Goal: Task Accomplishment & Management: Manage account settings

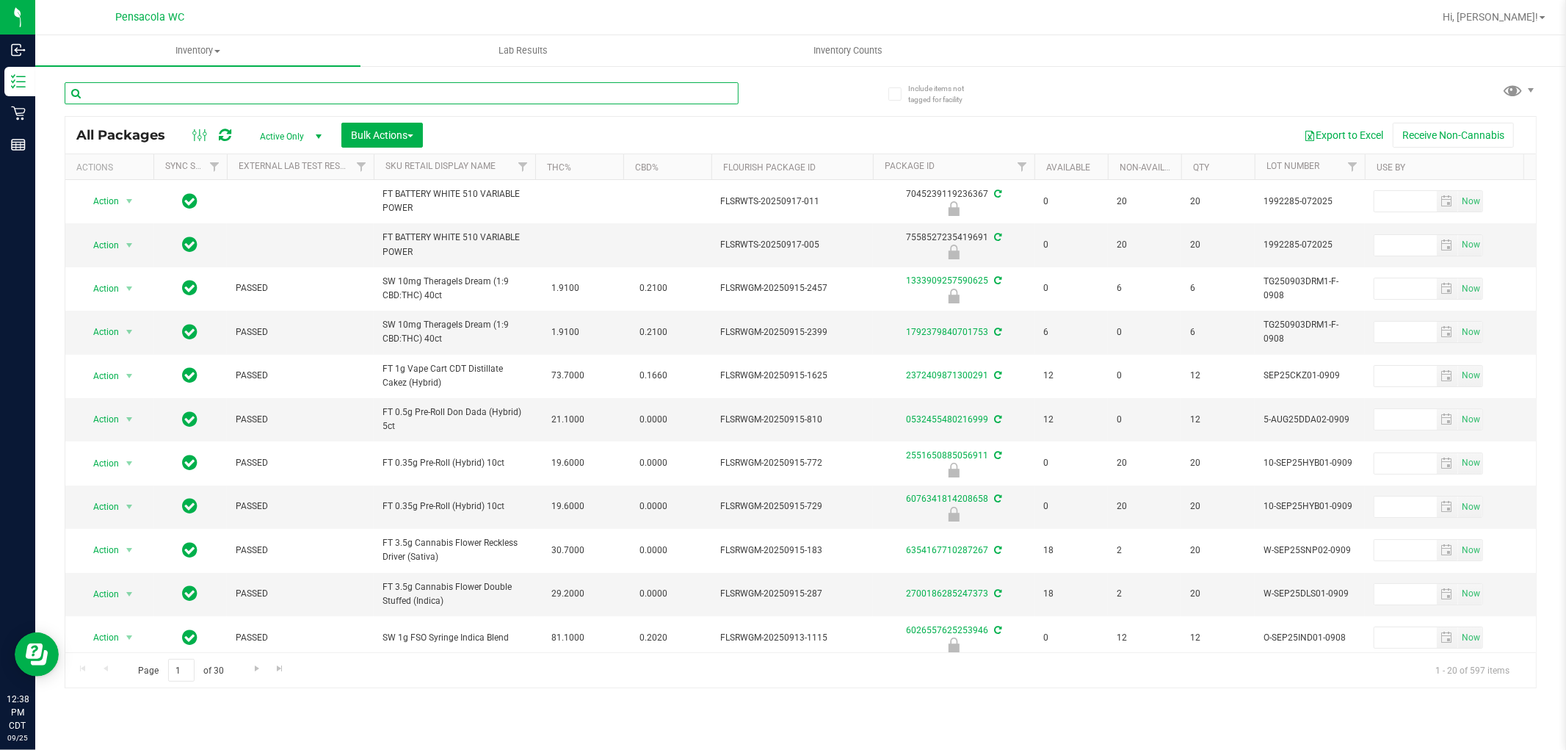
click at [646, 93] on input "text" at bounding box center [402, 93] width 674 height 22
type input "6820647753987126"
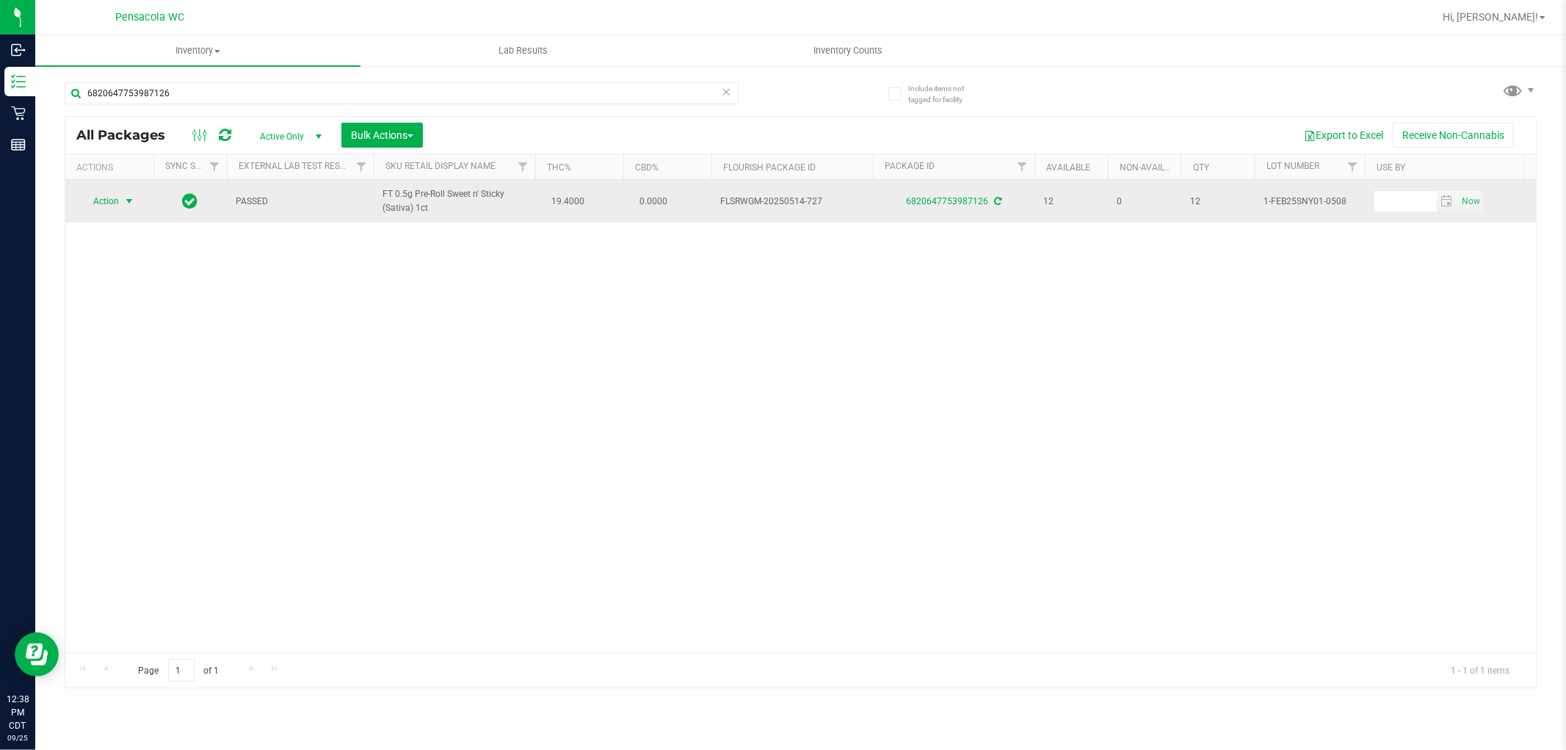
click at [125, 201] on span "select" at bounding box center [129, 201] width 12 height 12
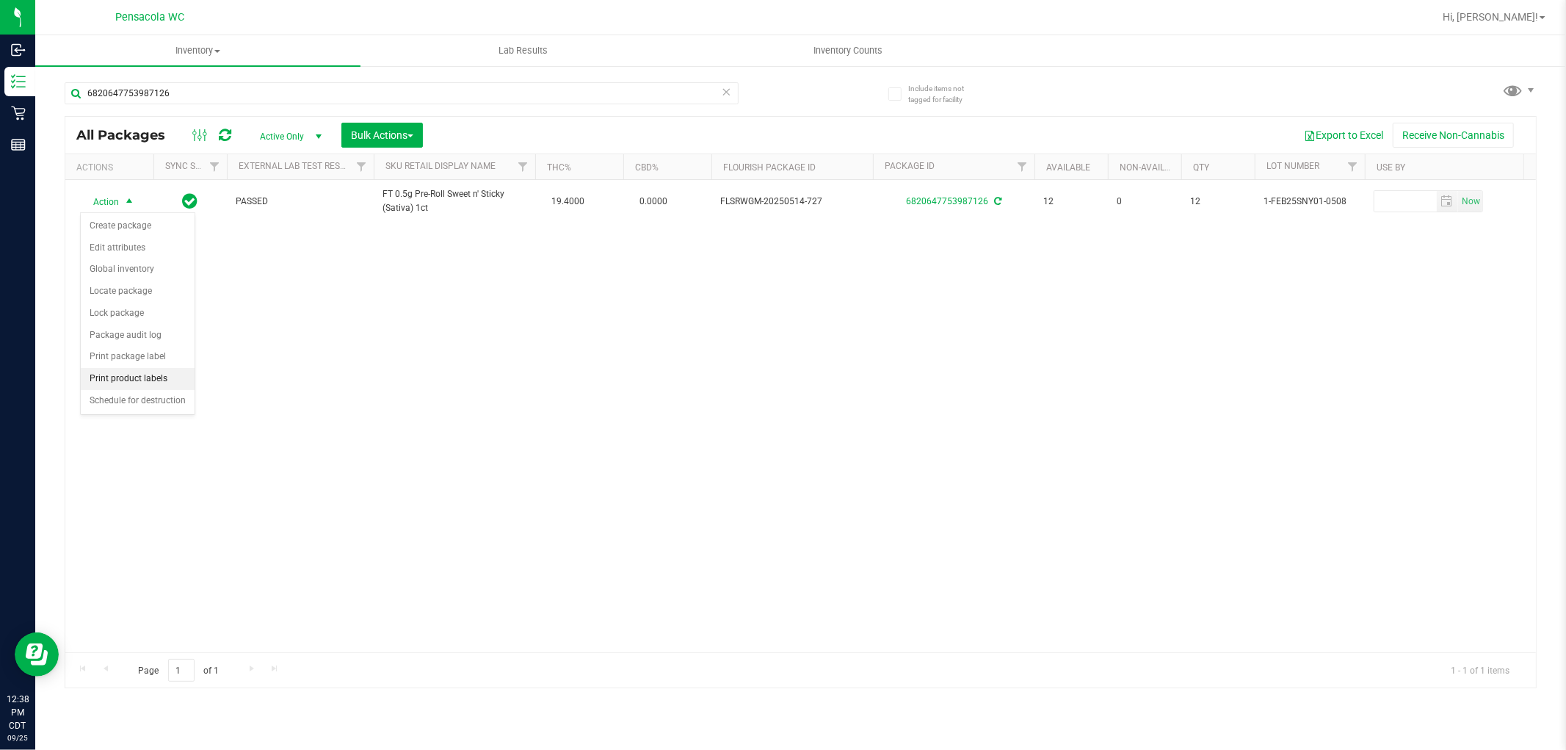
click at [141, 380] on li "Print product labels" at bounding box center [138, 379] width 114 height 22
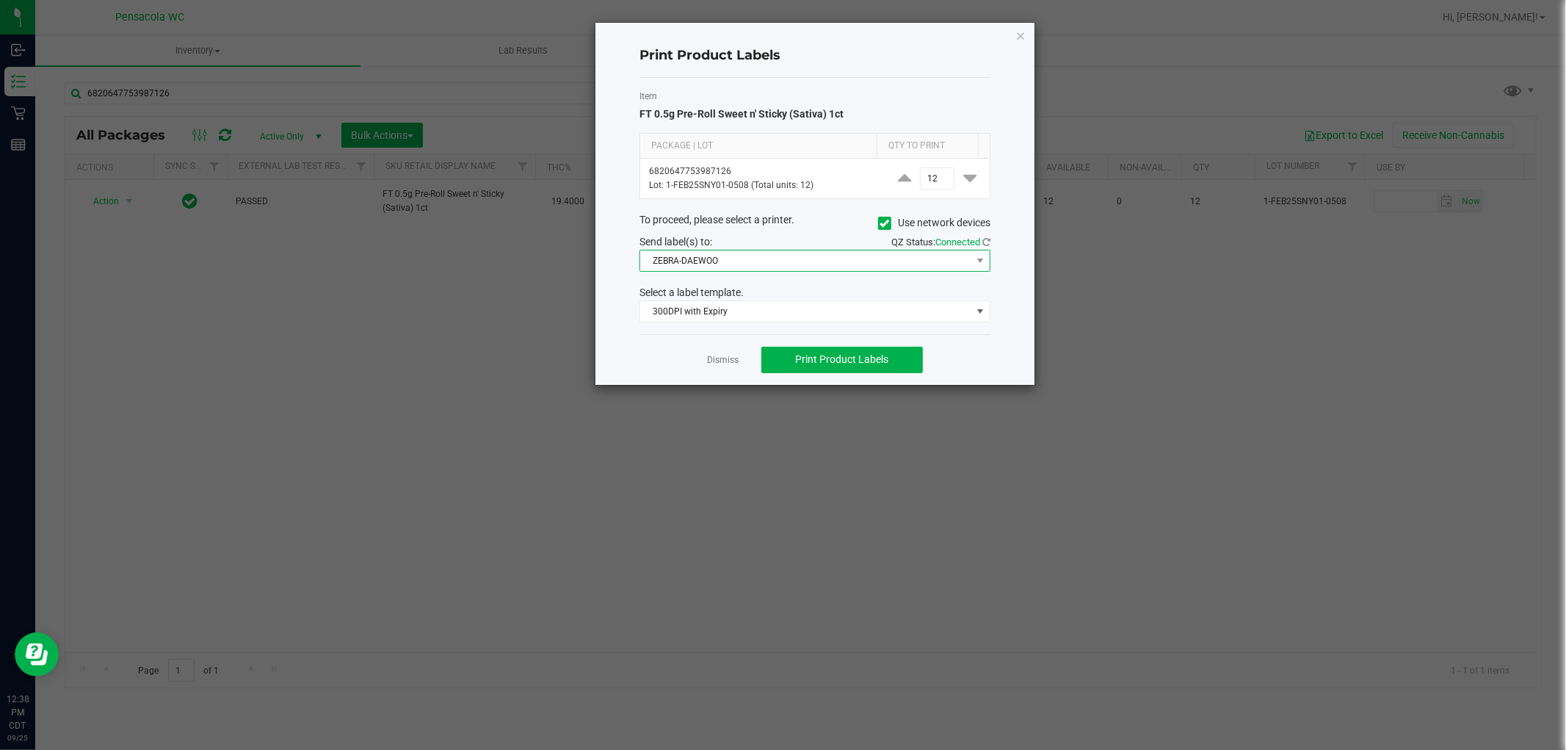
click at [773, 261] on span "ZEBRA-DAEWOO" at bounding box center [805, 260] width 331 height 21
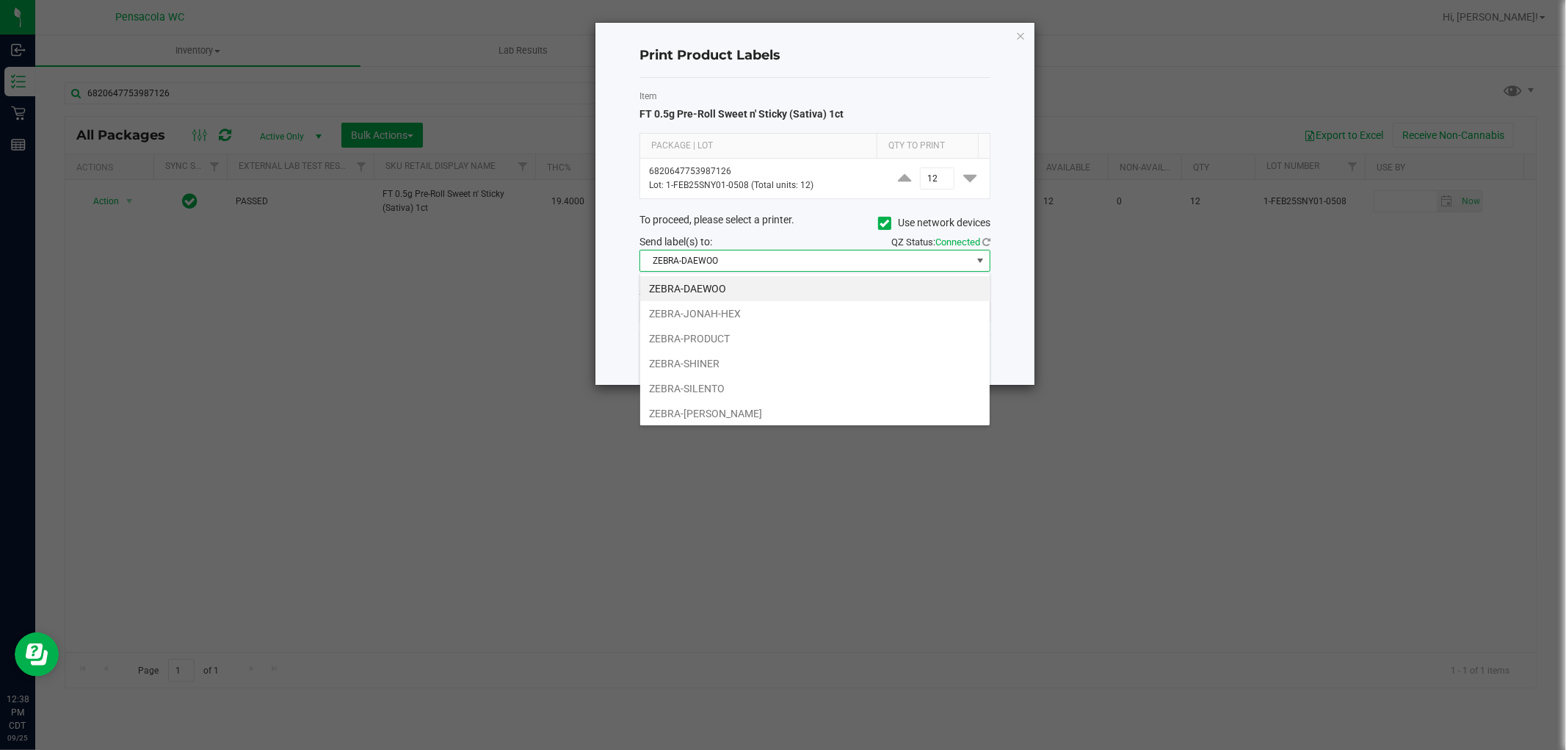
scroll to position [22, 350]
click at [778, 409] on li "ZEBRA-[PERSON_NAME]" at bounding box center [815, 413] width 350 height 25
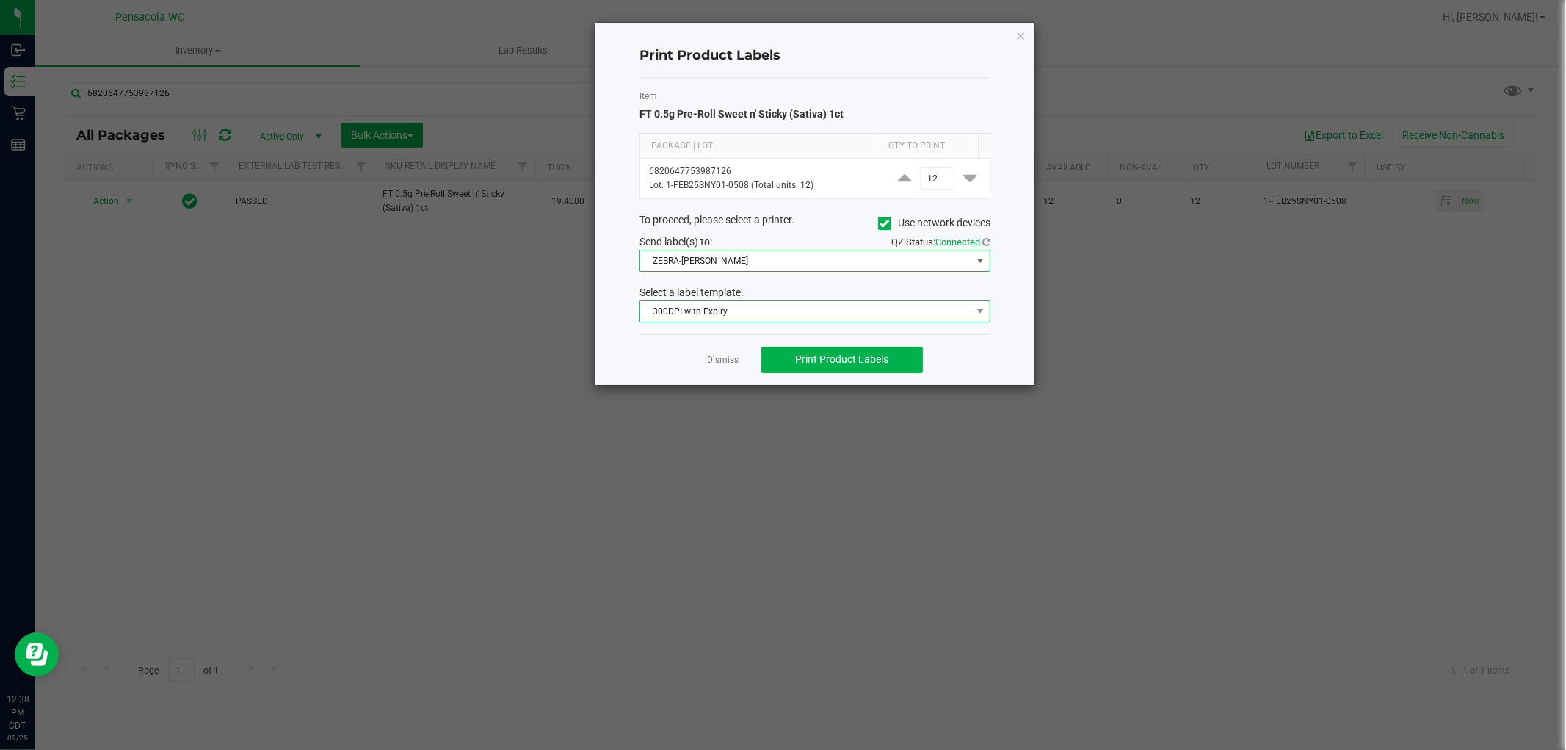
click at [715, 312] on span "300DPI with Expiry" at bounding box center [805, 311] width 331 height 21
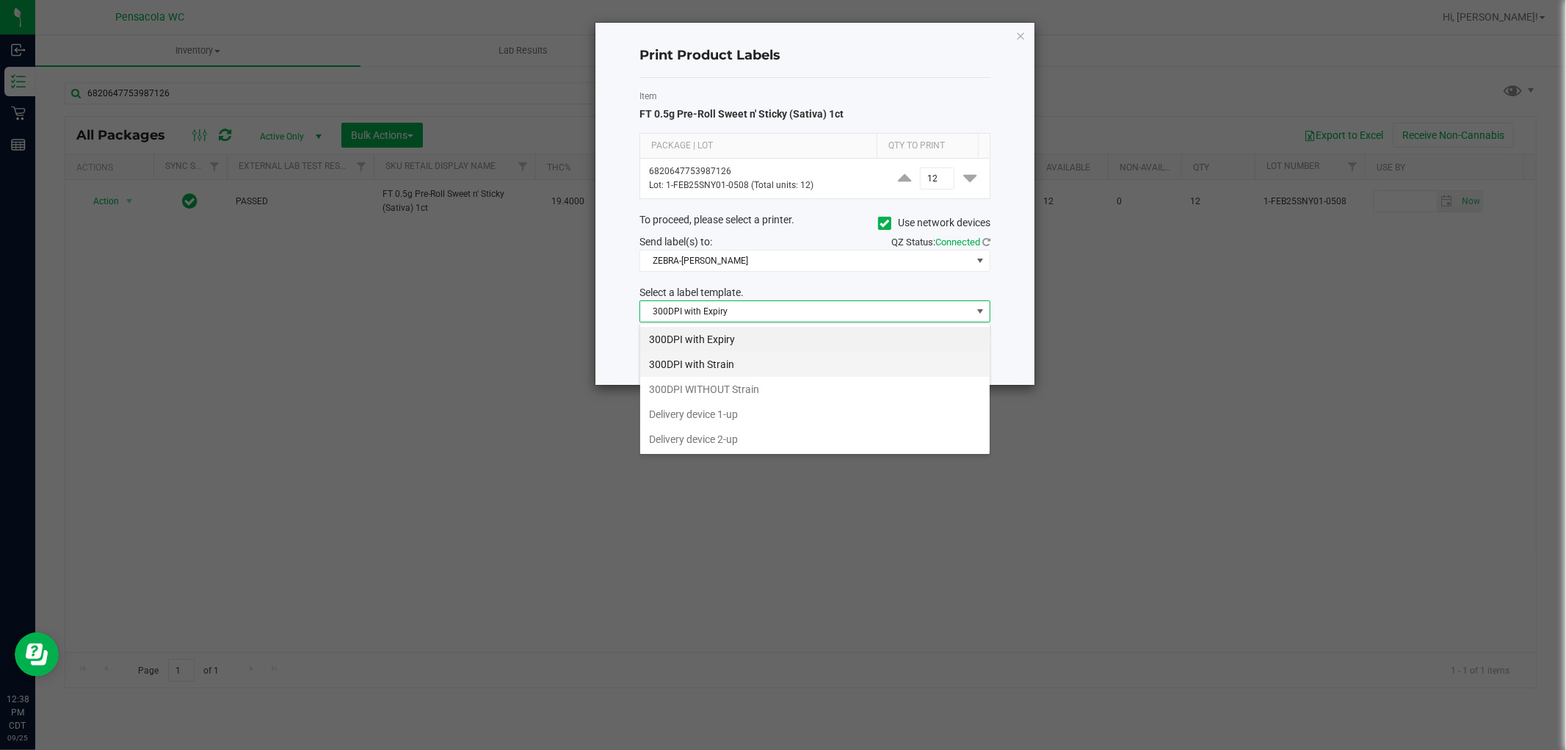
click at [733, 363] on li "300DPI with Strain" at bounding box center [815, 364] width 350 height 25
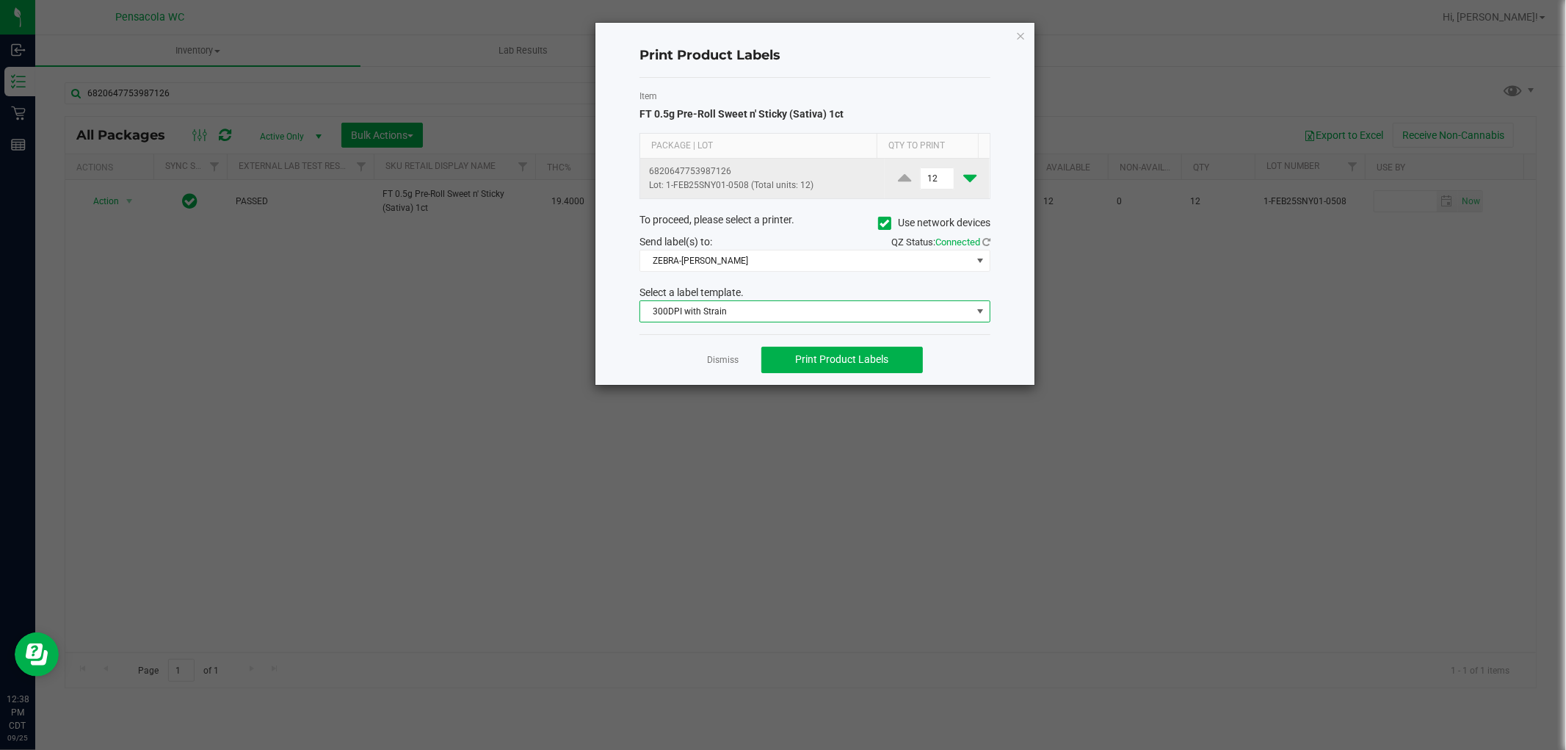
click at [963, 181] on icon at bounding box center [969, 178] width 13 height 18
click at [963, 178] on icon at bounding box center [969, 178] width 13 height 18
click at [964, 185] on icon at bounding box center [969, 178] width 13 height 18
click at [963, 185] on icon at bounding box center [969, 178] width 13 height 18
click at [963, 184] on icon at bounding box center [969, 178] width 13 height 18
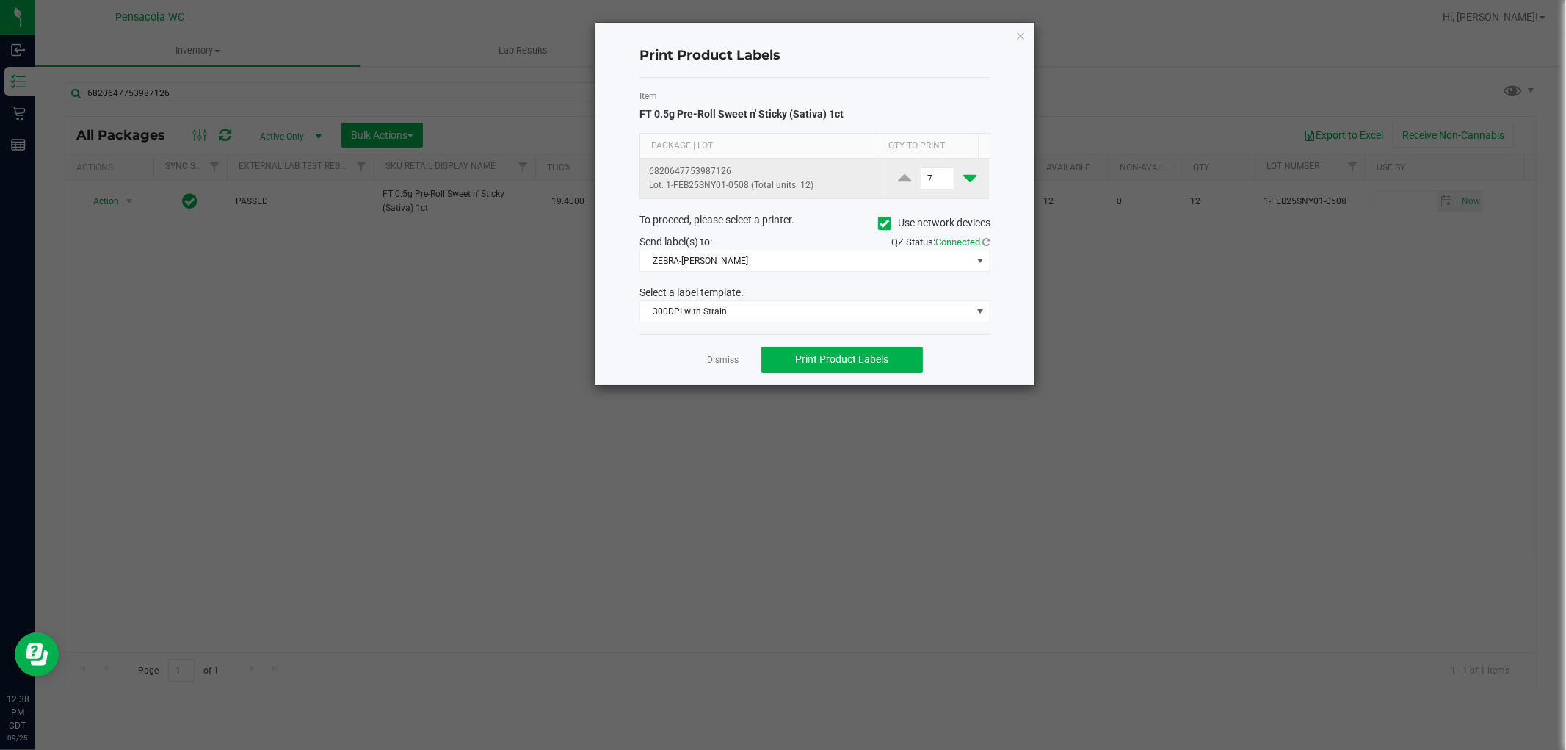
click at [963, 179] on icon at bounding box center [969, 178] width 13 height 18
type input "6"
click at [886, 369] on button "Print Product Labels" at bounding box center [843, 360] width 162 height 26
click at [769, 253] on span "ZEBRA-[PERSON_NAME]" at bounding box center [805, 260] width 331 height 21
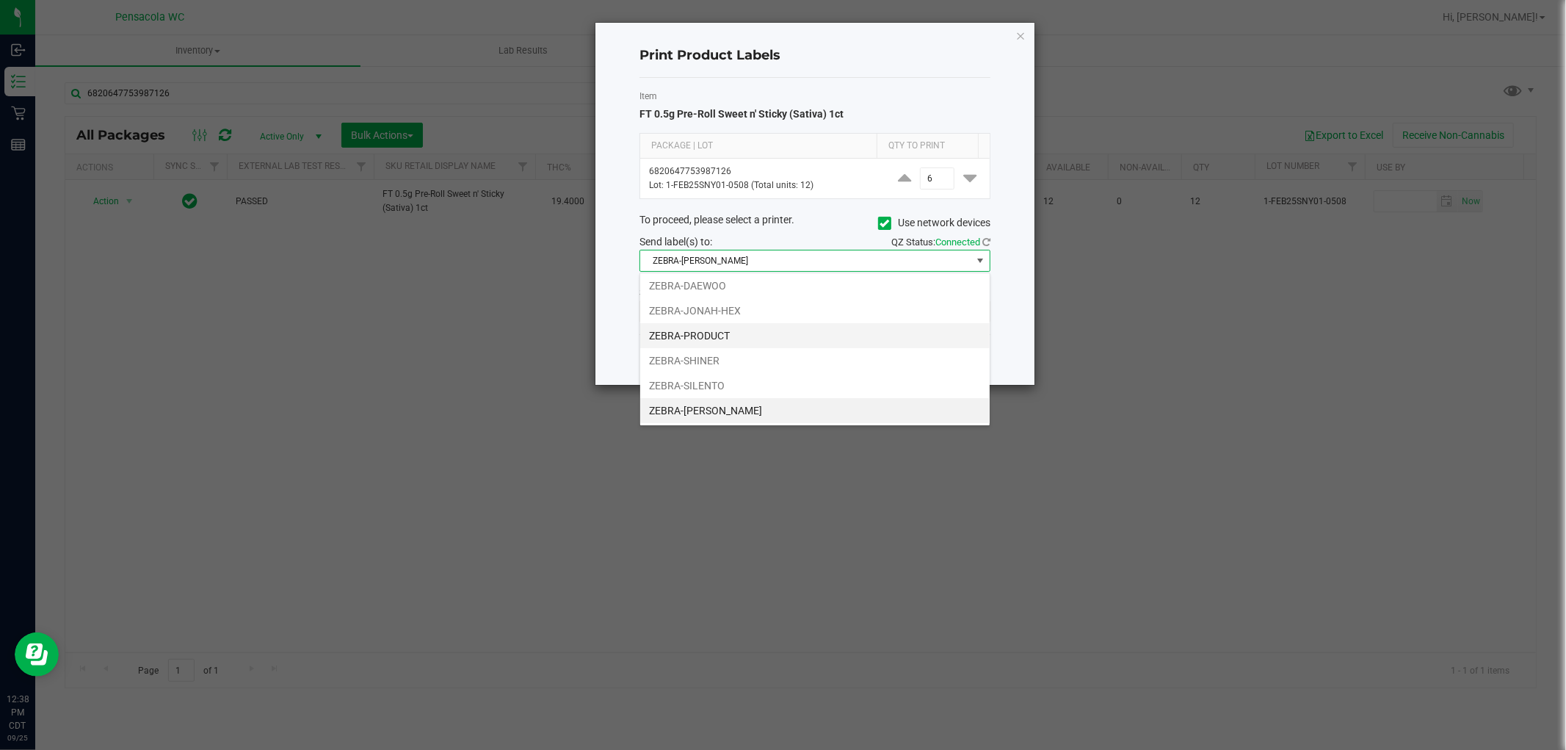
click at [737, 333] on li "ZEBRA-PRODUCT" at bounding box center [815, 335] width 350 height 25
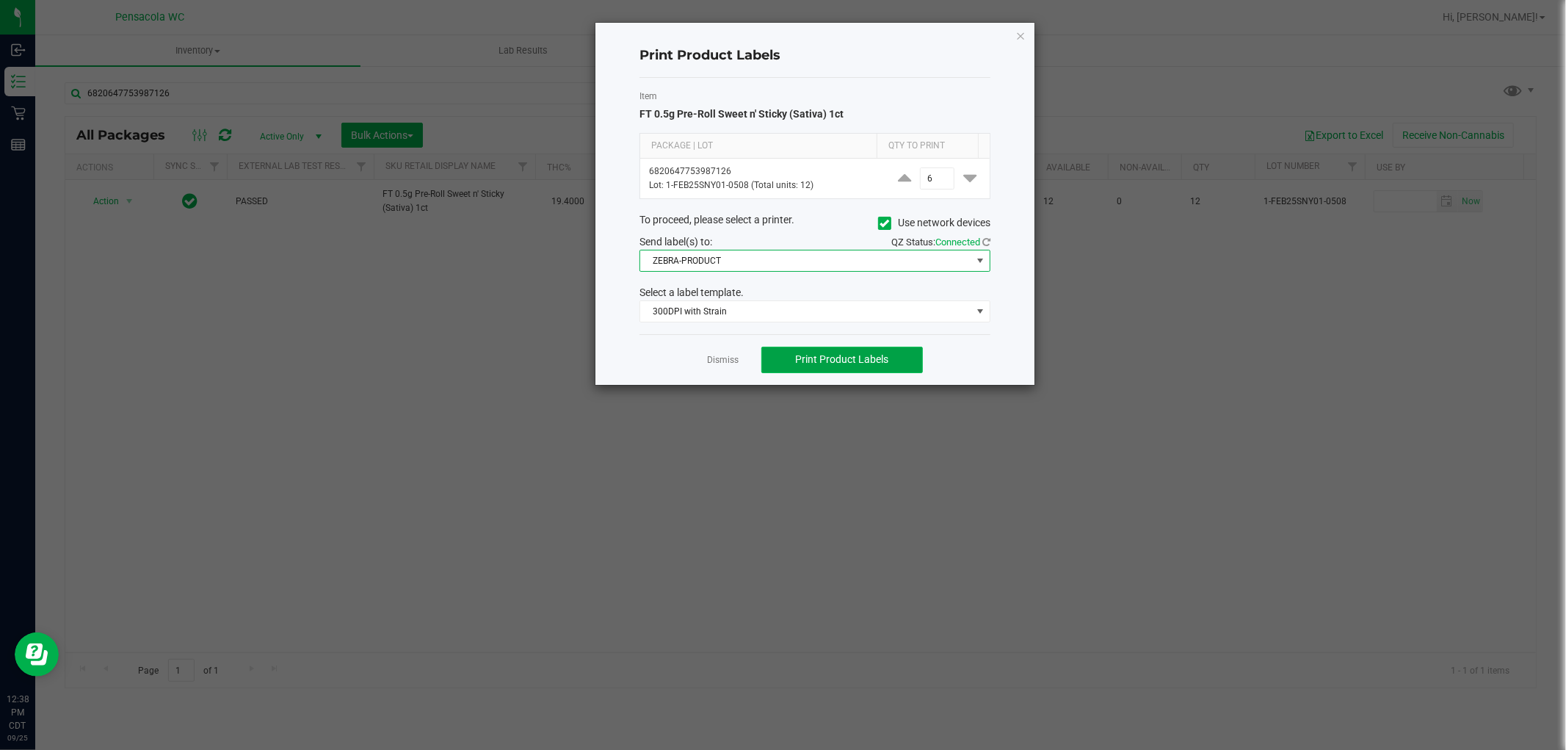
click at [886, 372] on button "Print Product Labels" at bounding box center [843, 360] width 162 height 26
click at [729, 366] on link "Dismiss" at bounding box center [724, 360] width 32 height 12
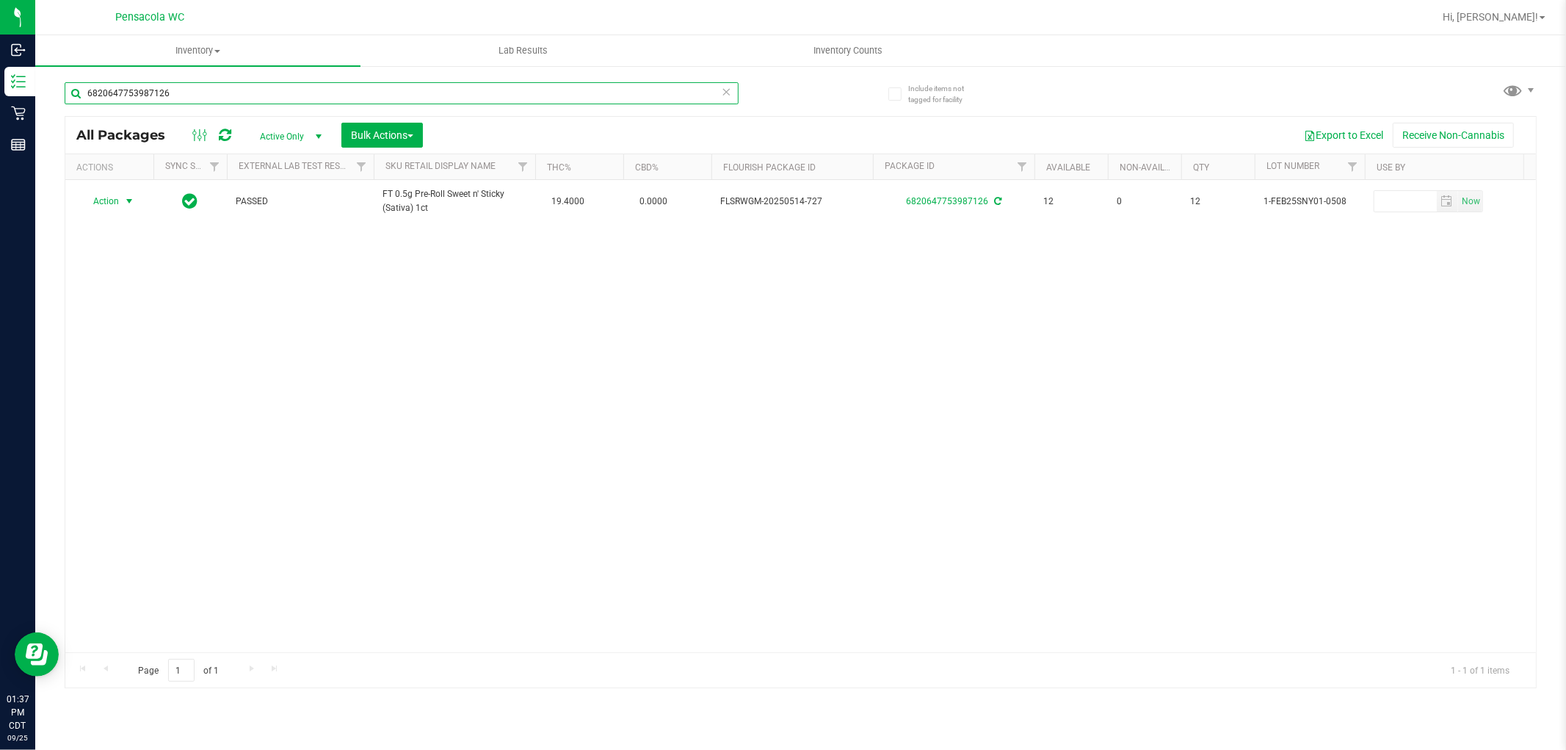
click at [413, 93] on input "6820647753987126" at bounding box center [402, 93] width 674 height 22
type input "wzk"
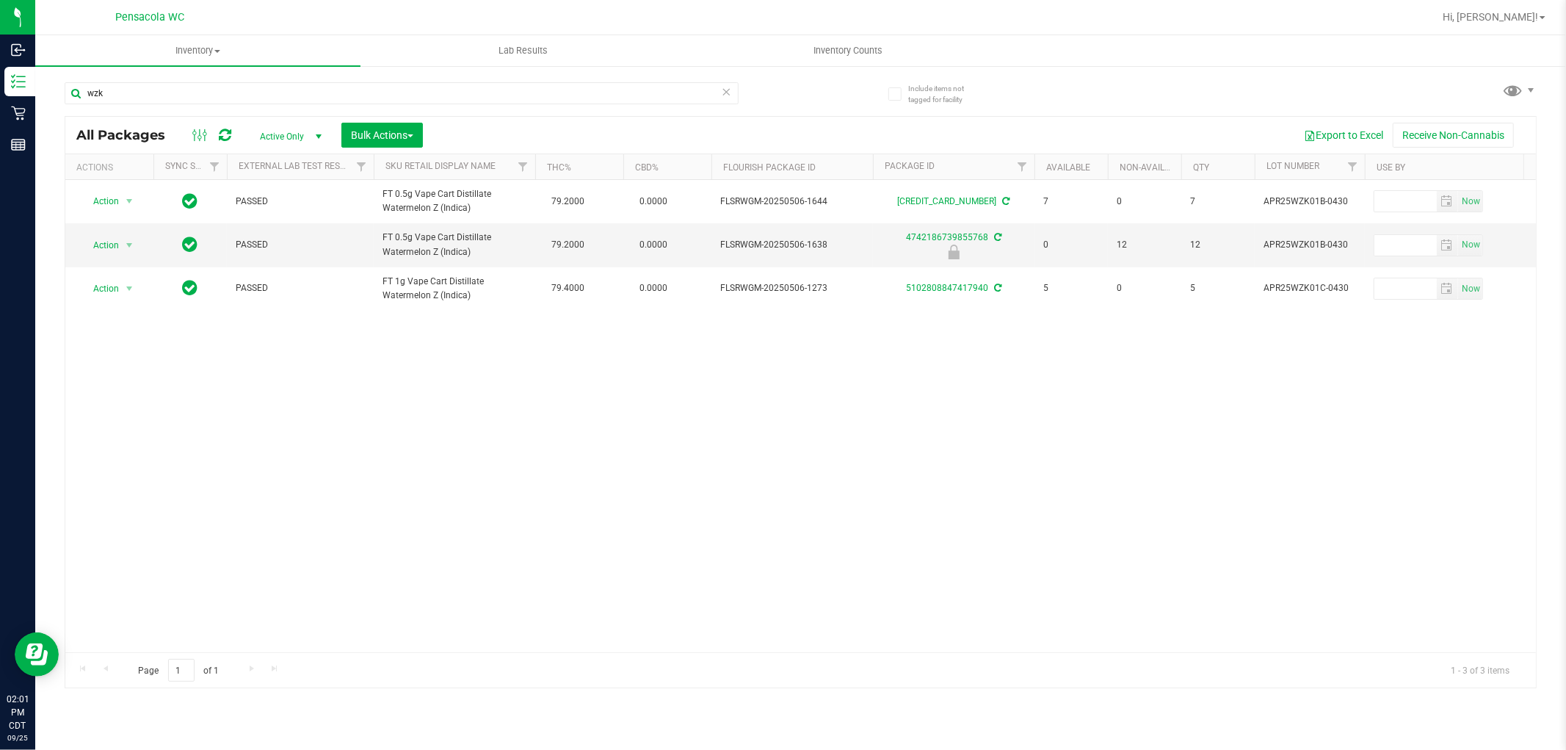
click at [727, 90] on icon at bounding box center [727, 91] width 10 height 18
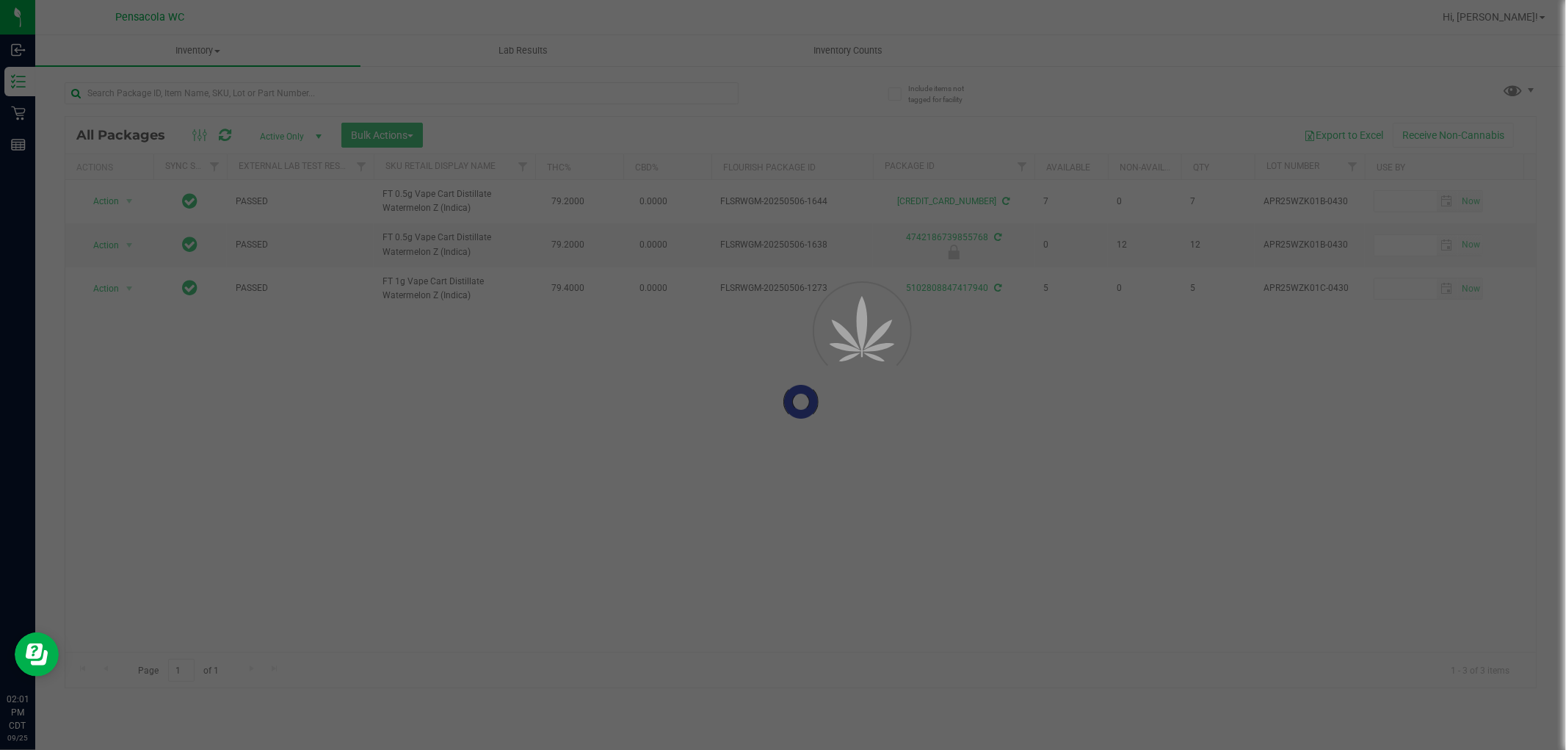
click at [694, 112] on div at bounding box center [783, 375] width 1566 height 750
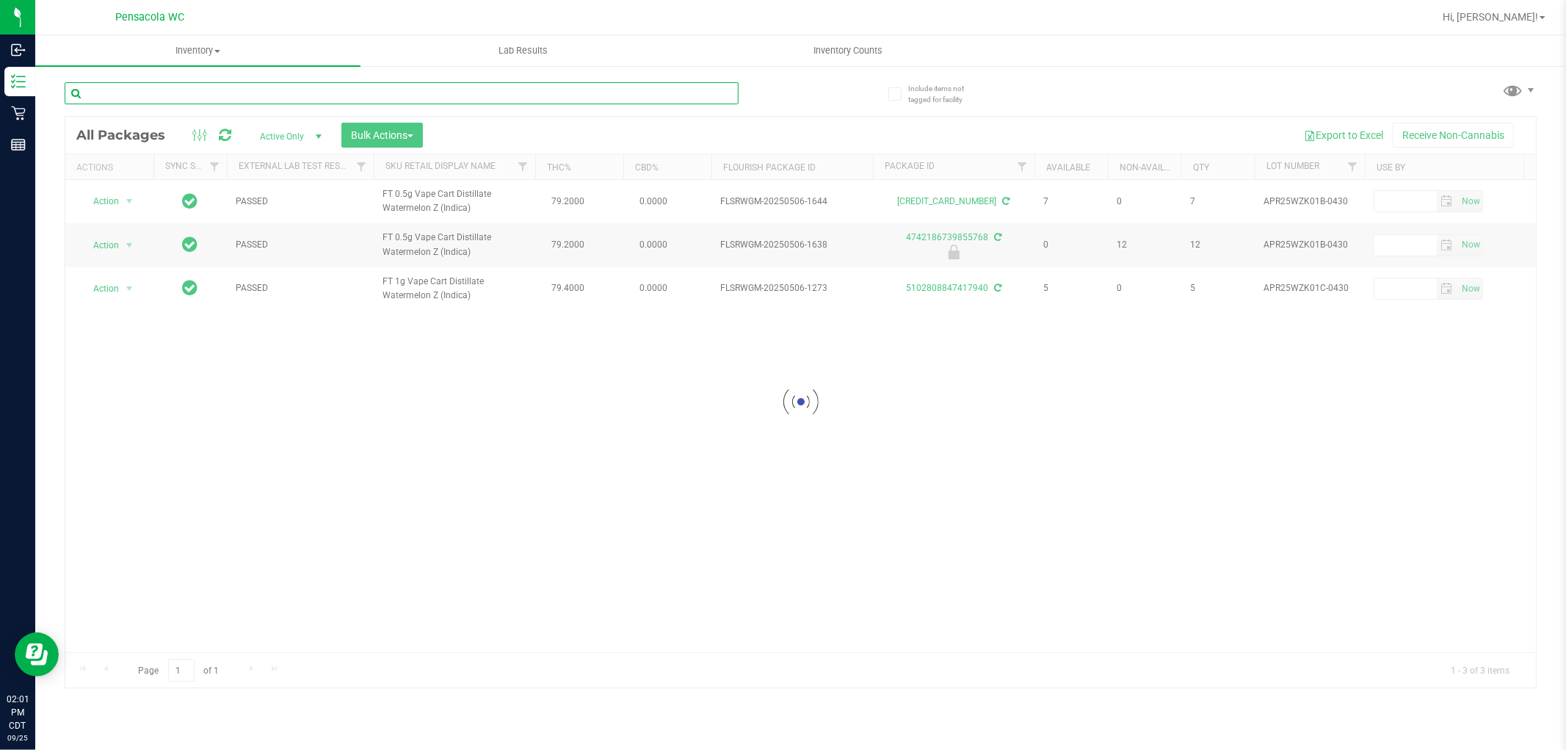
click at [583, 97] on input "text" at bounding box center [402, 93] width 674 height 22
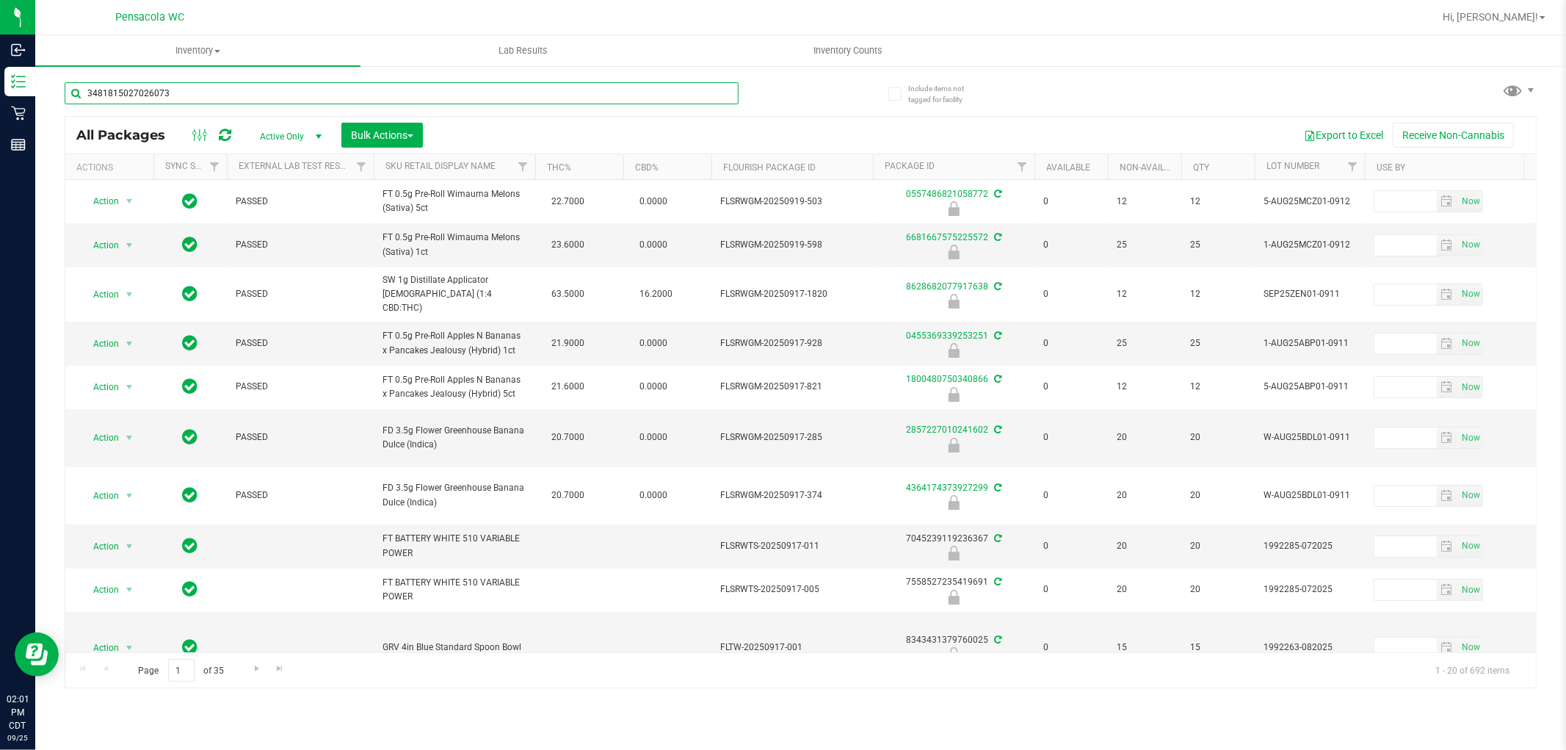
type input "3481815027026073"
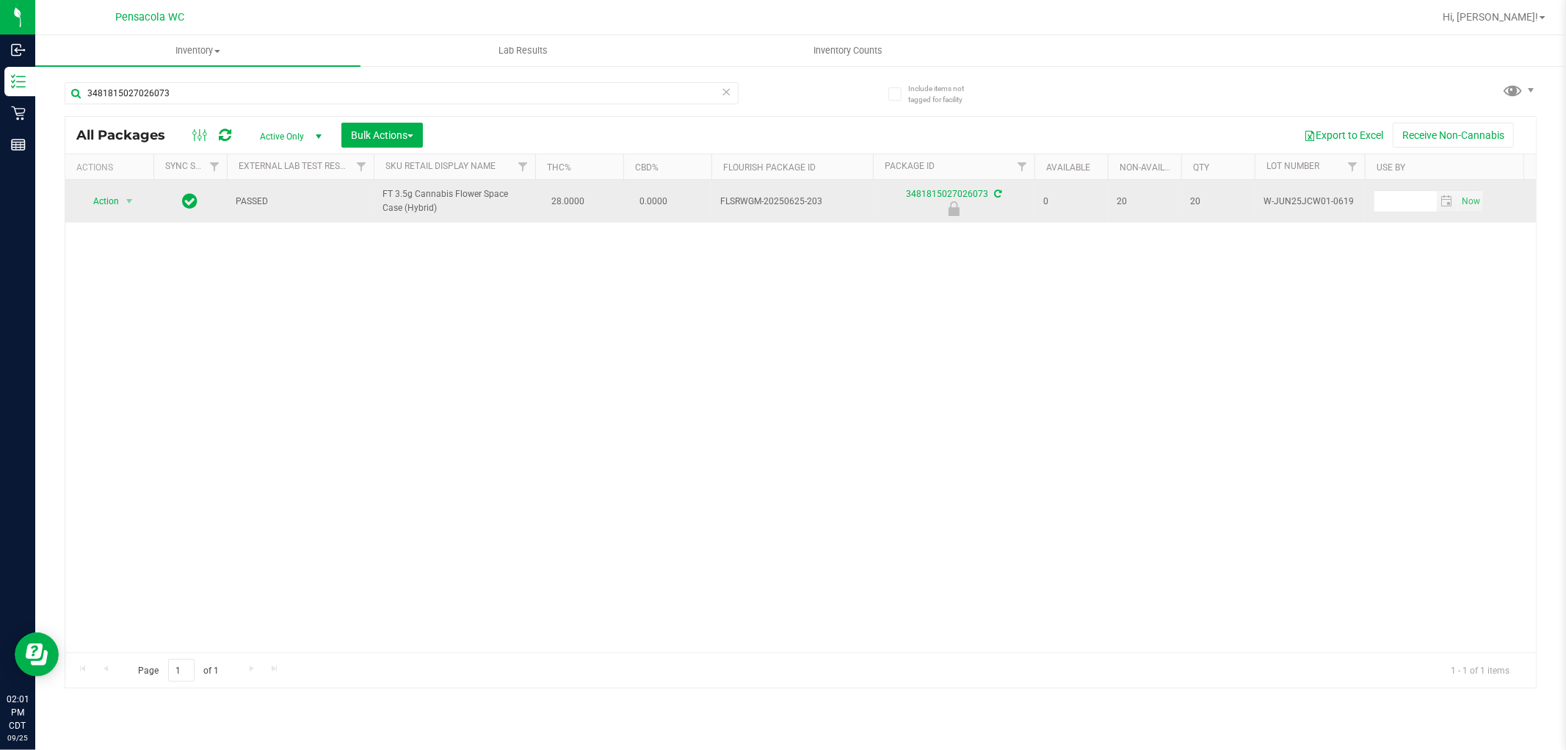
click at [103, 206] on span "Action" at bounding box center [100, 201] width 40 height 21
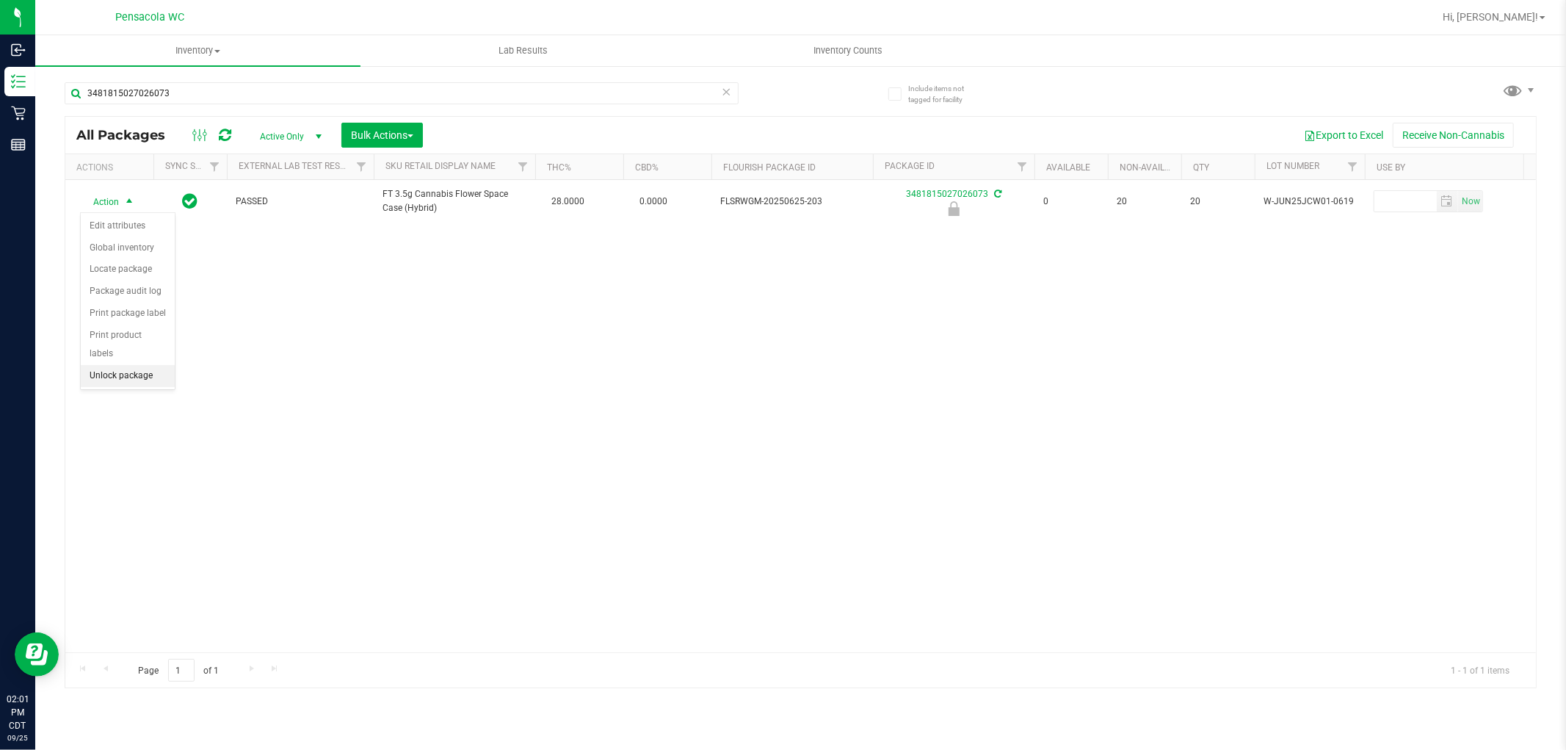
click at [143, 378] on li "Unlock package" at bounding box center [128, 376] width 94 height 22
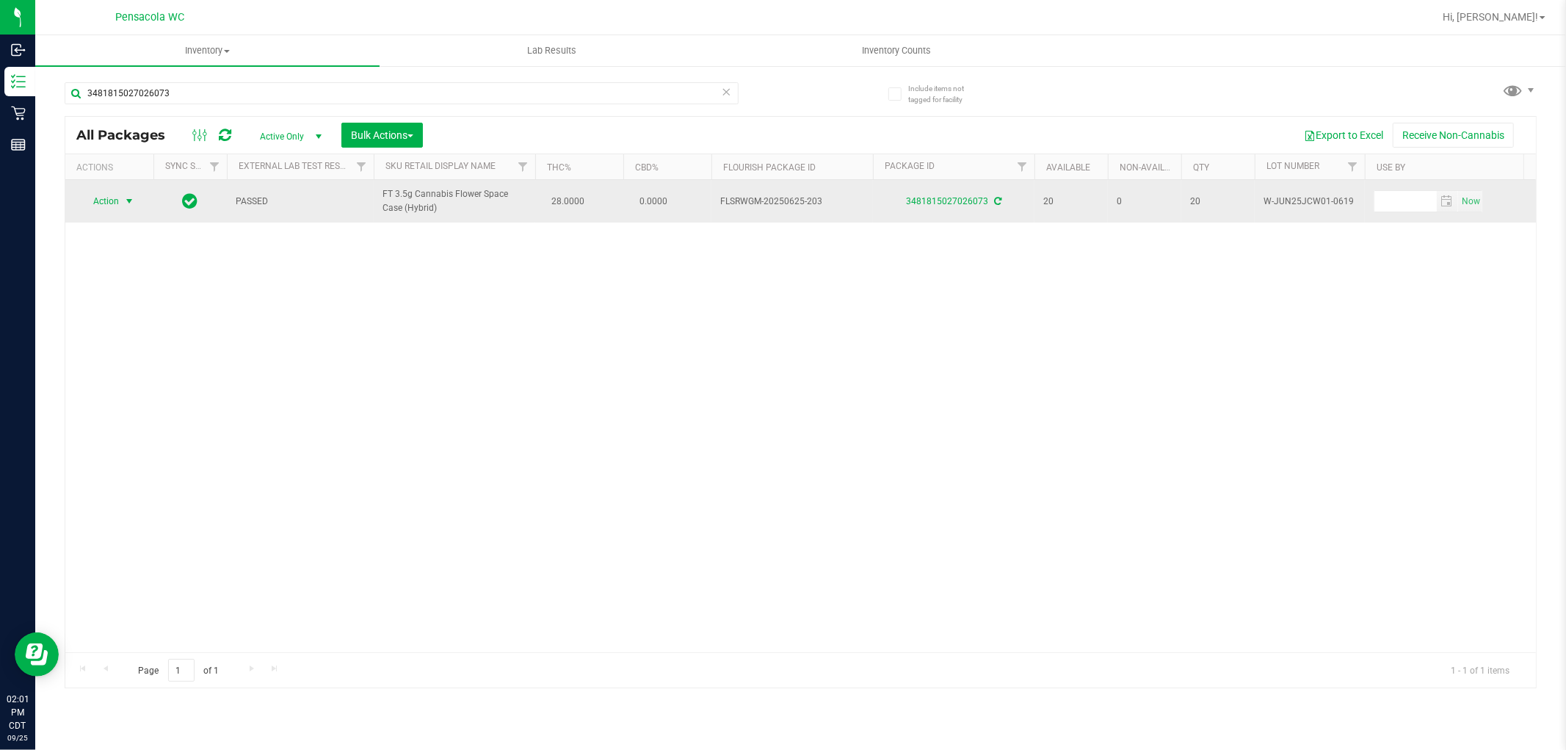
click at [123, 206] on span "select" at bounding box center [129, 201] width 12 height 12
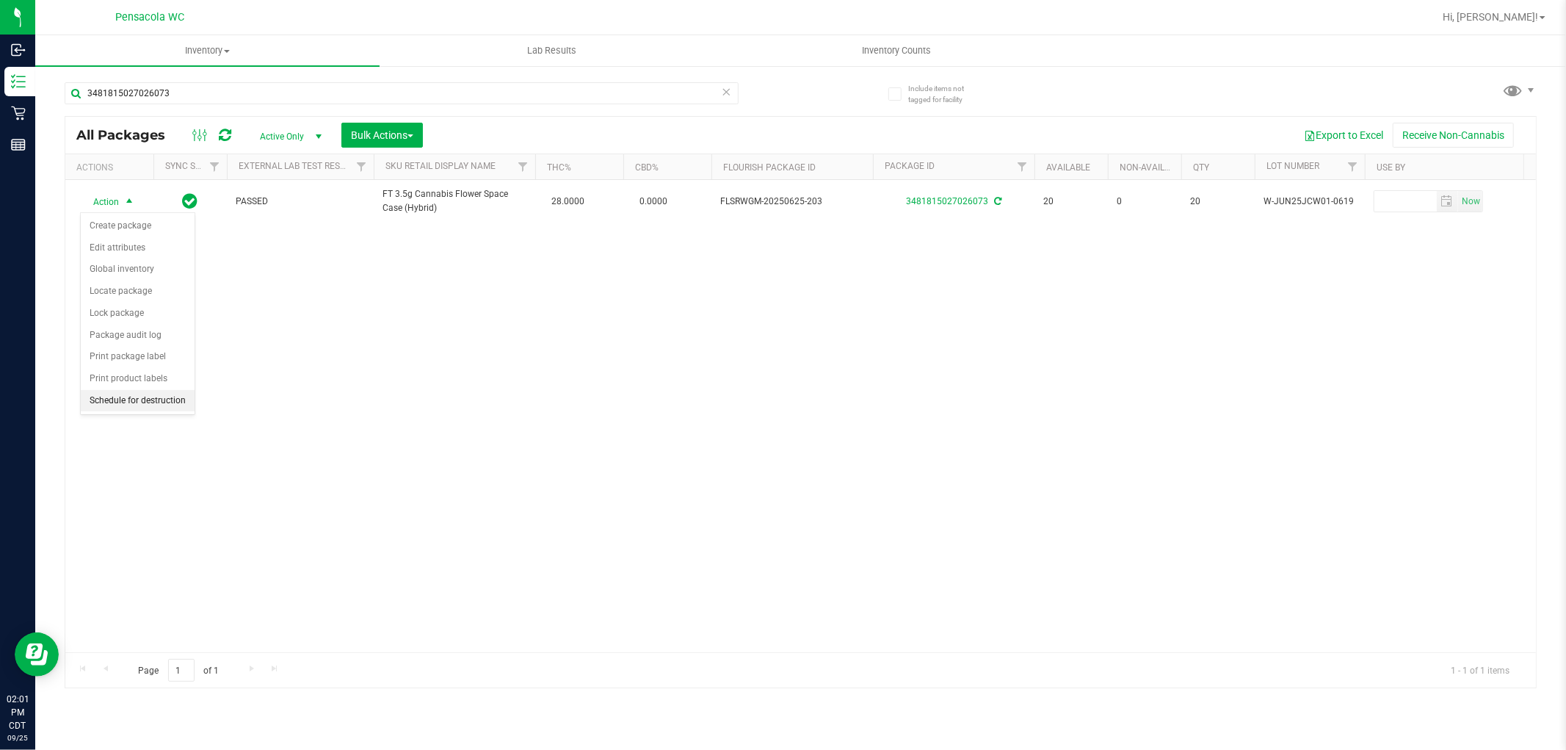
click at [138, 401] on li "Schedule for destruction" at bounding box center [138, 401] width 114 height 22
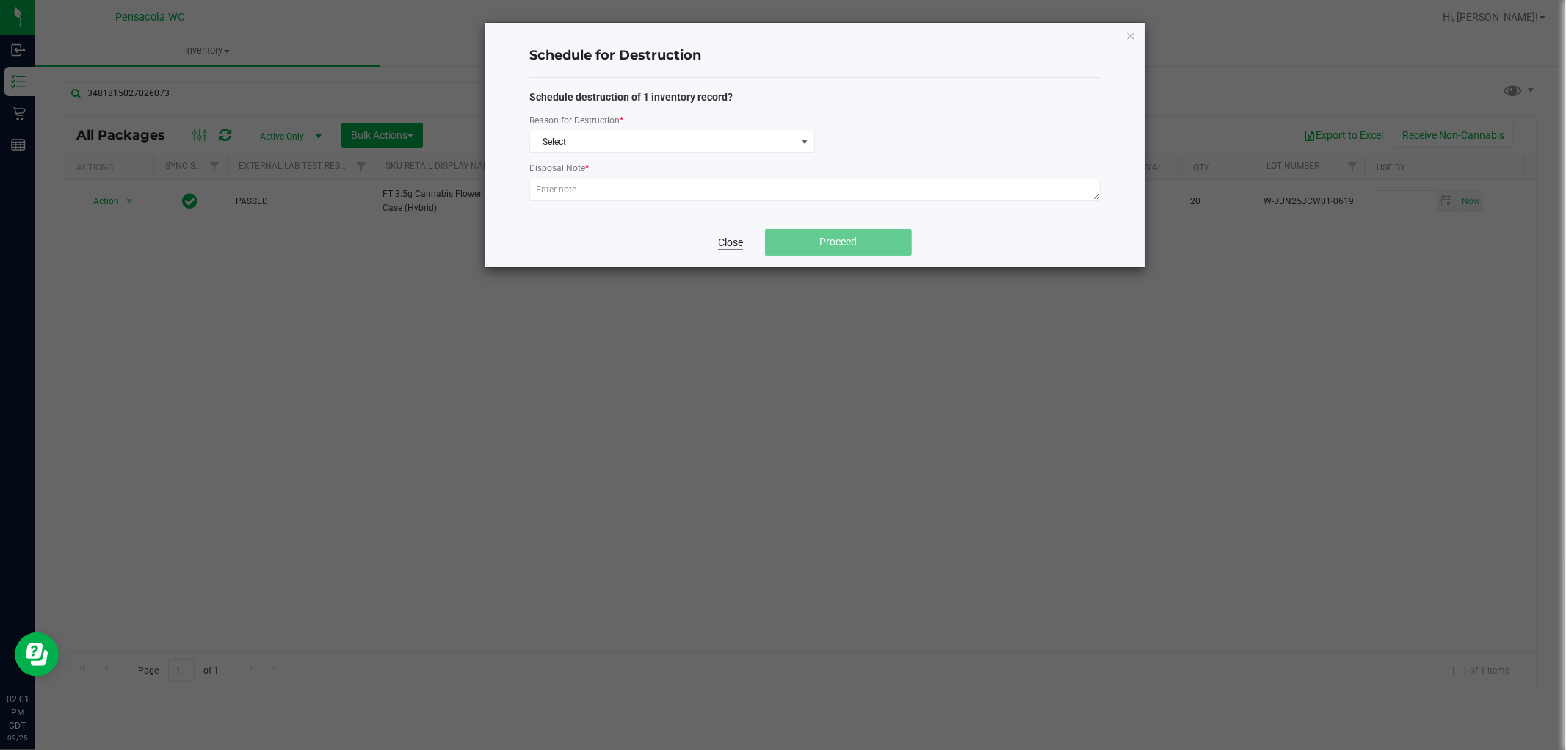
click at [728, 242] on link "Close" at bounding box center [730, 242] width 25 height 15
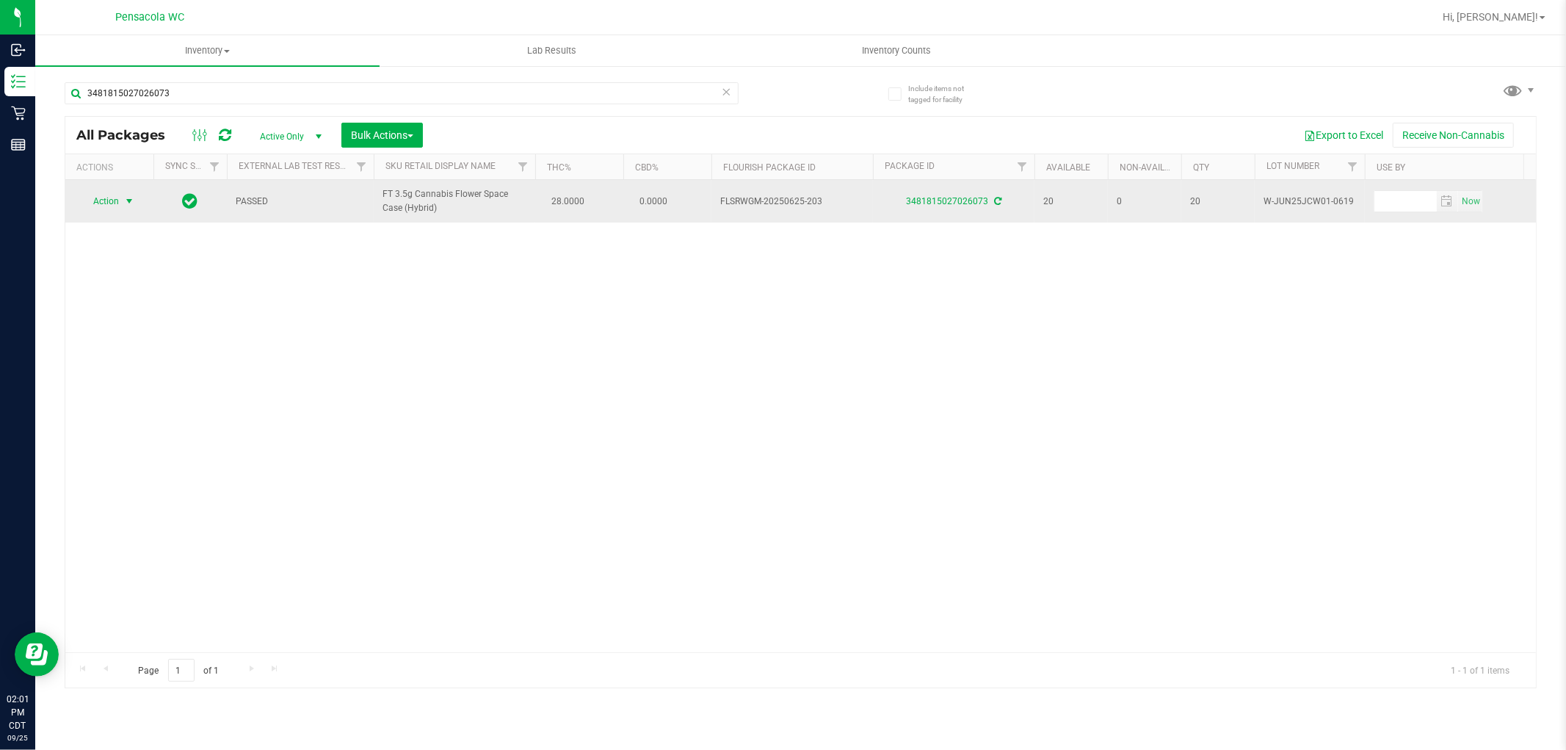
click at [125, 203] on span "select" at bounding box center [129, 201] width 12 height 12
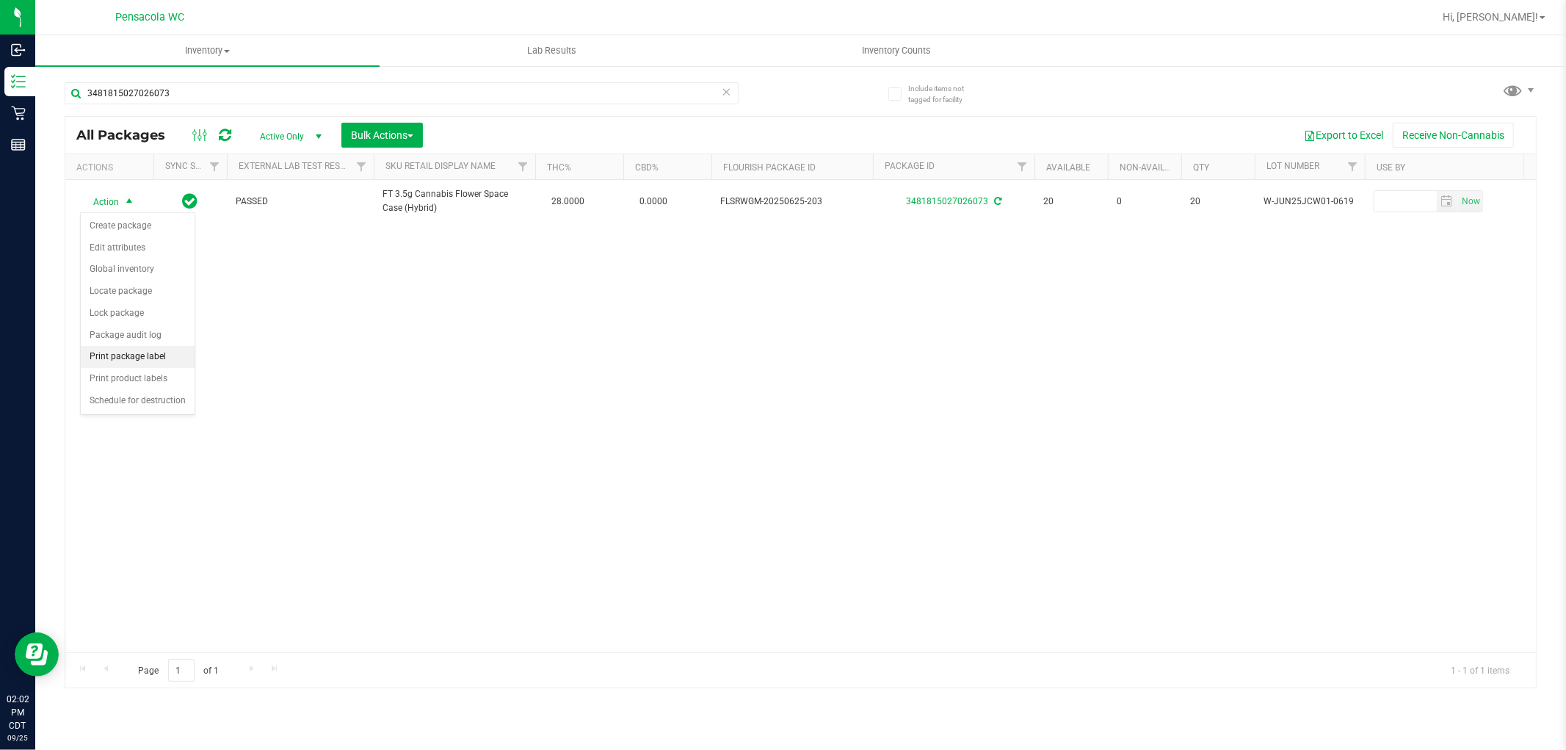
click at [148, 355] on li "Print package label" at bounding box center [138, 357] width 114 height 22
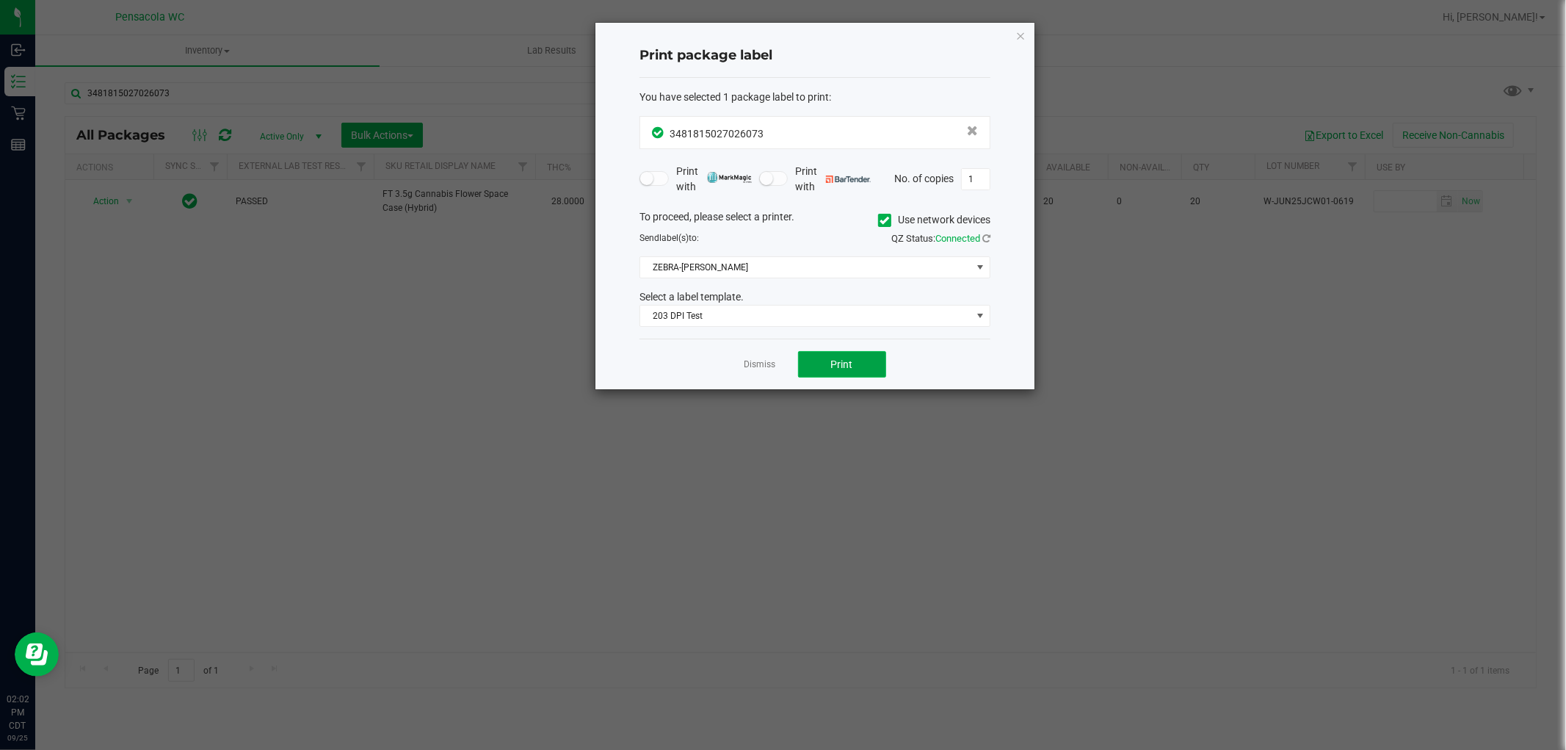
click at [856, 366] on button "Print" at bounding box center [842, 364] width 88 height 26
click at [764, 364] on link "Dismiss" at bounding box center [761, 364] width 32 height 12
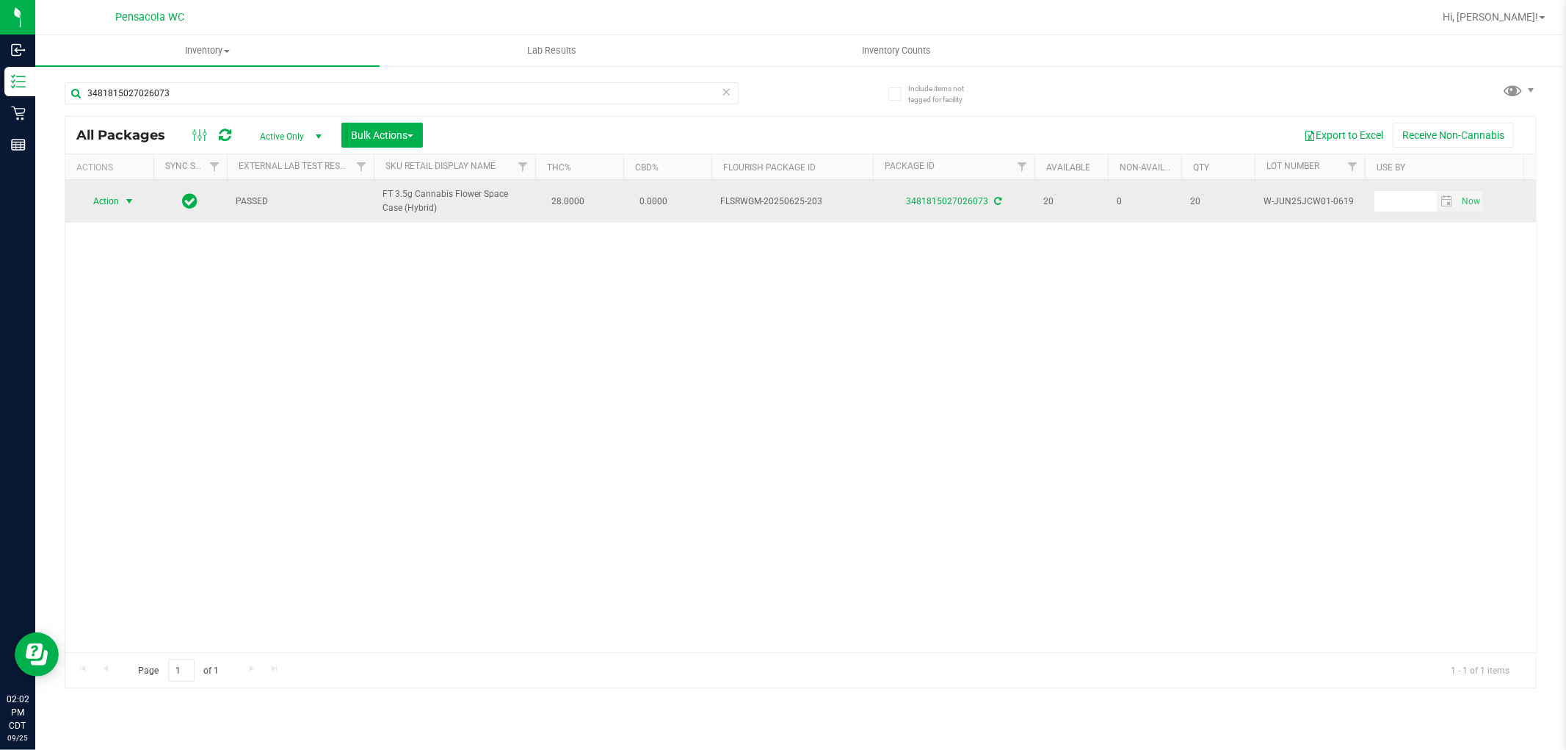
click at [95, 195] on span "Action" at bounding box center [100, 201] width 40 height 21
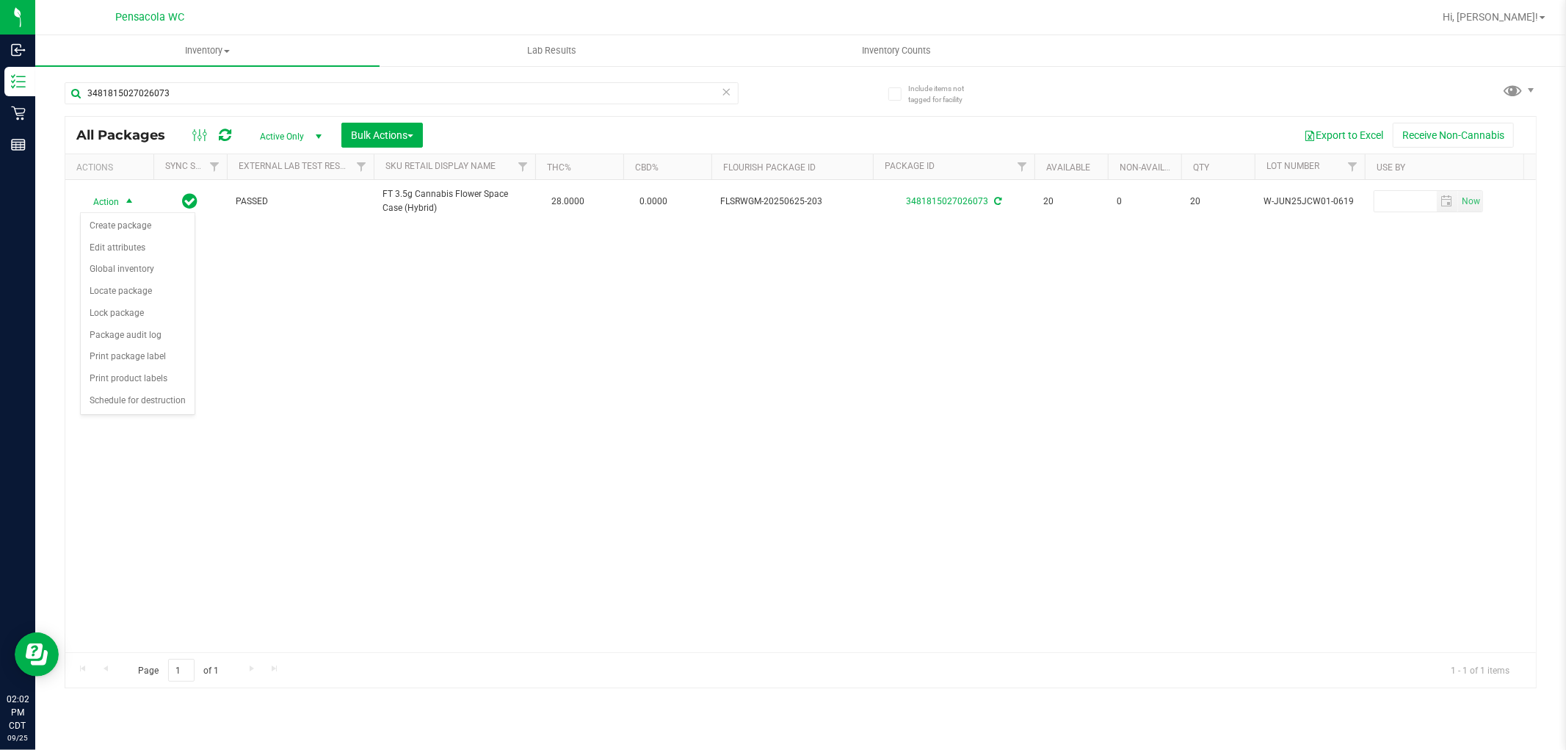
click at [353, 412] on div "Action Action Create package Edit attributes Global inventory Locate package Lo…" at bounding box center [800, 416] width 1471 height 472
click at [729, 90] on icon at bounding box center [727, 91] width 10 height 18
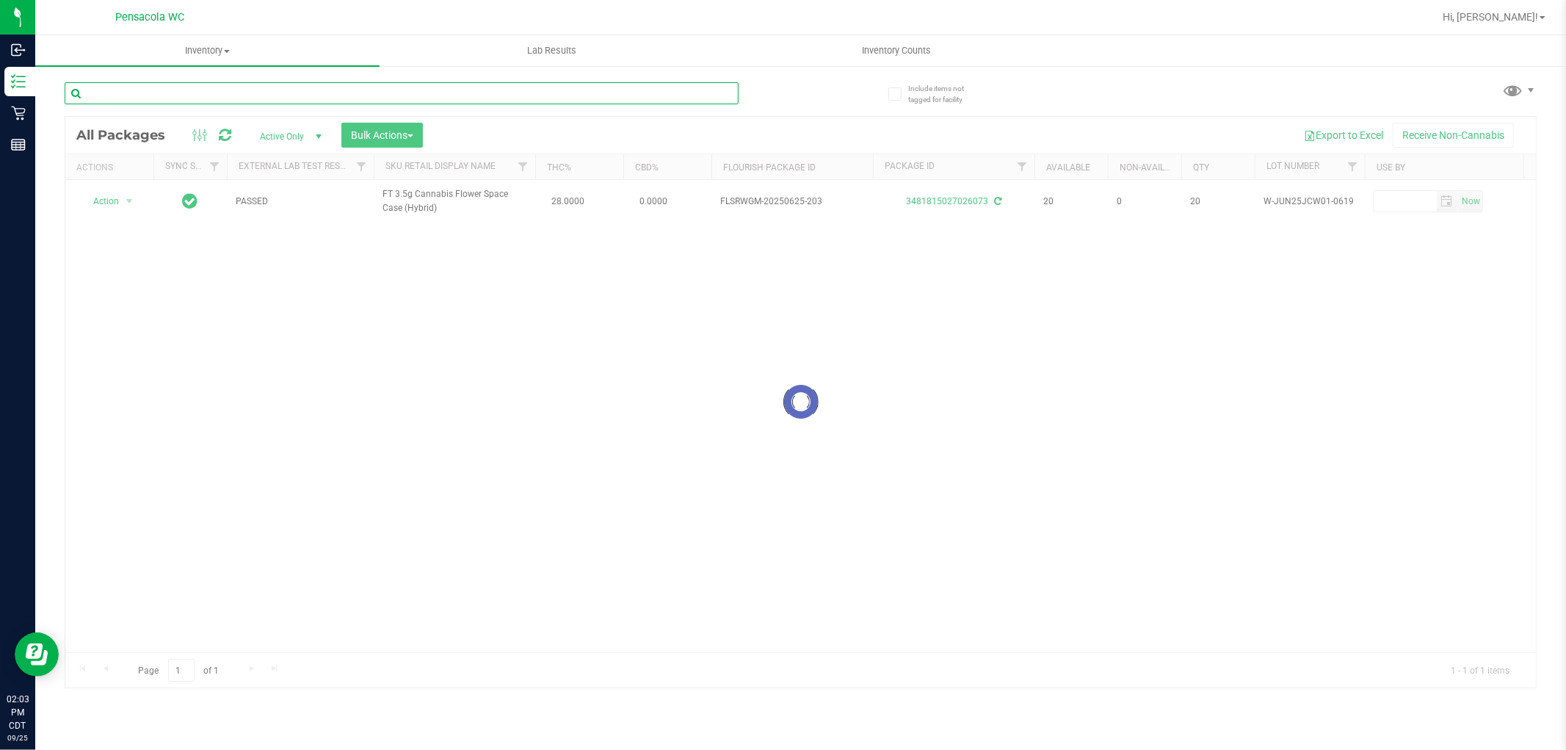
click at [673, 93] on input "text" at bounding box center [402, 93] width 674 height 22
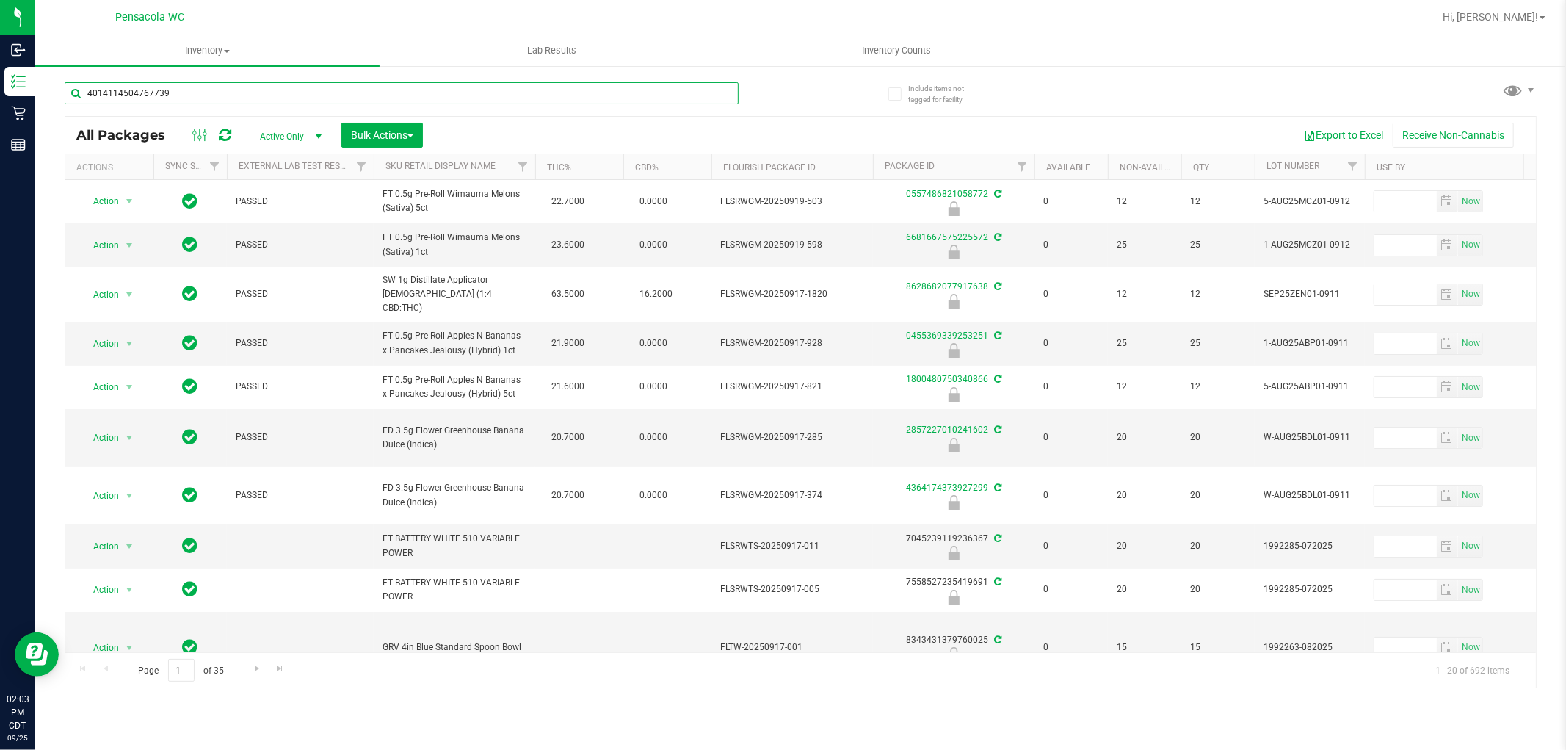
type input "4014114504767739"
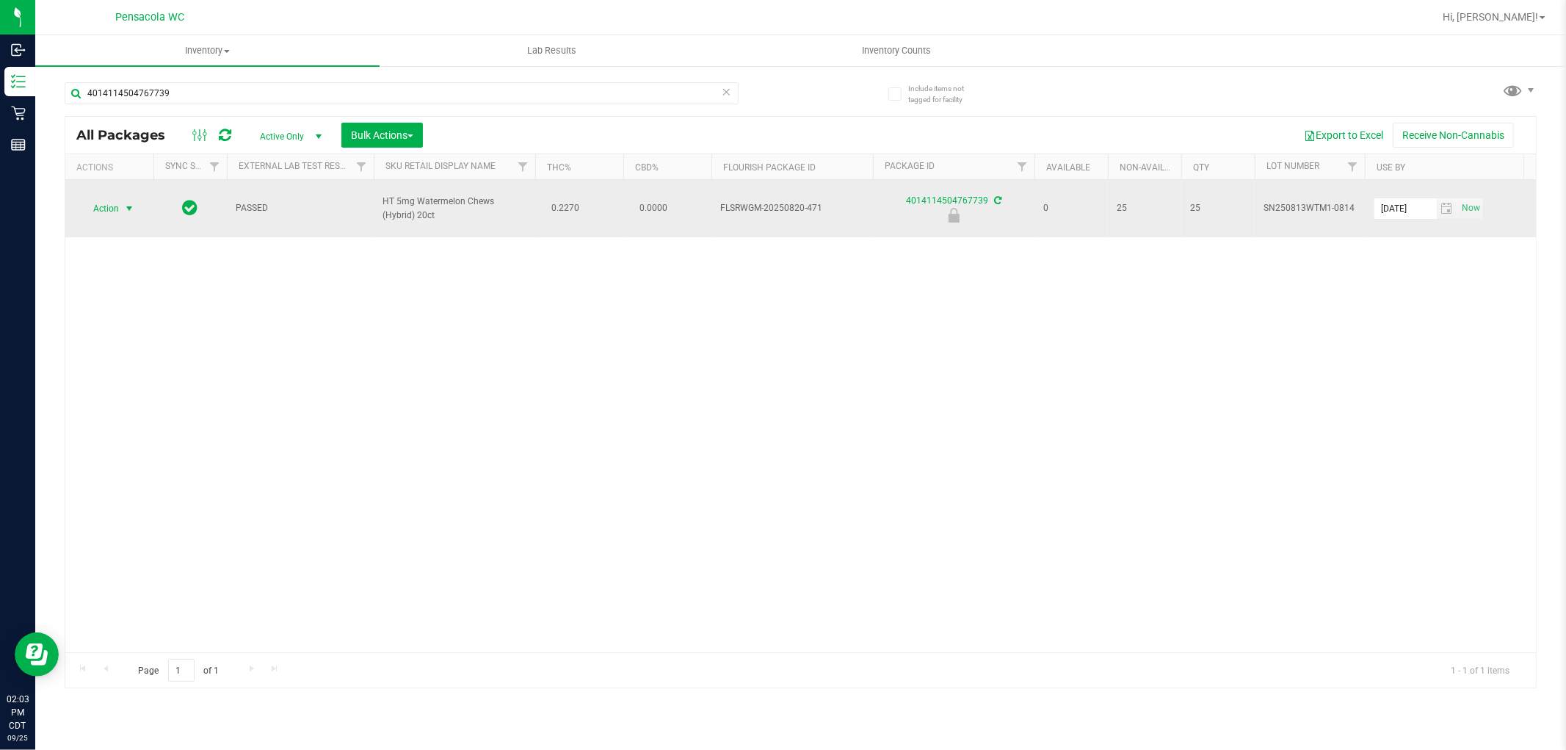
click at [128, 208] on span "select" at bounding box center [129, 209] width 12 height 12
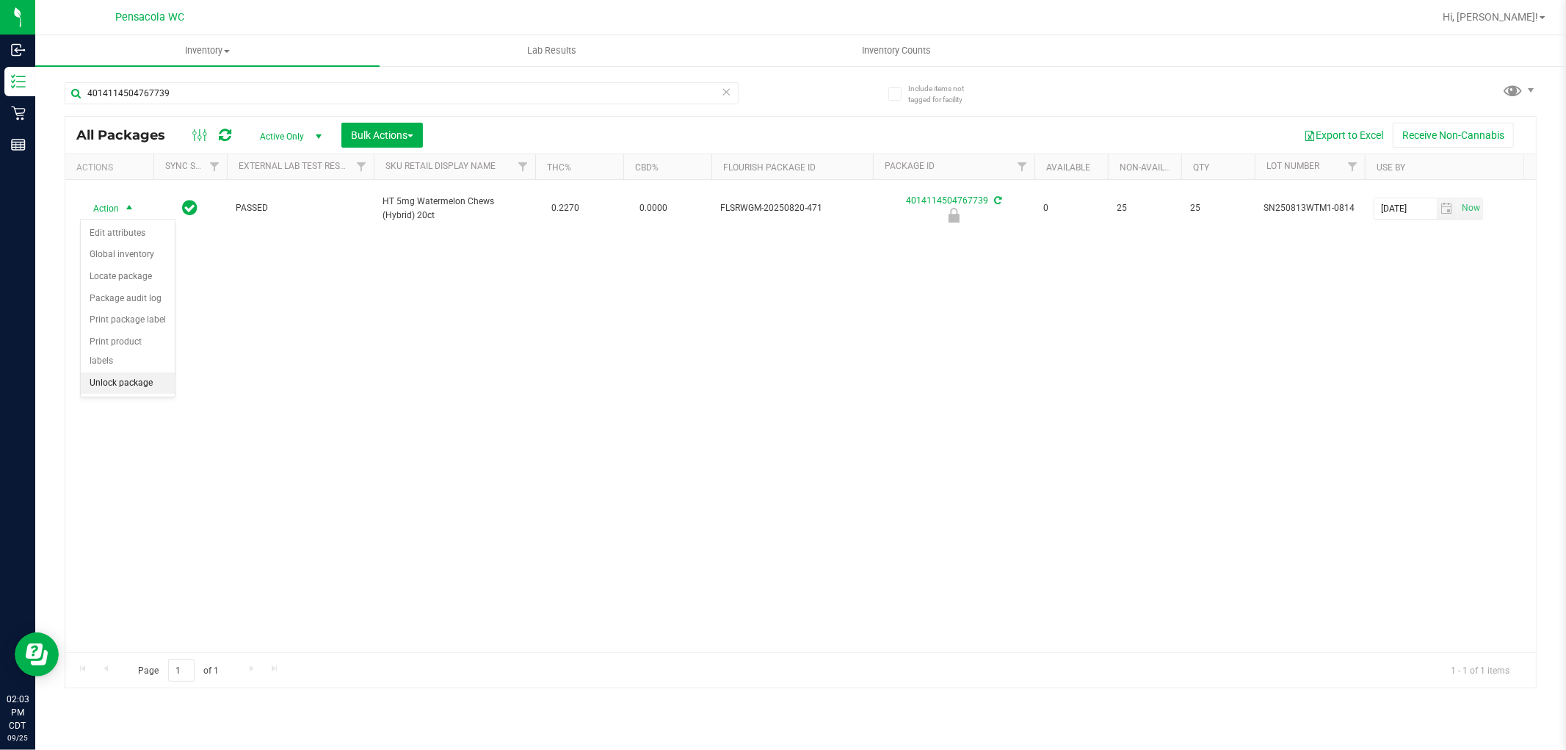
click at [129, 380] on li "Unlock package" at bounding box center [128, 383] width 94 height 22
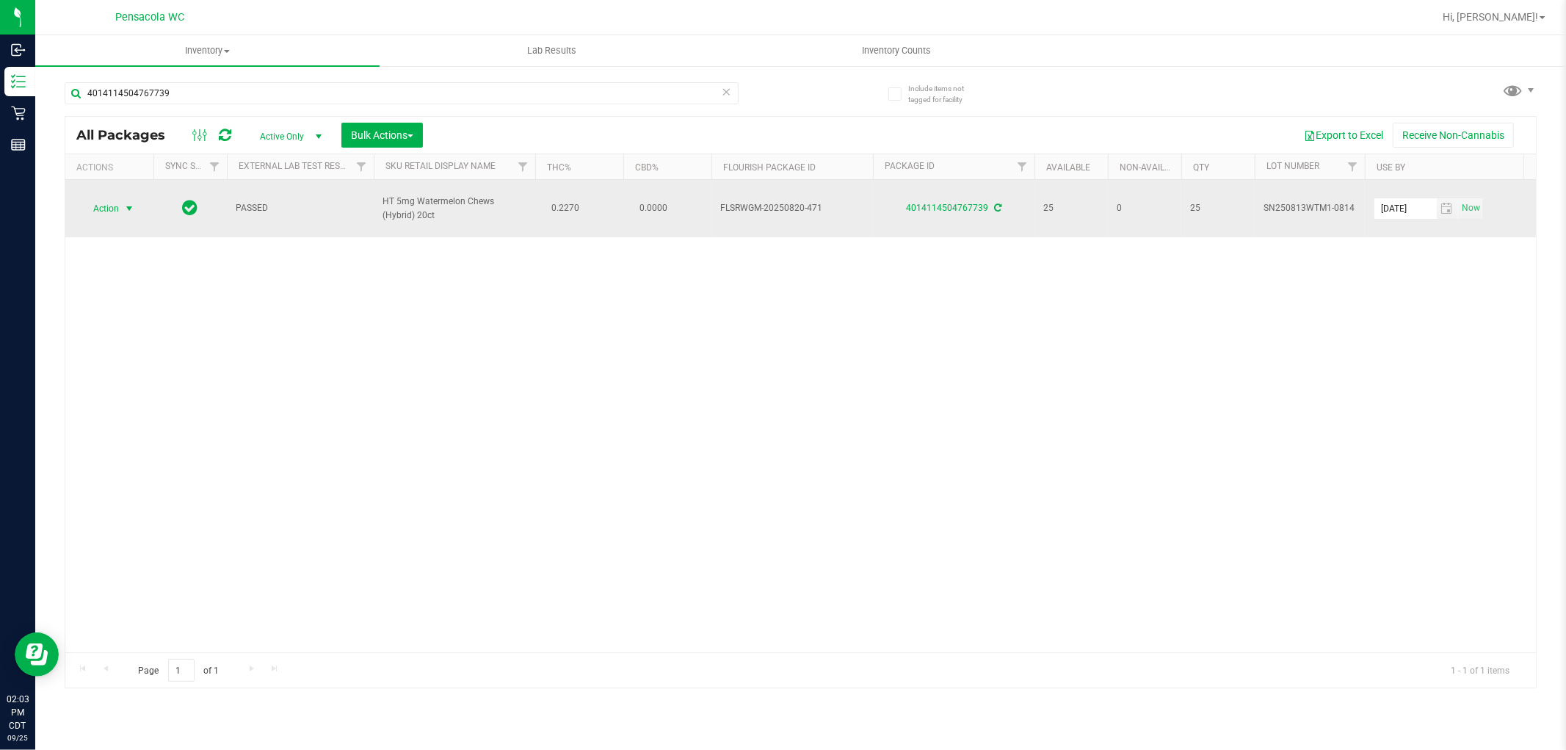
click at [126, 208] on span "select" at bounding box center [129, 209] width 12 height 12
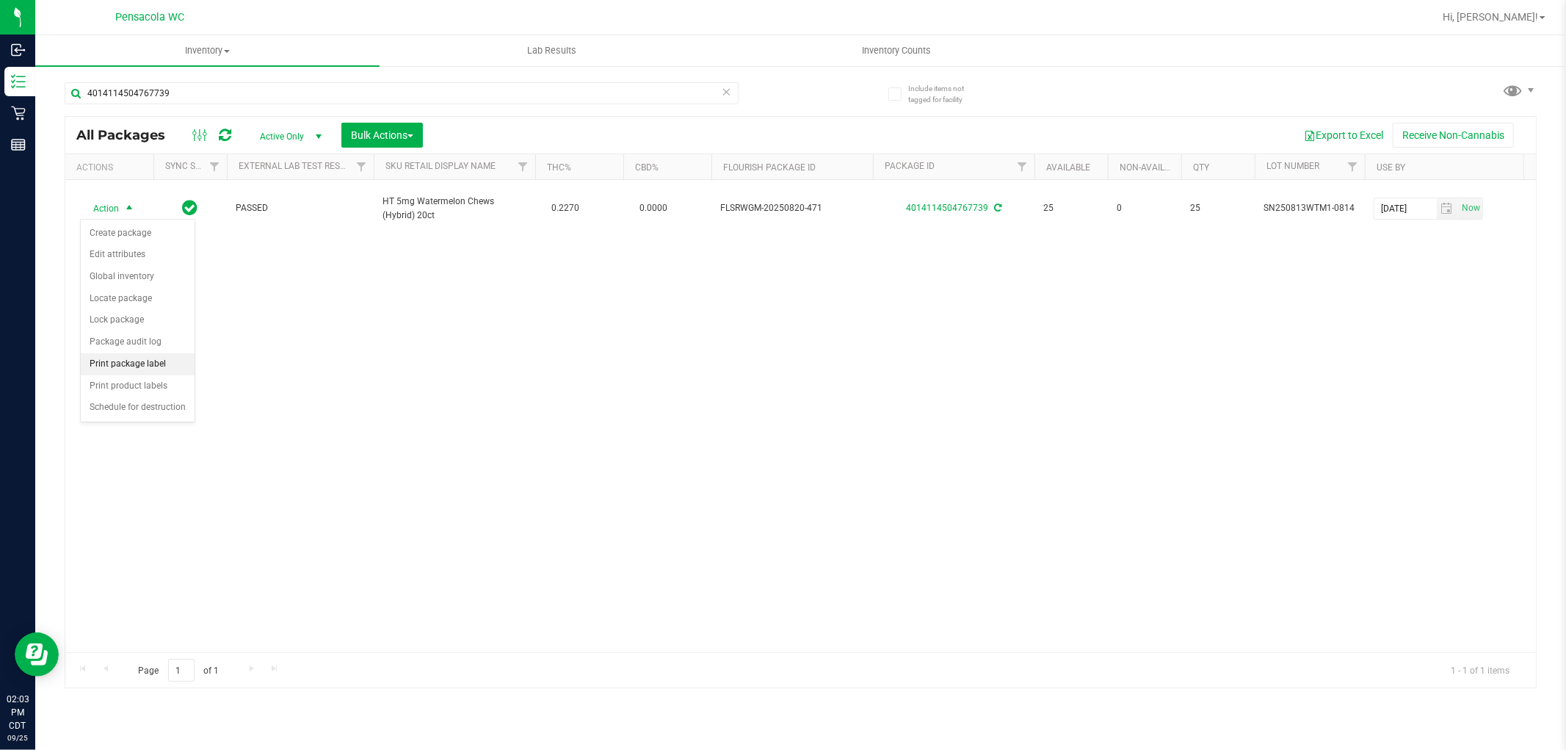
click at [115, 362] on li "Print package label" at bounding box center [138, 364] width 114 height 22
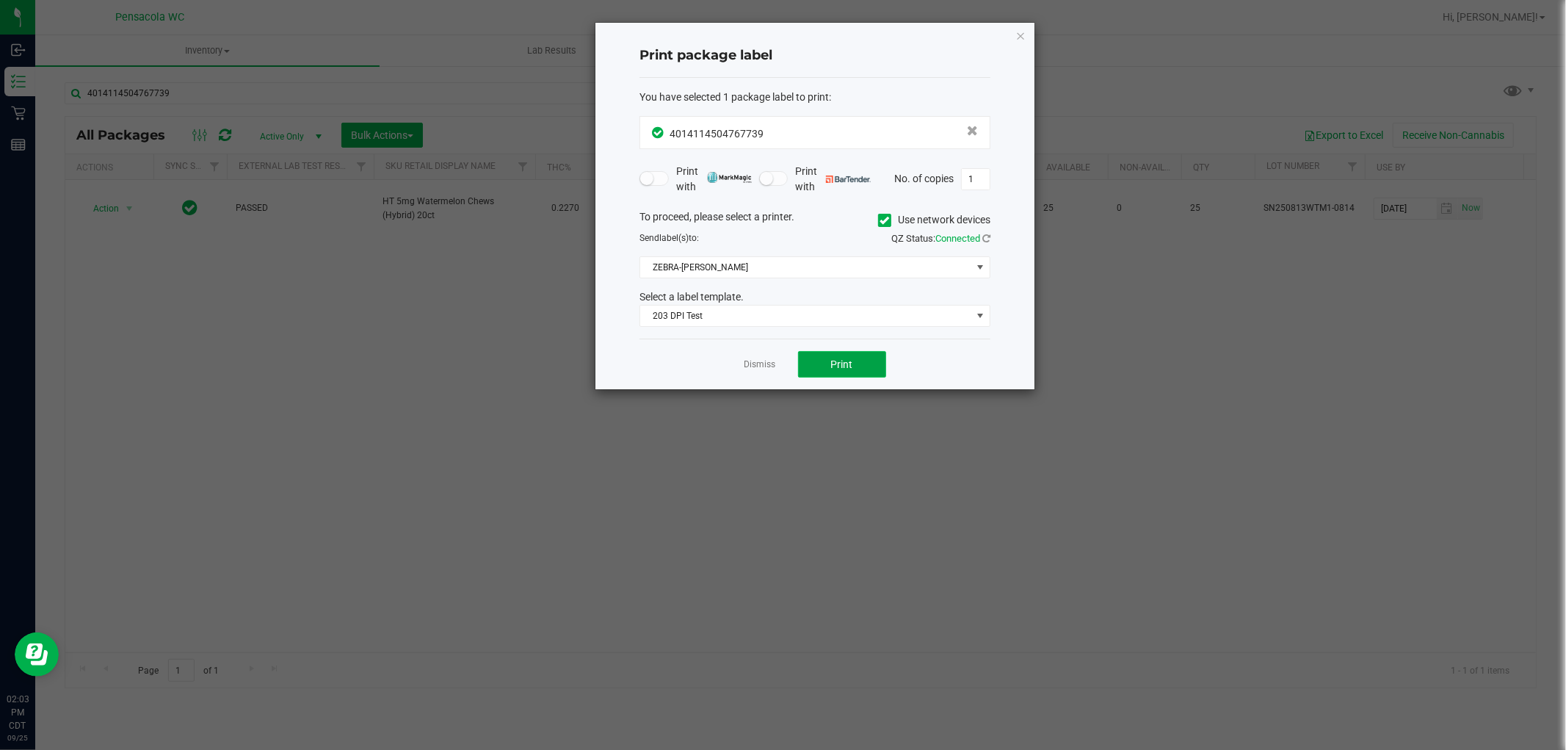
click at [837, 358] on span "Print" at bounding box center [842, 364] width 22 height 12
click at [753, 365] on link "Dismiss" at bounding box center [761, 364] width 32 height 12
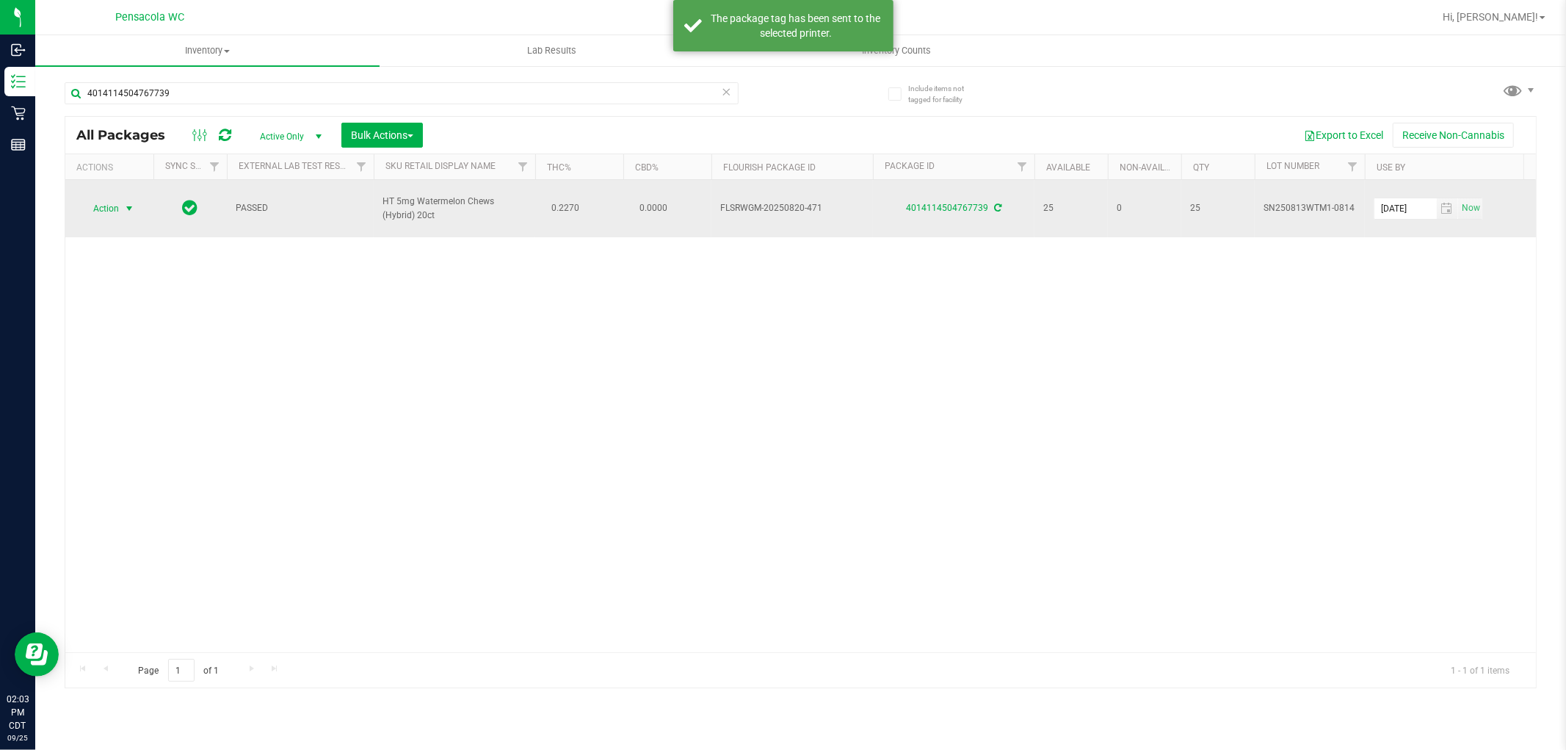
click at [104, 210] on span "Action" at bounding box center [100, 208] width 40 height 21
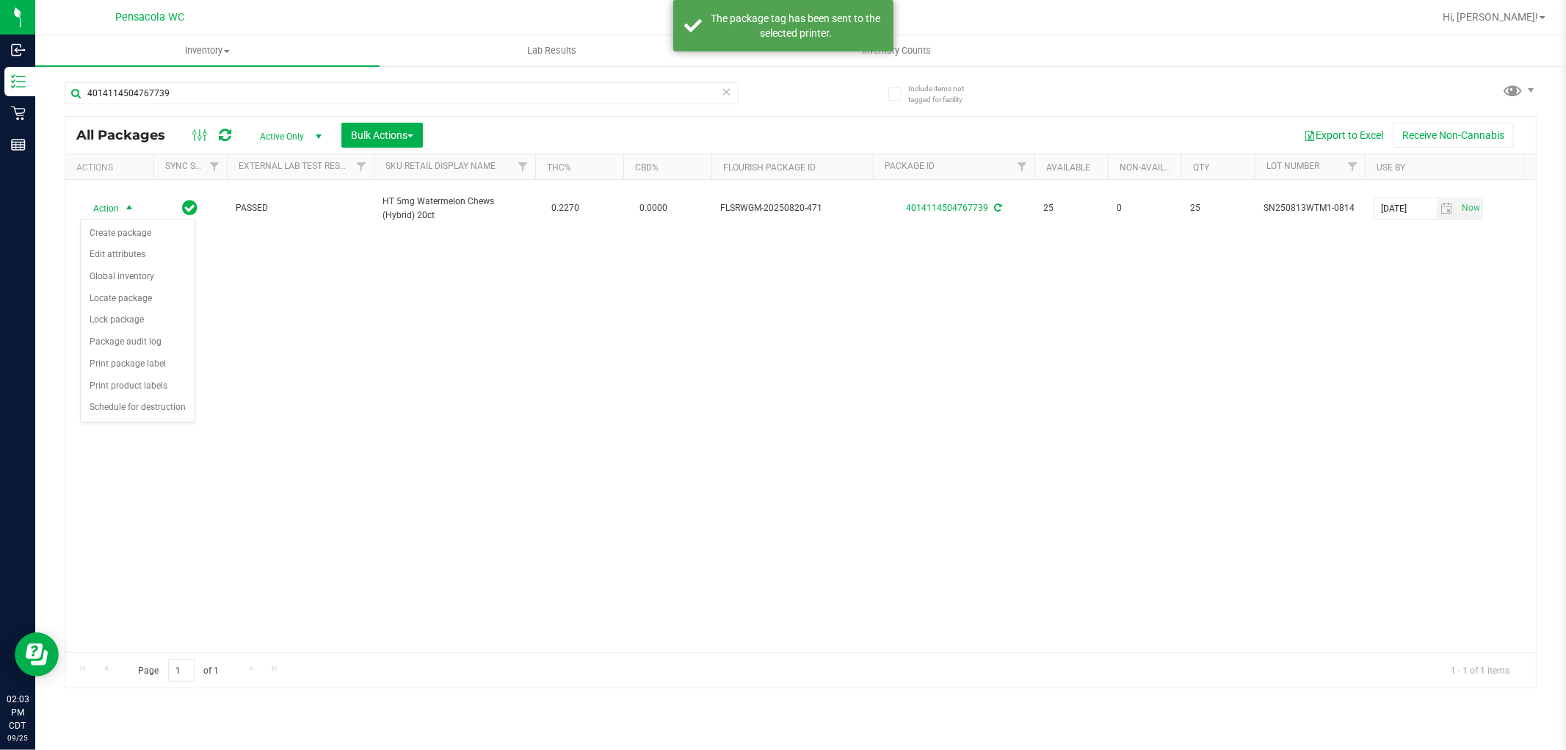
click at [429, 545] on div "Action Action Create package Edit attributes Global inventory Locate package Lo…" at bounding box center [800, 416] width 1471 height 472
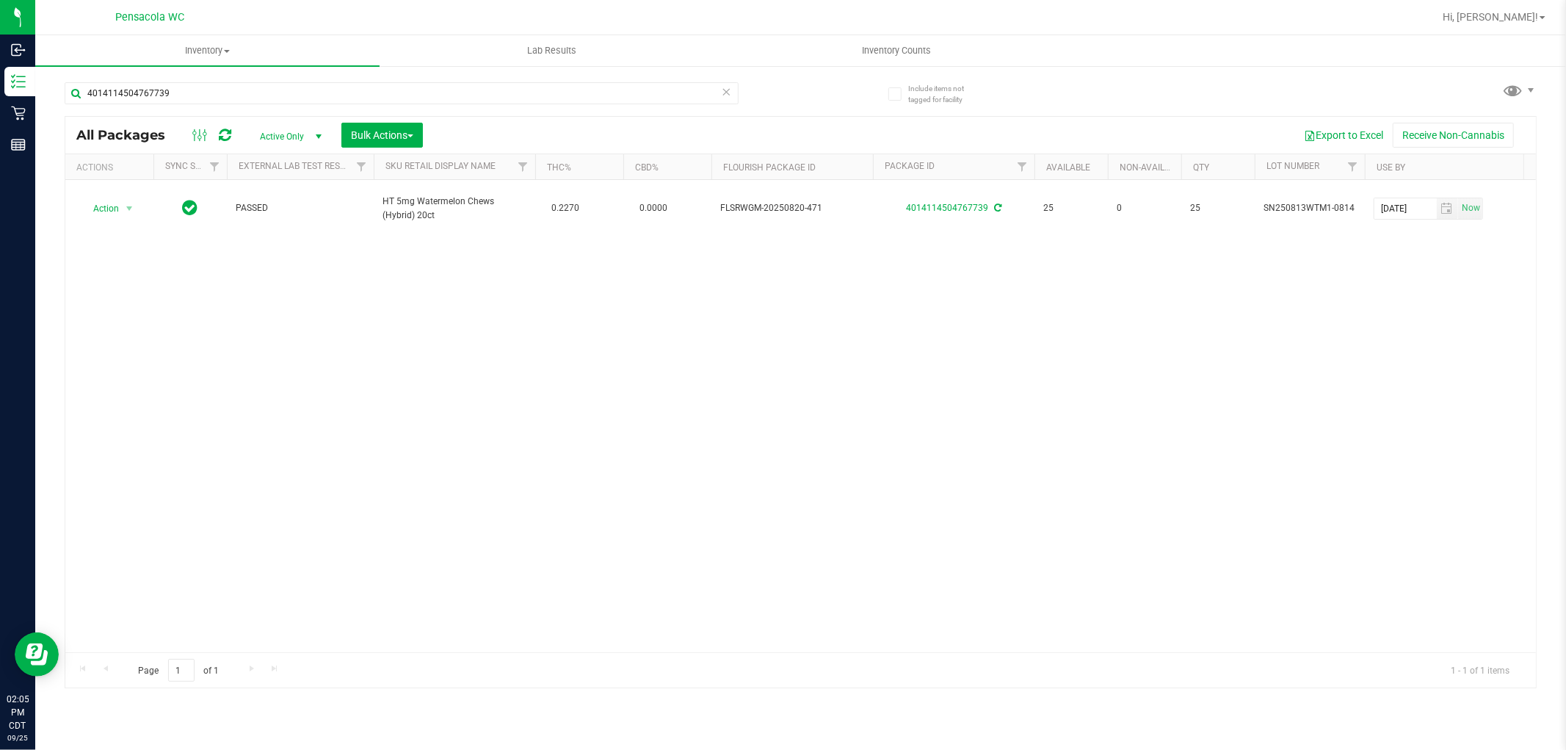
click at [726, 95] on icon at bounding box center [727, 91] width 10 height 18
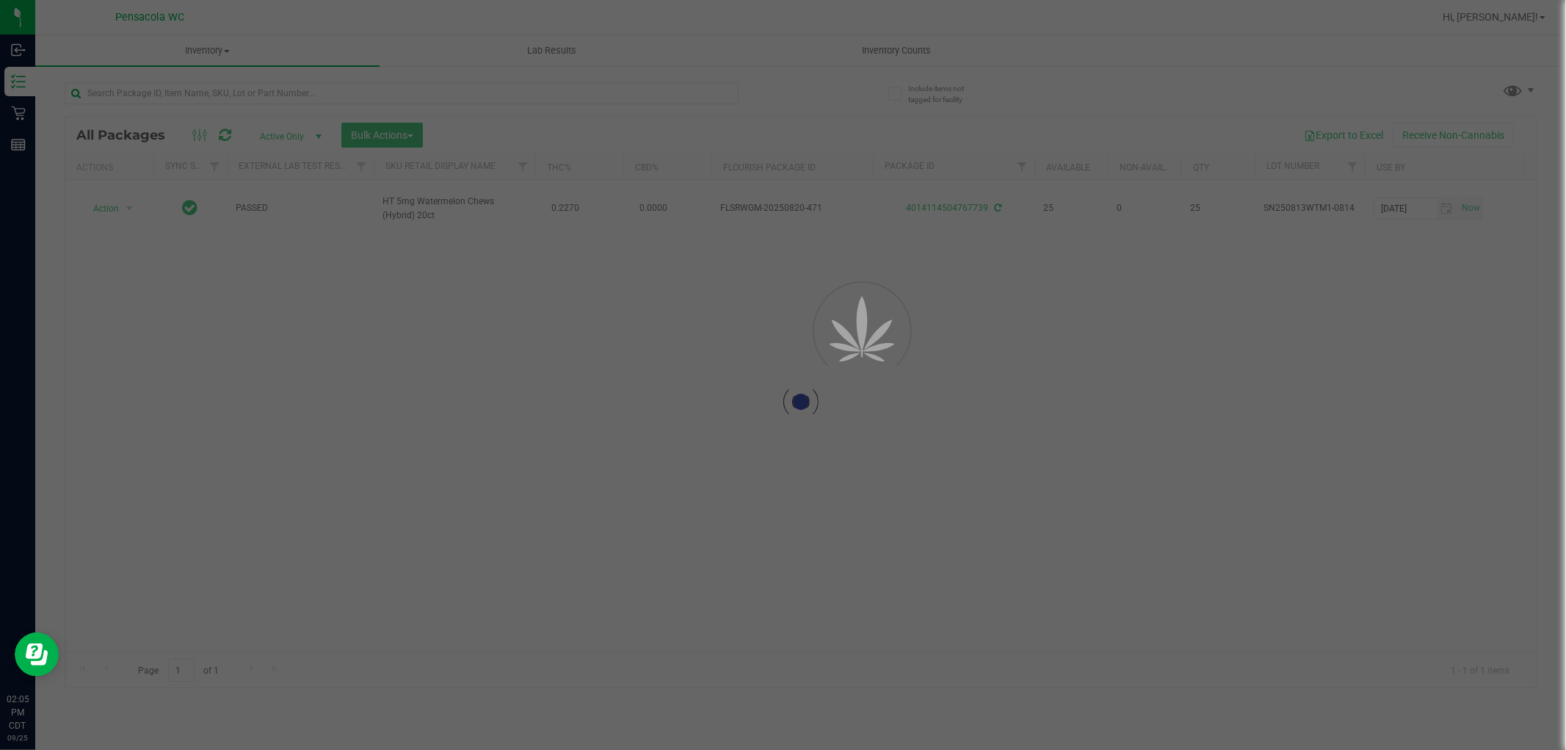
click at [649, 79] on div at bounding box center [783, 375] width 1566 height 750
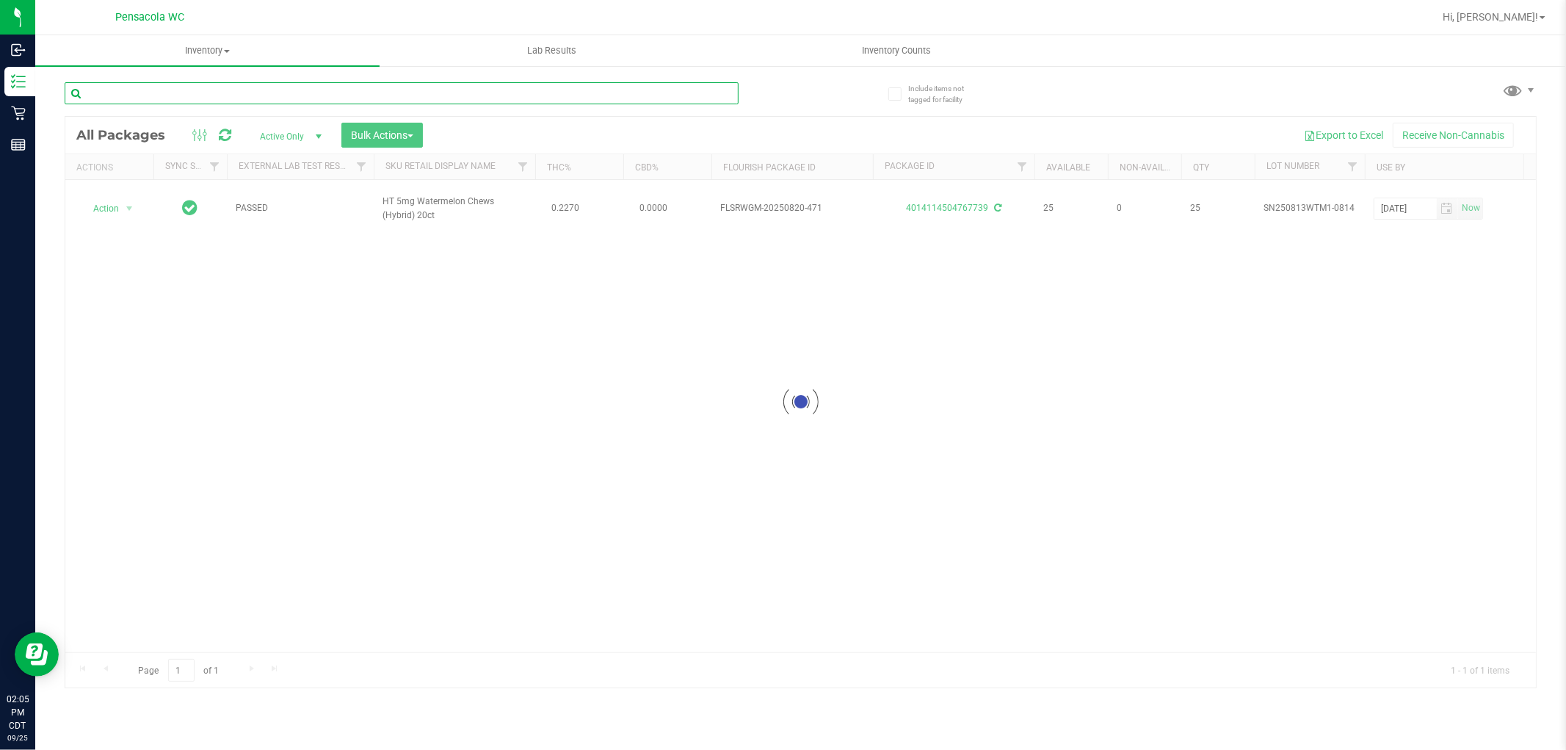
click at [618, 97] on input "text" at bounding box center [402, 93] width 674 height 22
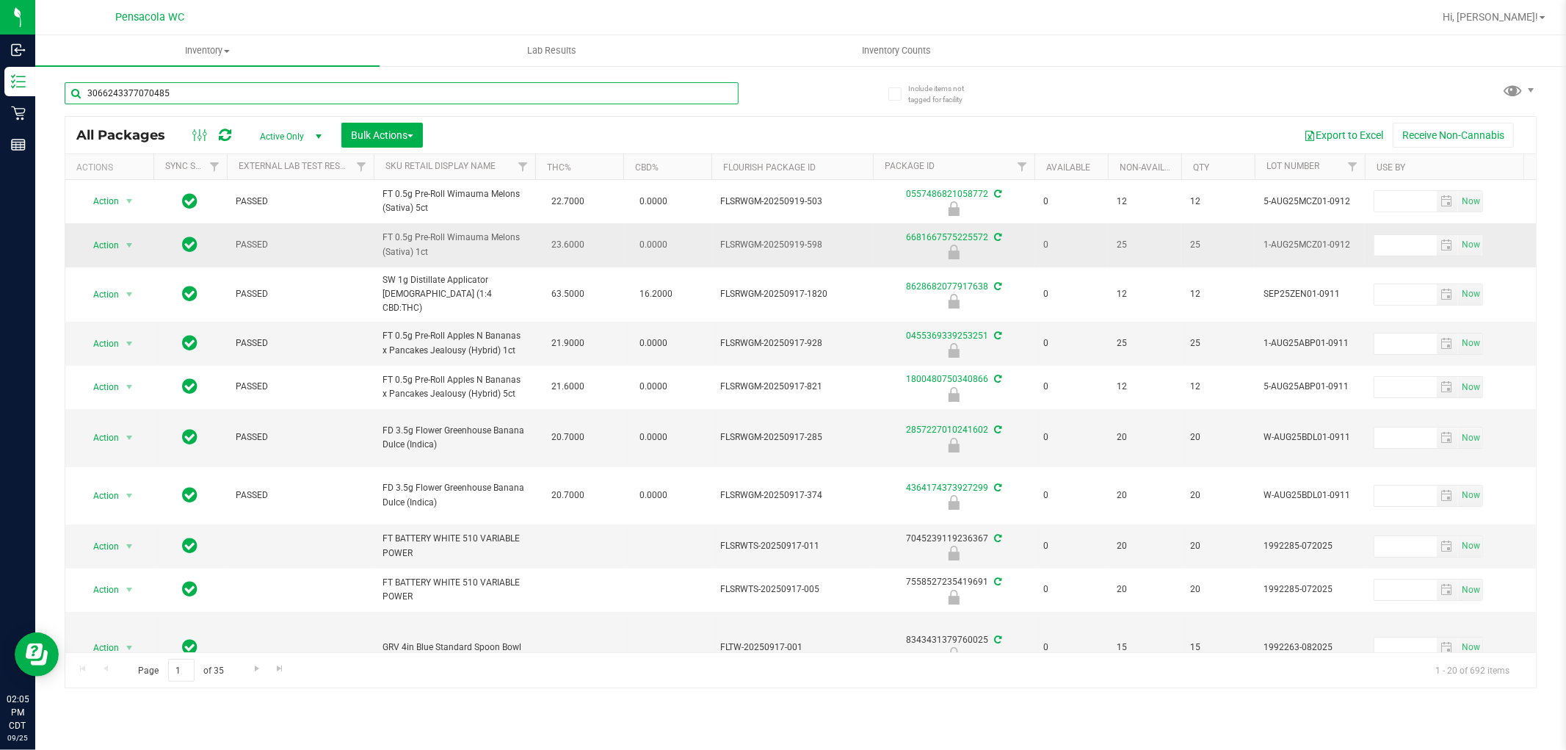
type input "3066243377070485"
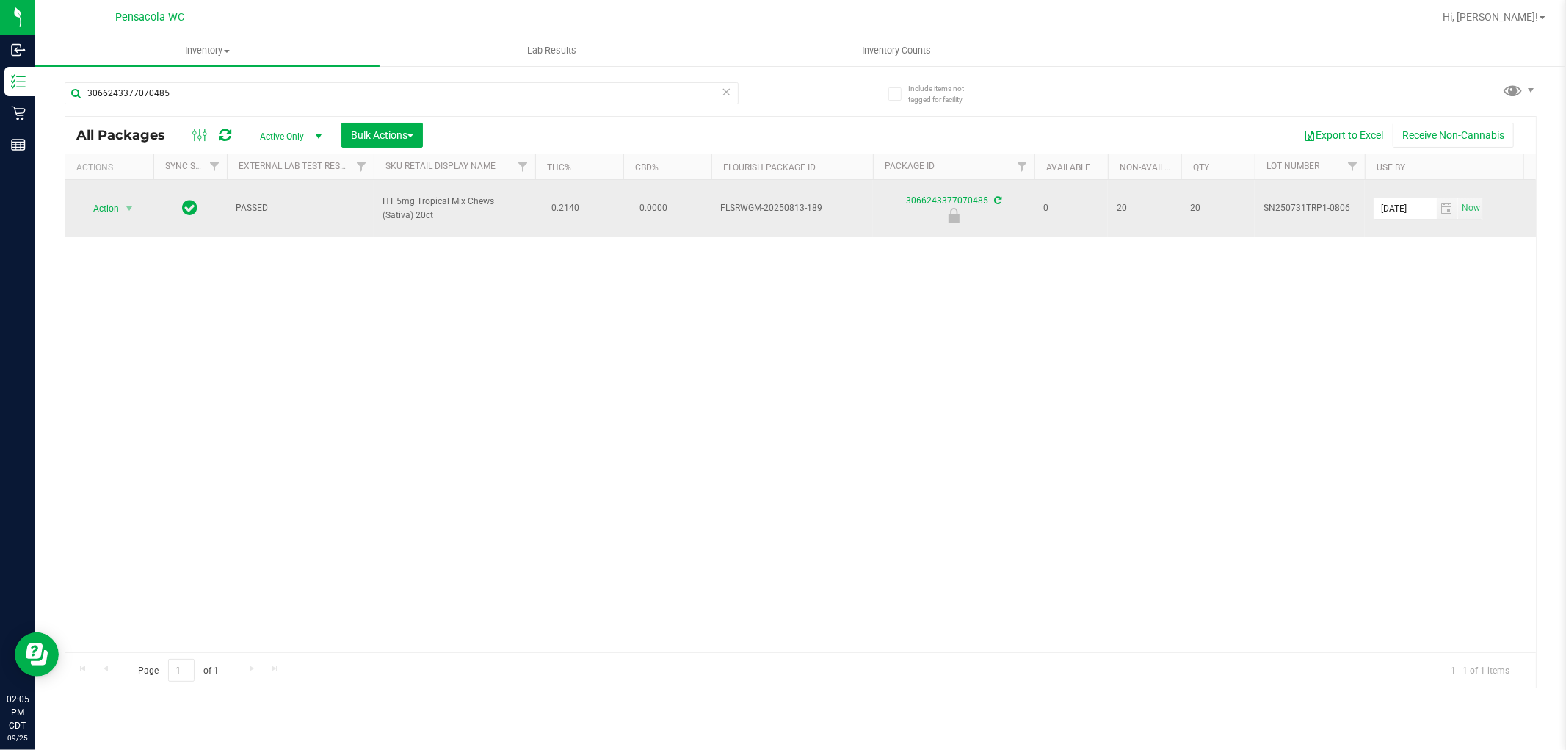
click at [101, 218] on span "Action" at bounding box center [100, 208] width 40 height 21
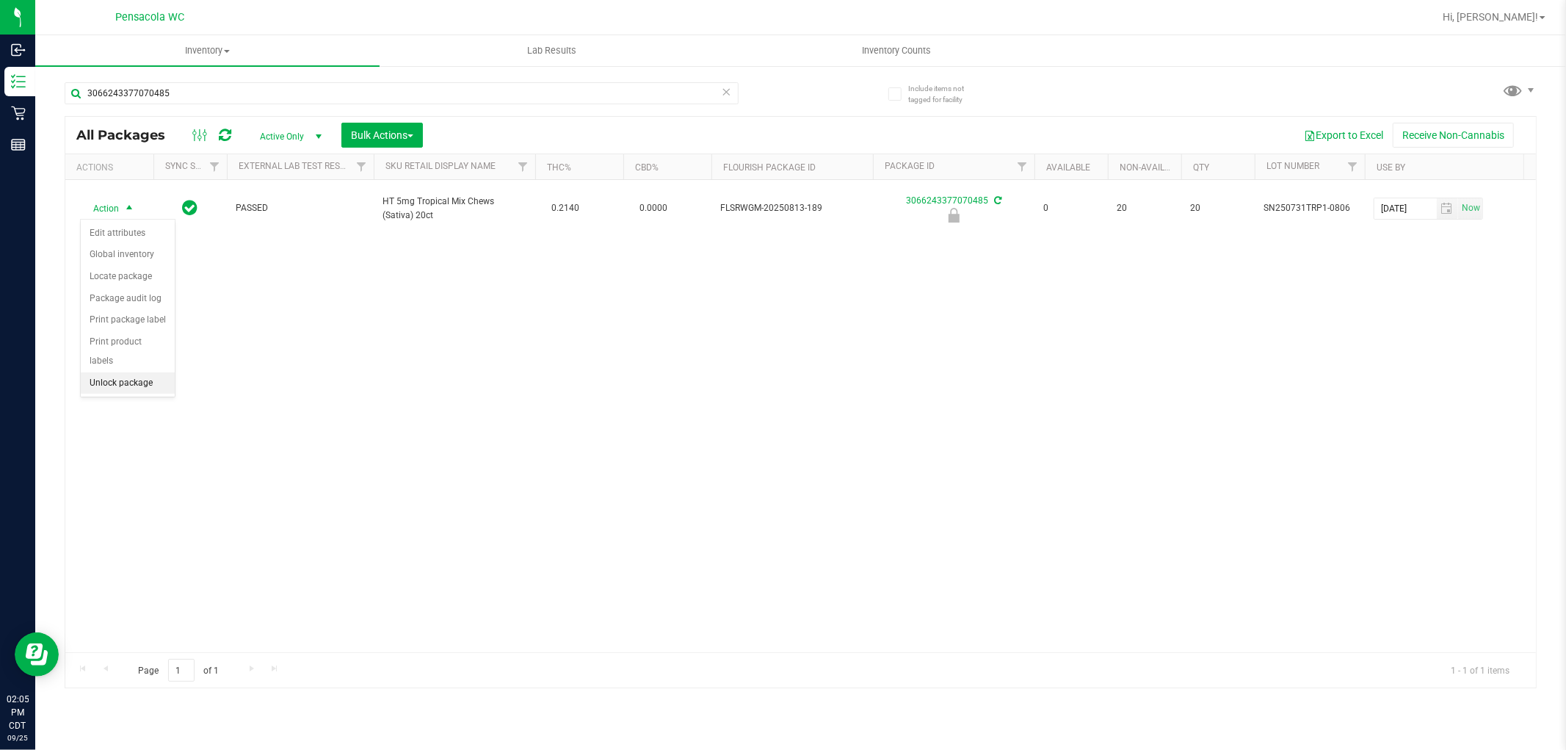
click at [112, 380] on li "Unlock package" at bounding box center [128, 383] width 94 height 22
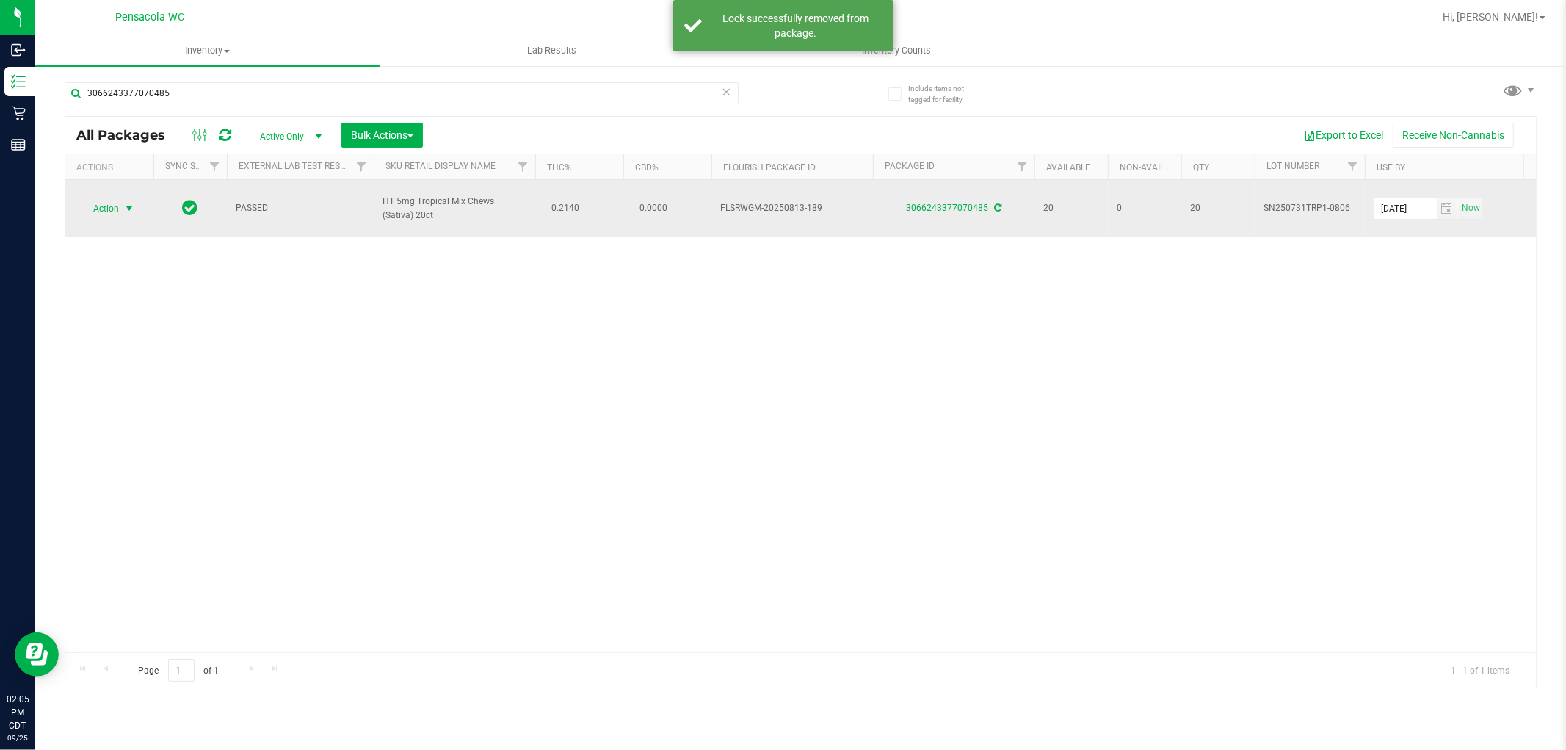
click at [125, 209] on span "select" at bounding box center [129, 209] width 12 height 12
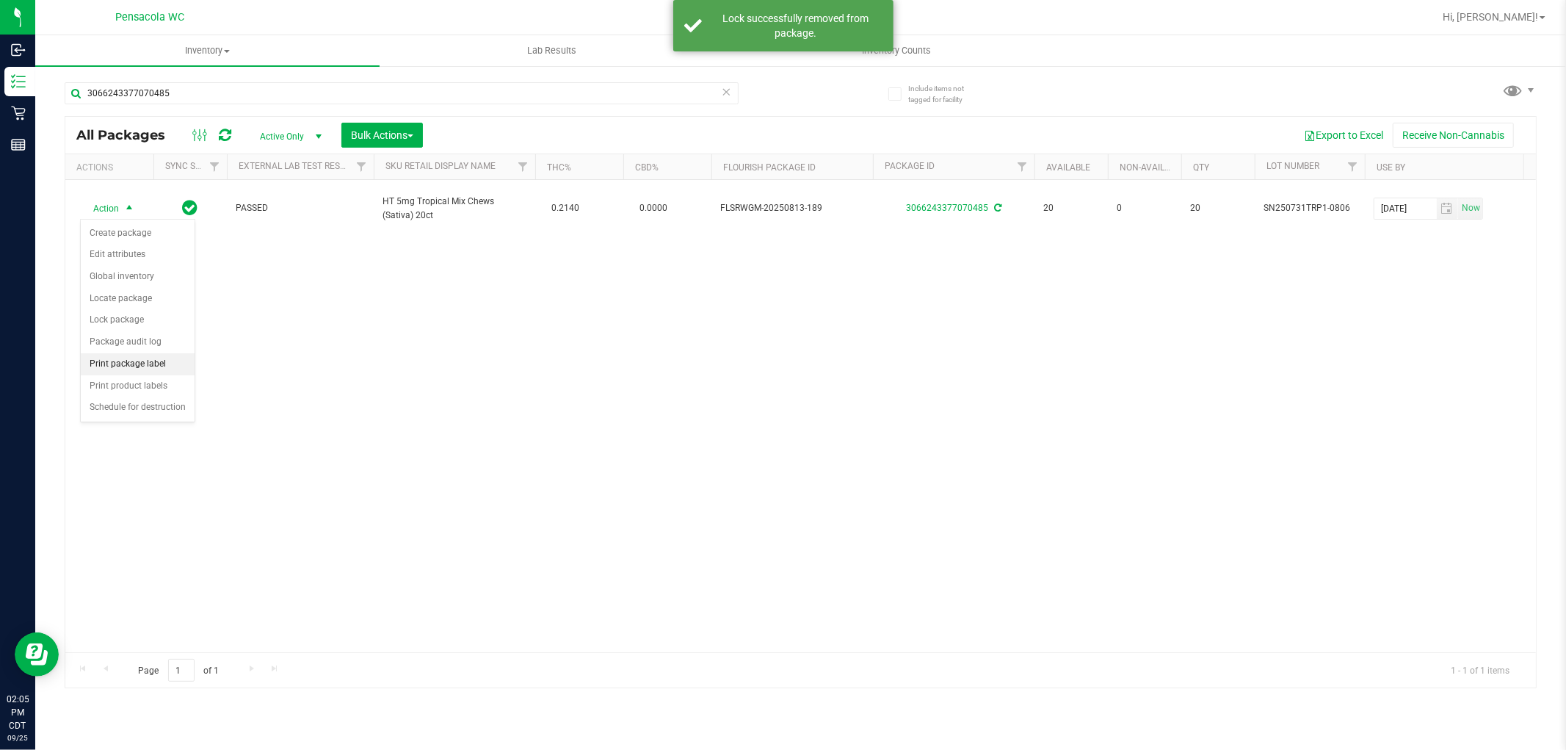
click at [123, 364] on li "Print package label" at bounding box center [138, 364] width 114 height 22
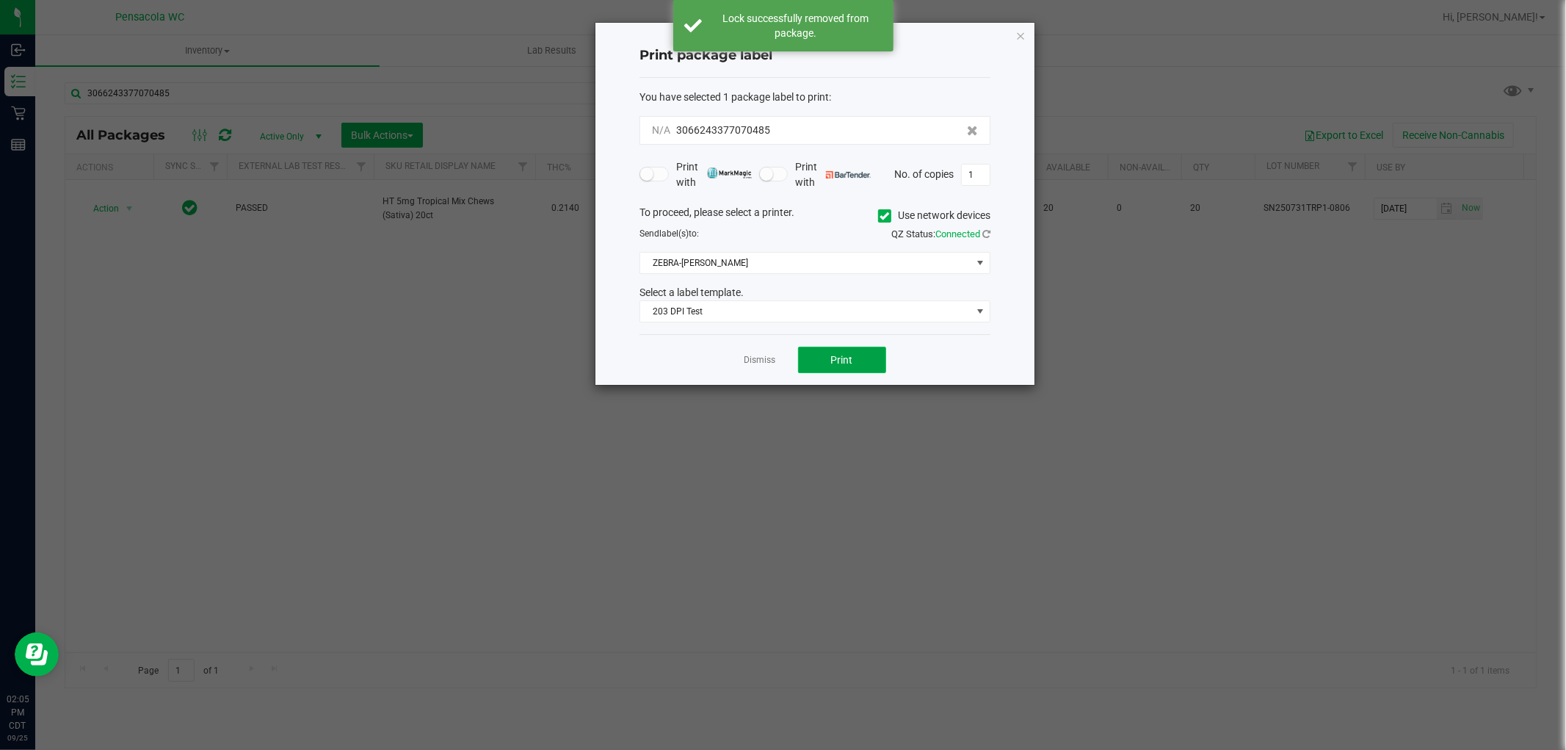
click at [855, 369] on button "Print" at bounding box center [842, 360] width 88 height 26
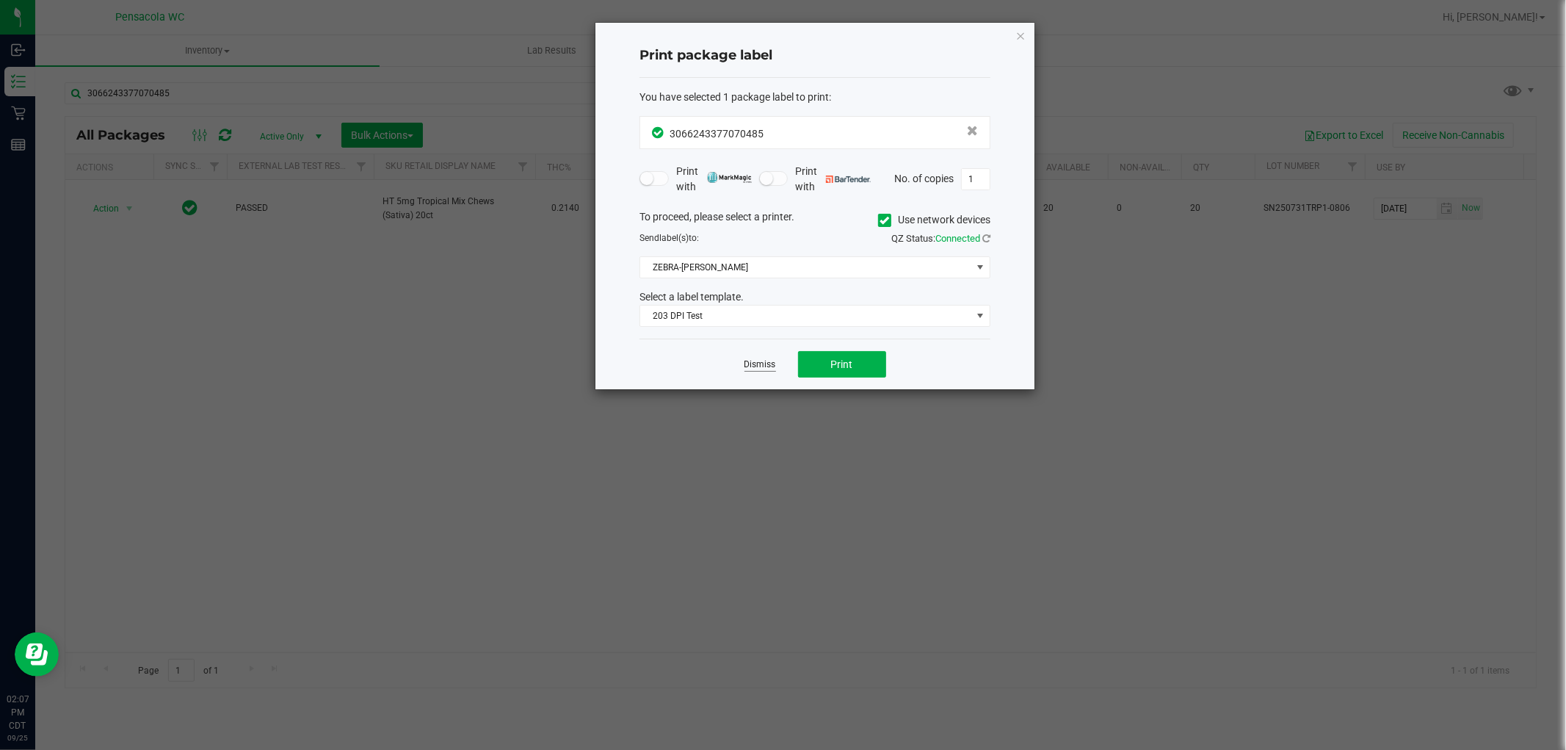
click at [765, 370] on link "Dismiss" at bounding box center [761, 364] width 32 height 12
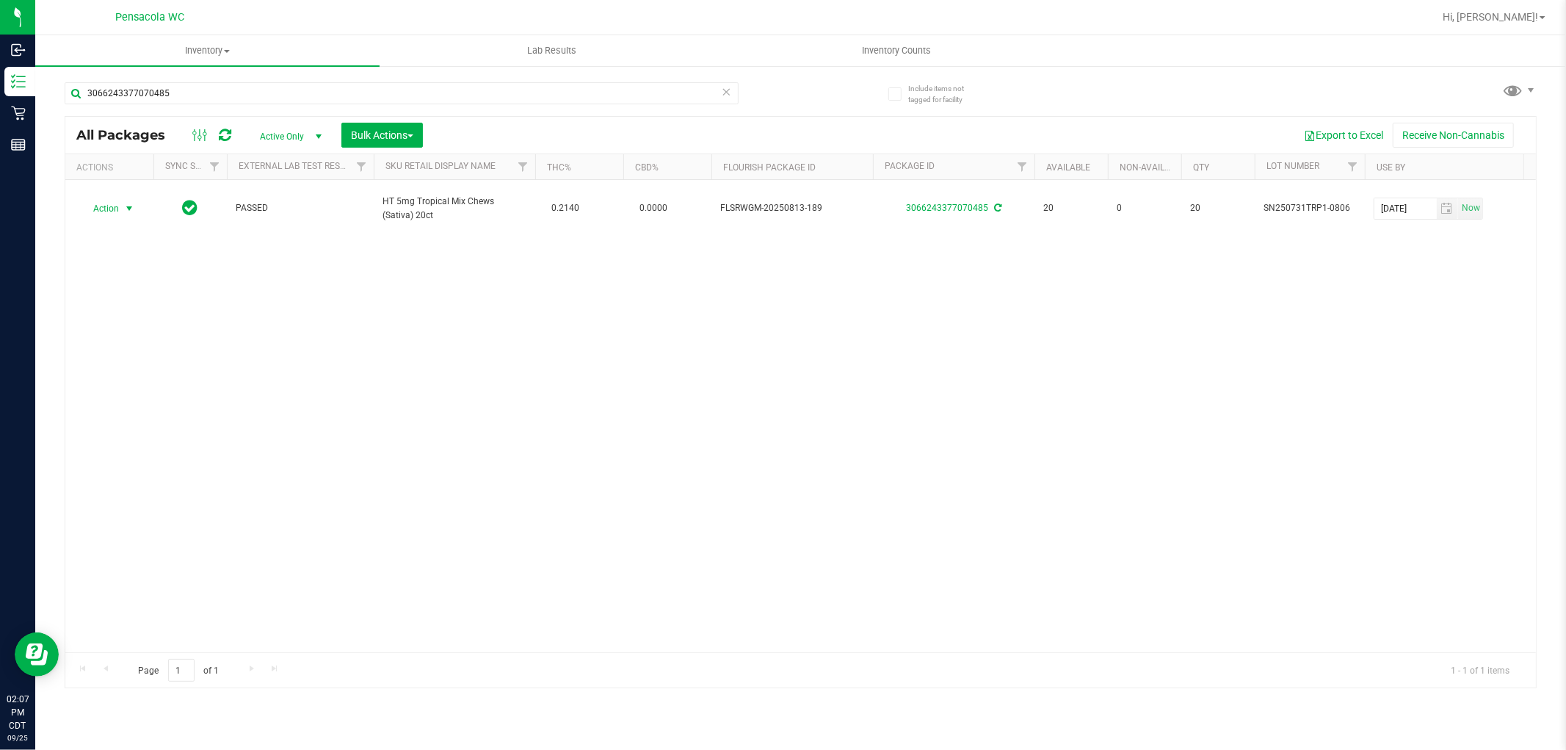
click at [726, 87] on icon at bounding box center [727, 91] width 10 height 18
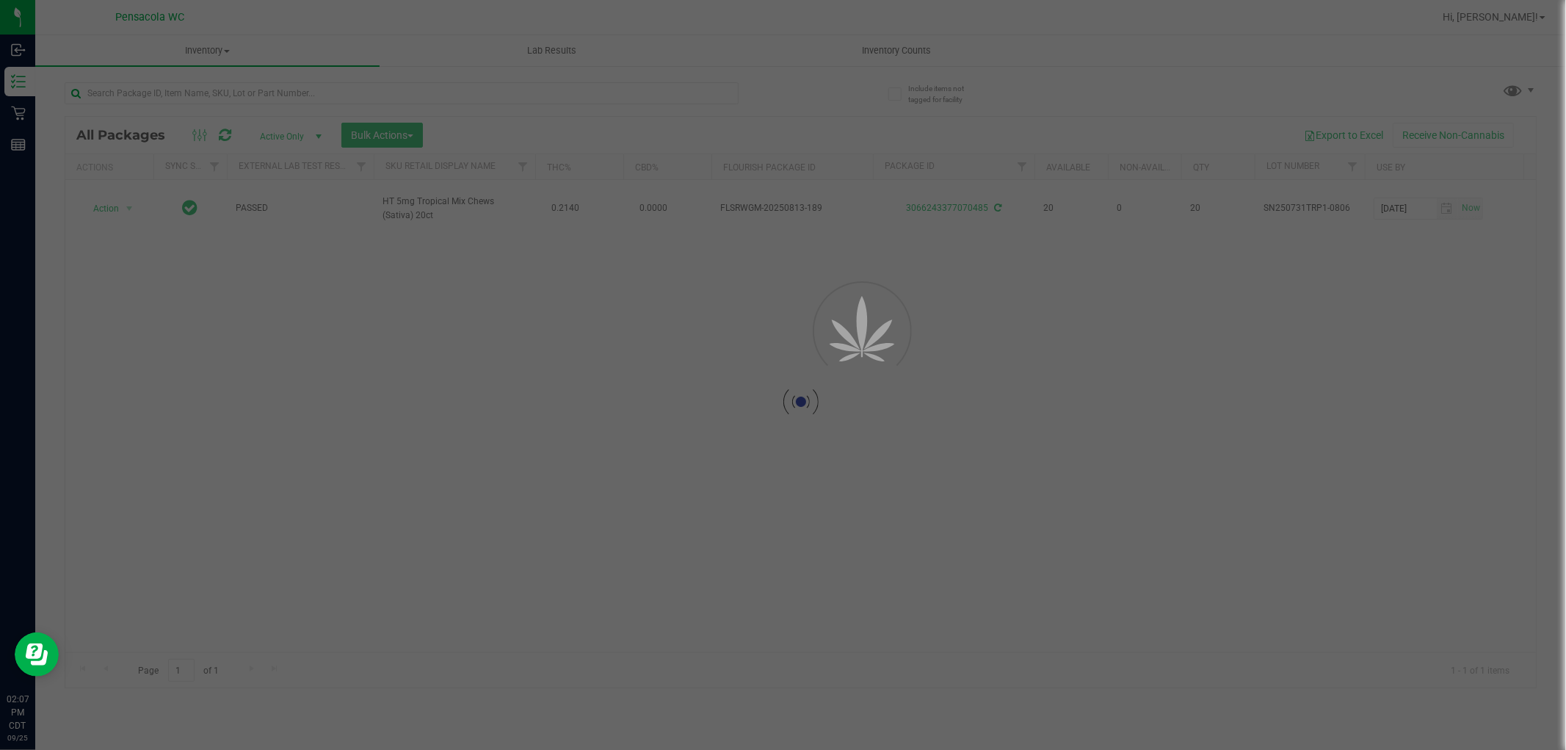
click at [627, 109] on div at bounding box center [783, 375] width 1566 height 750
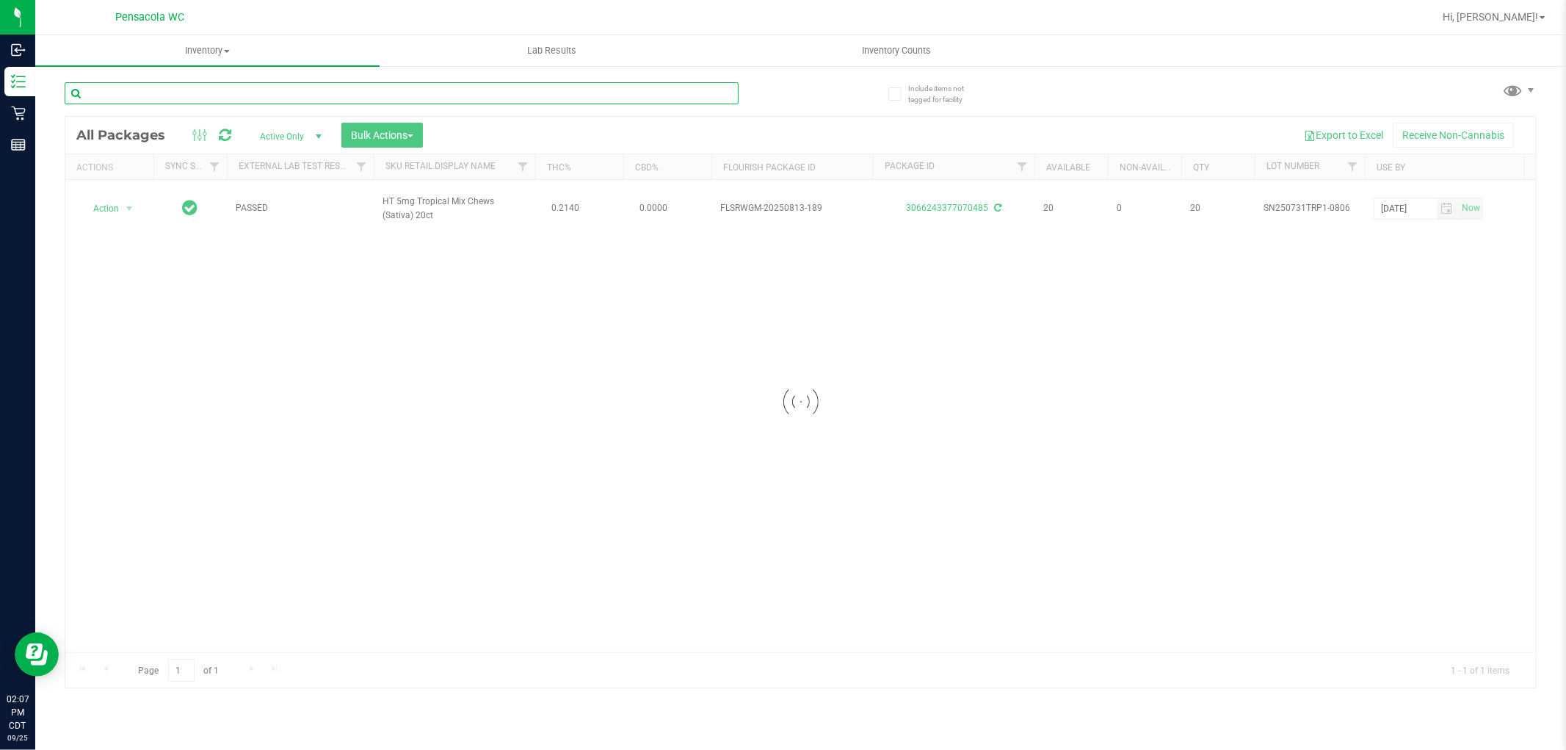
click at [673, 90] on input "text" at bounding box center [402, 93] width 674 height 22
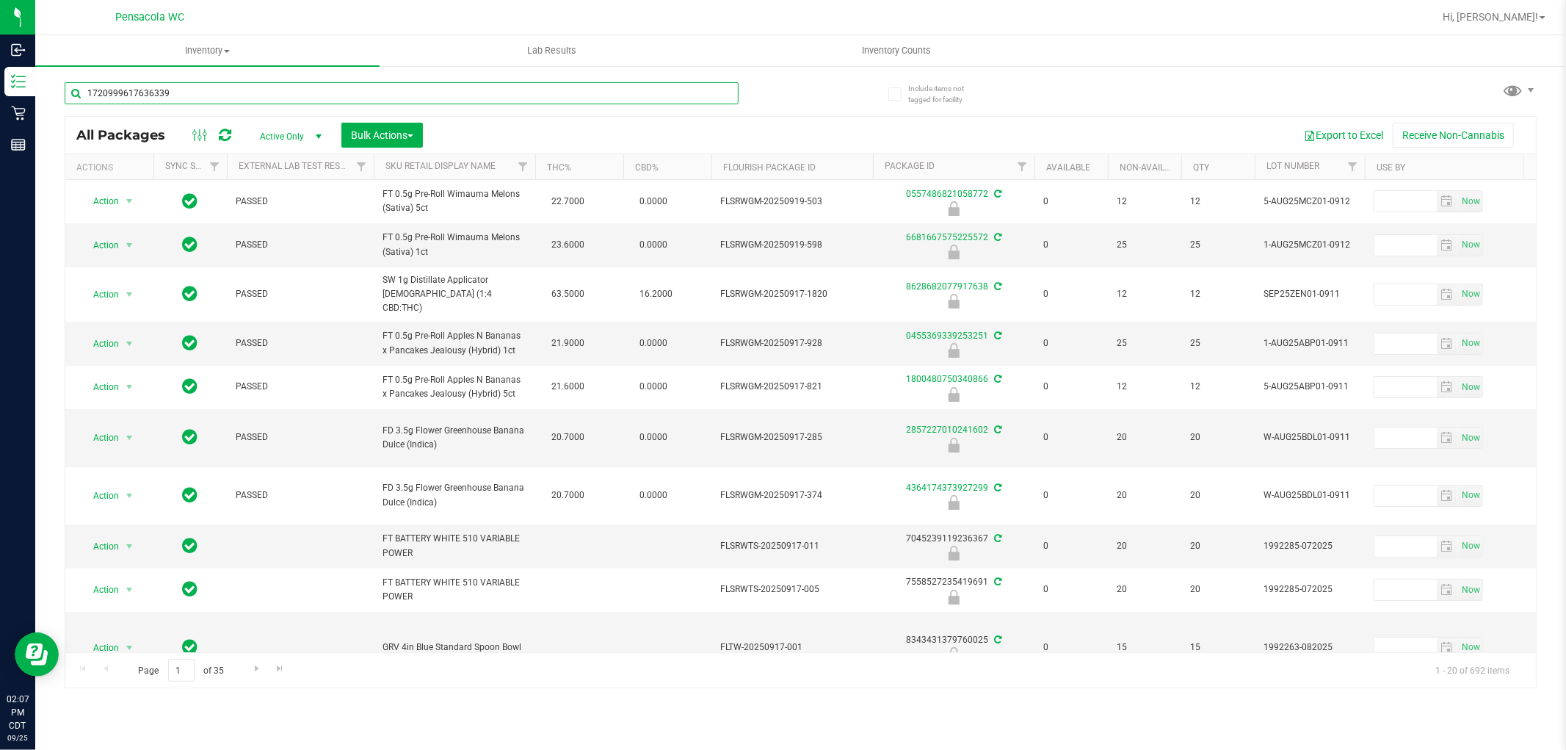
type input "1720999617636339"
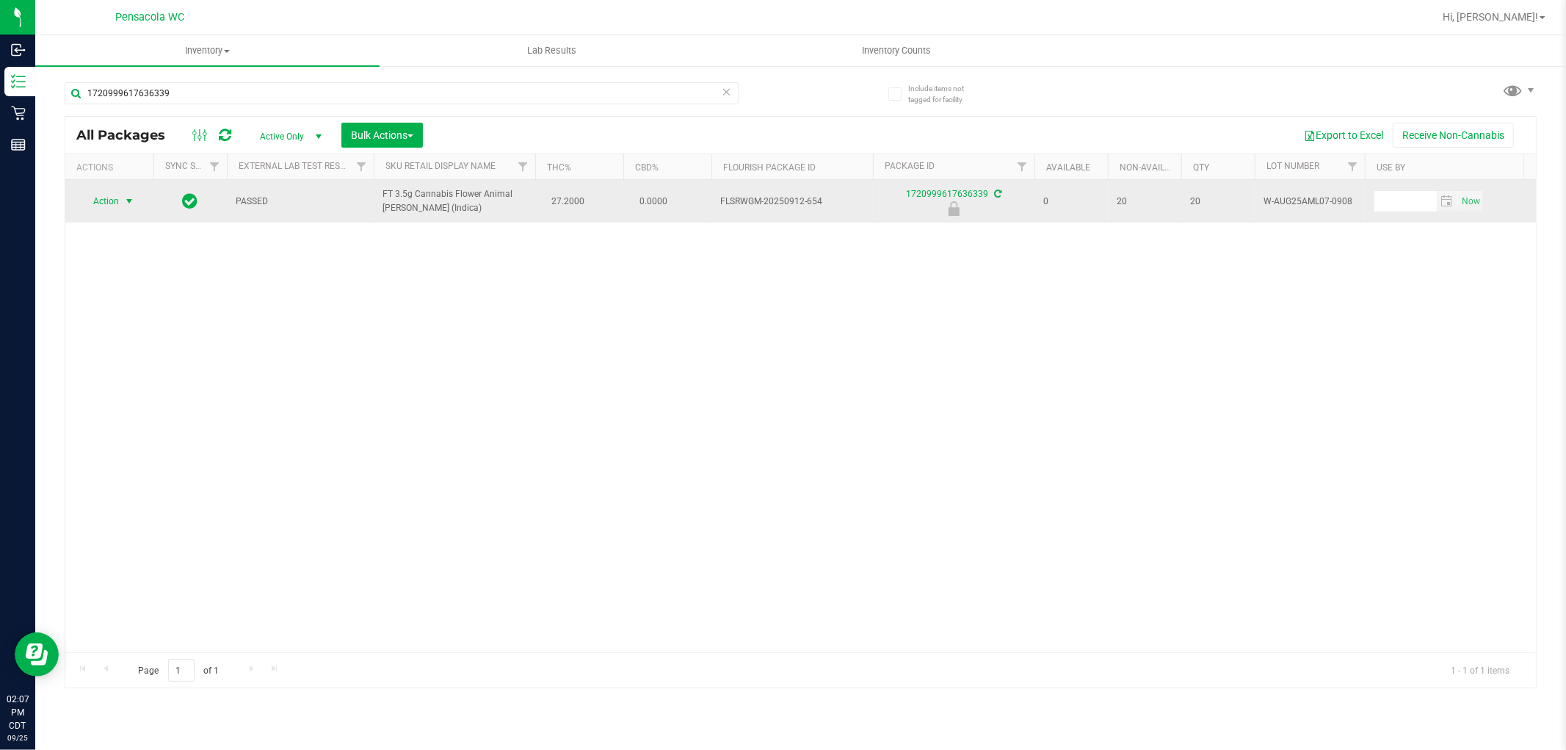
click at [126, 201] on span "select" at bounding box center [129, 201] width 12 height 12
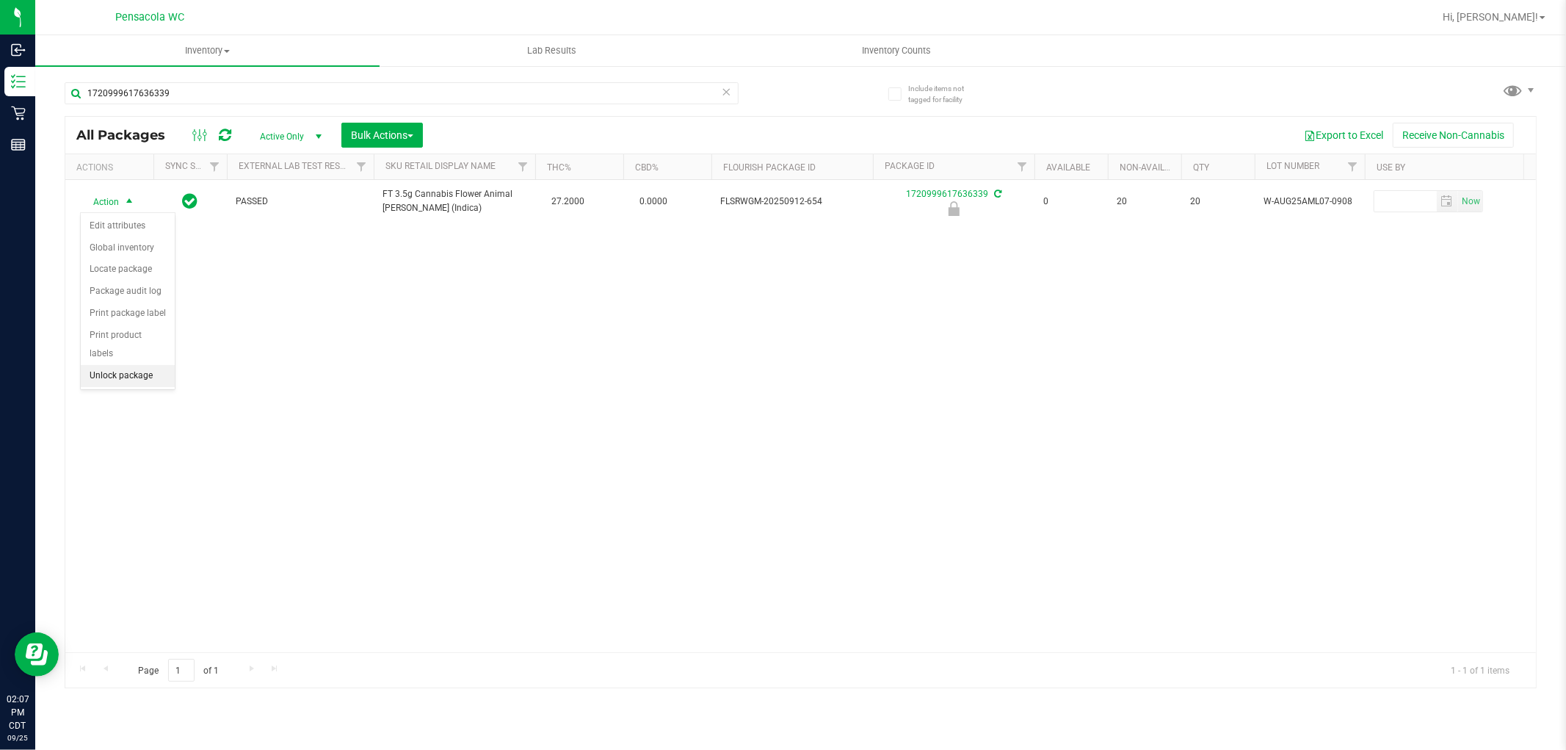
click at [153, 378] on li "Unlock package" at bounding box center [128, 376] width 94 height 22
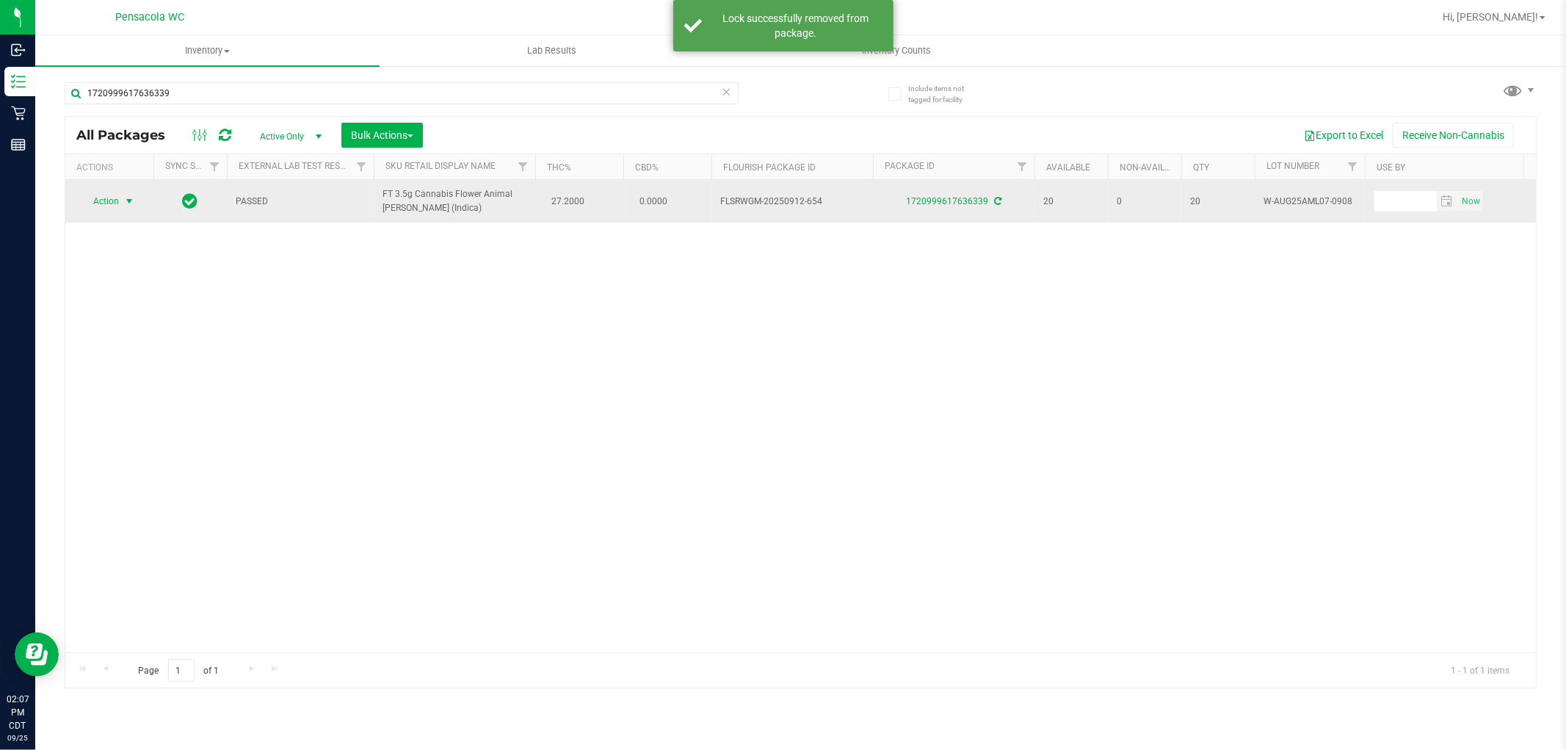
click at [129, 200] on span "select" at bounding box center [129, 201] width 12 height 12
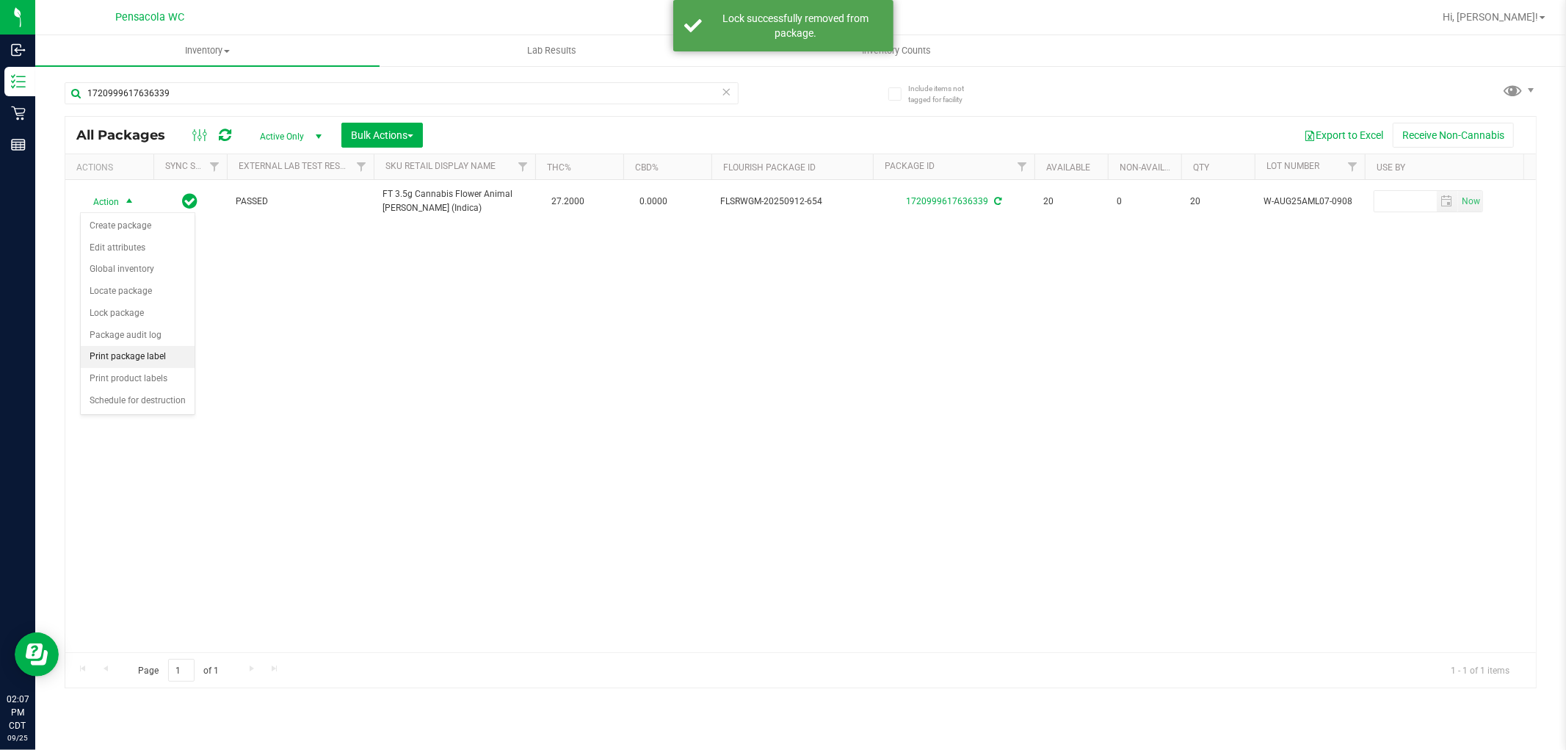
click at [157, 363] on li "Print package label" at bounding box center [138, 357] width 114 height 22
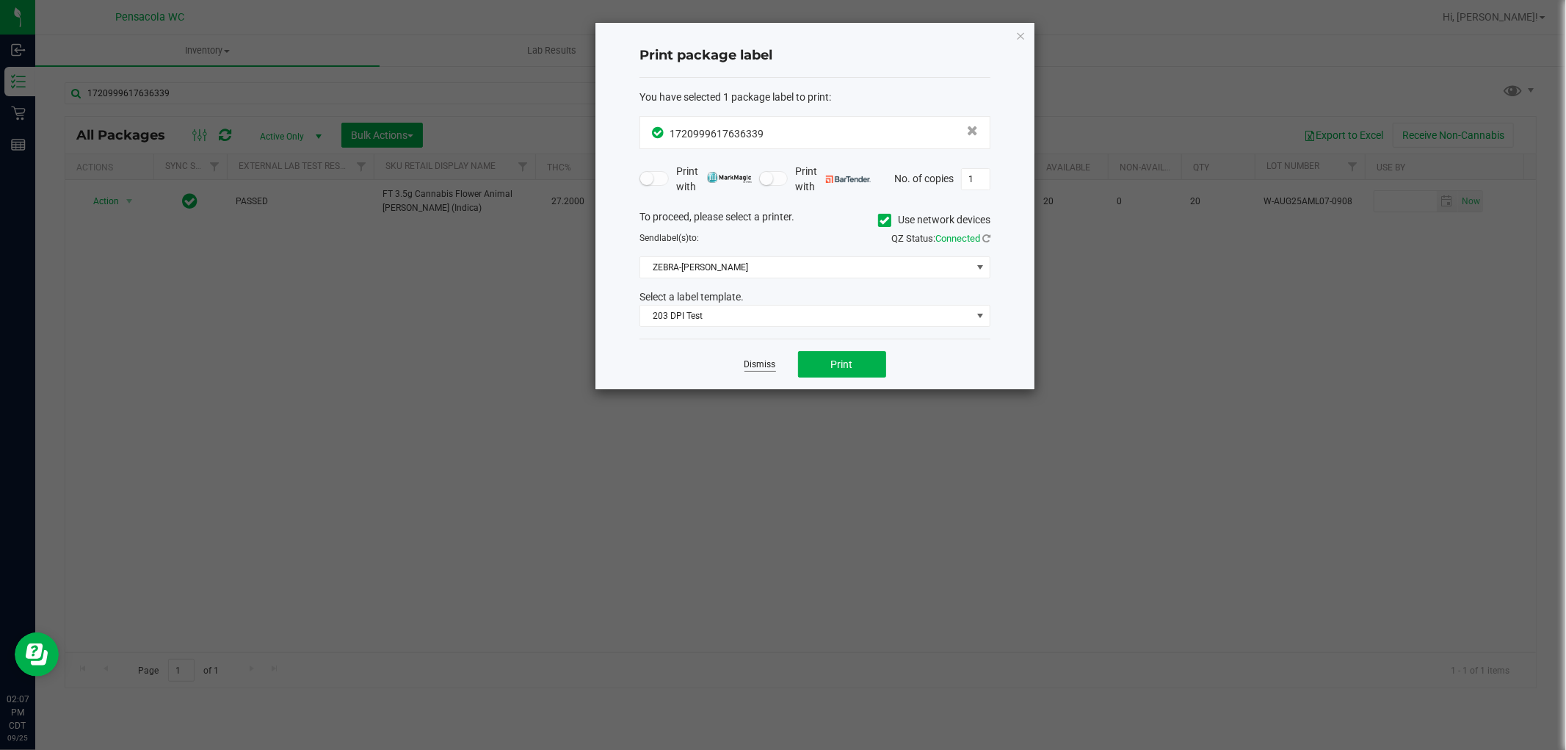
click at [751, 365] on link "Dismiss" at bounding box center [761, 364] width 32 height 12
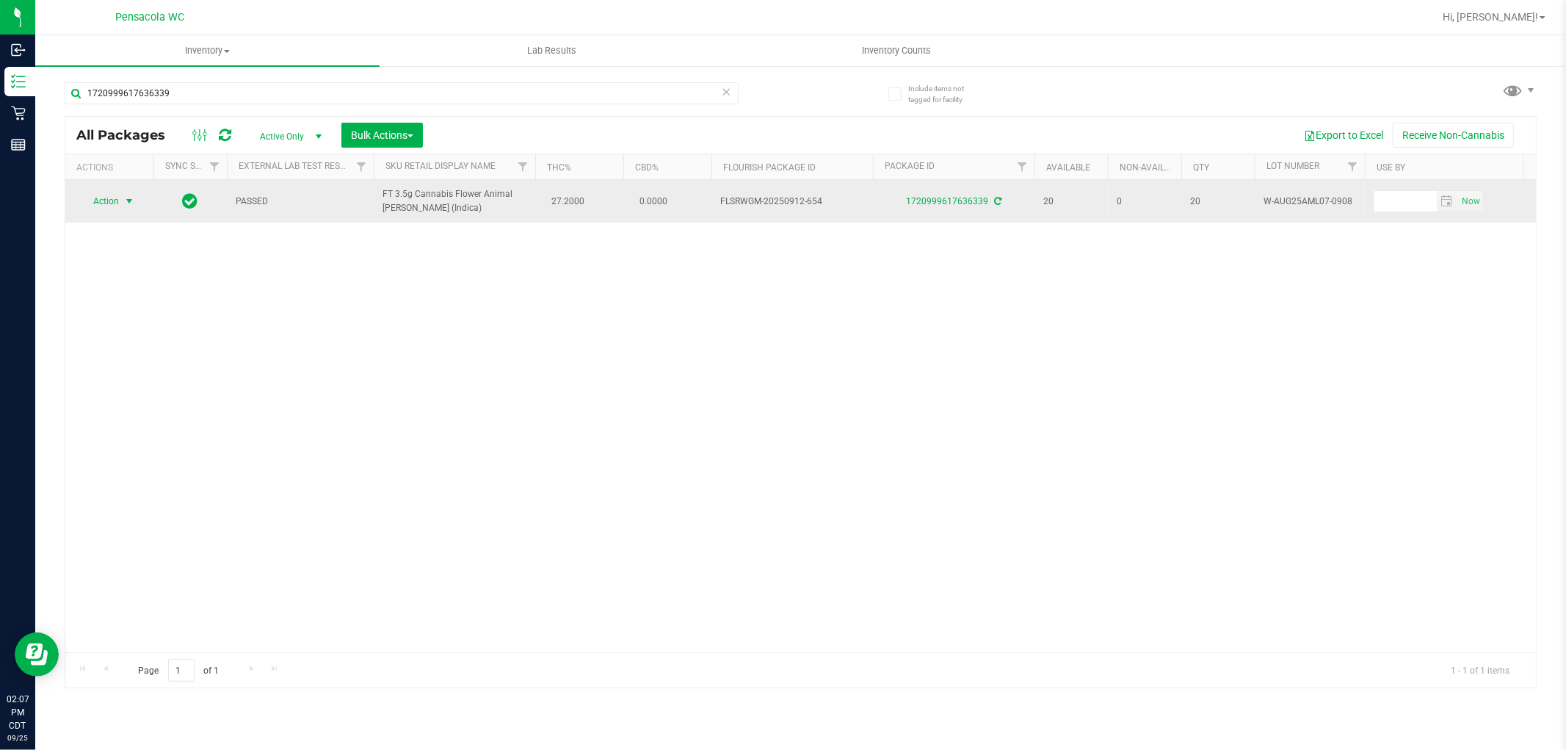
click at [123, 203] on span "select" at bounding box center [129, 201] width 12 height 12
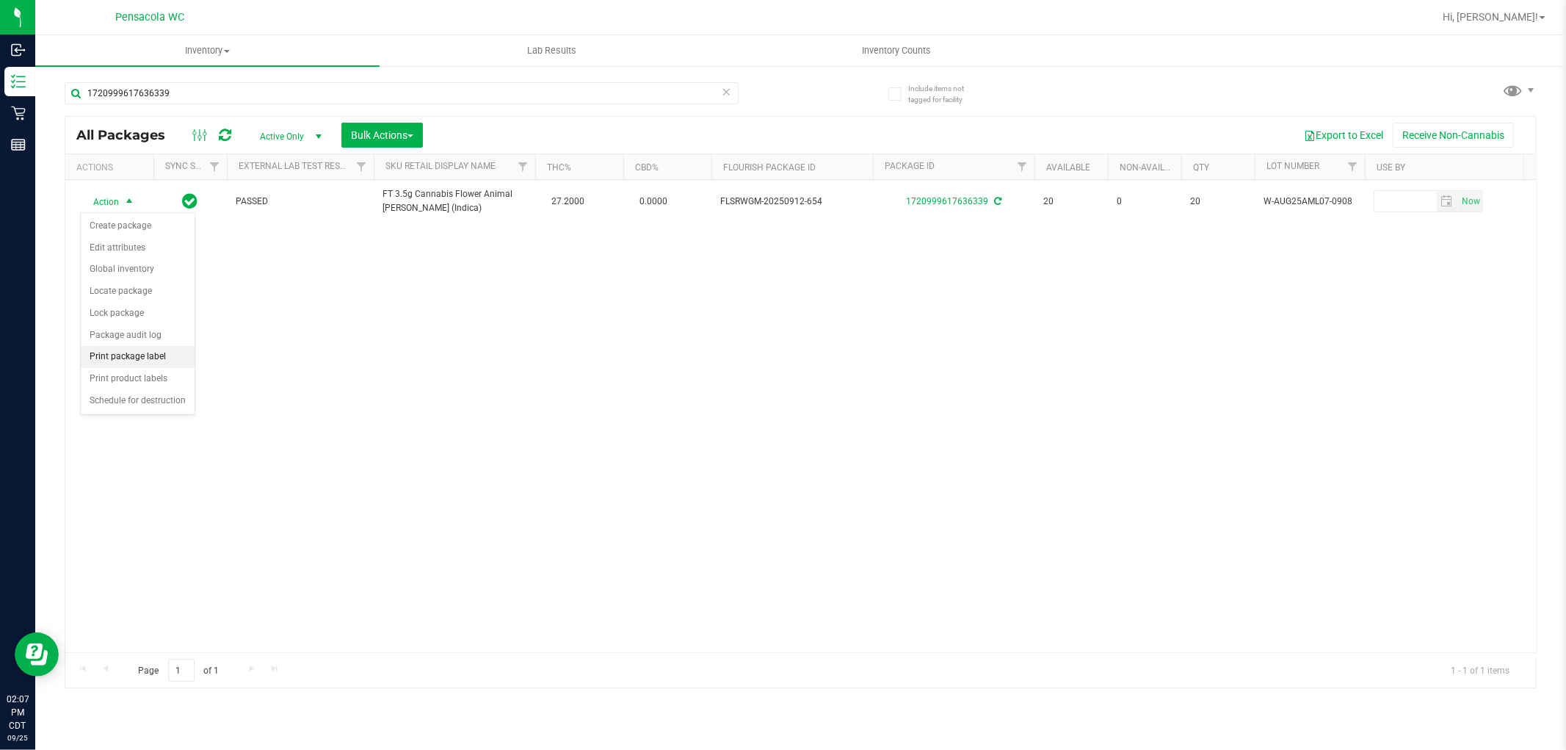
click at [115, 362] on li "Print package label" at bounding box center [138, 357] width 114 height 22
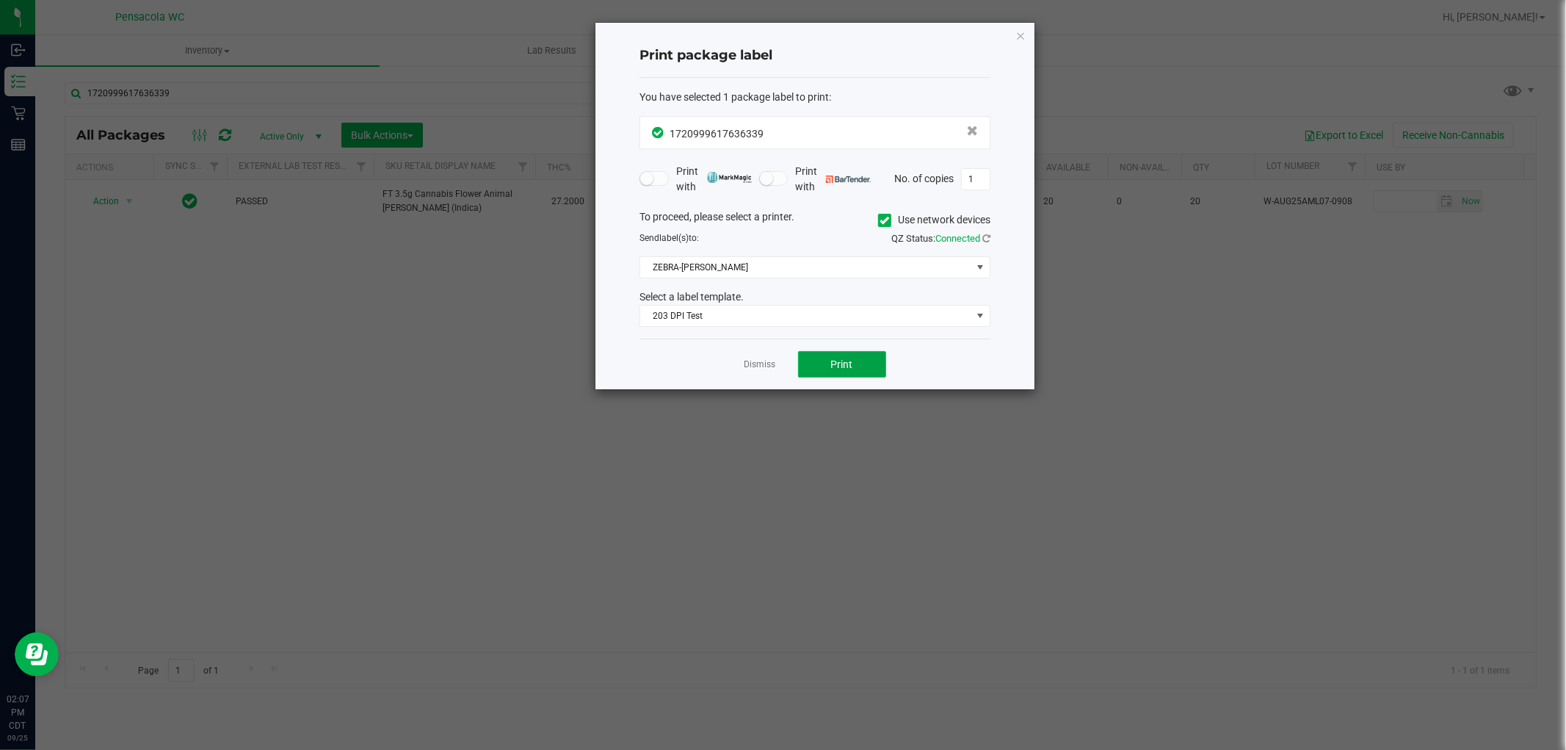
click at [841, 362] on span "Print" at bounding box center [842, 364] width 22 height 12
click at [750, 369] on link "Dismiss" at bounding box center [761, 364] width 32 height 12
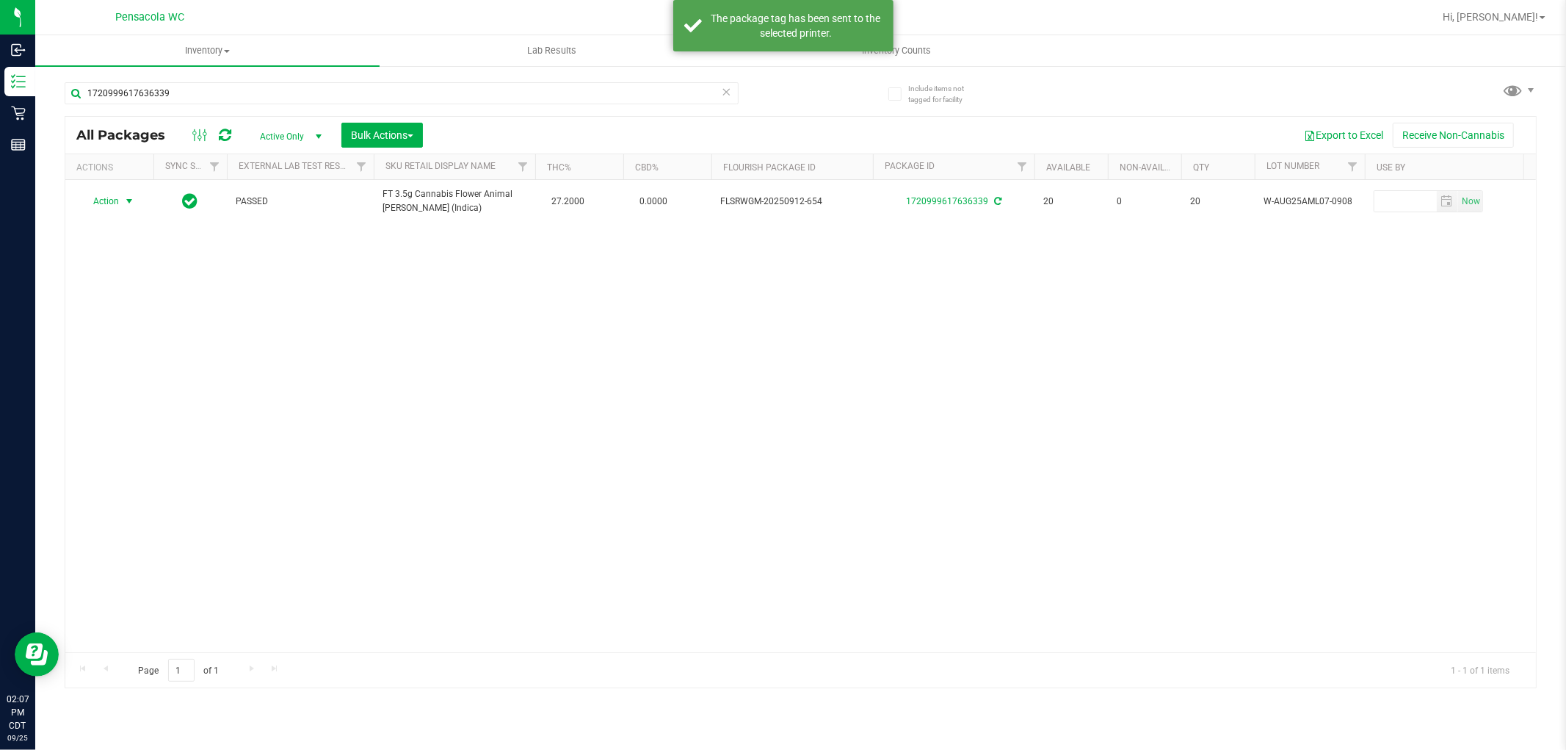
click at [573, 464] on div "Action Action Create package Edit attributes Global inventory Locate package Lo…" at bounding box center [800, 416] width 1471 height 472
click at [728, 90] on icon at bounding box center [727, 91] width 10 height 18
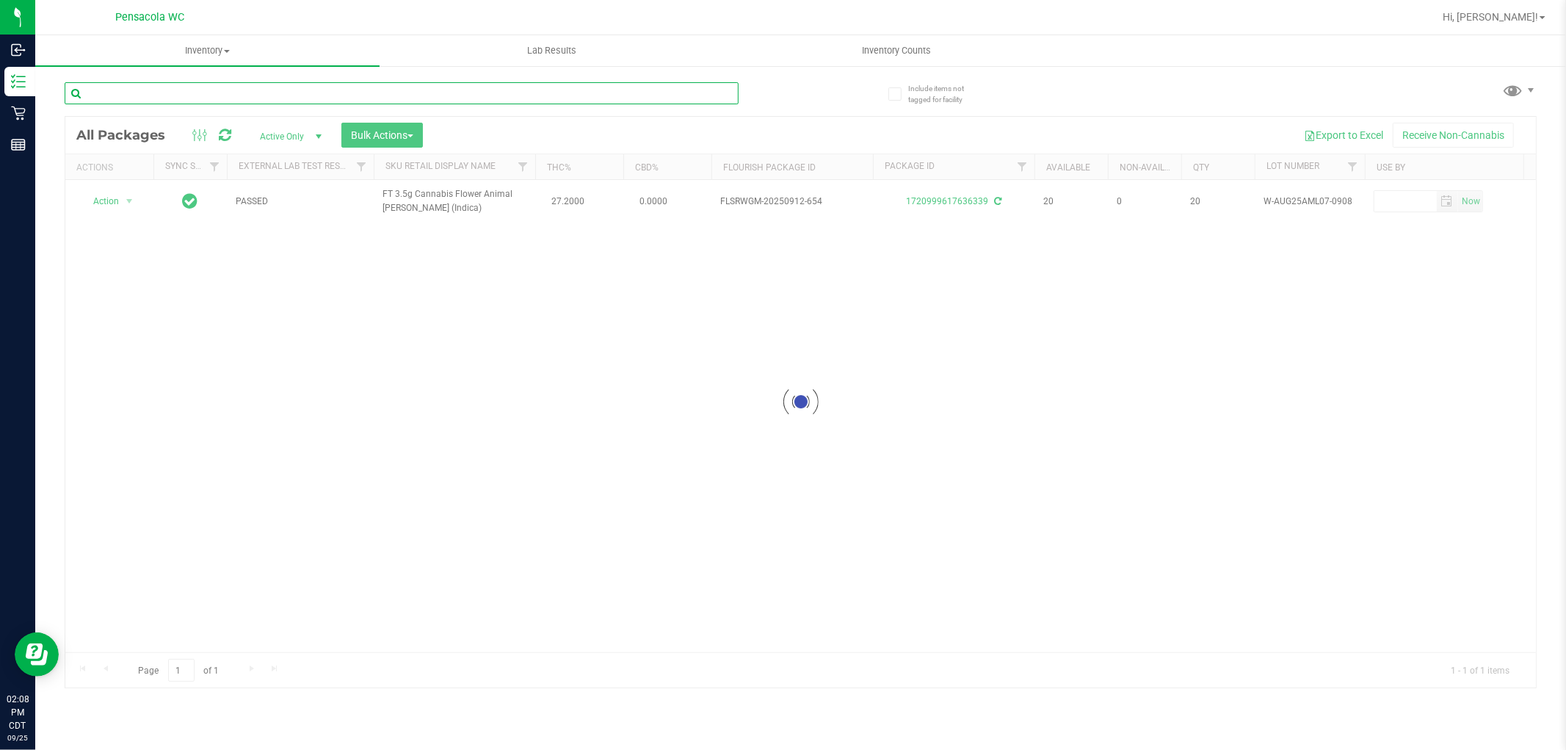
click at [656, 92] on input "text" at bounding box center [402, 93] width 674 height 22
type input "9795018491205869"
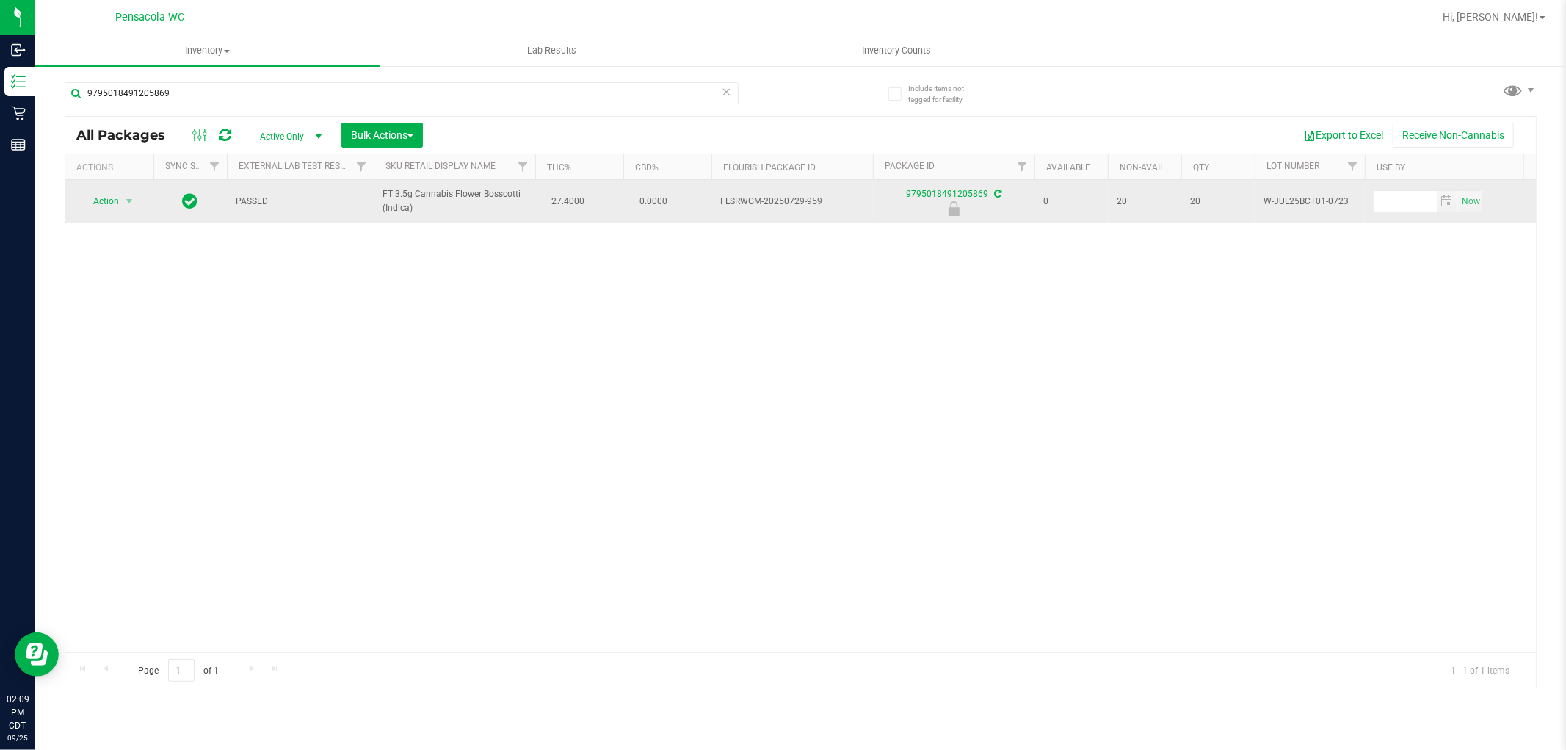
click at [100, 196] on span "Action" at bounding box center [100, 201] width 40 height 21
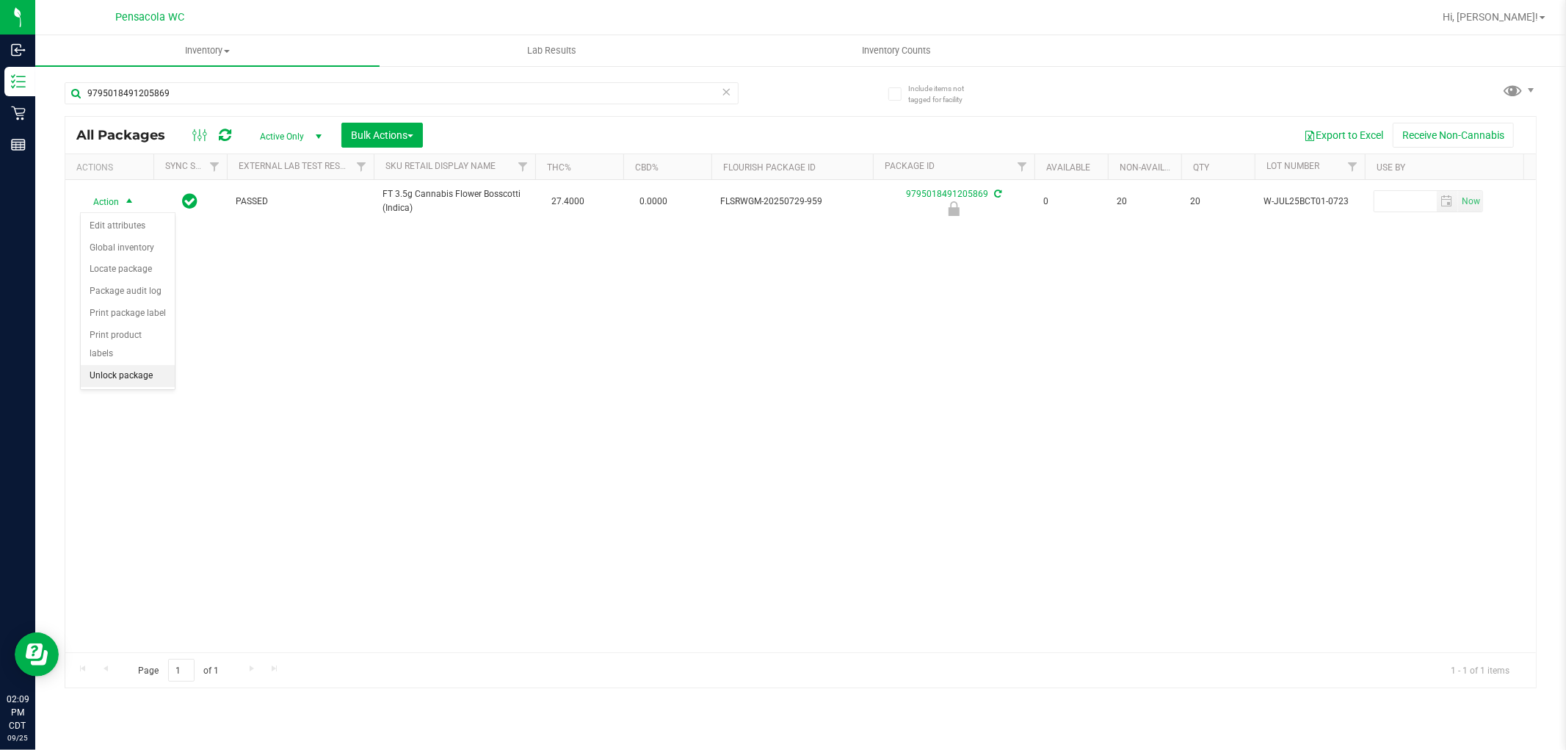
click at [148, 376] on li "Unlock package" at bounding box center [128, 376] width 94 height 22
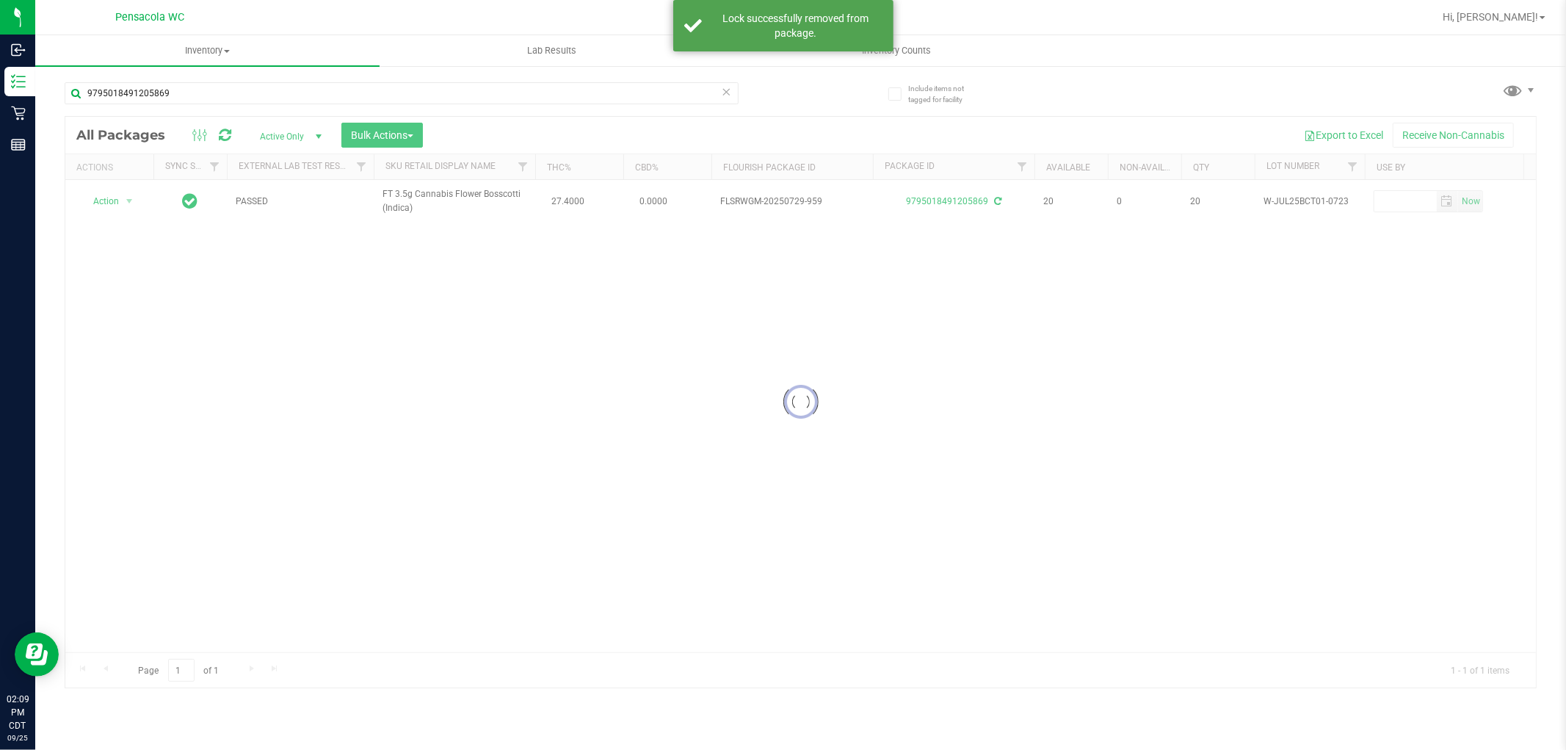
click at [121, 189] on div at bounding box center [800, 402] width 1471 height 571
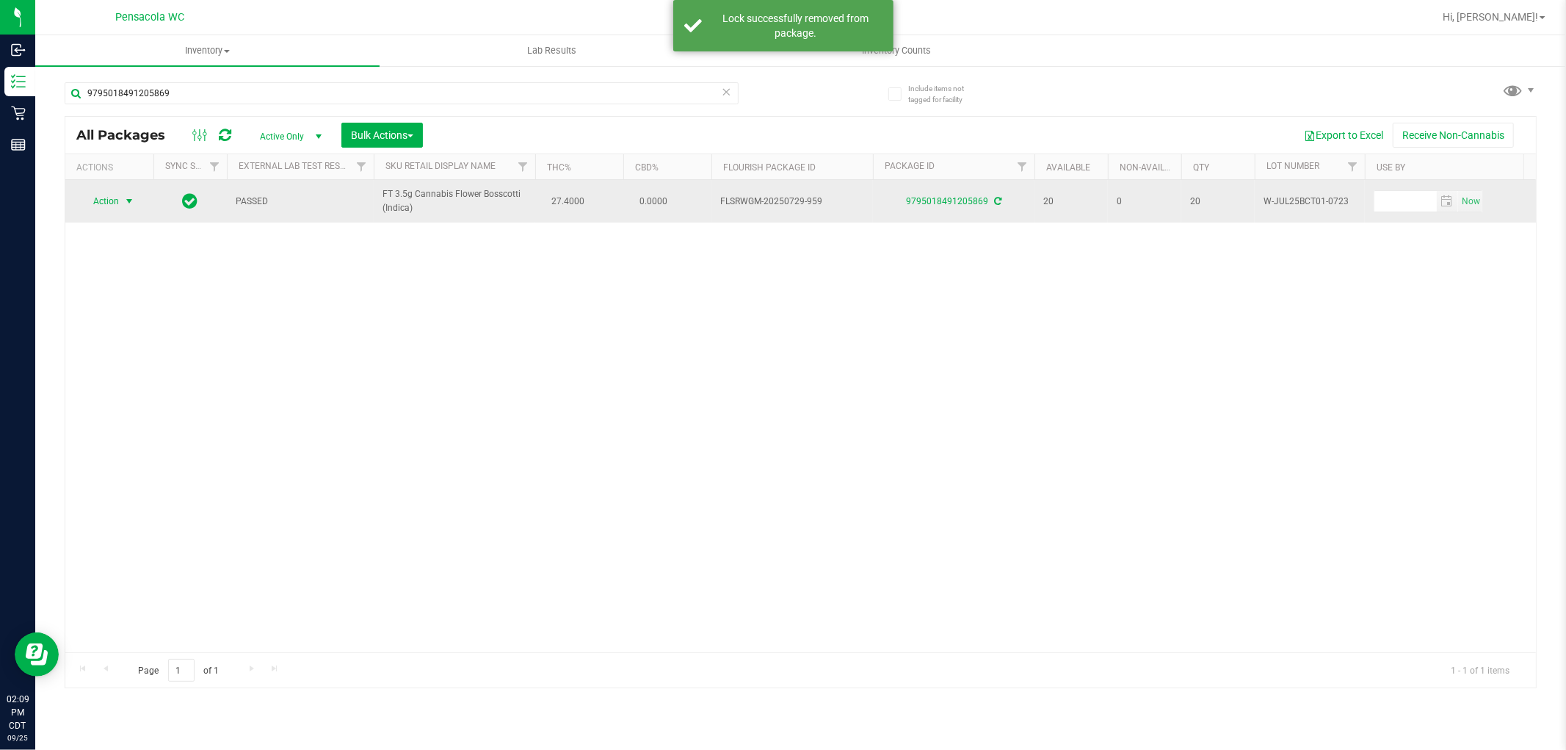
click at [129, 203] on span "select" at bounding box center [129, 201] width 12 height 12
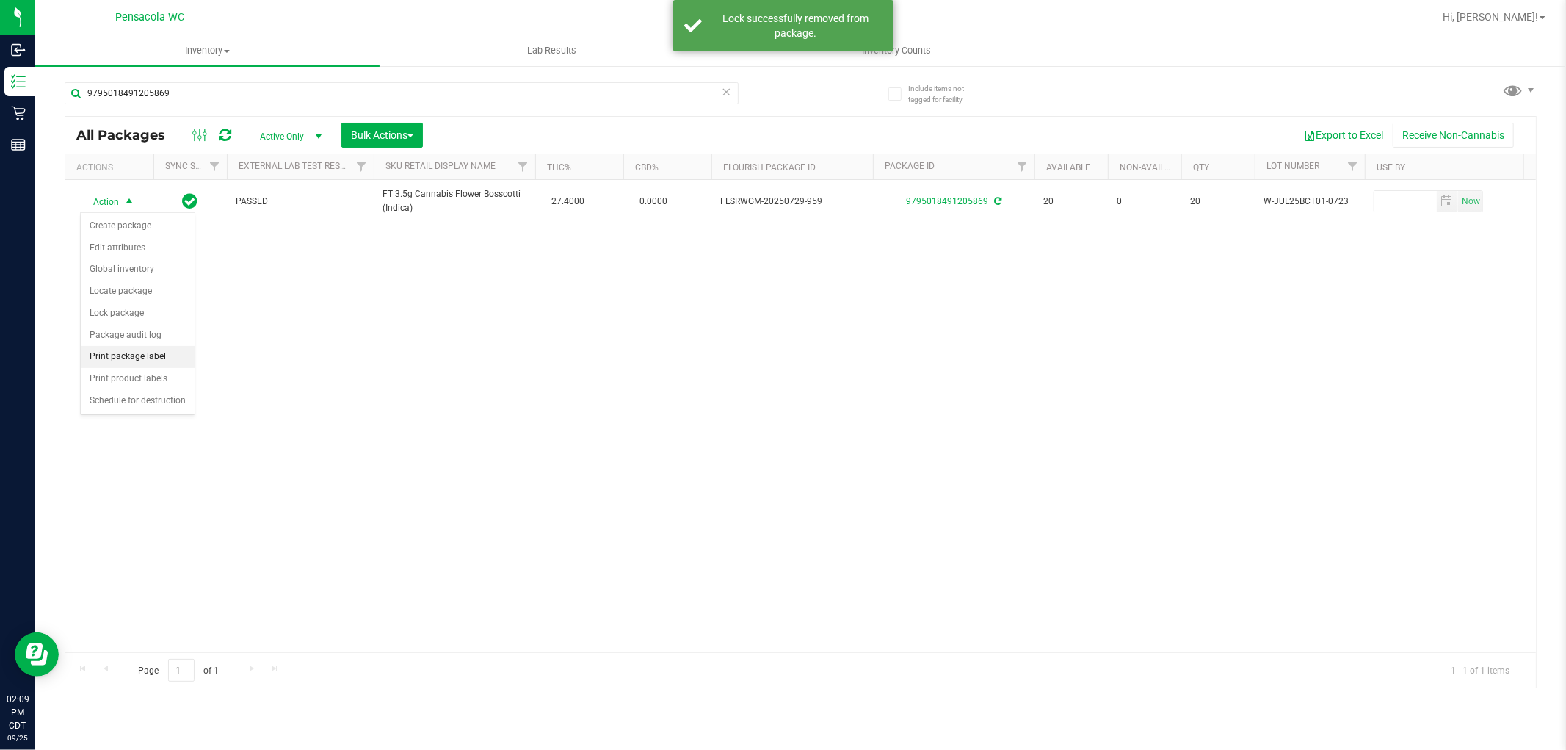
click at [158, 357] on li "Print package label" at bounding box center [138, 357] width 114 height 22
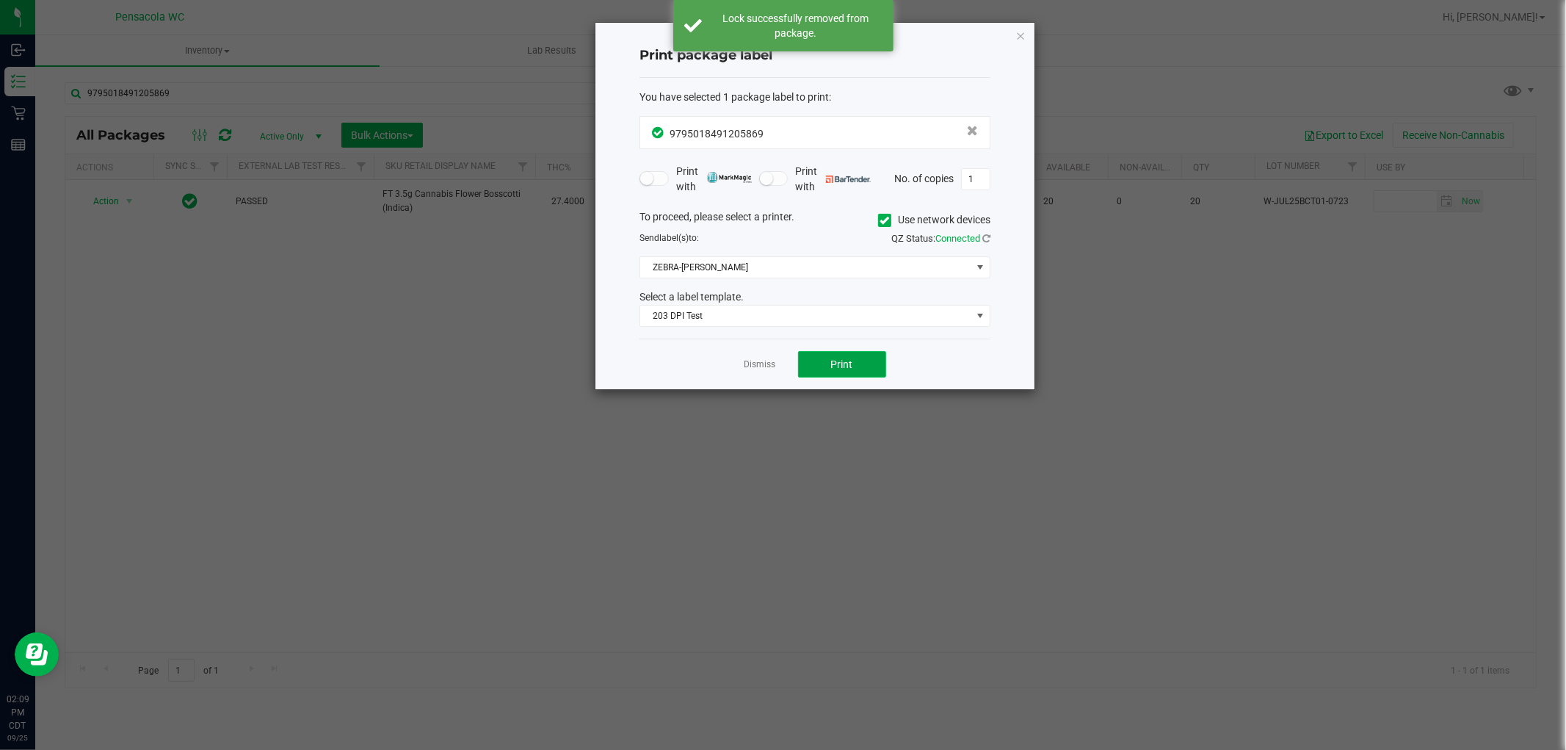
click at [832, 356] on button "Print" at bounding box center [842, 364] width 88 height 26
click at [759, 361] on link "Dismiss" at bounding box center [761, 364] width 32 height 12
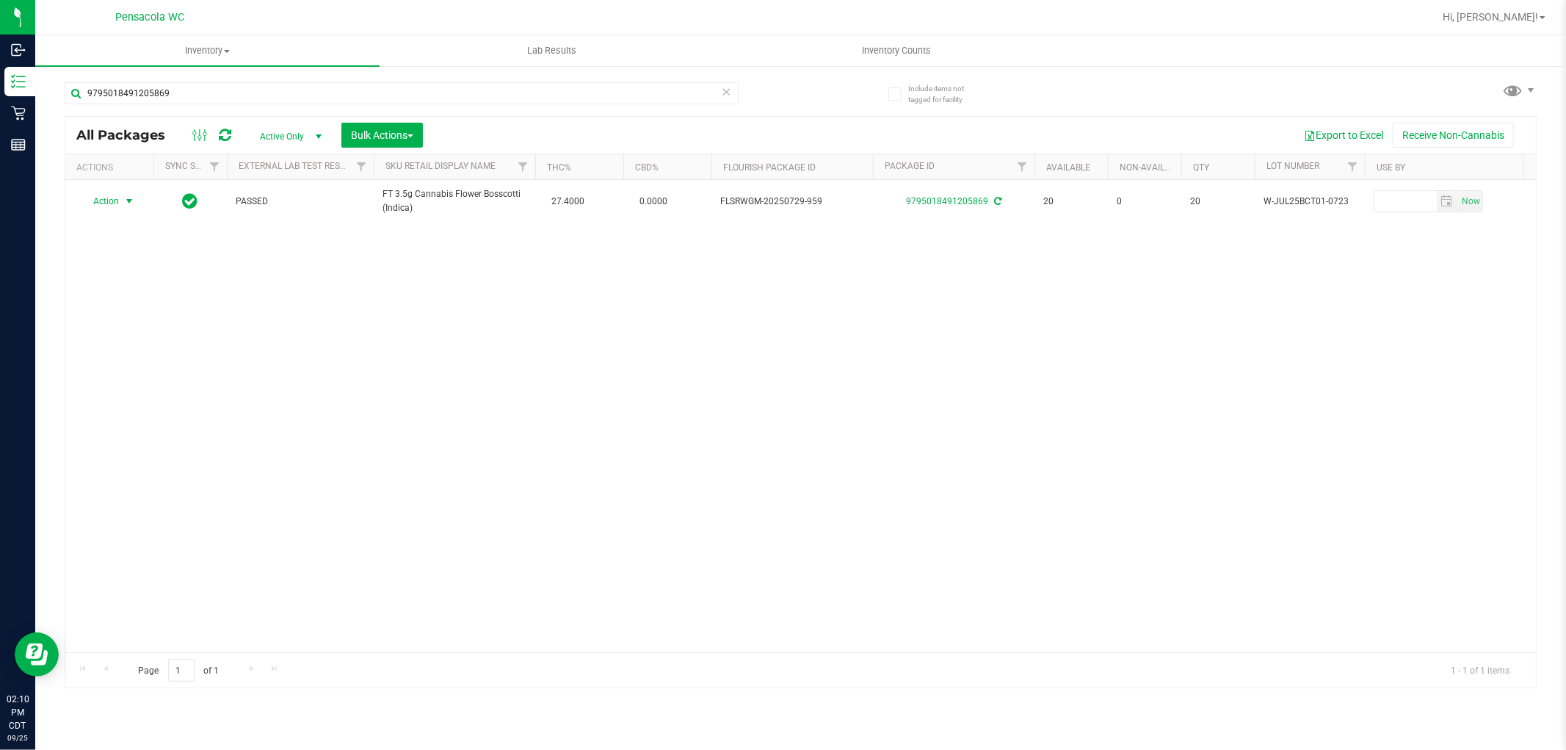
click at [731, 84] on icon at bounding box center [727, 91] width 10 height 18
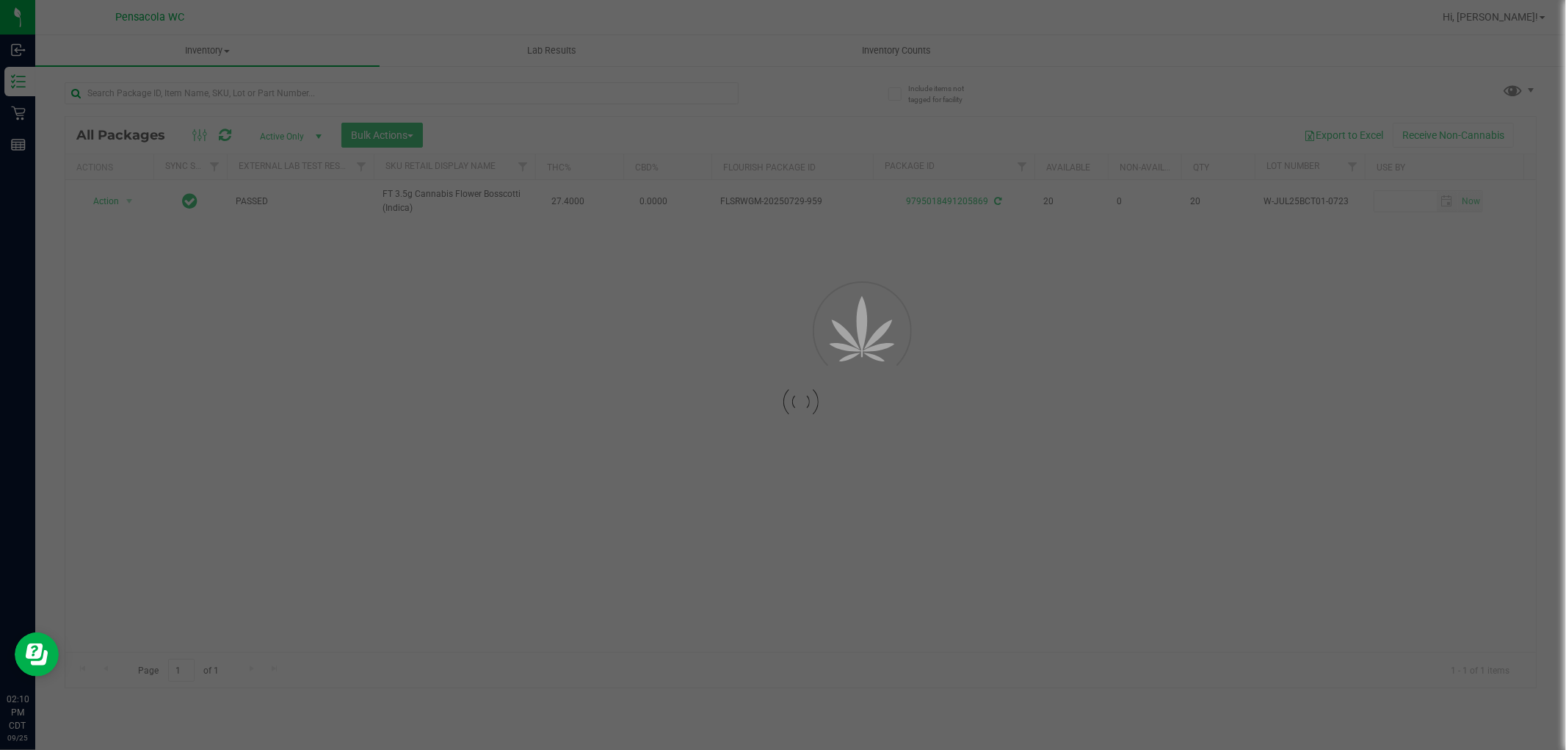
click at [683, 101] on div at bounding box center [783, 375] width 1566 height 750
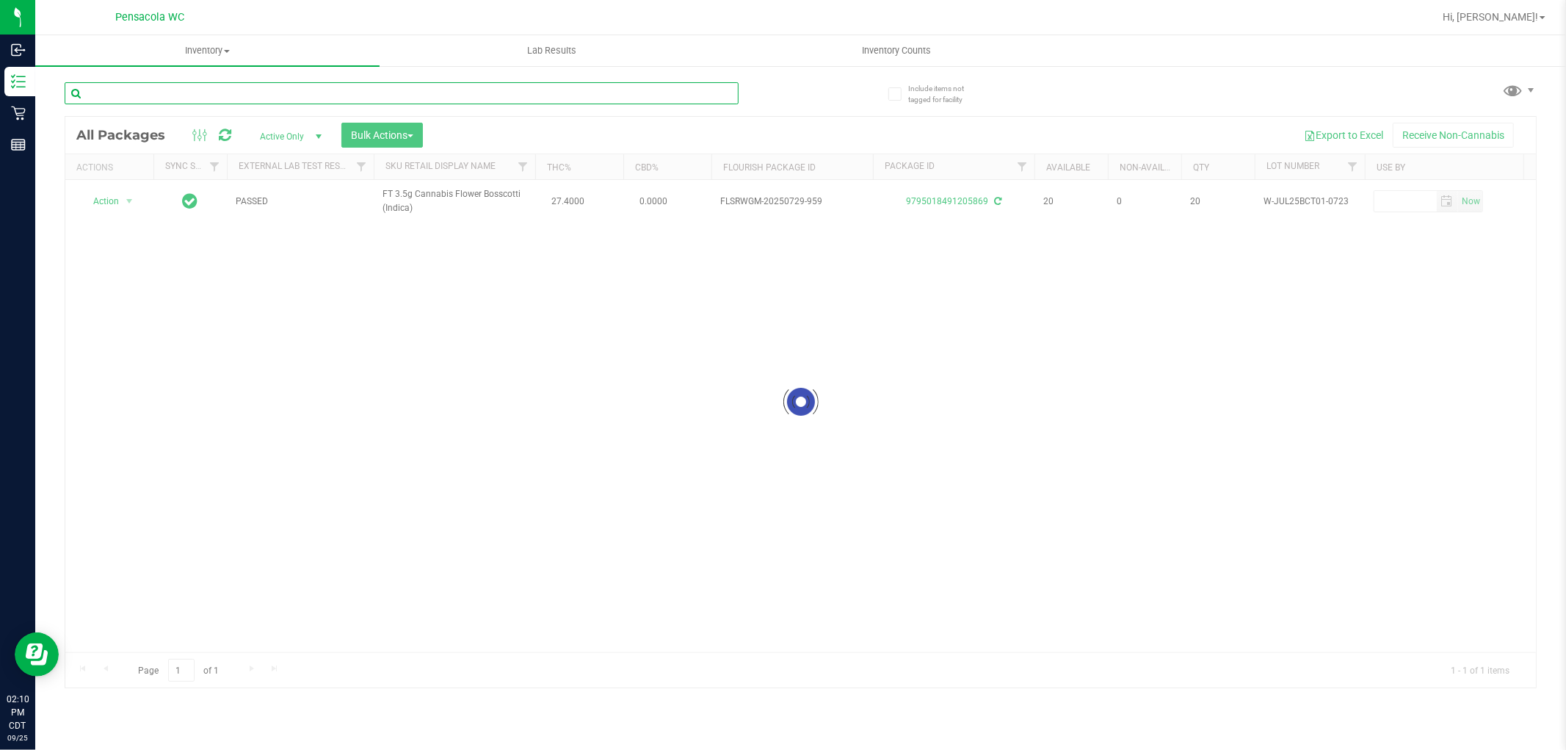
click at [514, 90] on input "text" at bounding box center [402, 93] width 674 height 22
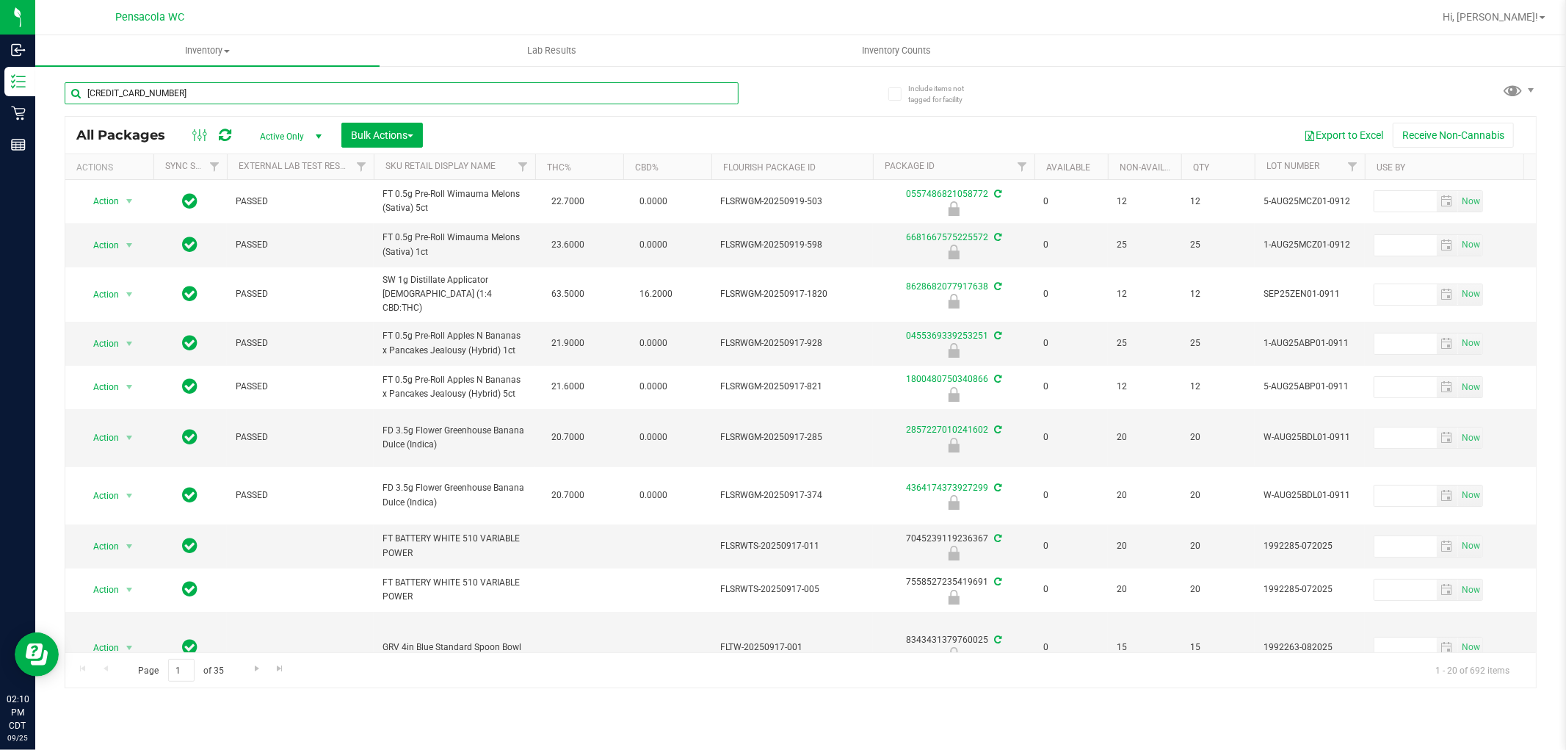
type input "[CREDIT_CARD_NUMBER]"
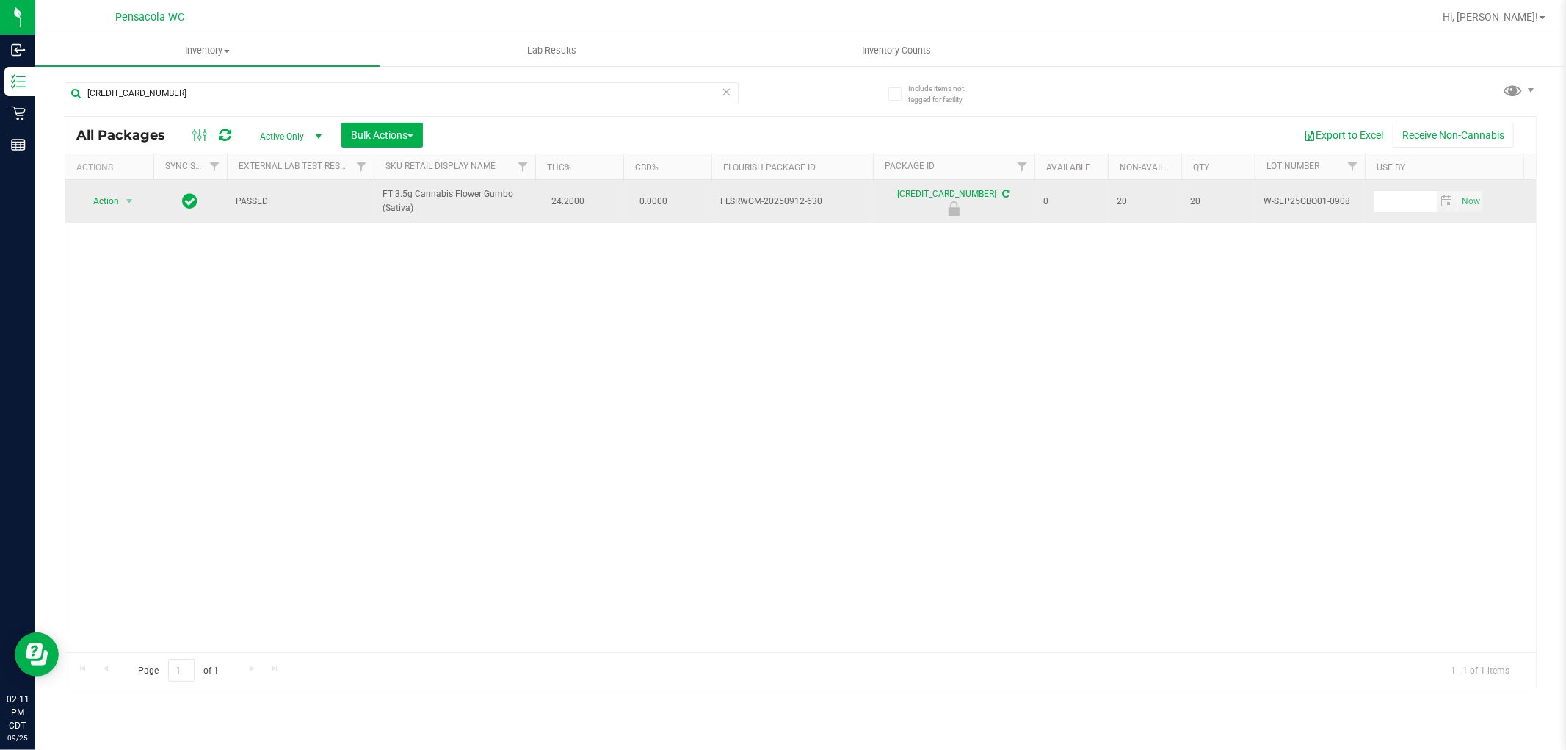
click at [107, 201] on span "Action" at bounding box center [100, 201] width 40 height 21
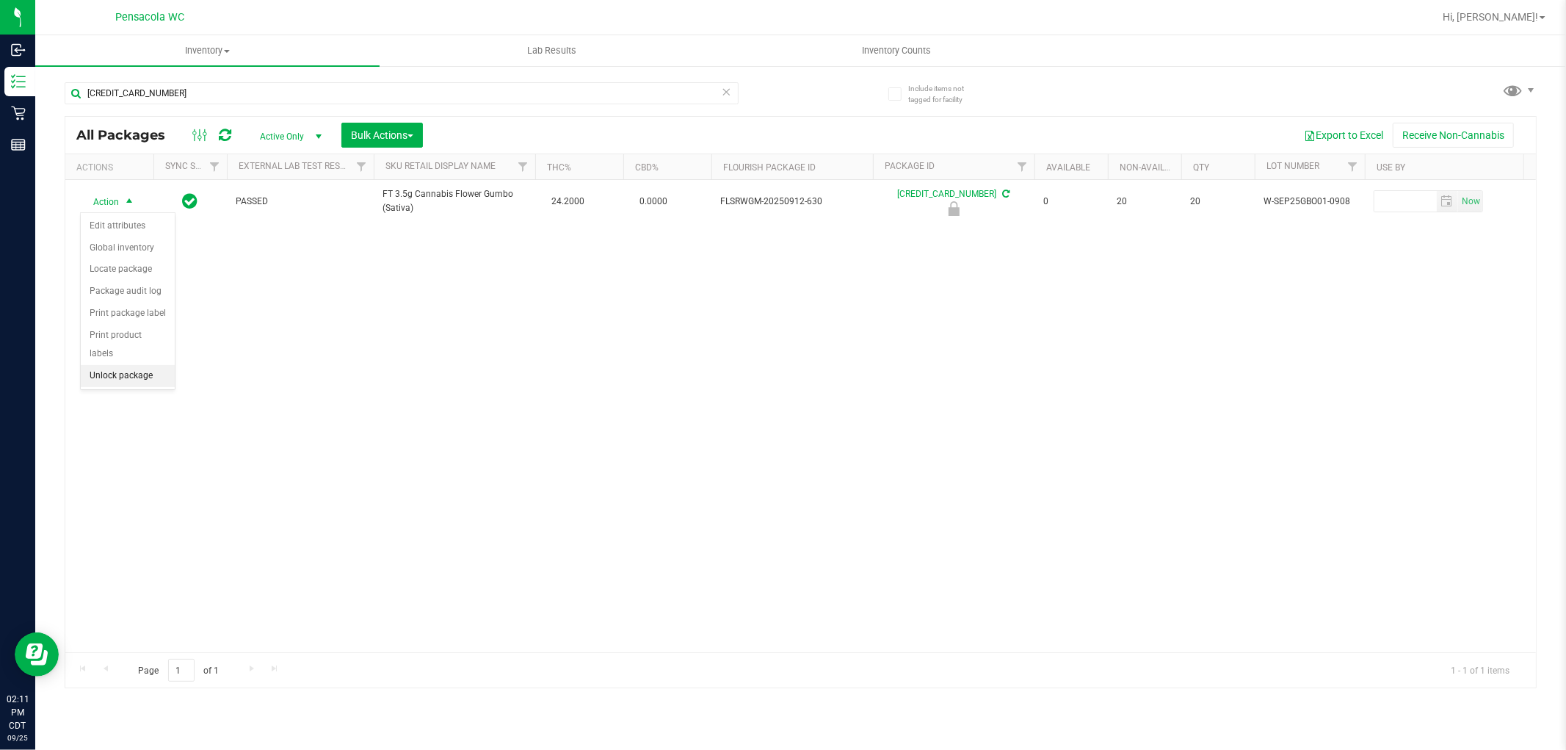
click at [144, 378] on li "Unlock package" at bounding box center [128, 376] width 94 height 22
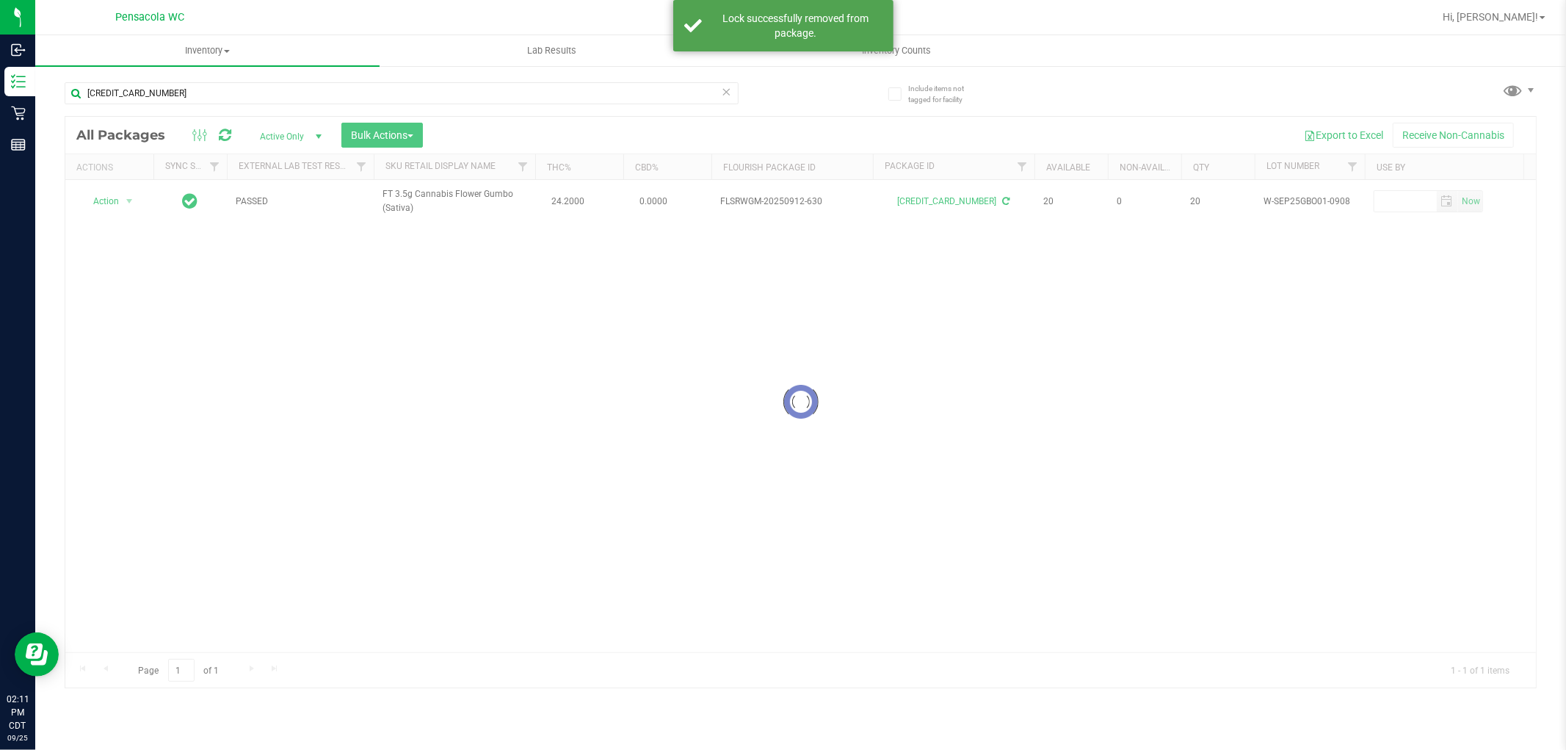
click at [115, 194] on div at bounding box center [800, 402] width 1471 height 571
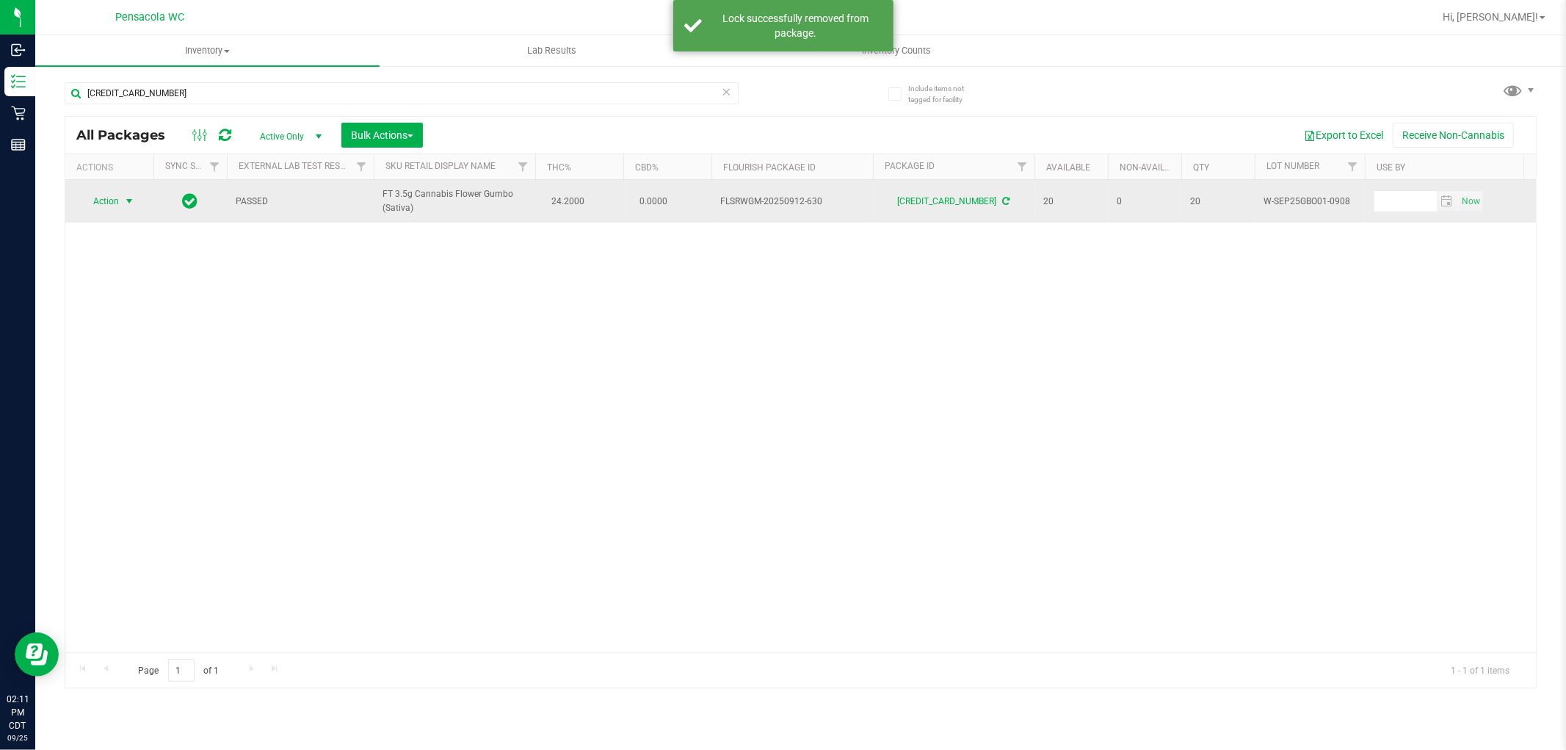
click at [127, 201] on span "select" at bounding box center [129, 201] width 12 height 12
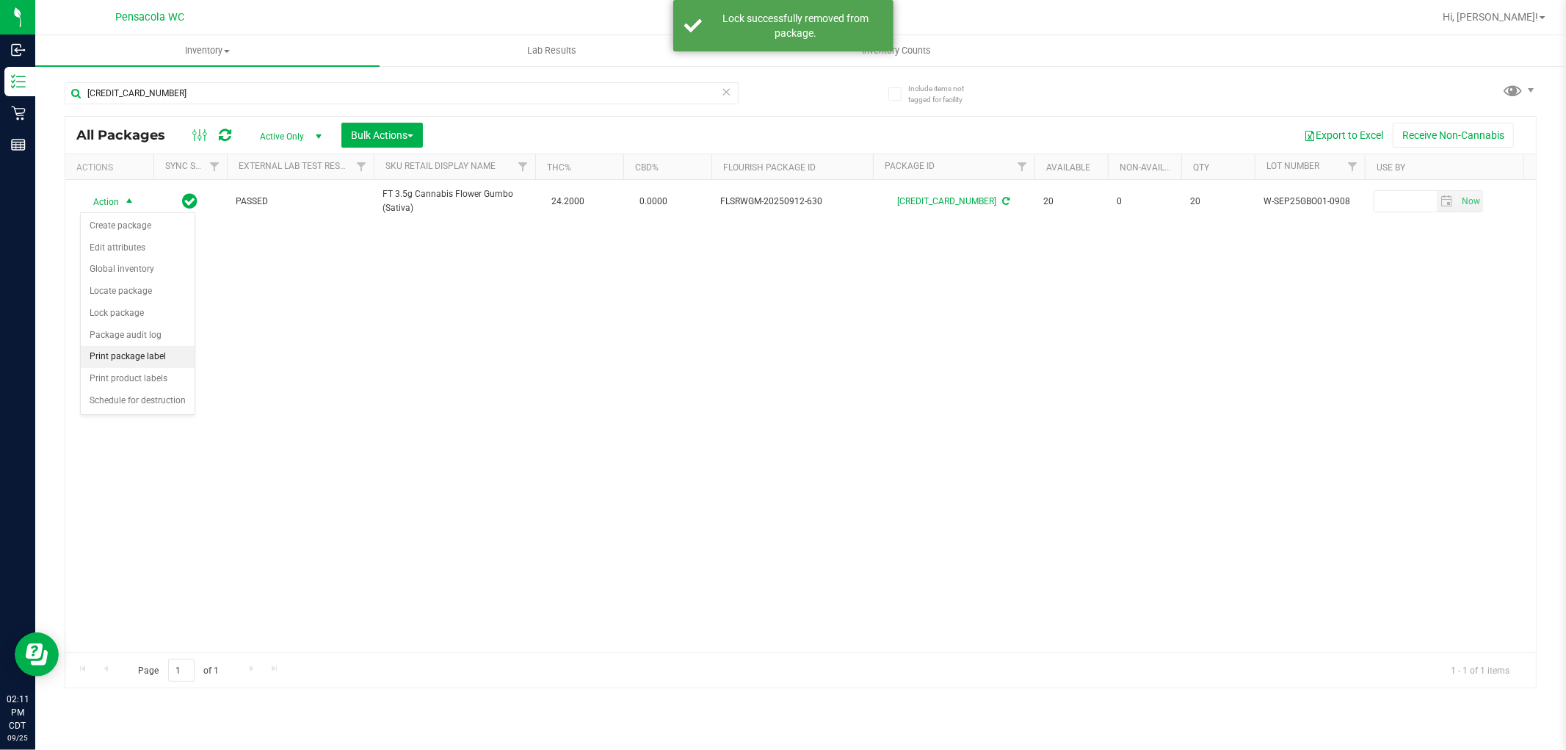
click at [121, 358] on li "Print package label" at bounding box center [138, 357] width 114 height 22
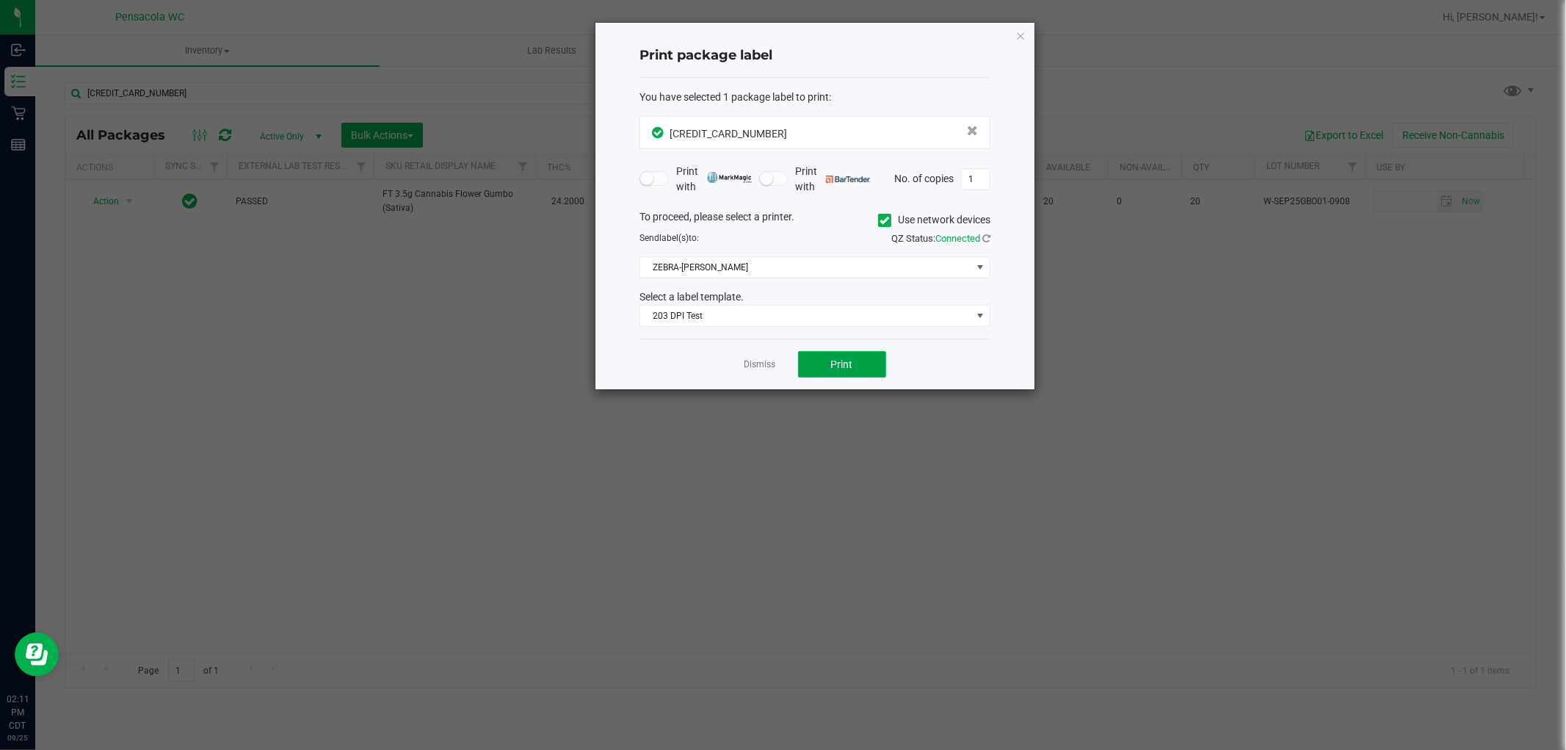
click at [860, 375] on button "Print" at bounding box center [842, 364] width 88 height 26
click at [750, 361] on link "Dismiss" at bounding box center [761, 364] width 32 height 12
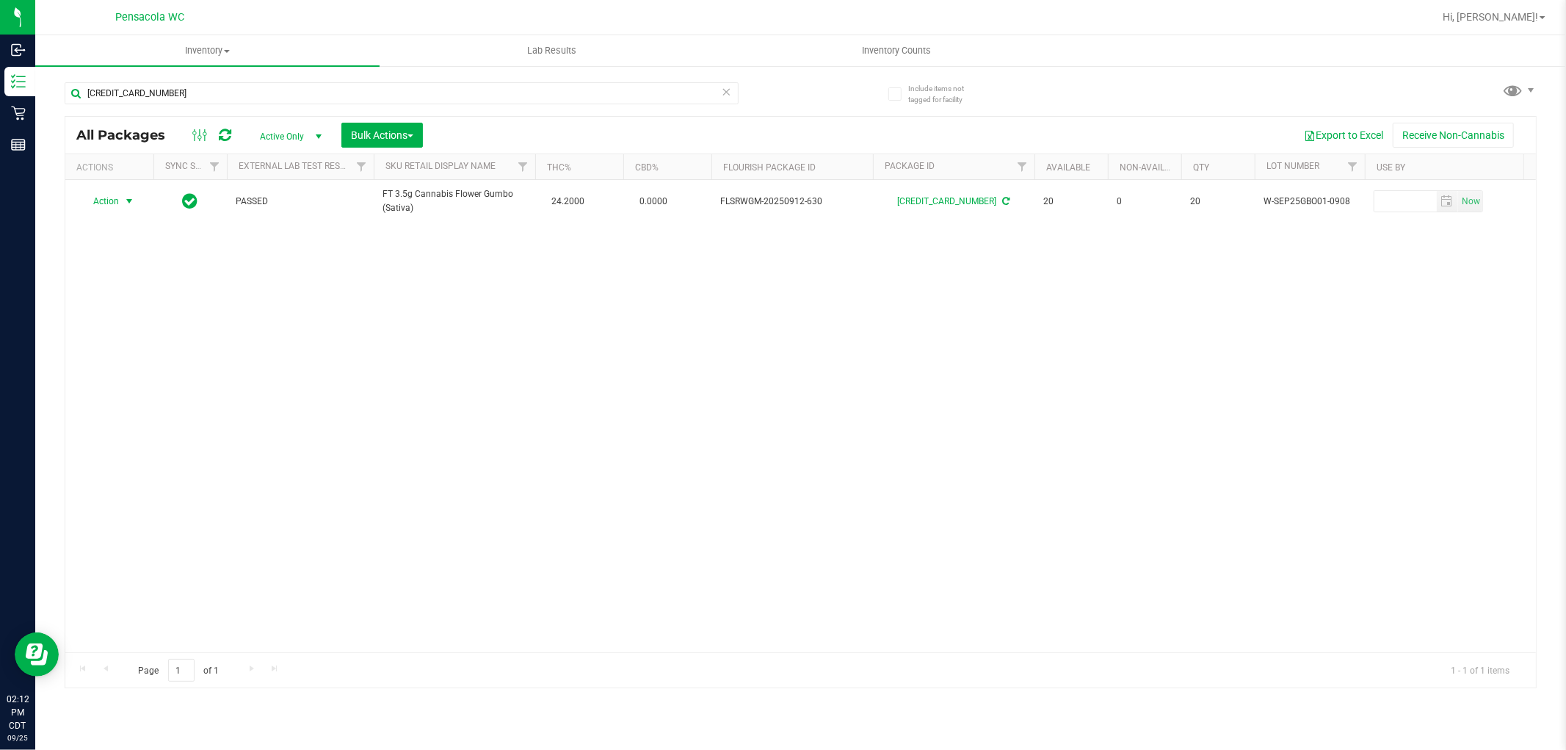
click at [725, 84] on icon at bounding box center [727, 91] width 10 height 18
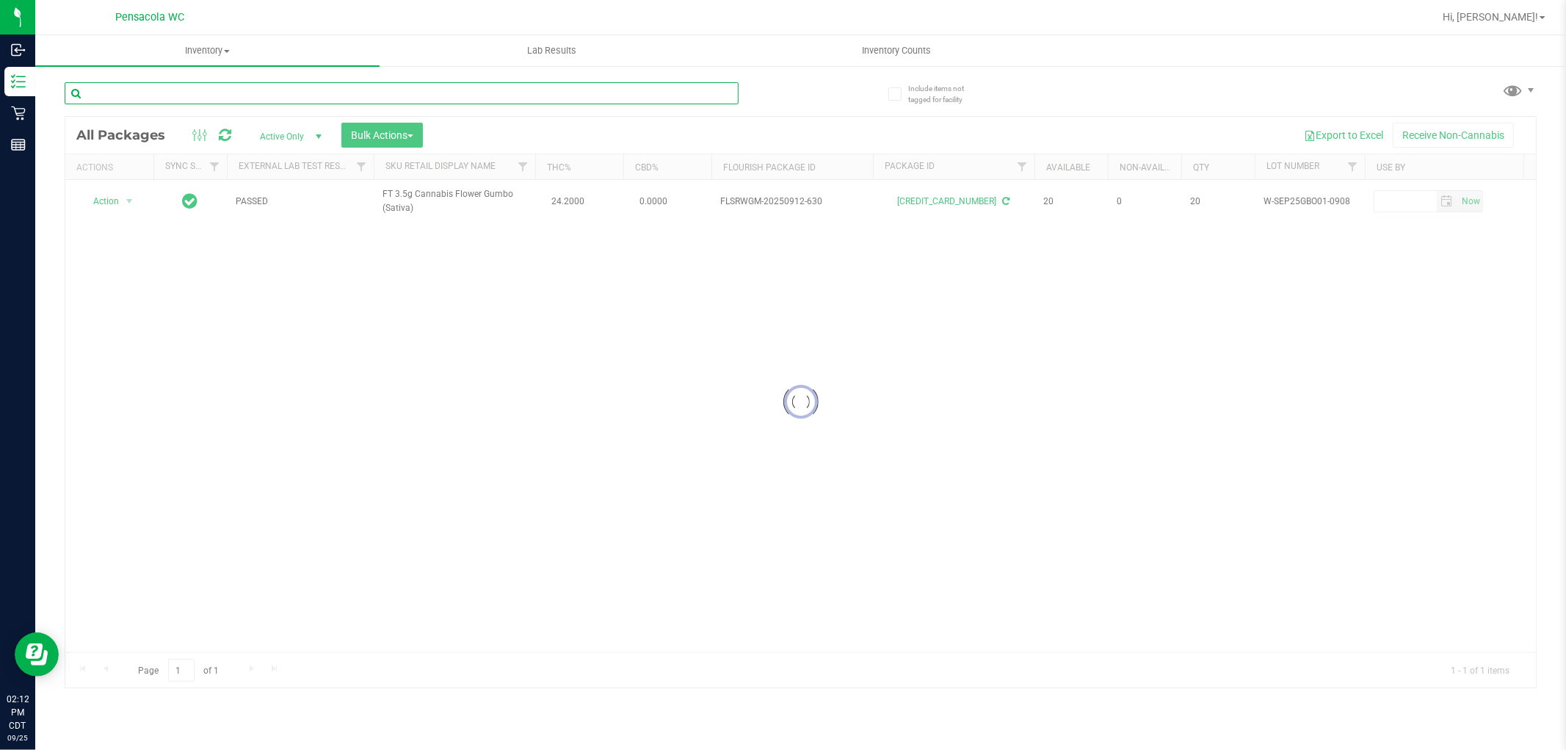
click at [621, 93] on input "text" at bounding box center [402, 93] width 674 height 22
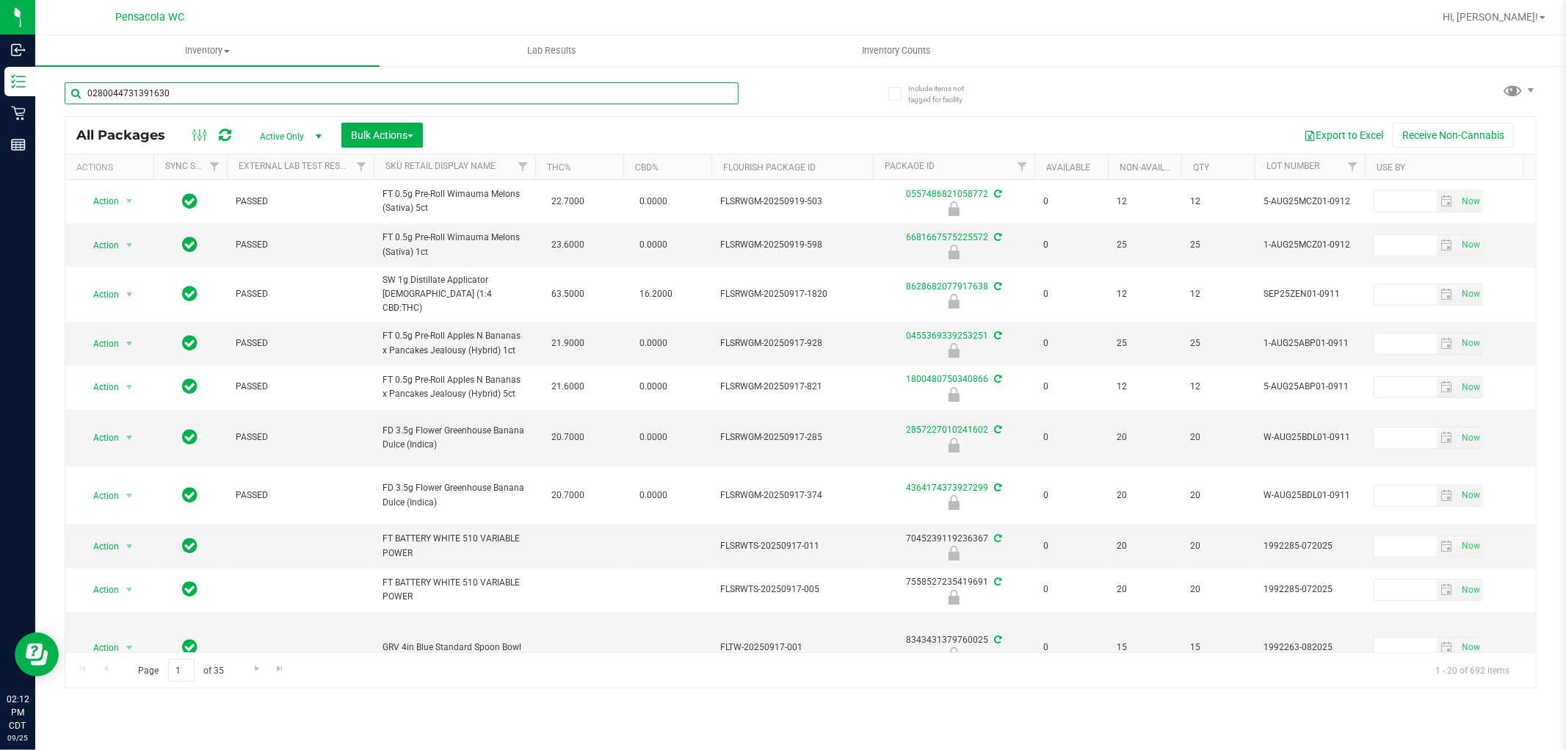
type input "0280044731391630"
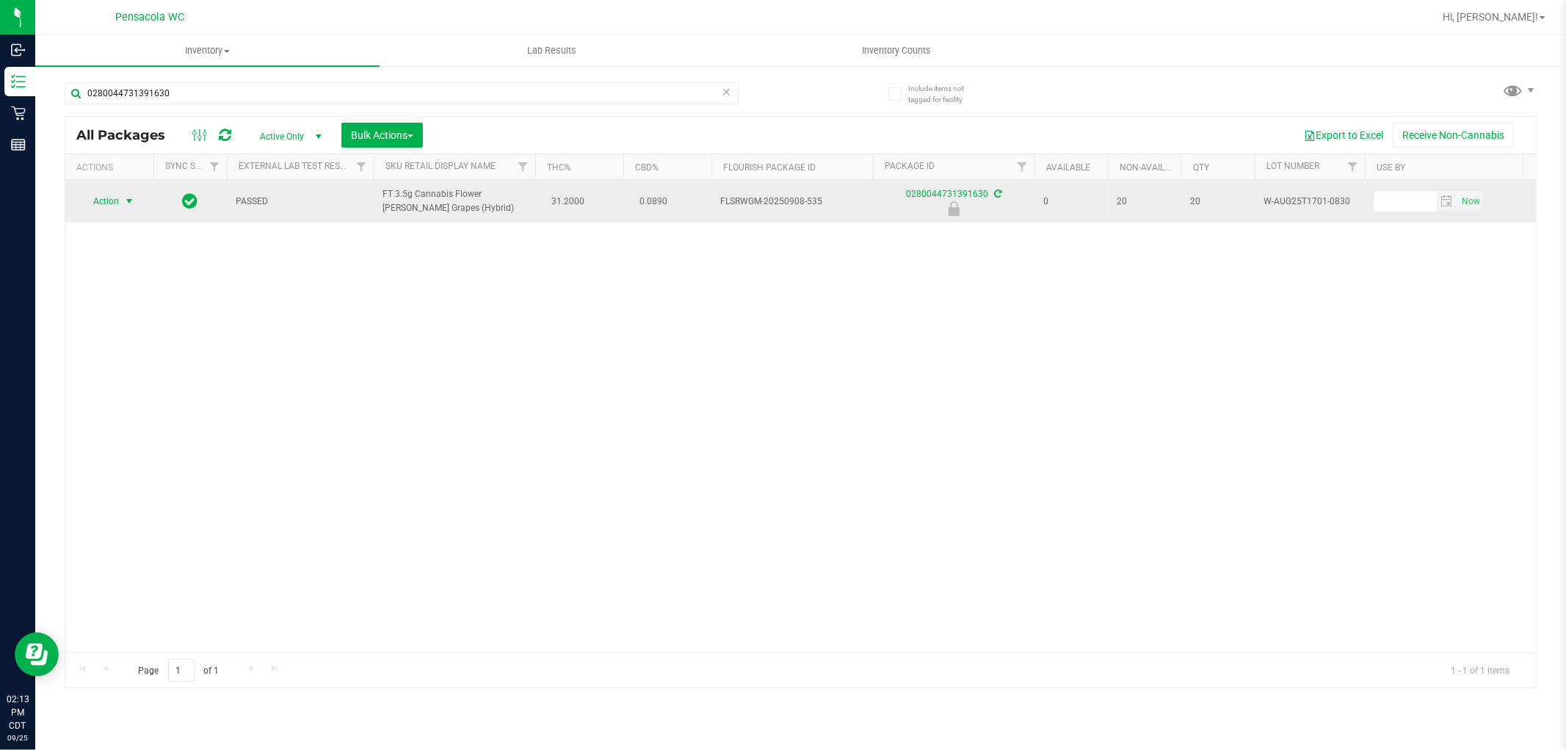
click at [126, 201] on span "select" at bounding box center [129, 201] width 12 height 12
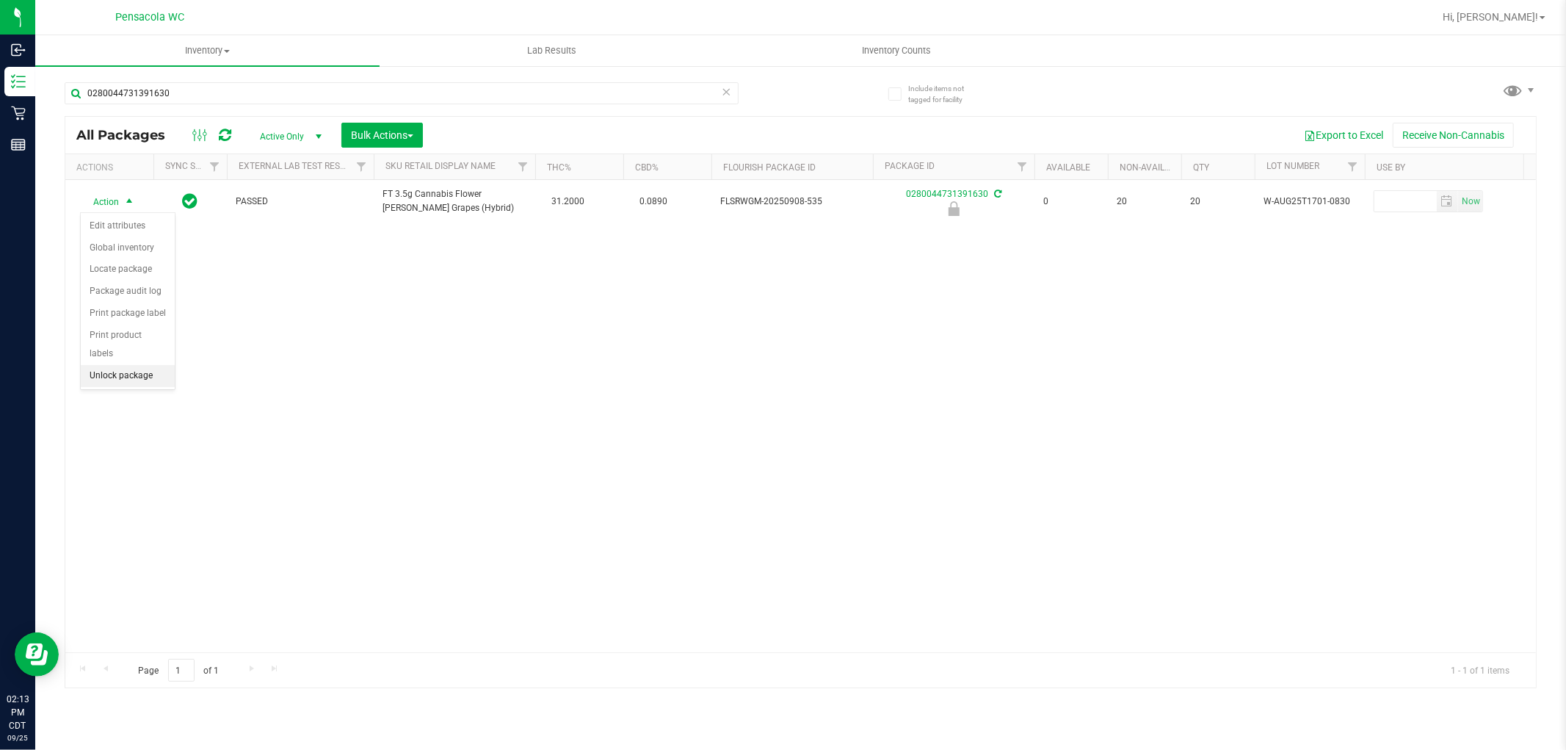
click at [143, 382] on li "Unlock package" at bounding box center [128, 376] width 94 height 22
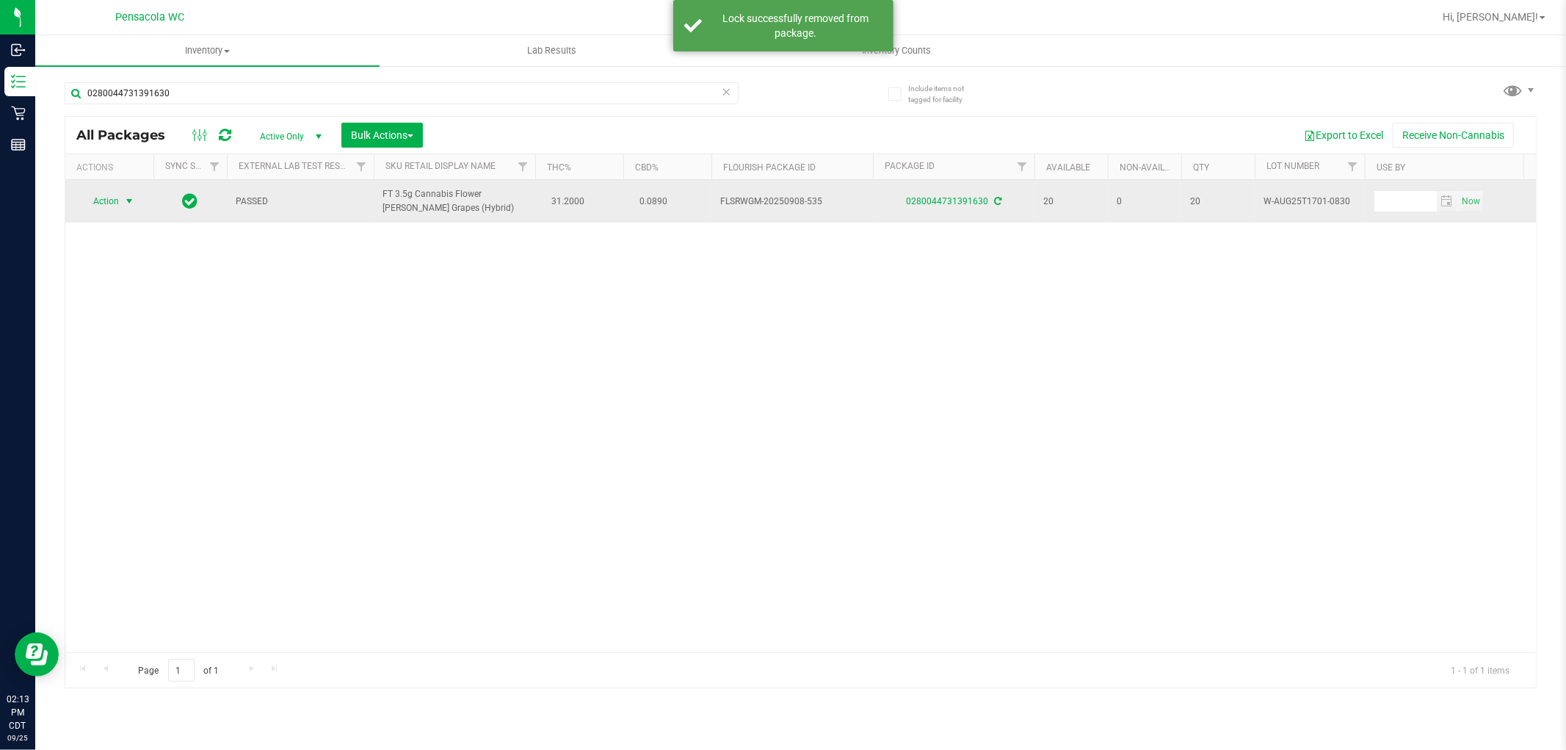
click at [126, 200] on span "select" at bounding box center [129, 201] width 12 height 12
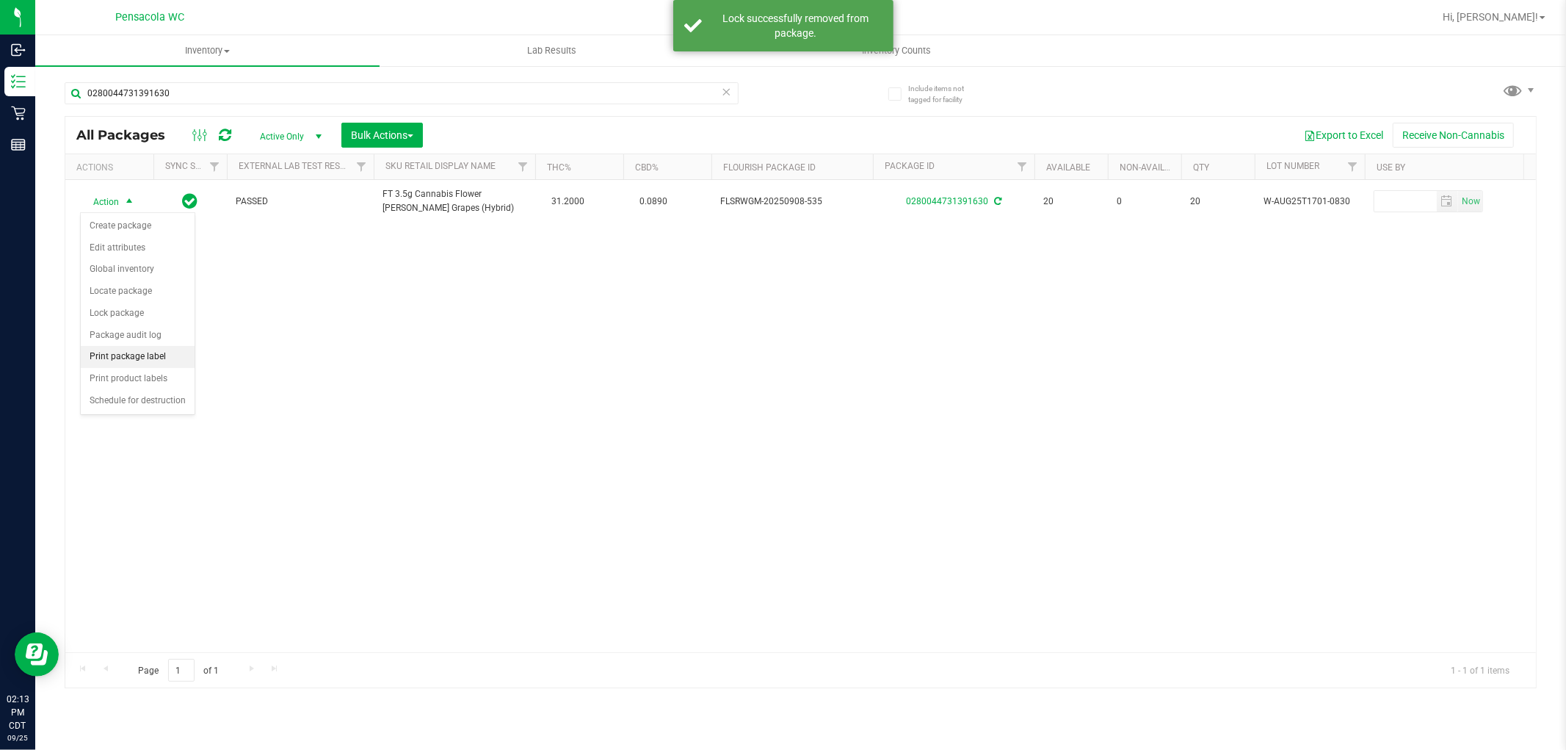
click at [159, 363] on li "Print package label" at bounding box center [138, 357] width 114 height 22
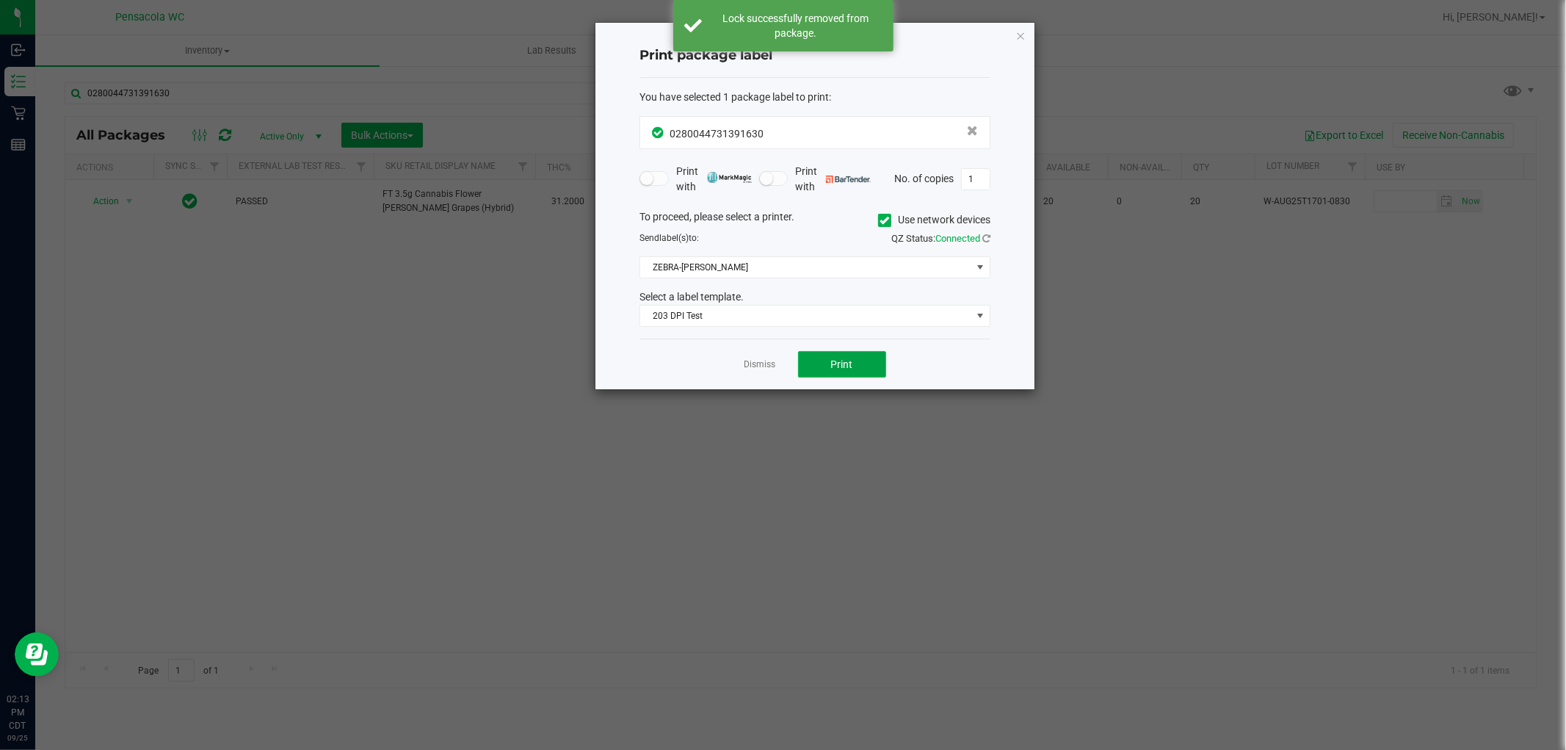
click at [852, 376] on button "Print" at bounding box center [842, 364] width 88 height 26
click at [749, 364] on link "Dismiss" at bounding box center [761, 364] width 32 height 12
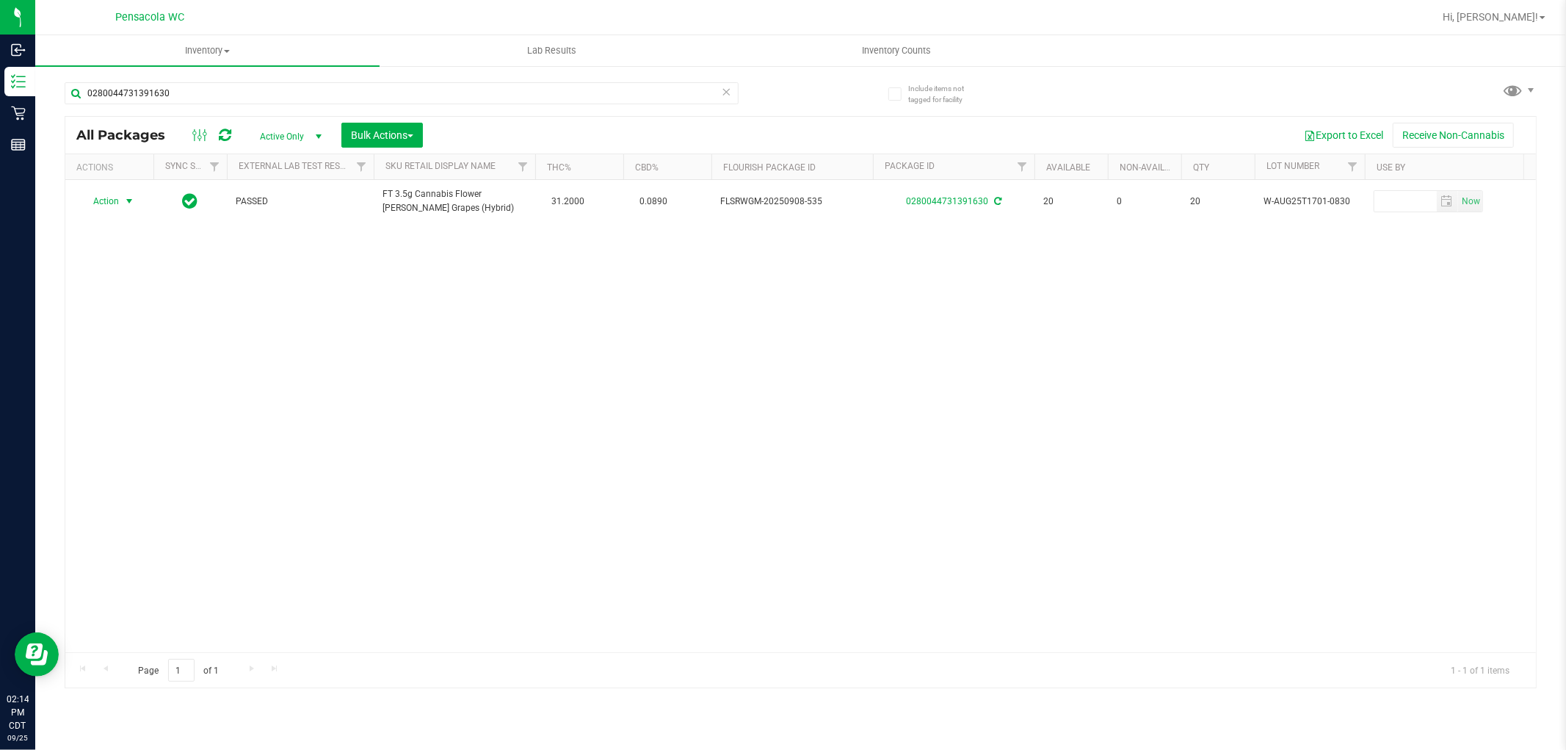
click at [726, 88] on icon at bounding box center [727, 91] width 10 height 18
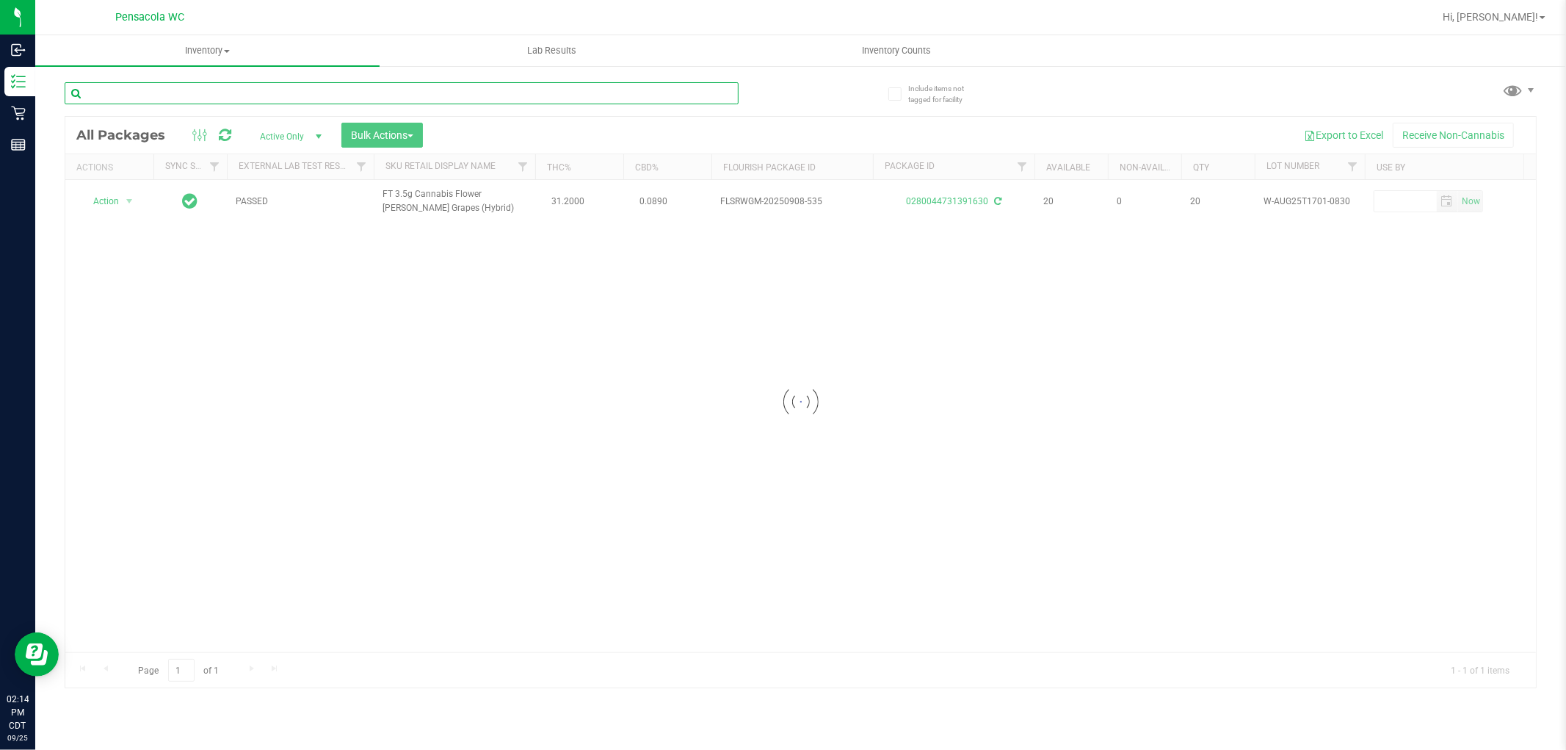
click at [628, 88] on input "text" at bounding box center [402, 93] width 674 height 22
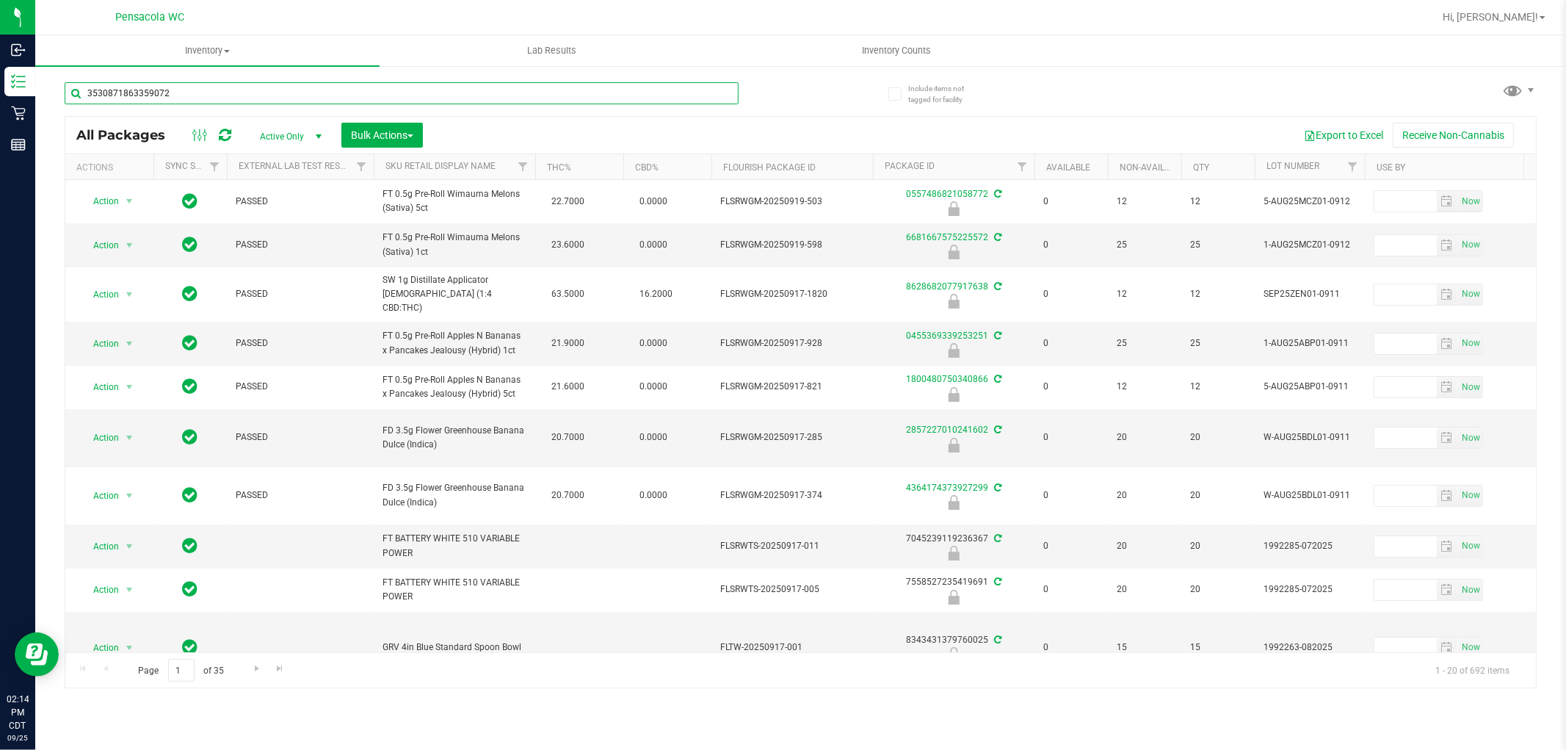
type input "3530871863359072"
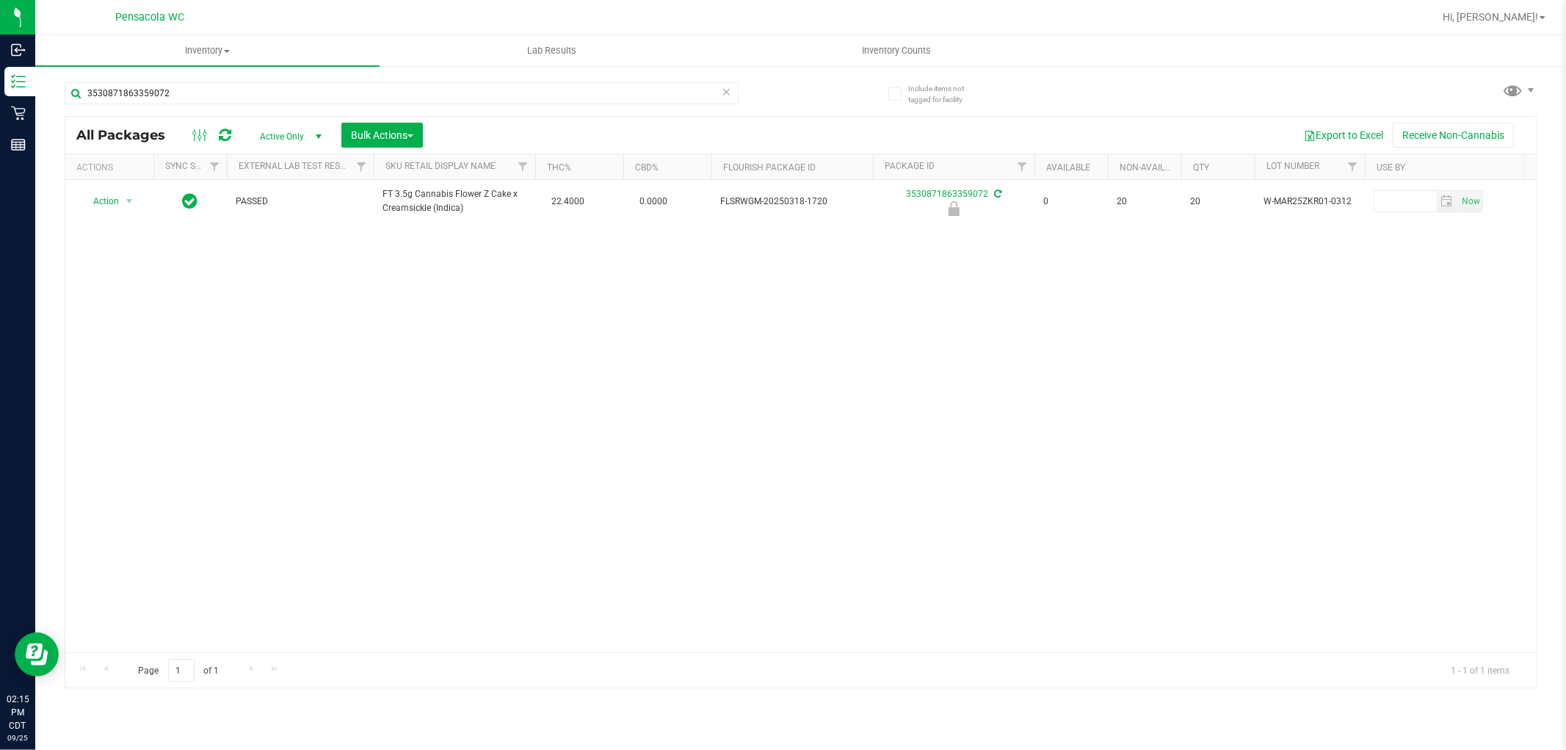
click at [90, 176] on th "Actions" at bounding box center [109, 167] width 88 height 26
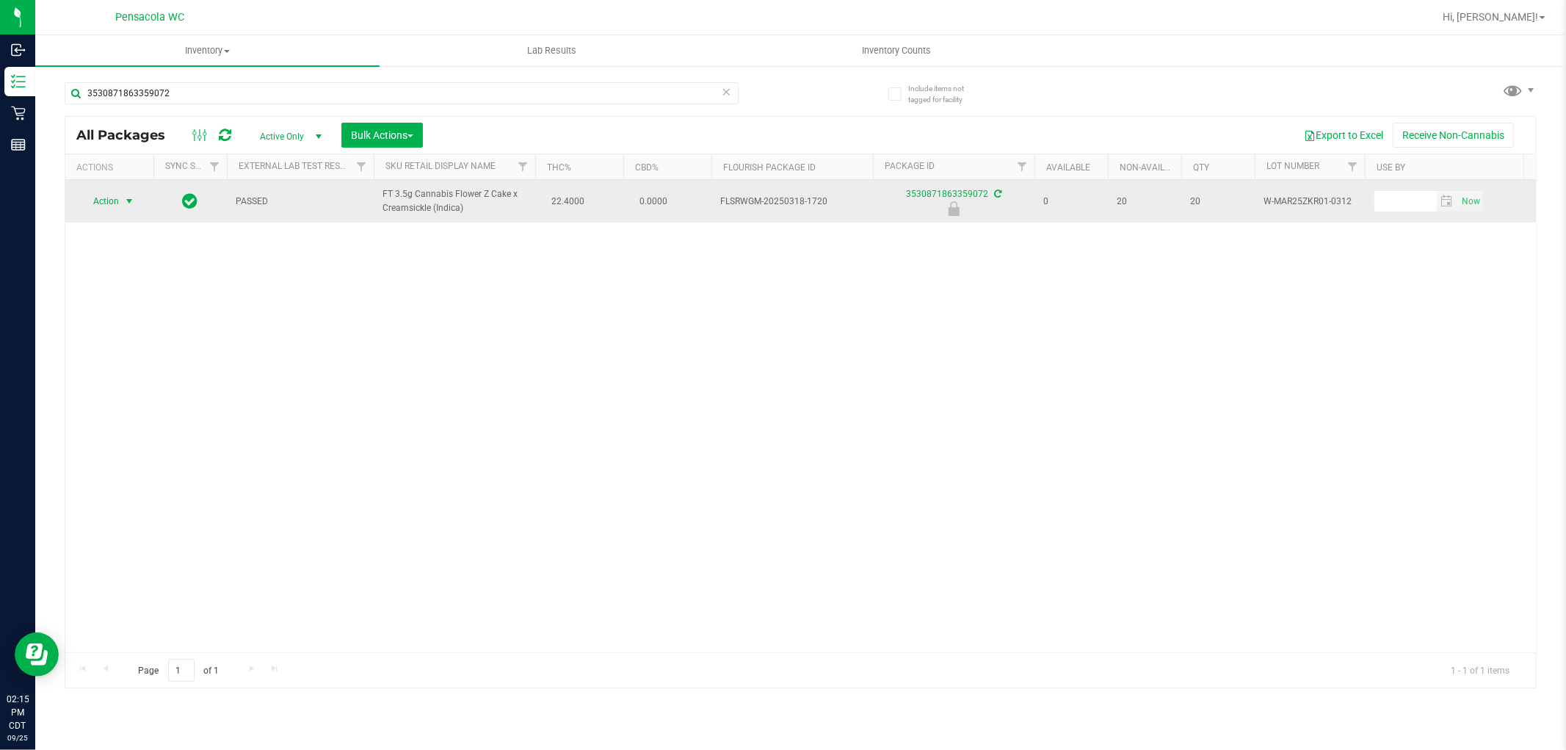
click at [126, 201] on span "select" at bounding box center [129, 201] width 12 height 12
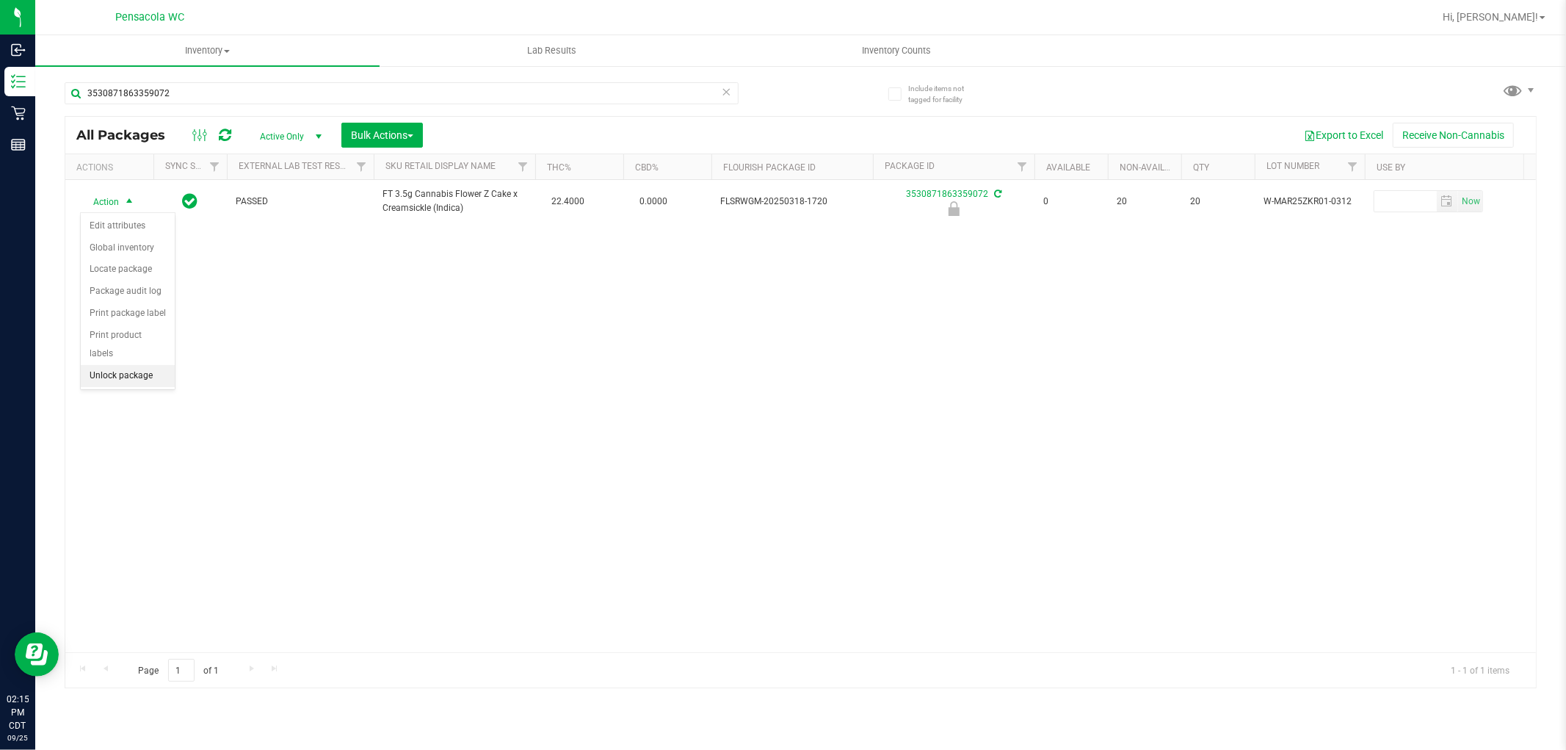
click at [142, 375] on li "Unlock package" at bounding box center [128, 376] width 94 height 22
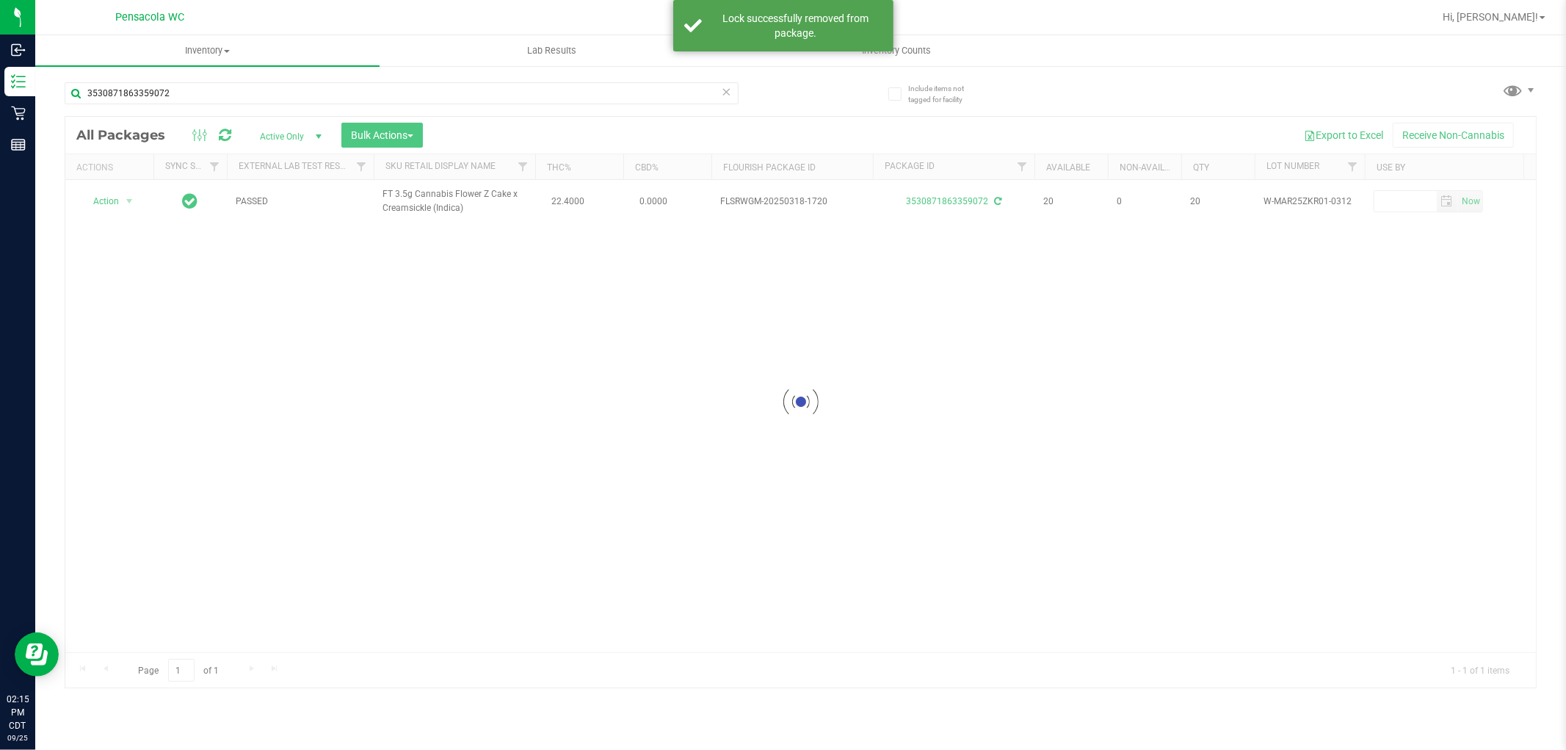
click at [113, 206] on div at bounding box center [800, 402] width 1471 height 571
click at [116, 217] on div at bounding box center [800, 402] width 1471 height 571
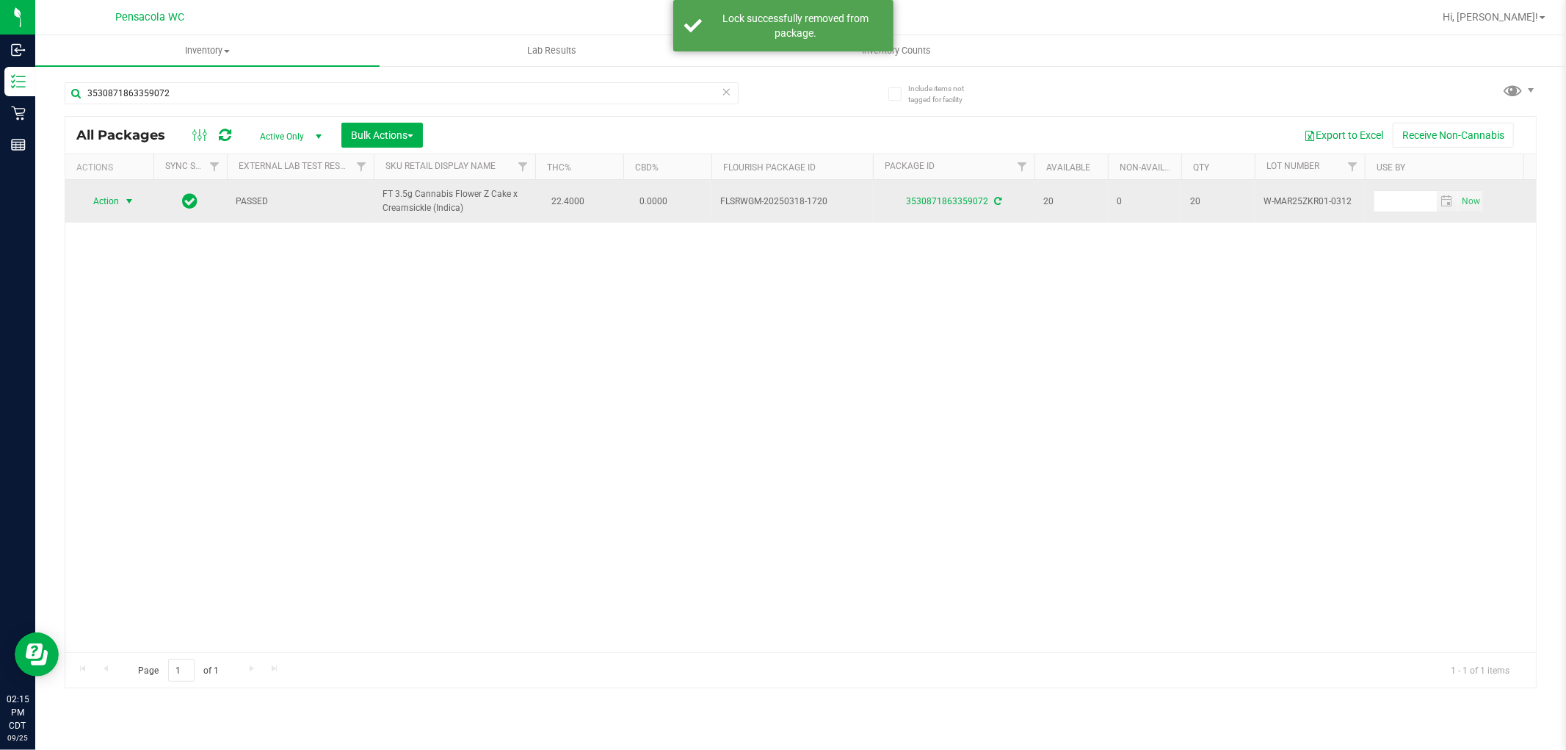
click at [123, 203] on span "select" at bounding box center [129, 201] width 12 height 12
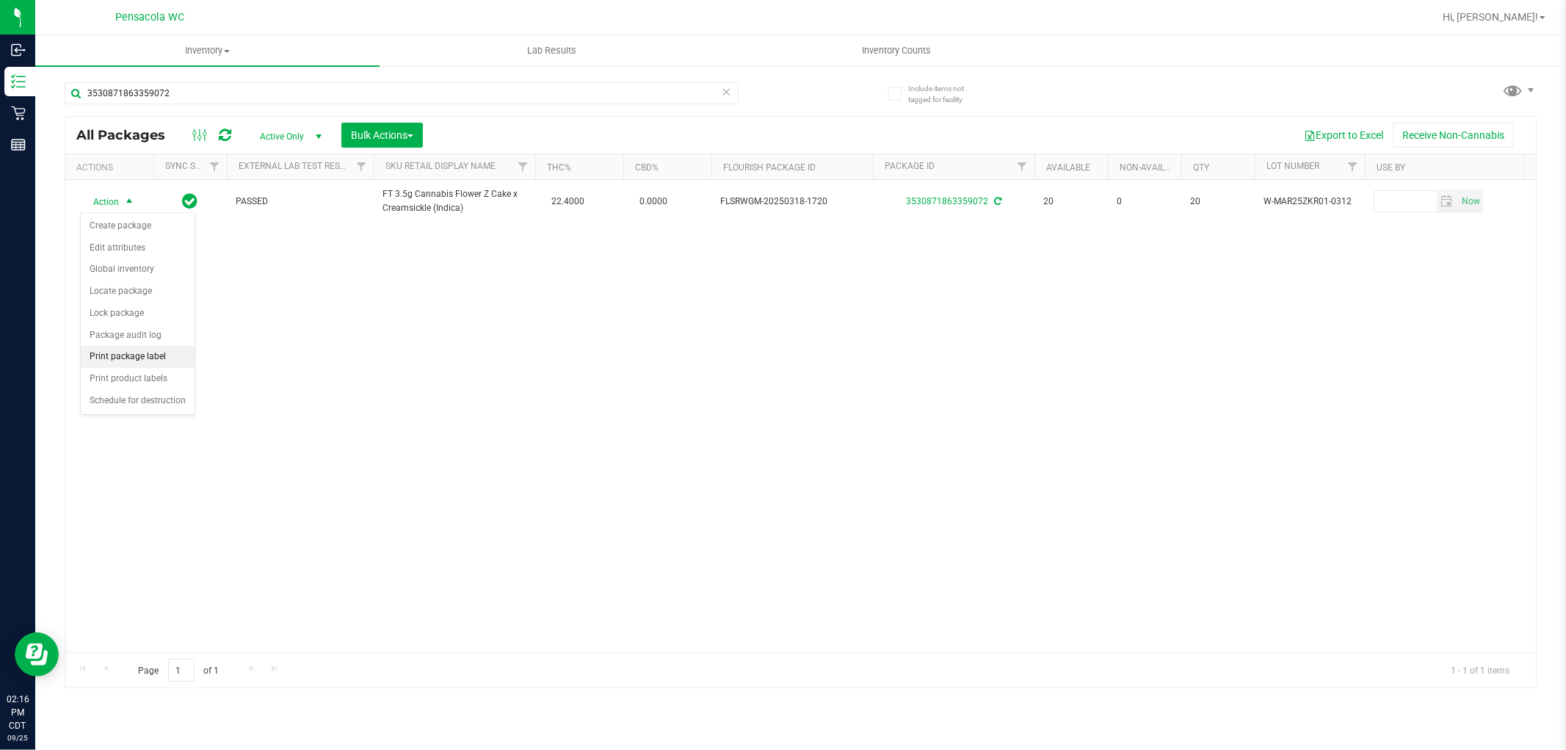
click at [164, 357] on li "Print package label" at bounding box center [138, 357] width 114 height 22
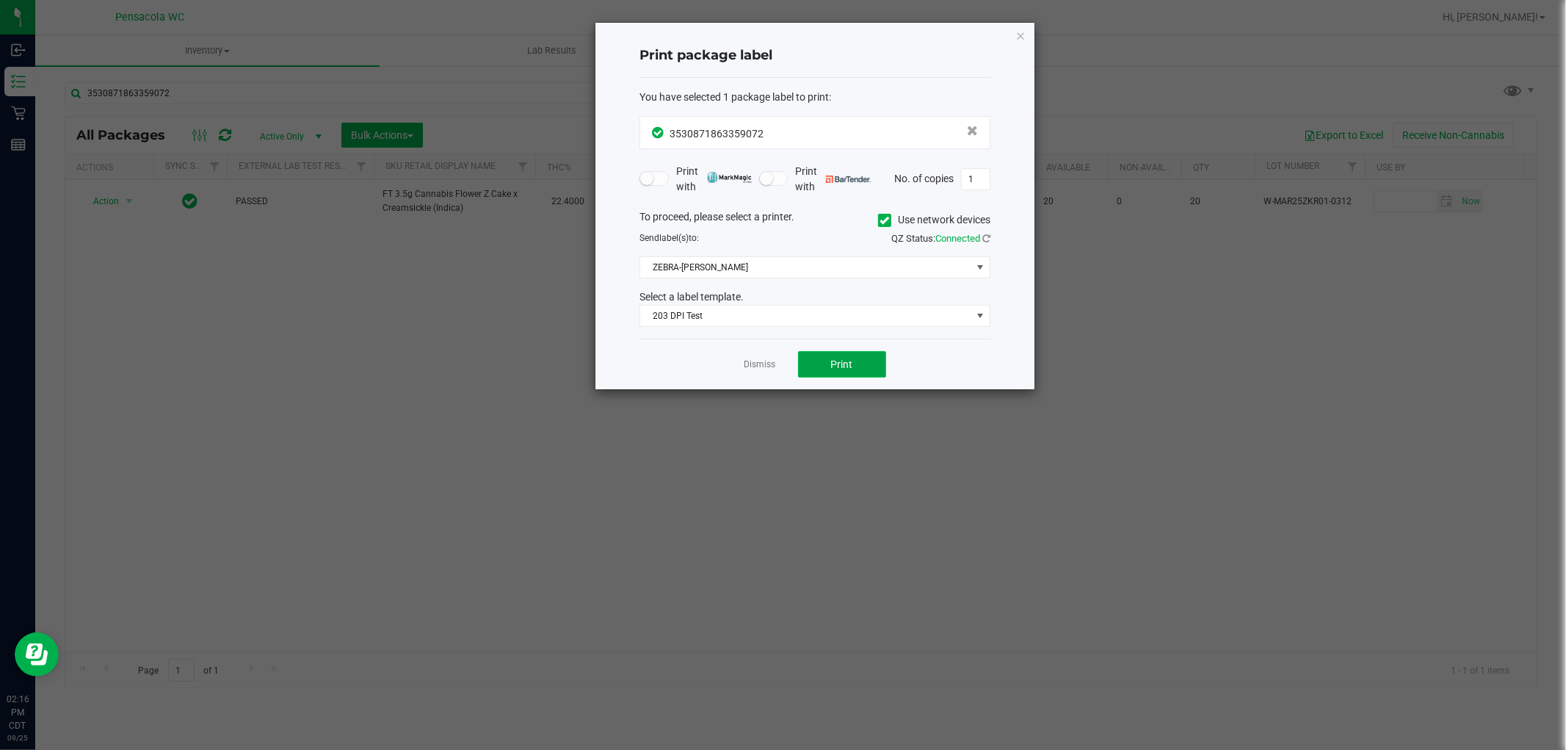
click at [864, 376] on button "Print" at bounding box center [842, 364] width 88 height 26
click at [747, 364] on link "Dismiss" at bounding box center [761, 364] width 32 height 12
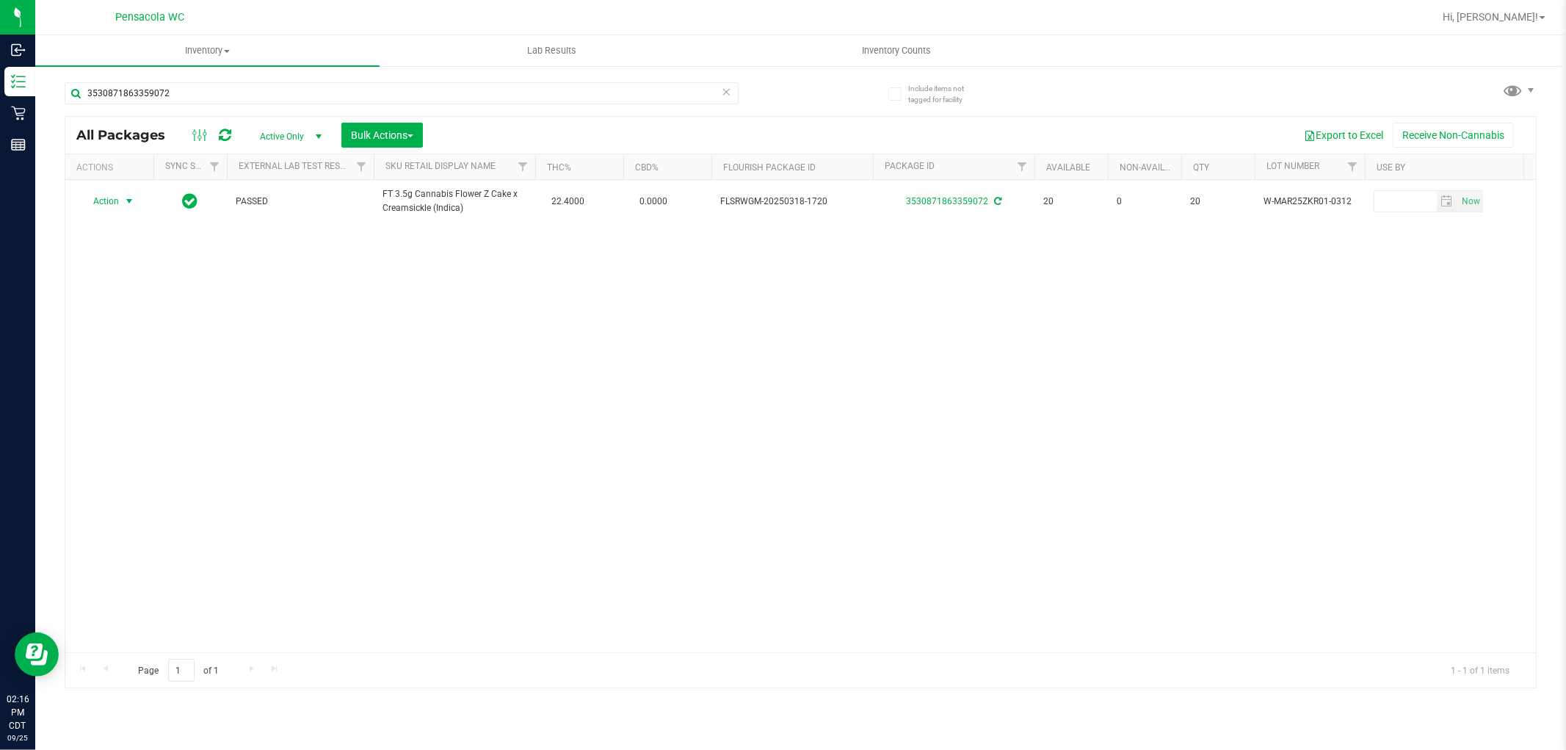
click at [729, 88] on icon at bounding box center [727, 91] width 10 height 18
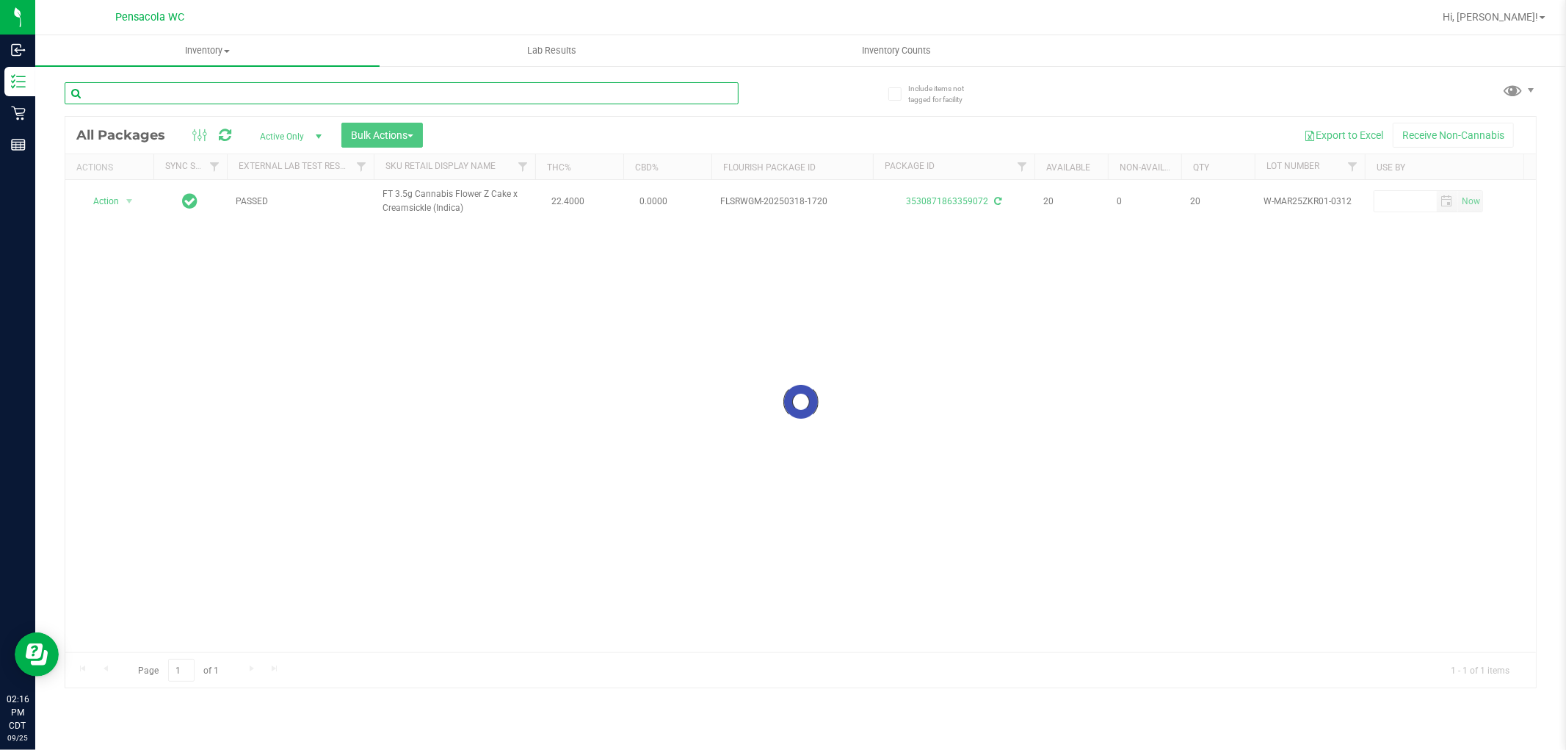
click at [709, 93] on input "text" at bounding box center [402, 93] width 674 height 22
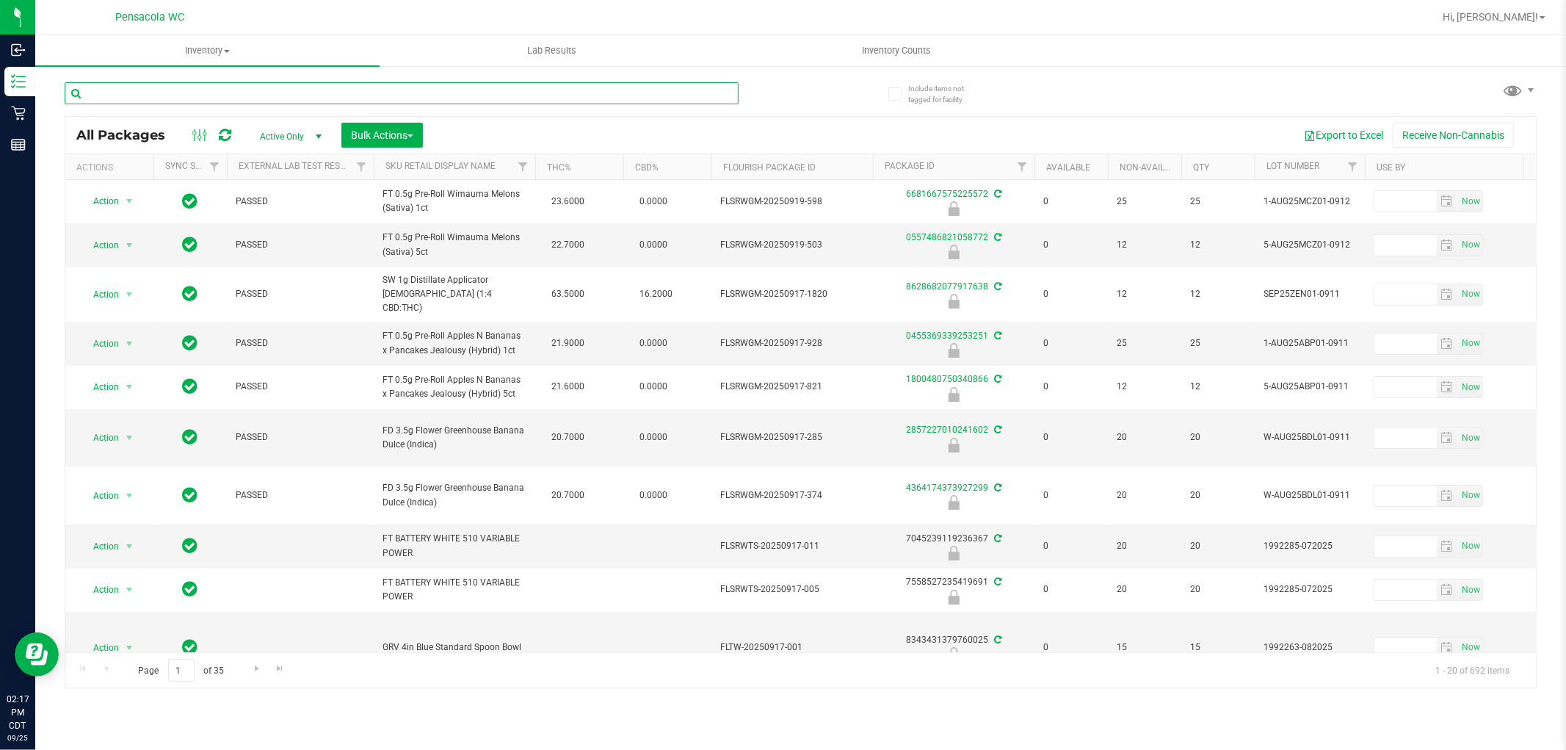
click at [298, 92] on input "text" at bounding box center [402, 93] width 674 height 22
type input "9806536362576591"
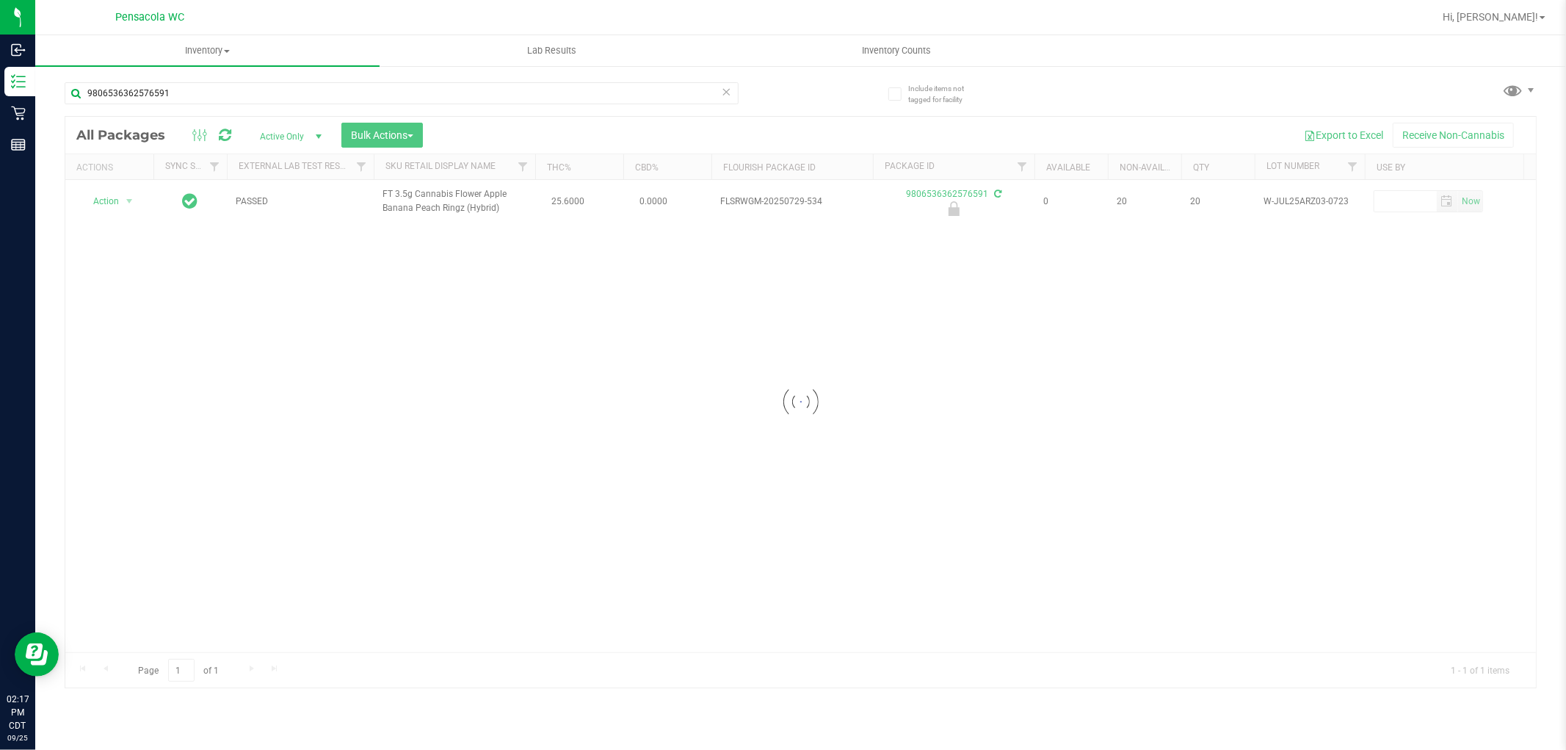
click at [112, 203] on div at bounding box center [800, 402] width 1471 height 571
click at [119, 200] on div at bounding box center [800, 402] width 1471 height 571
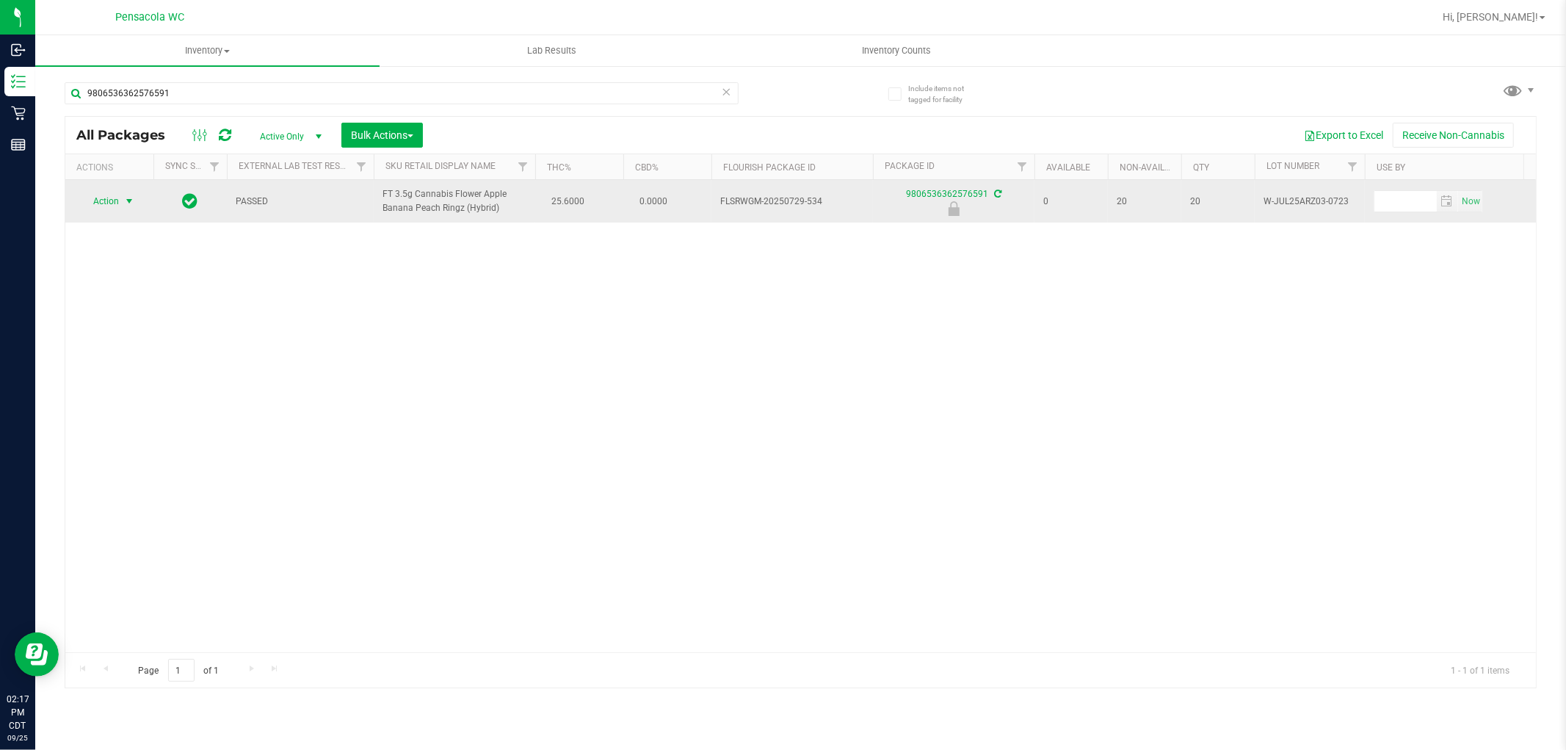
click at [126, 201] on span "select" at bounding box center [129, 201] width 12 height 12
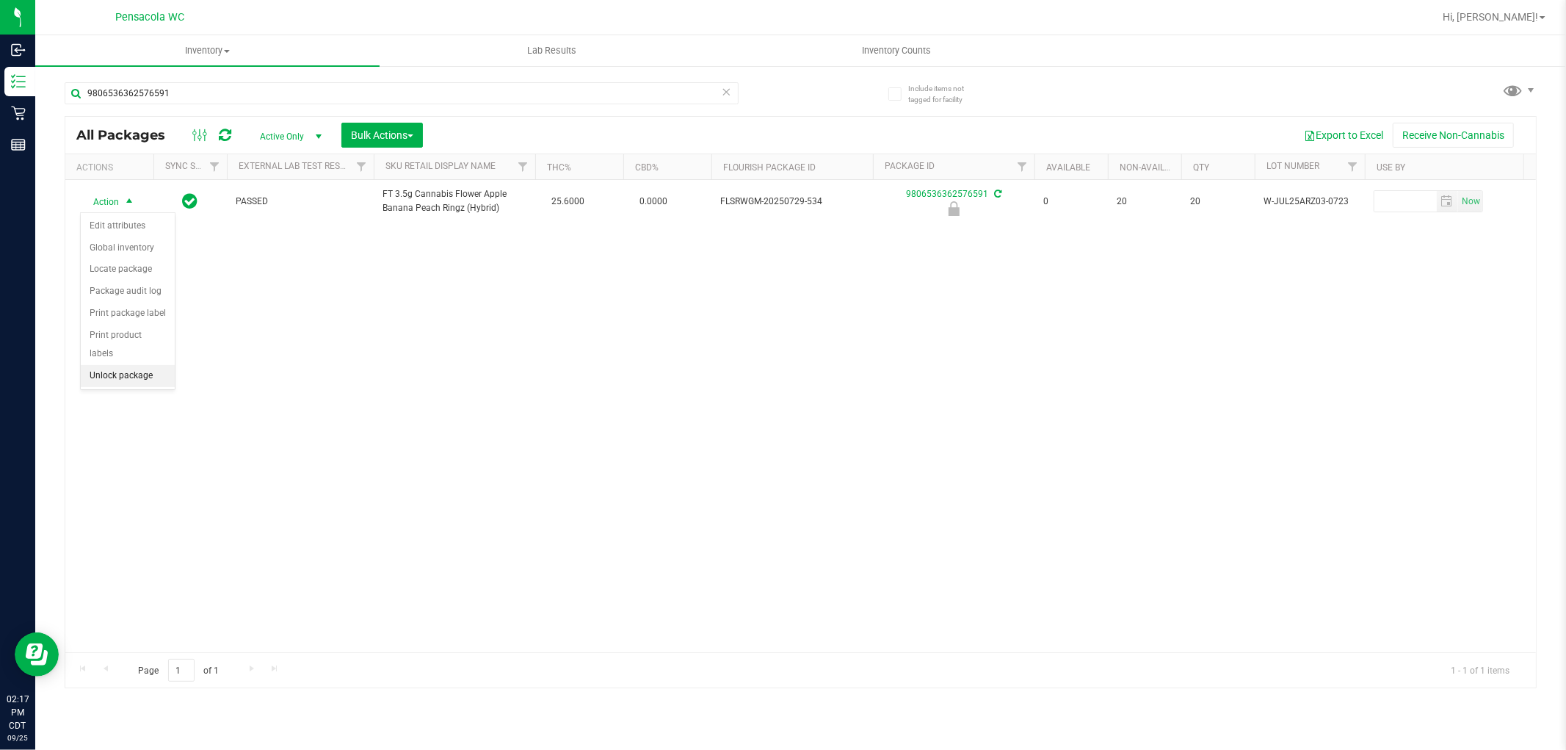
click at [148, 378] on li "Unlock package" at bounding box center [128, 376] width 94 height 22
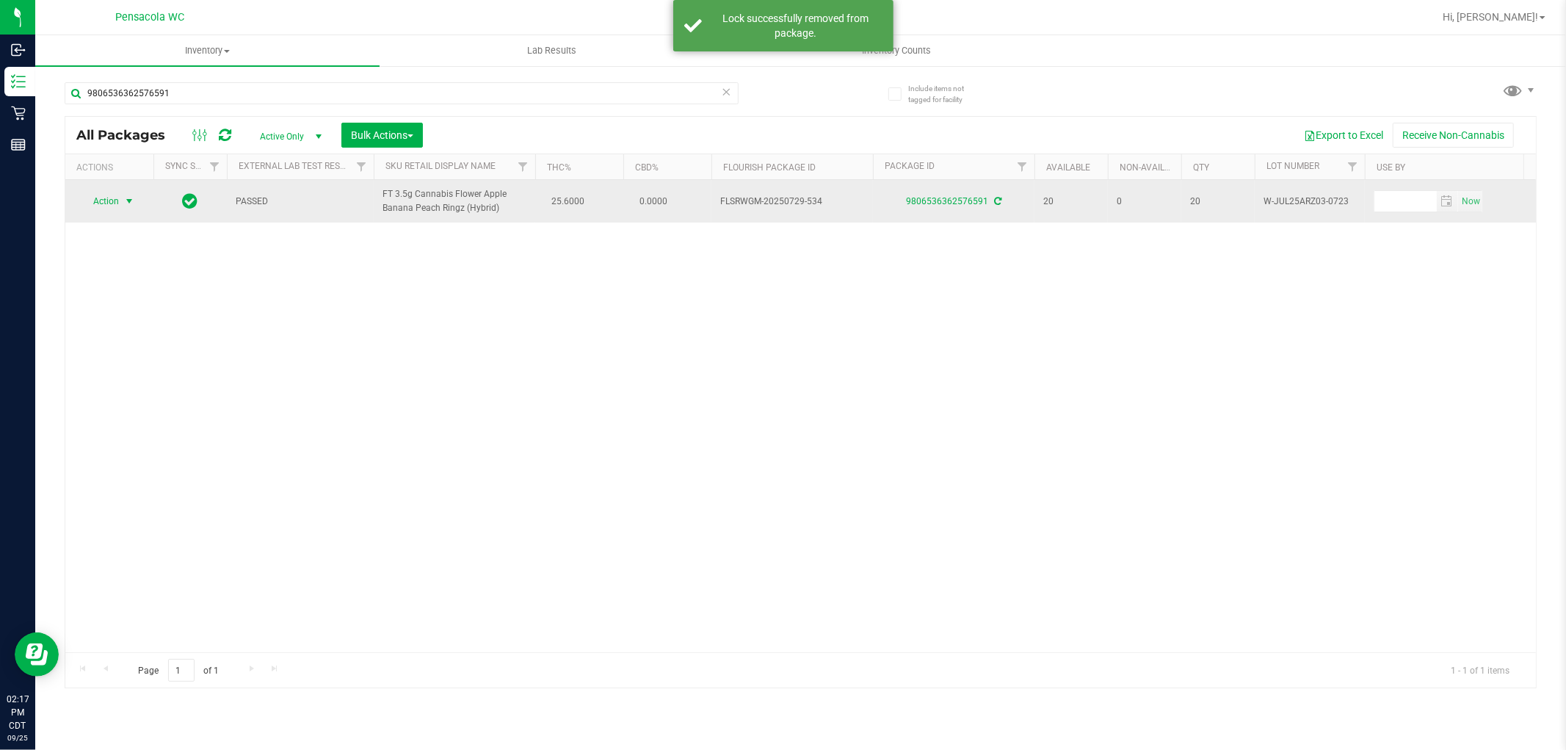
click at [128, 201] on span "select" at bounding box center [129, 201] width 12 height 12
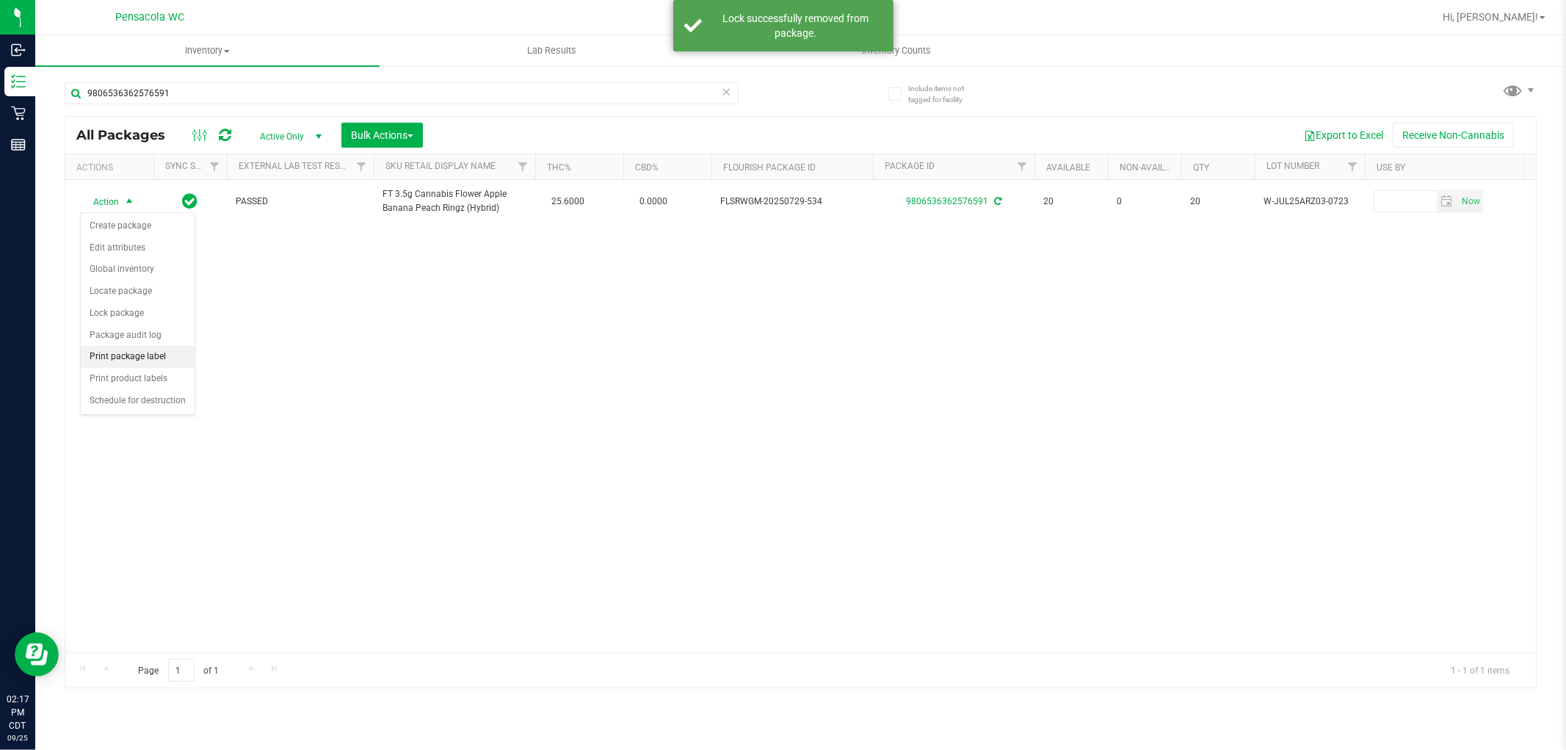
click at [159, 355] on li "Print package label" at bounding box center [138, 357] width 114 height 22
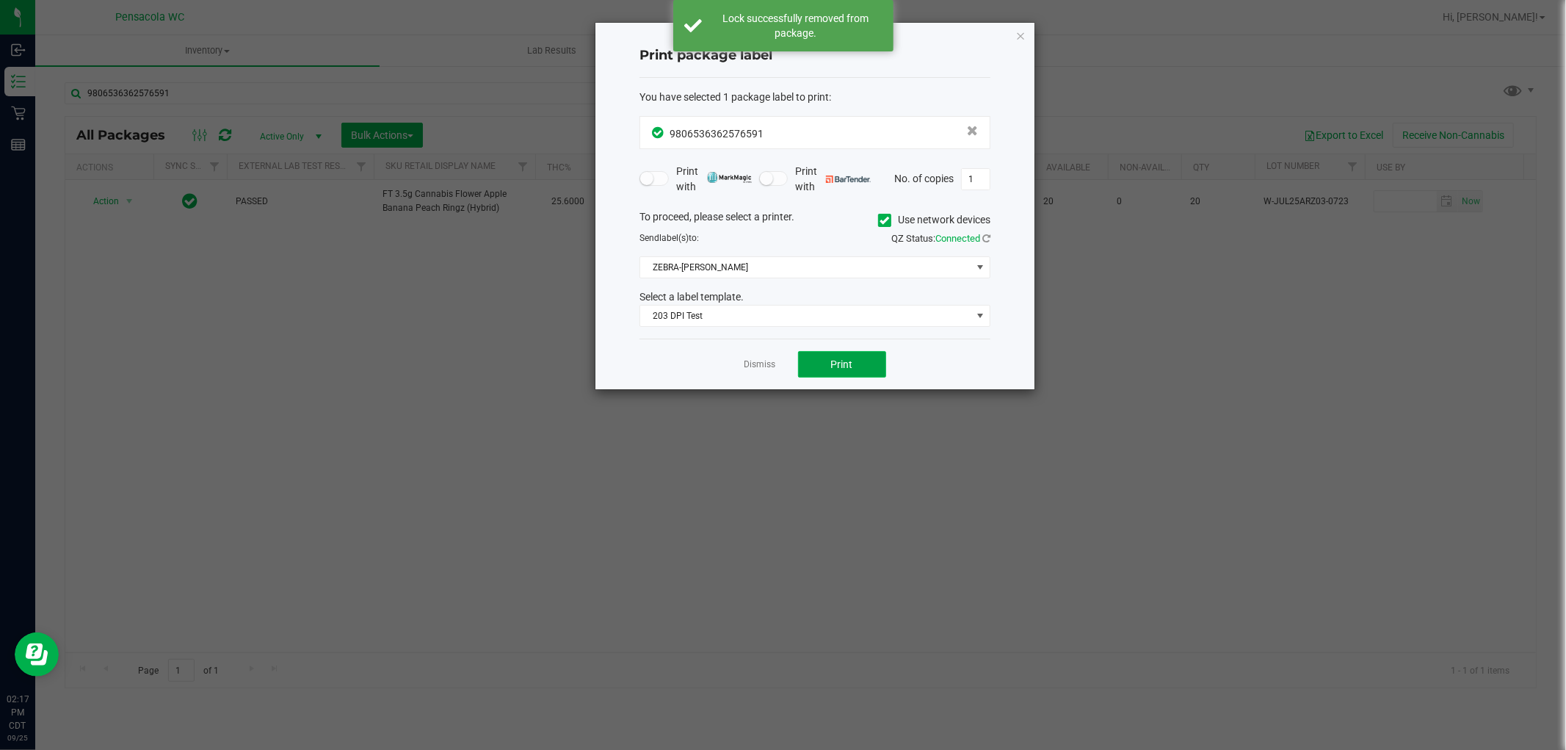
click at [864, 368] on button "Print" at bounding box center [842, 364] width 88 height 26
click at [754, 364] on link "Dismiss" at bounding box center [761, 364] width 32 height 12
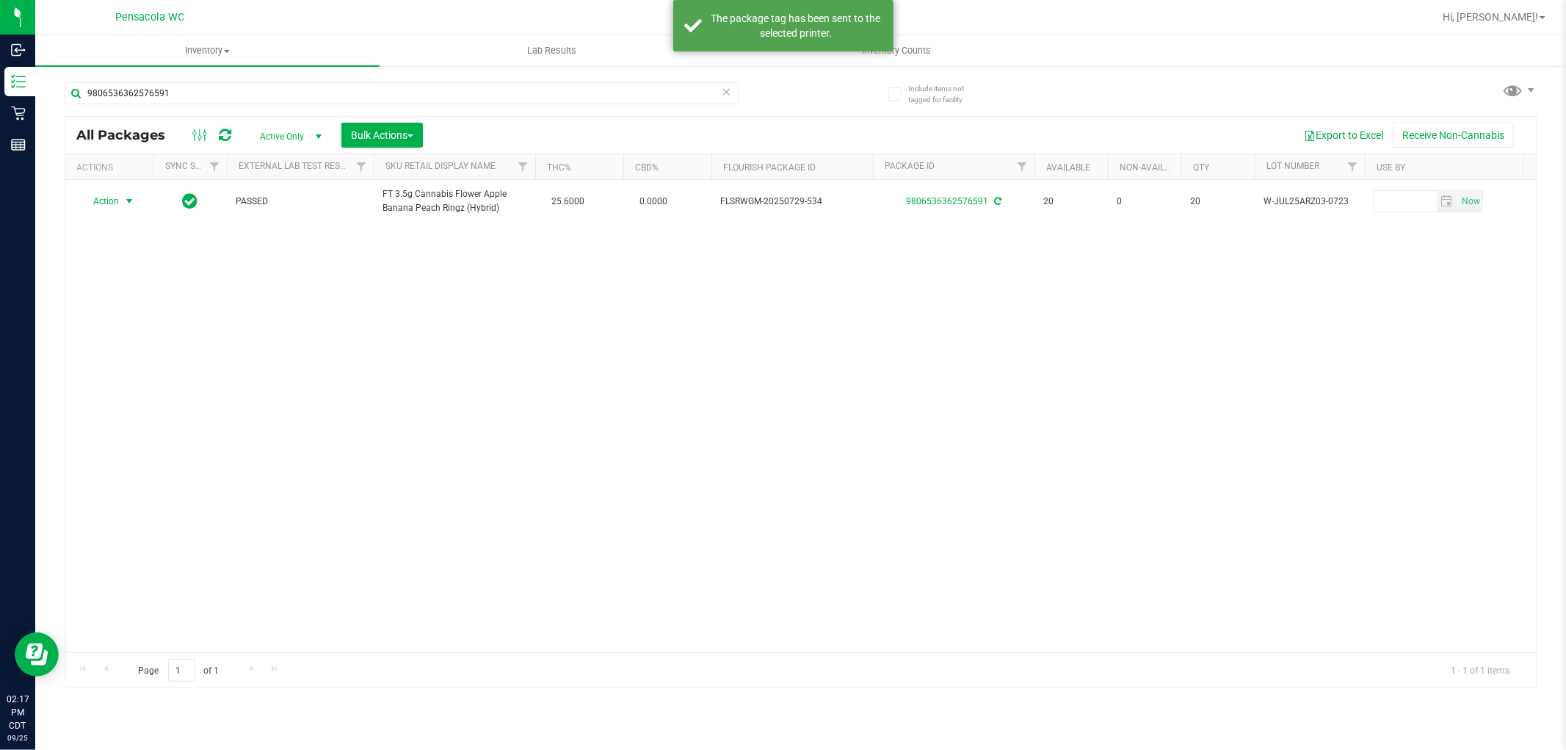
click at [723, 93] on icon at bounding box center [727, 91] width 10 height 18
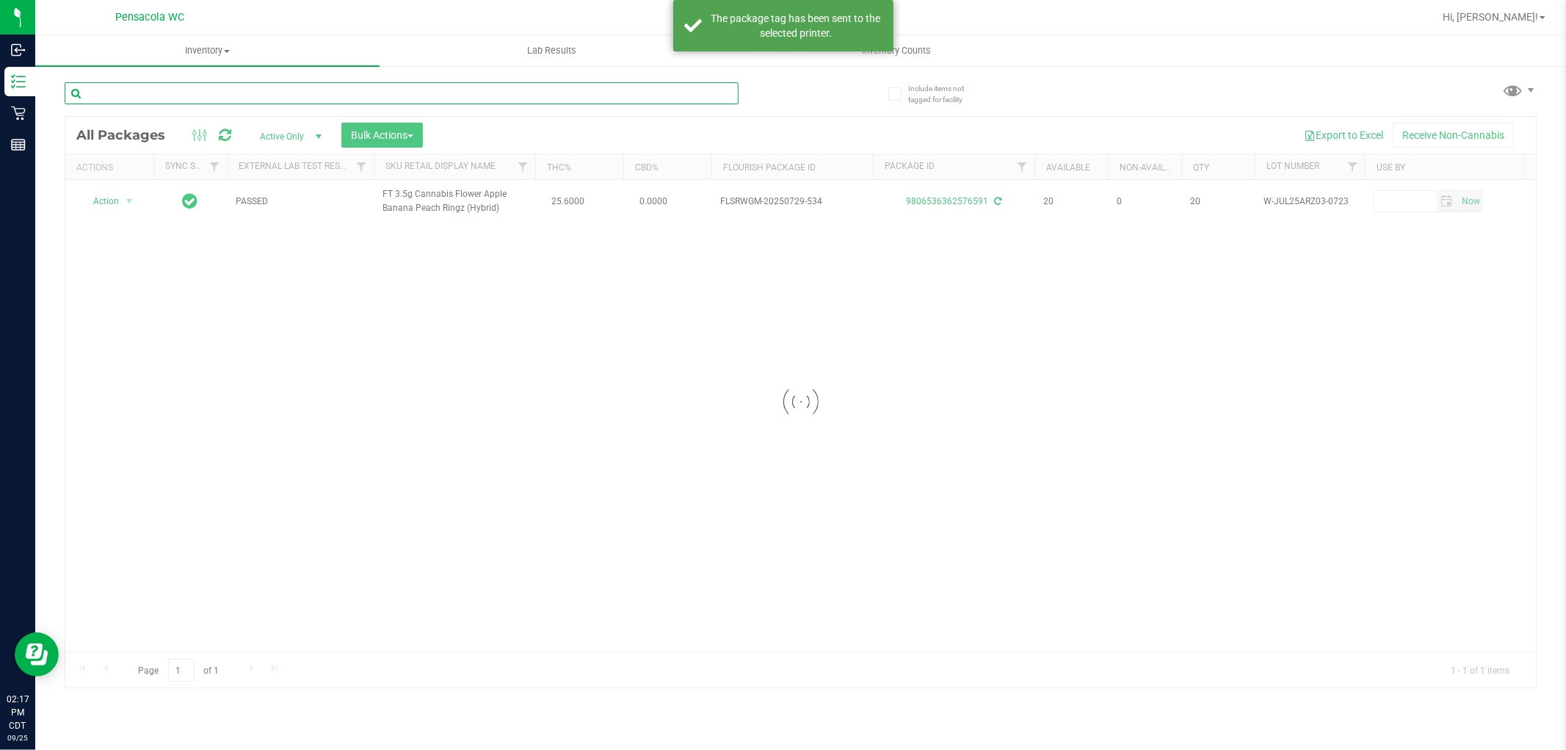
click at [496, 88] on input "text" at bounding box center [402, 93] width 674 height 22
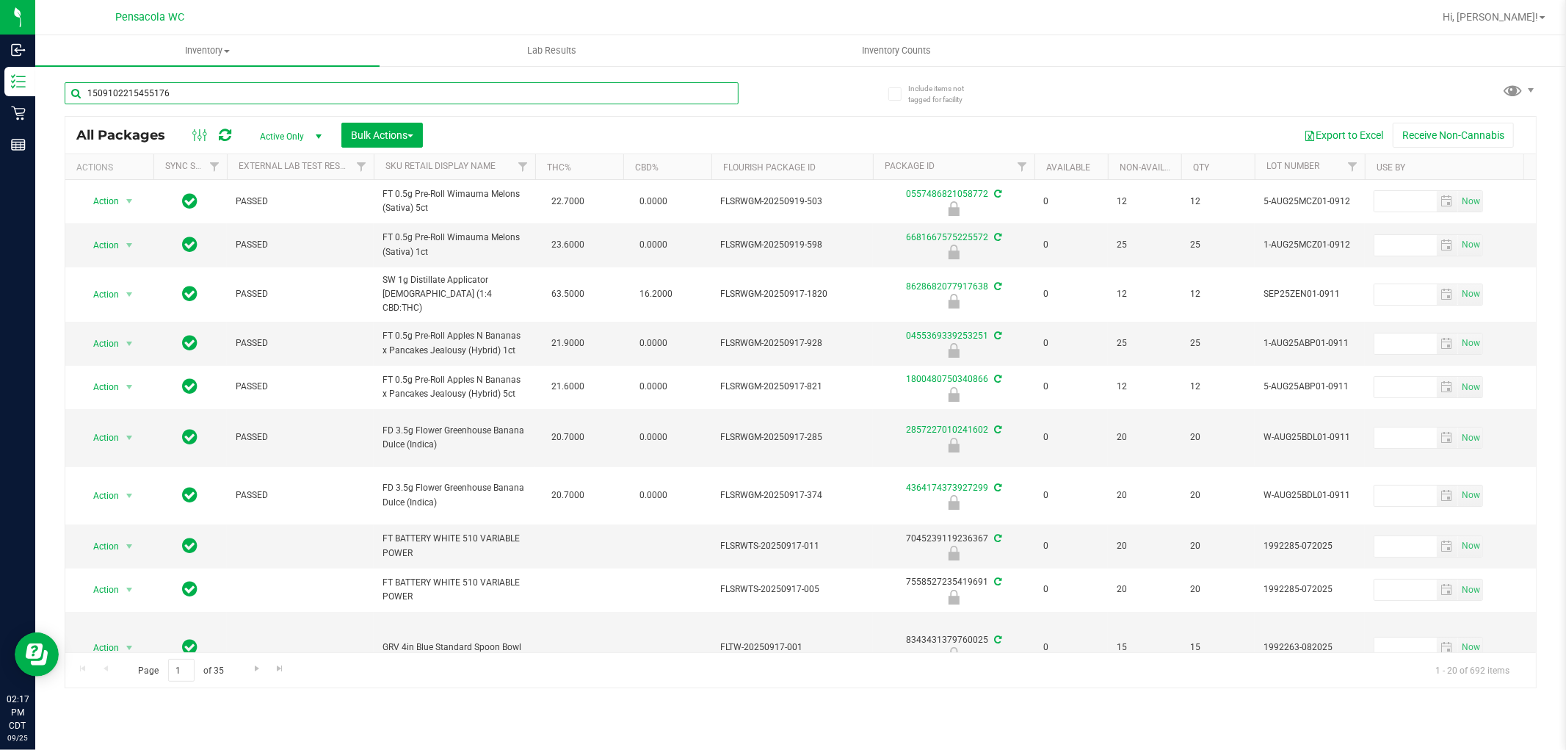
type input "1509102215455176"
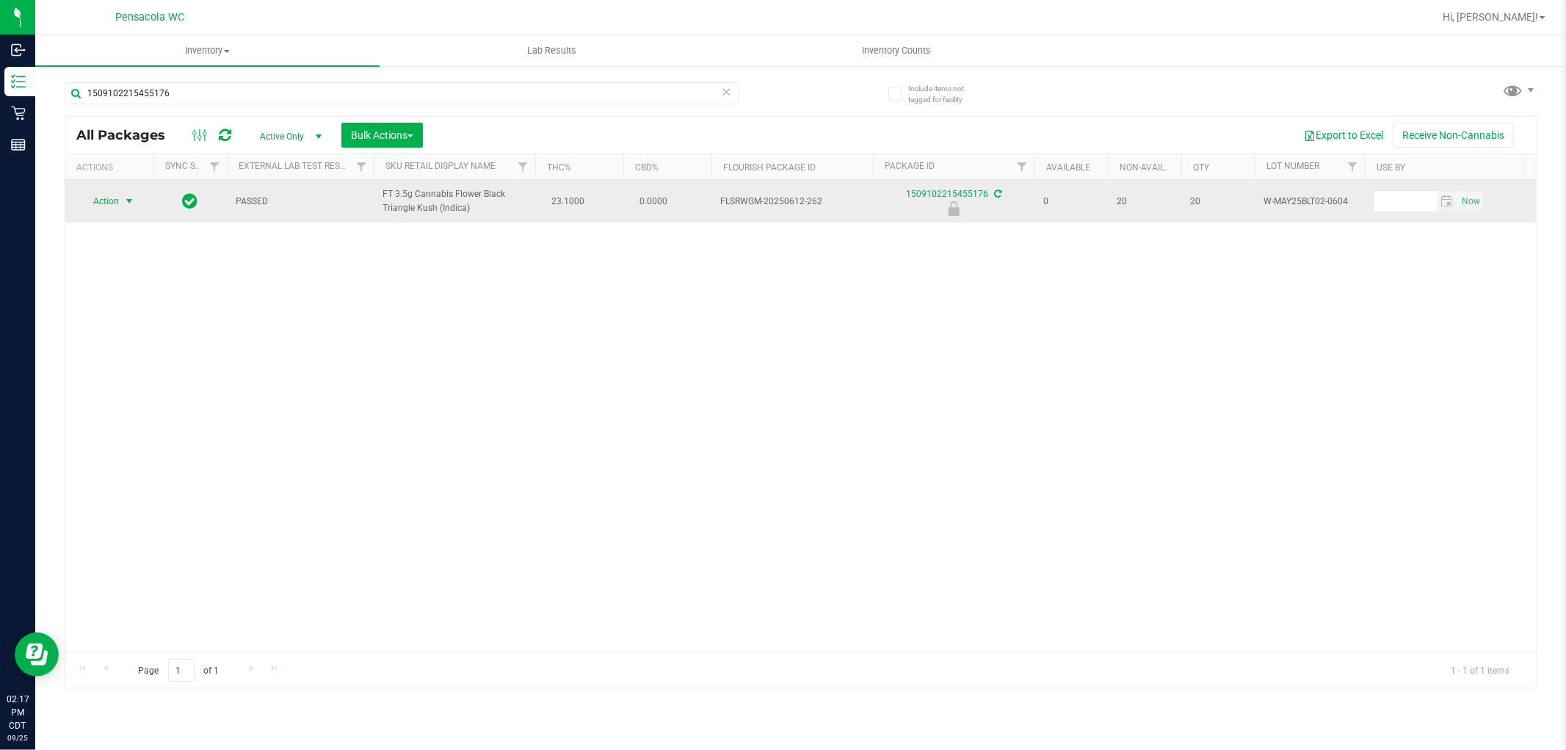
click at [127, 201] on span "select" at bounding box center [129, 201] width 12 height 12
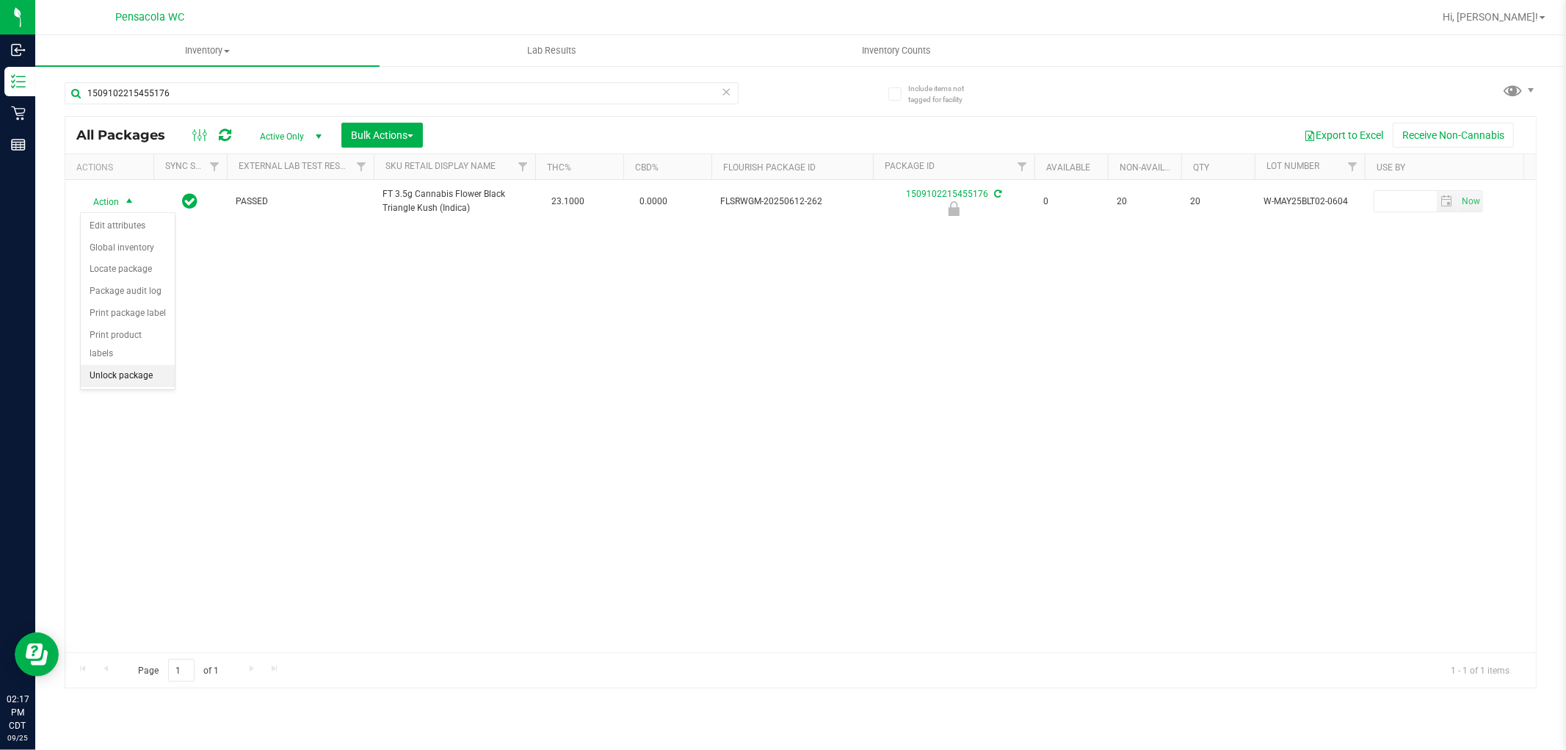
click at [143, 376] on li "Unlock package" at bounding box center [128, 376] width 94 height 22
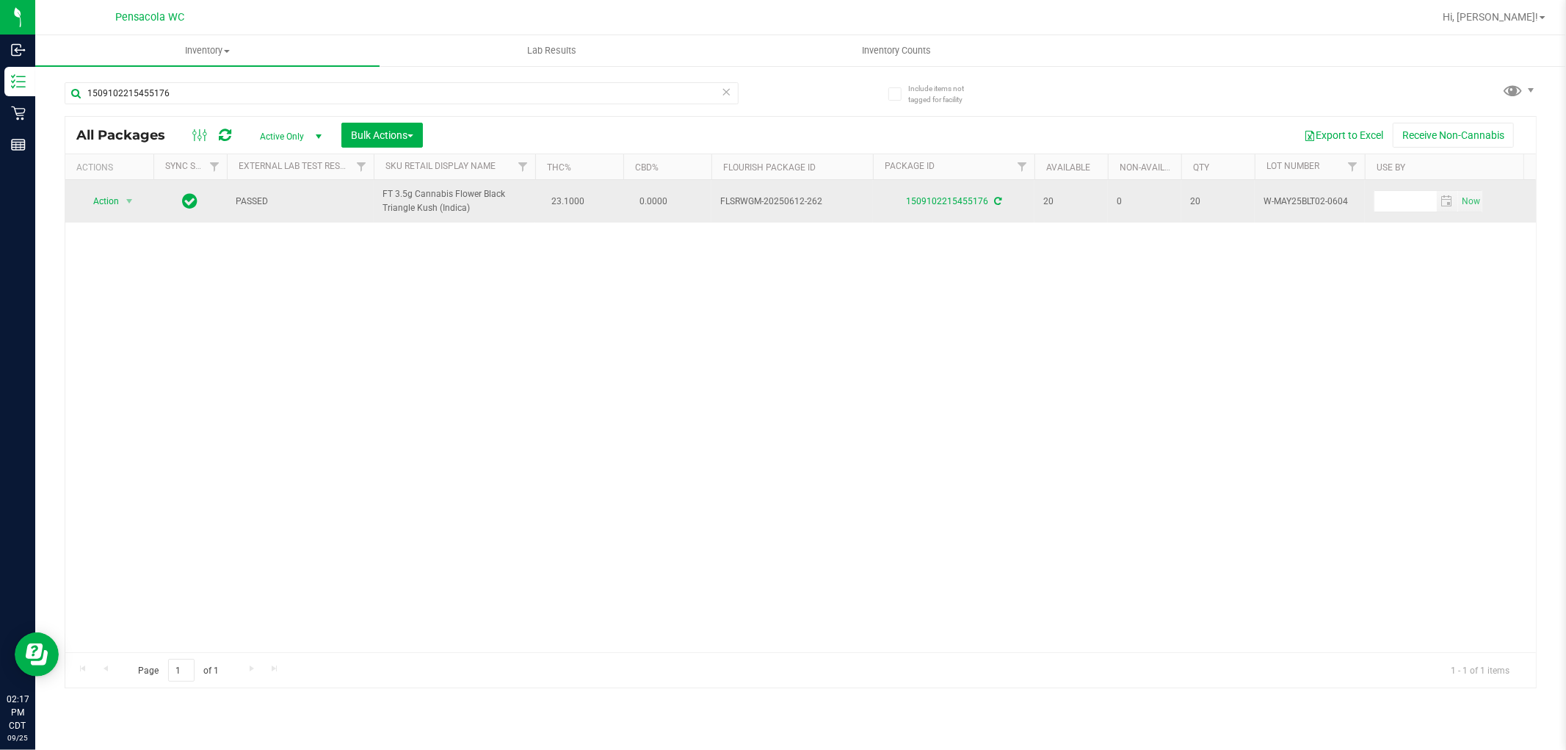
click at [109, 195] on span "Action" at bounding box center [100, 201] width 40 height 21
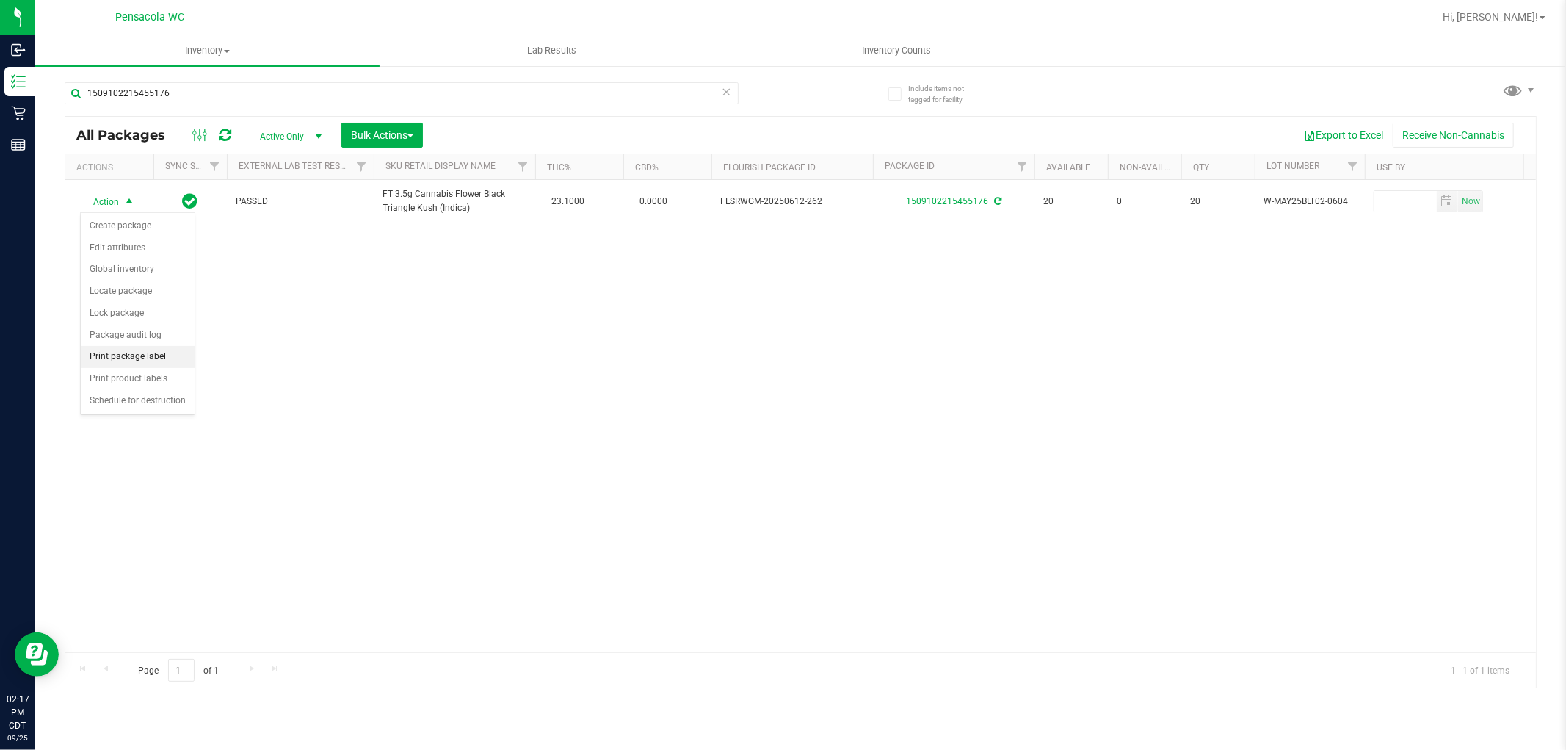
click at [99, 356] on li "Print package label" at bounding box center [138, 357] width 114 height 22
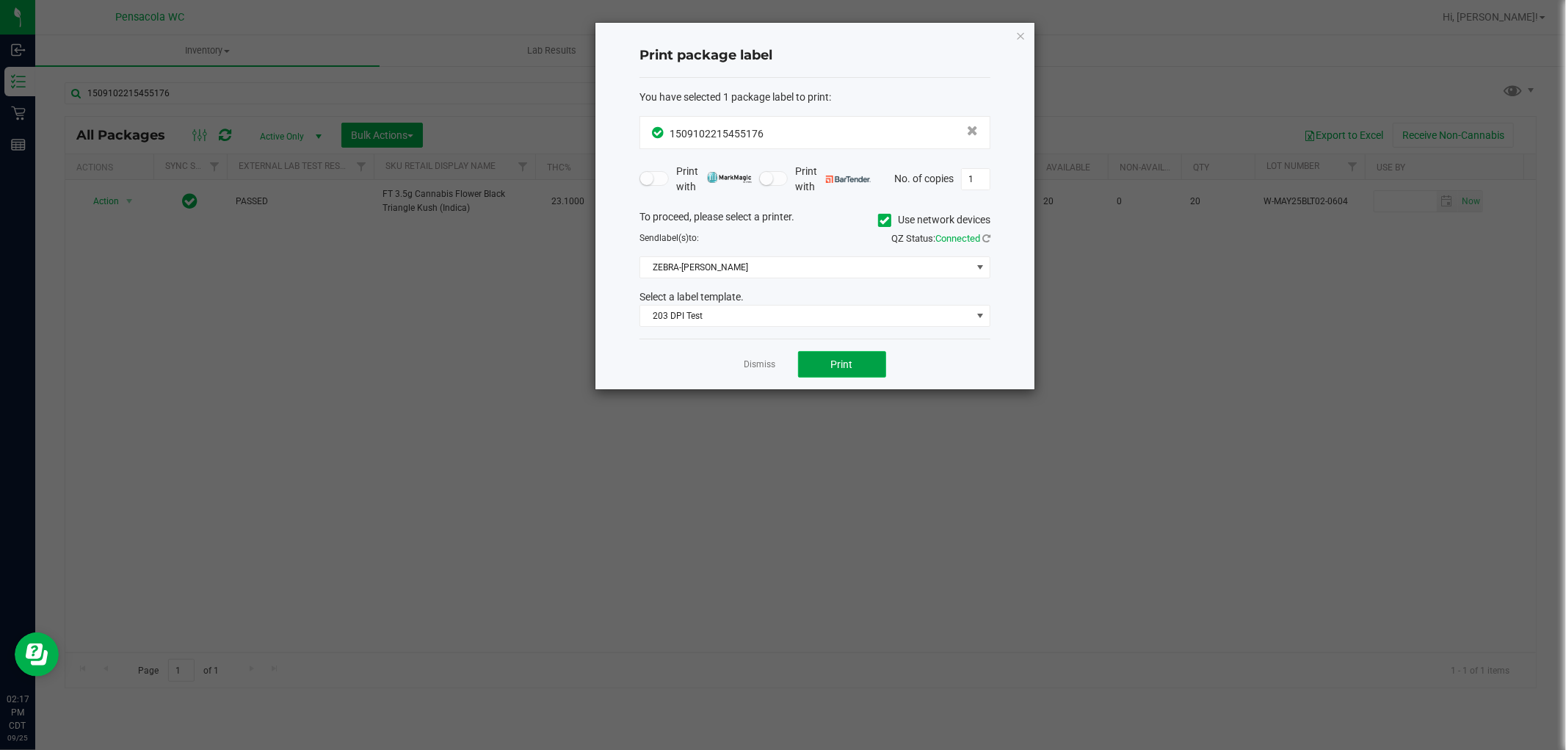
click at [847, 358] on span "Print" at bounding box center [842, 364] width 22 height 12
click at [751, 367] on link "Dismiss" at bounding box center [761, 364] width 32 height 12
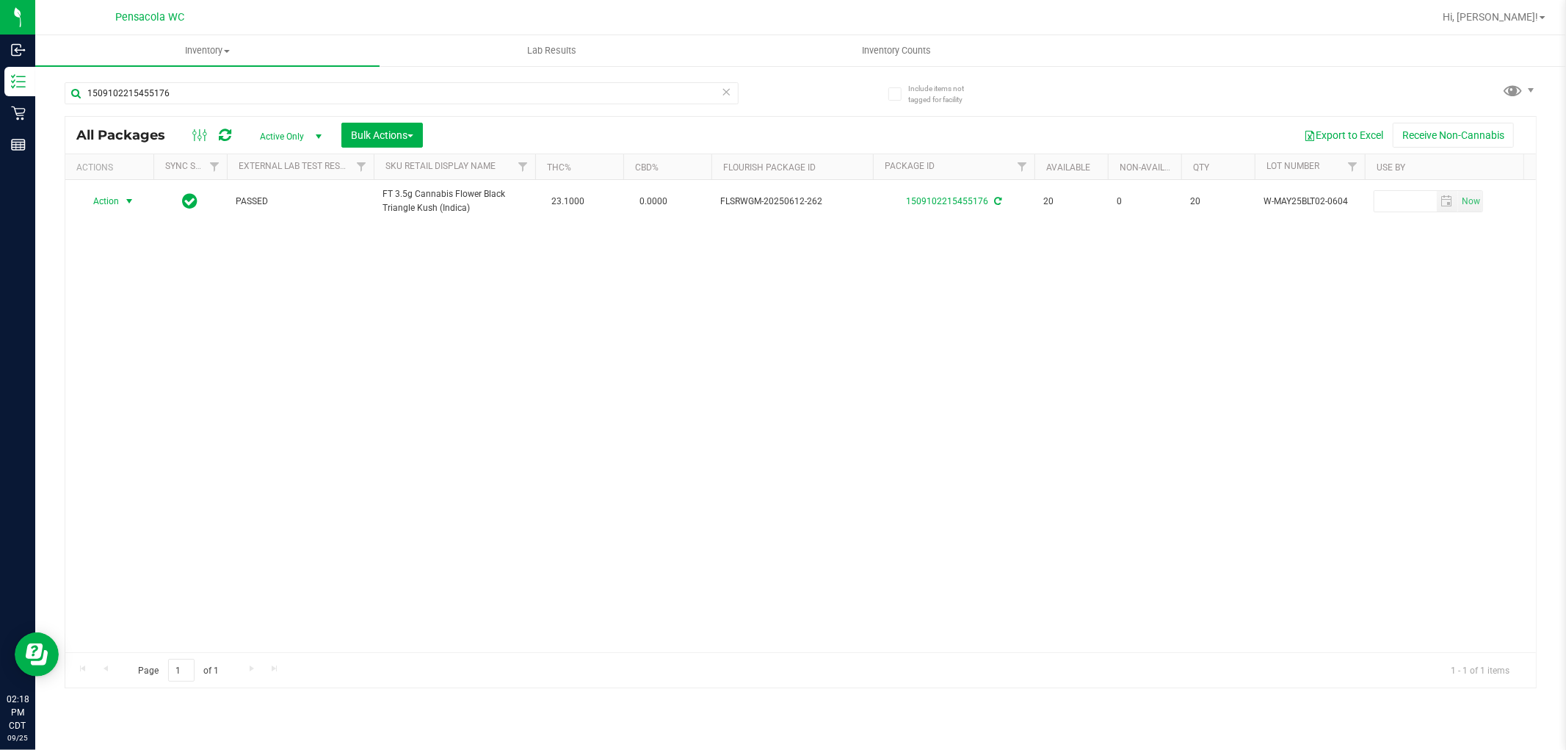
click at [726, 86] on icon at bounding box center [727, 91] width 10 height 18
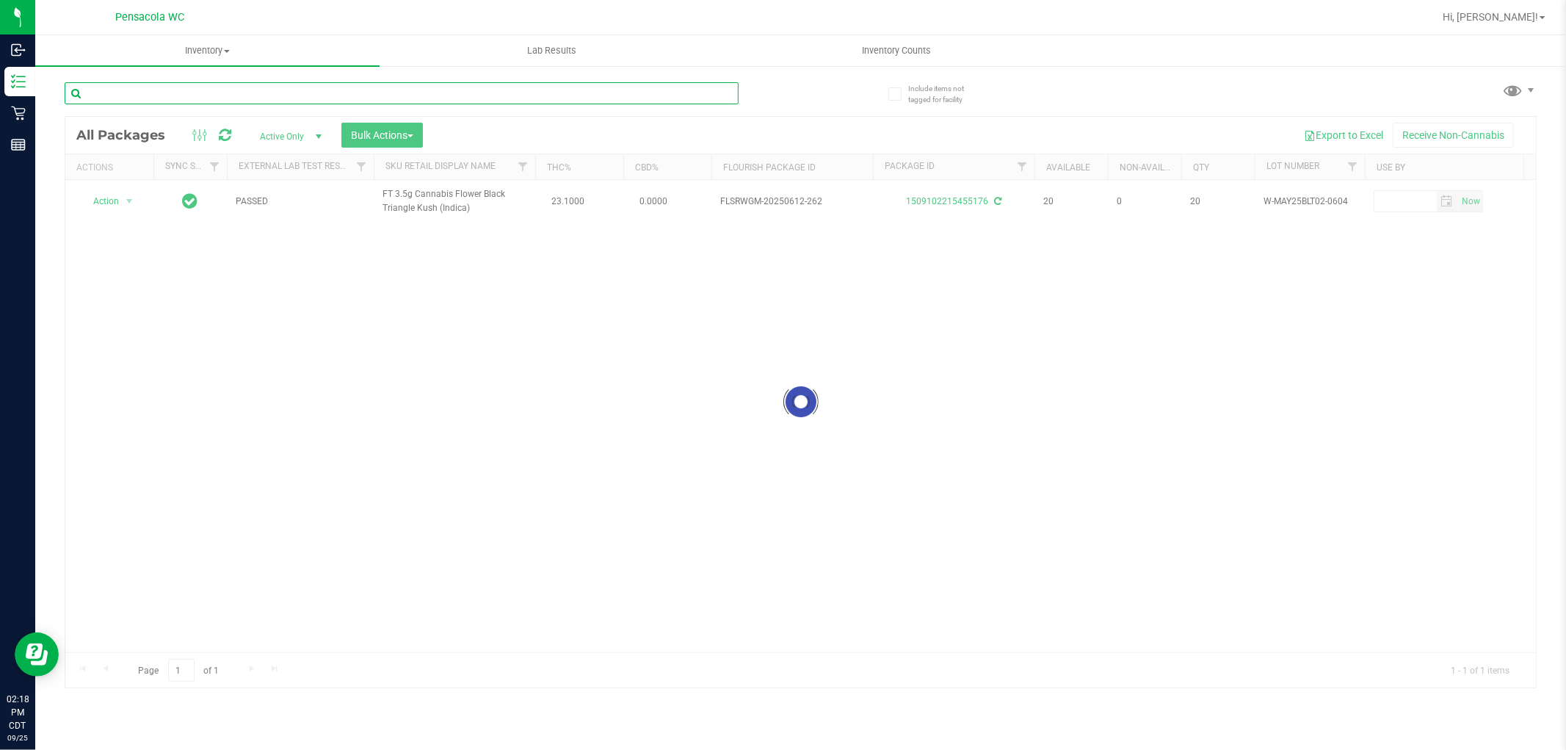
click at [643, 95] on input "text" at bounding box center [402, 93] width 674 height 22
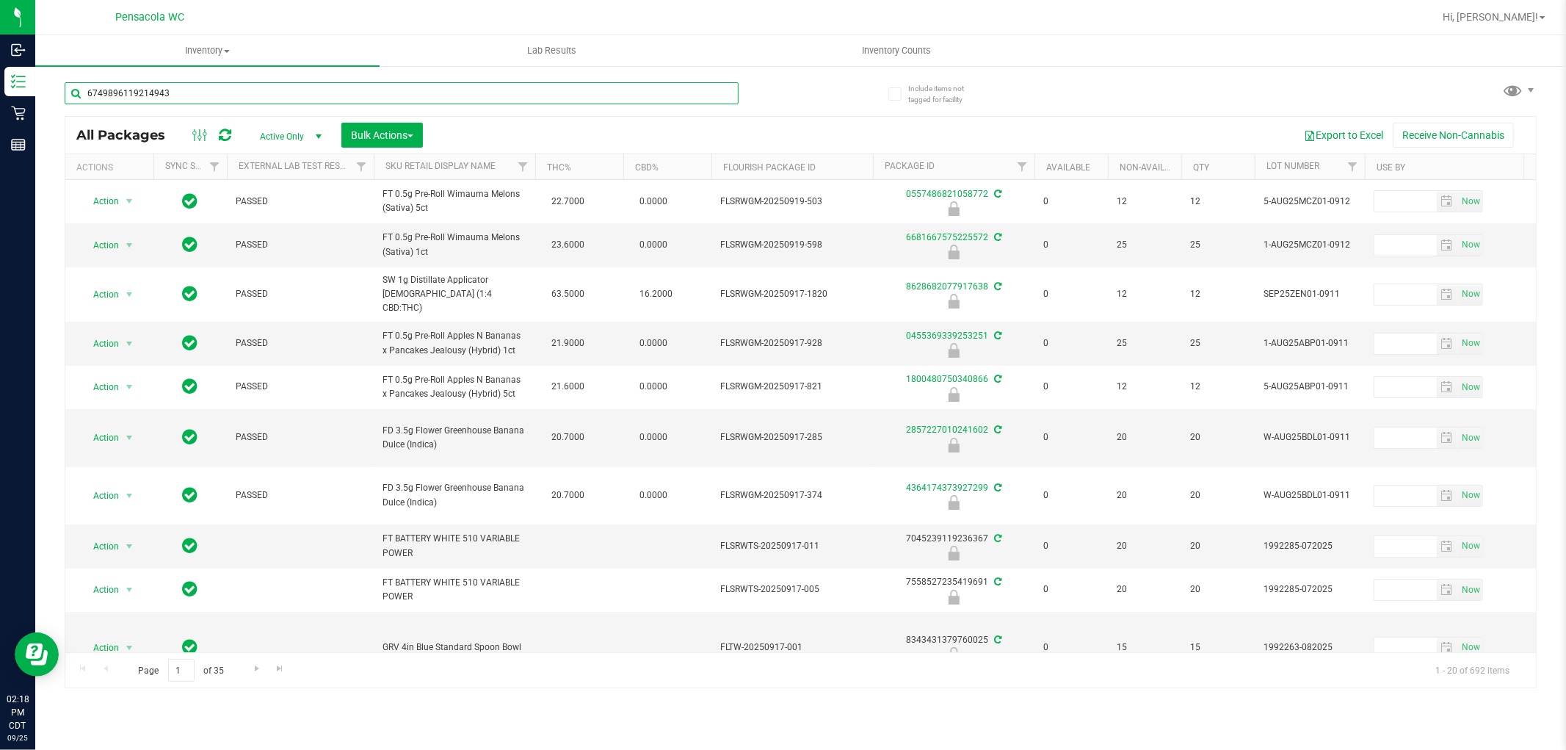
type input "6749896119214943"
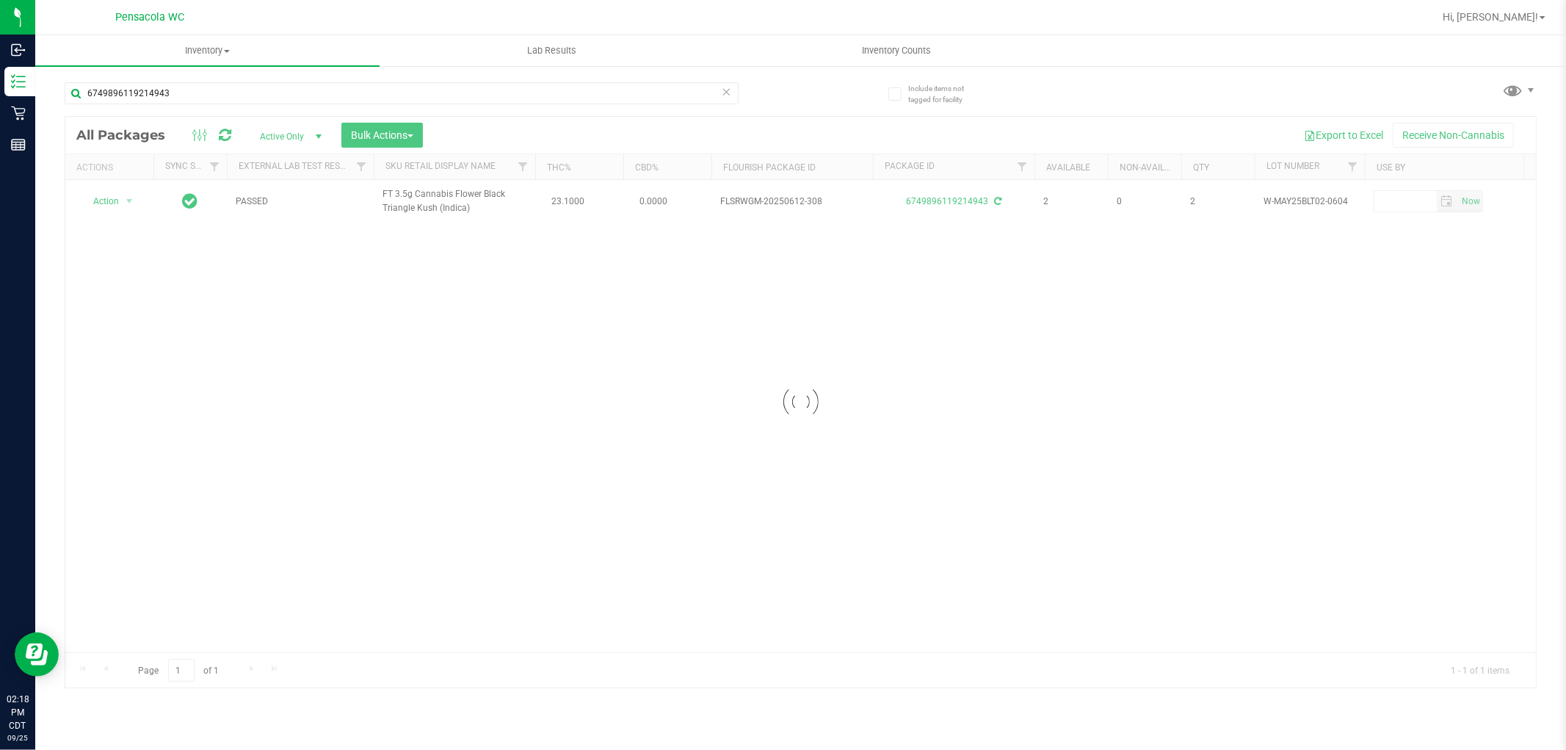
click at [121, 213] on div at bounding box center [800, 402] width 1471 height 571
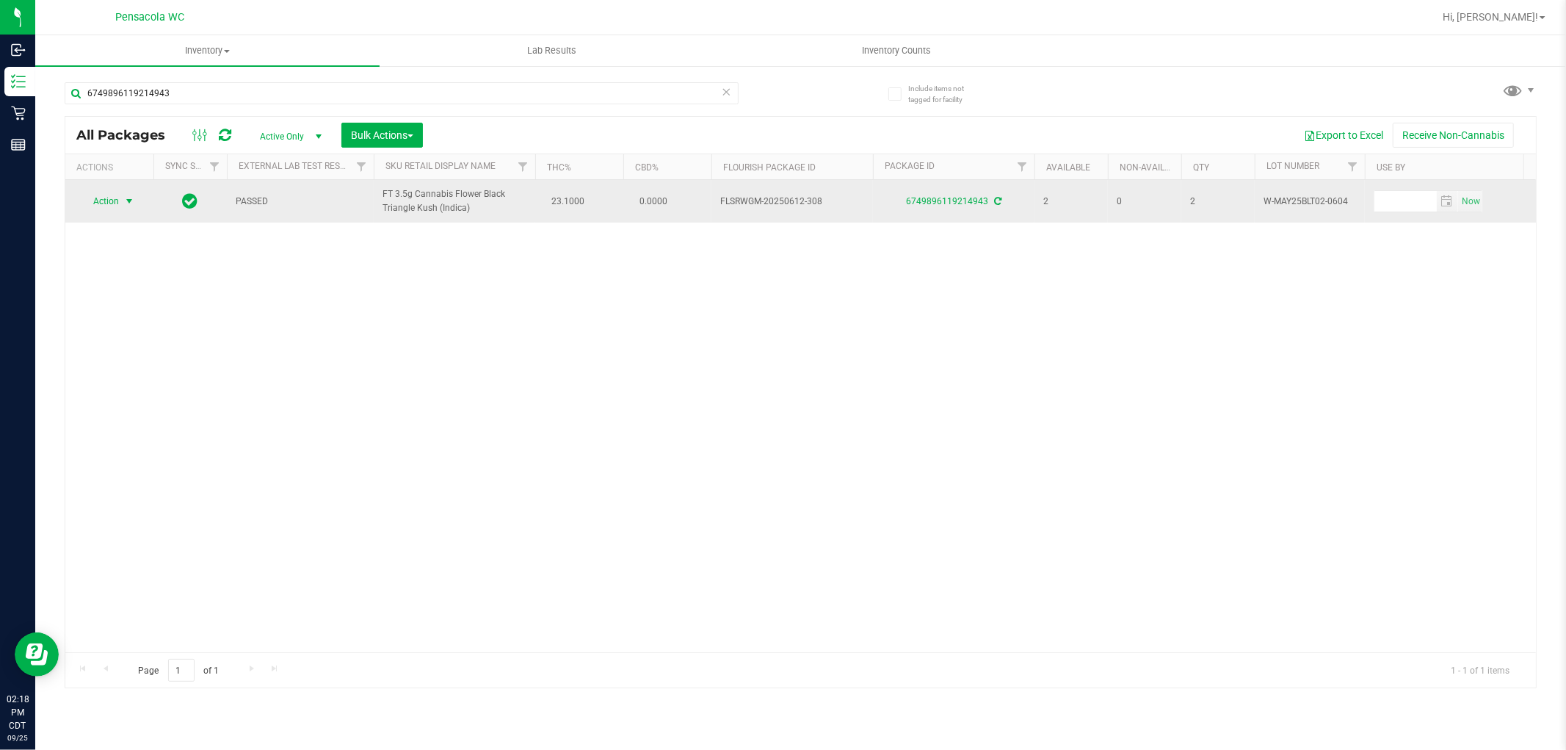
click at [128, 201] on span "select" at bounding box center [129, 201] width 12 height 12
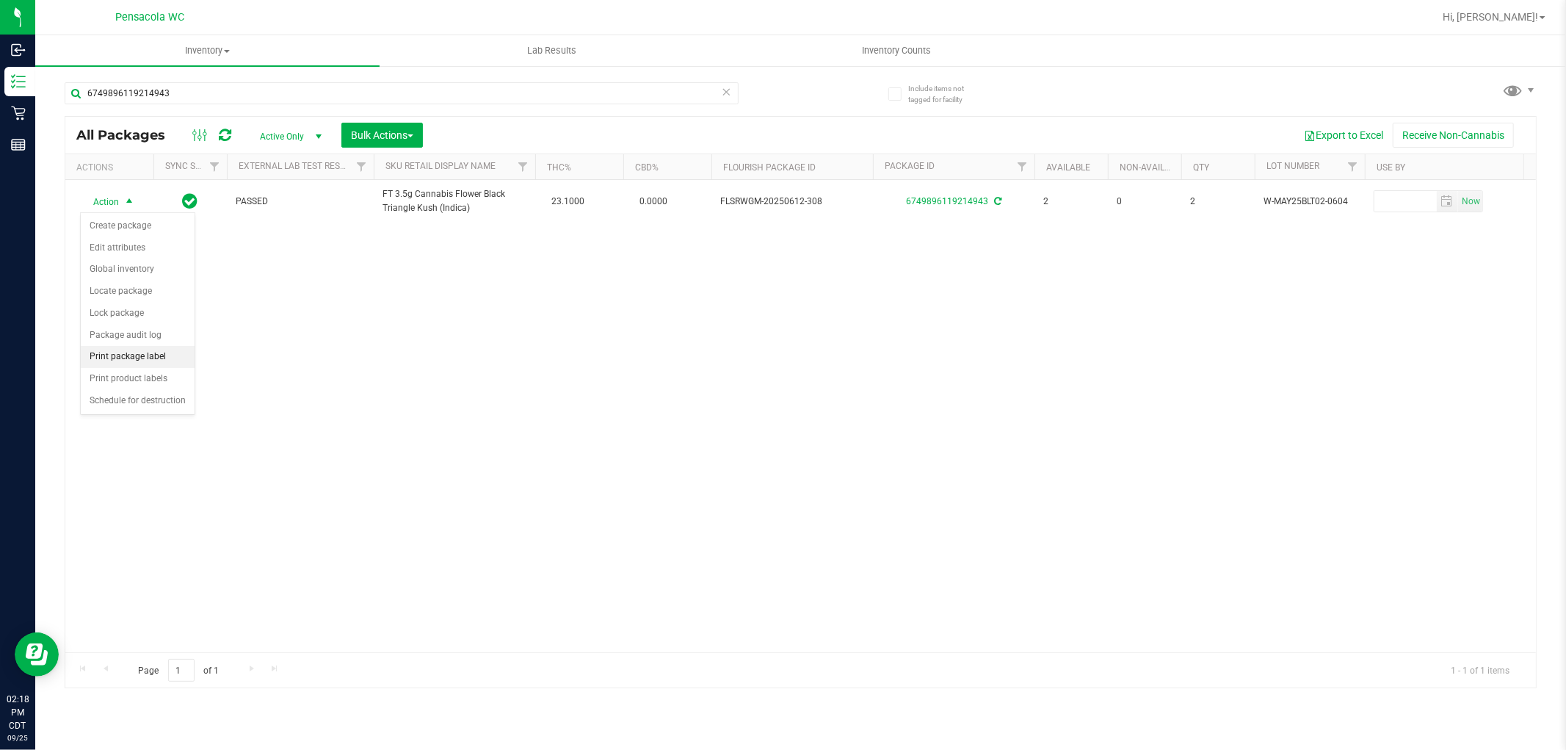
click at [143, 355] on li "Print package label" at bounding box center [138, 357] width 114 height 22
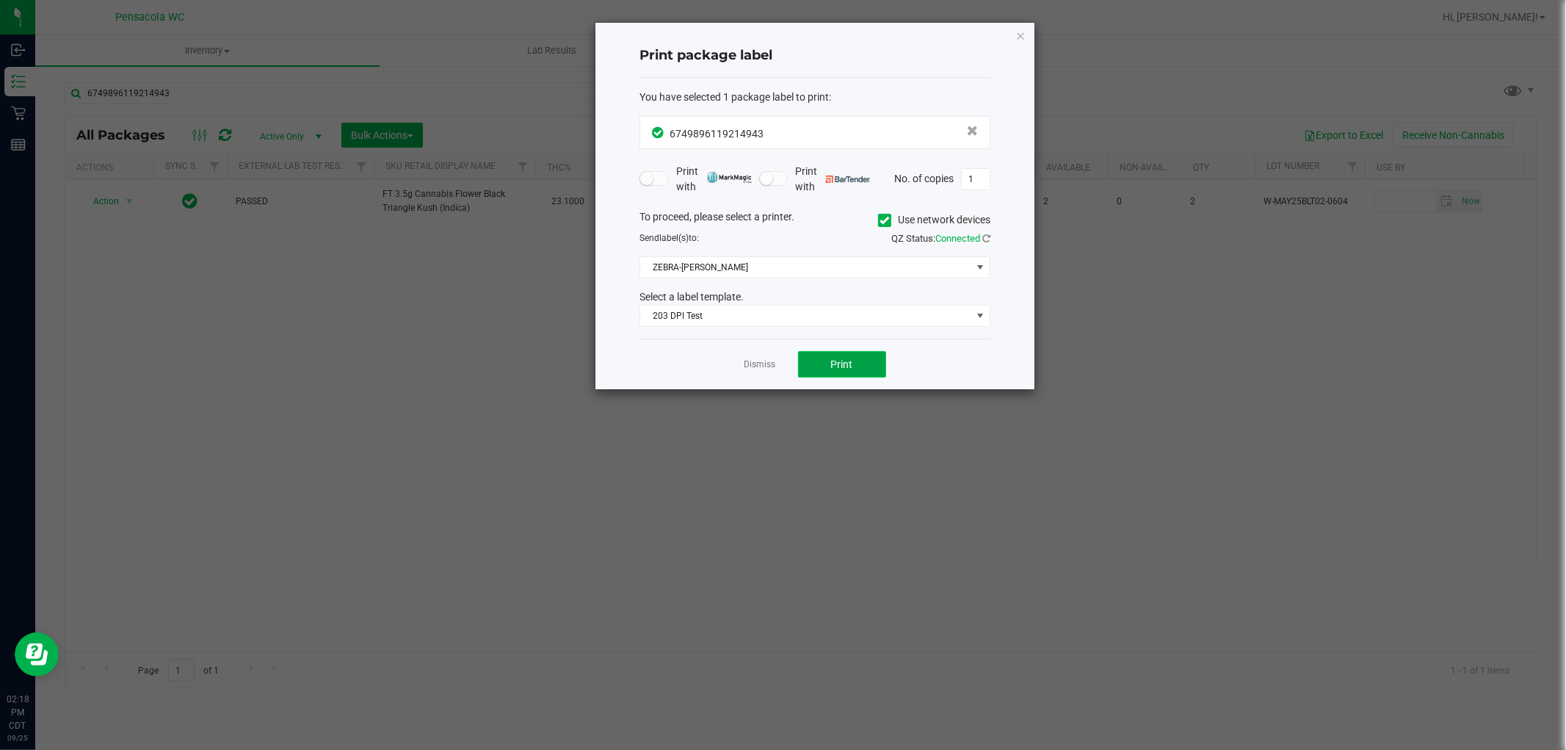
click at [883, 364] on button "Print" at bounding box center [842, 364] width 88 height 26
click at [750, 363] on link "Dismiss" at bounding box center [761, 364] width 32 height 12
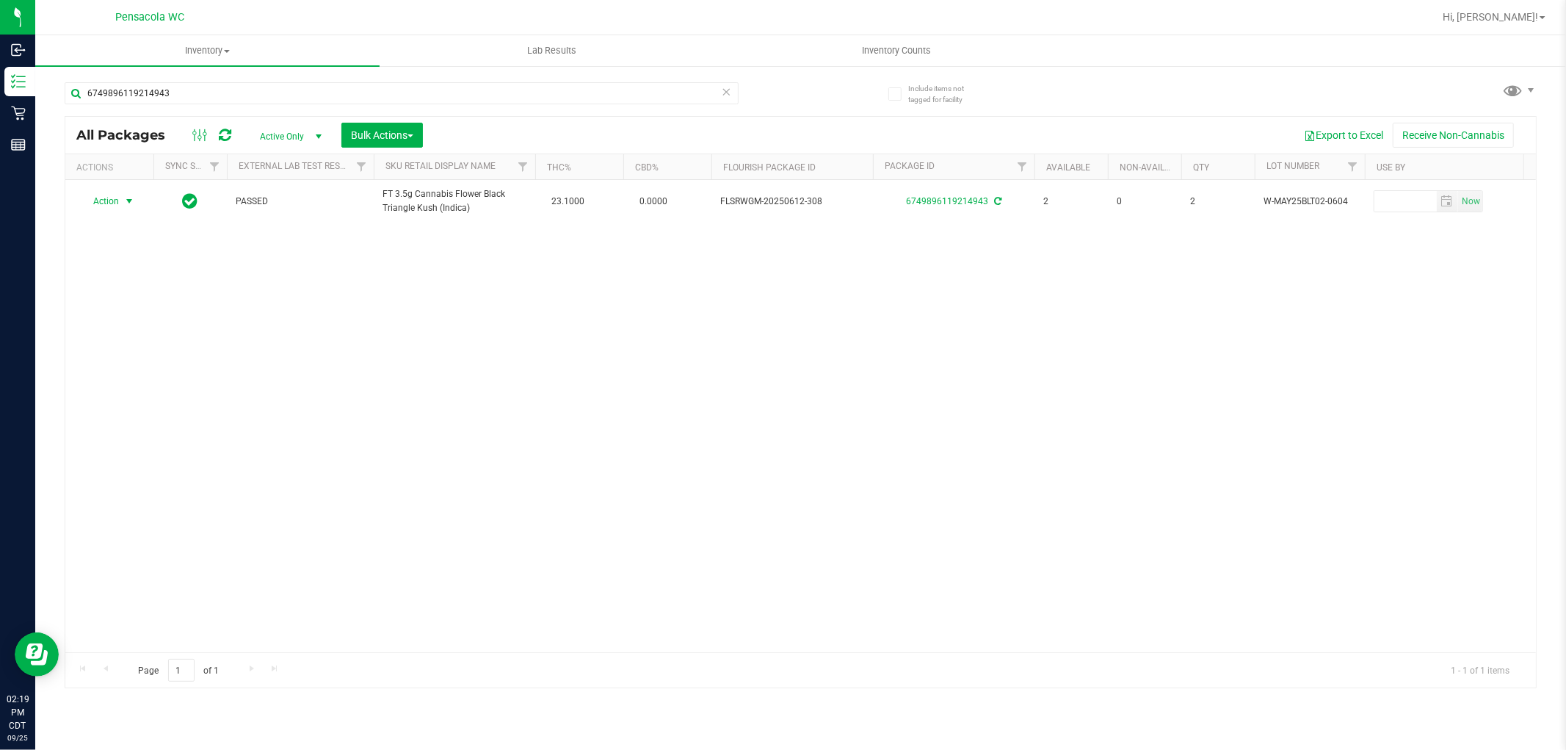
click at [726, 89] on icon at bounding box center [727, 91] width 10 height 18
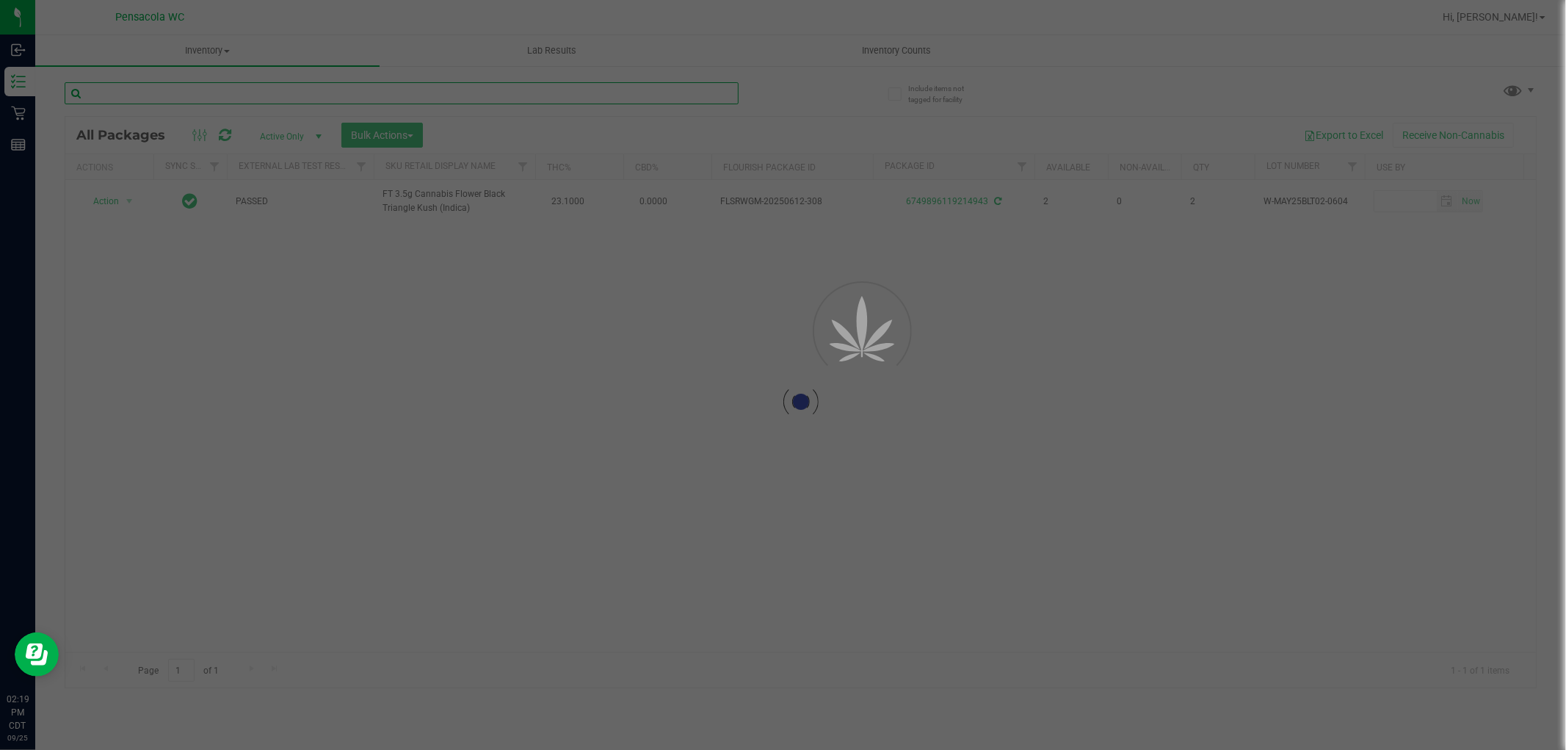
click at [606, 93] on input "text" at bounding box center [402, 93] width 674 height 22
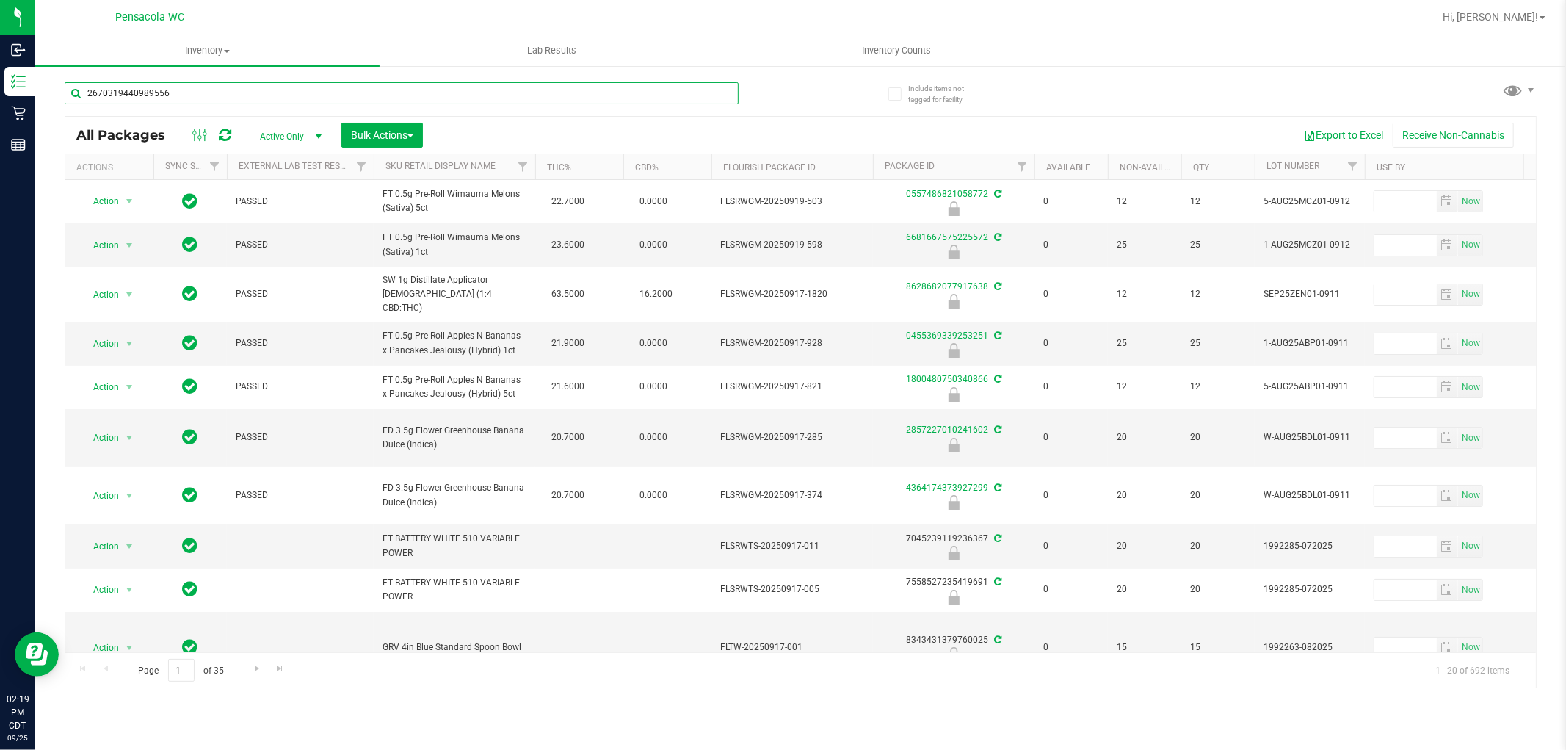
type input "2670319440989556"
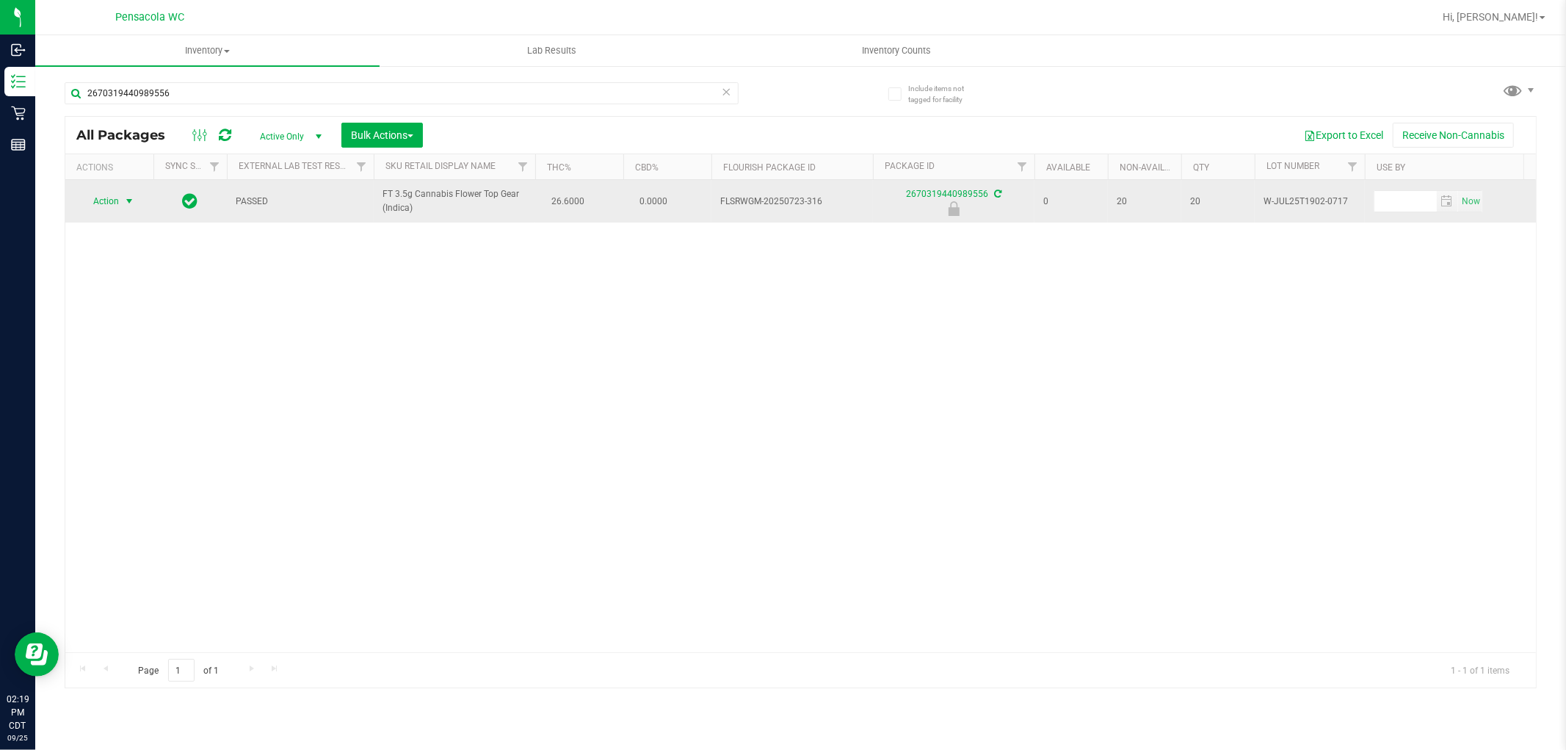
click at [125, 201] on span "select" at bounding box center [129, 201] width 12 height 12
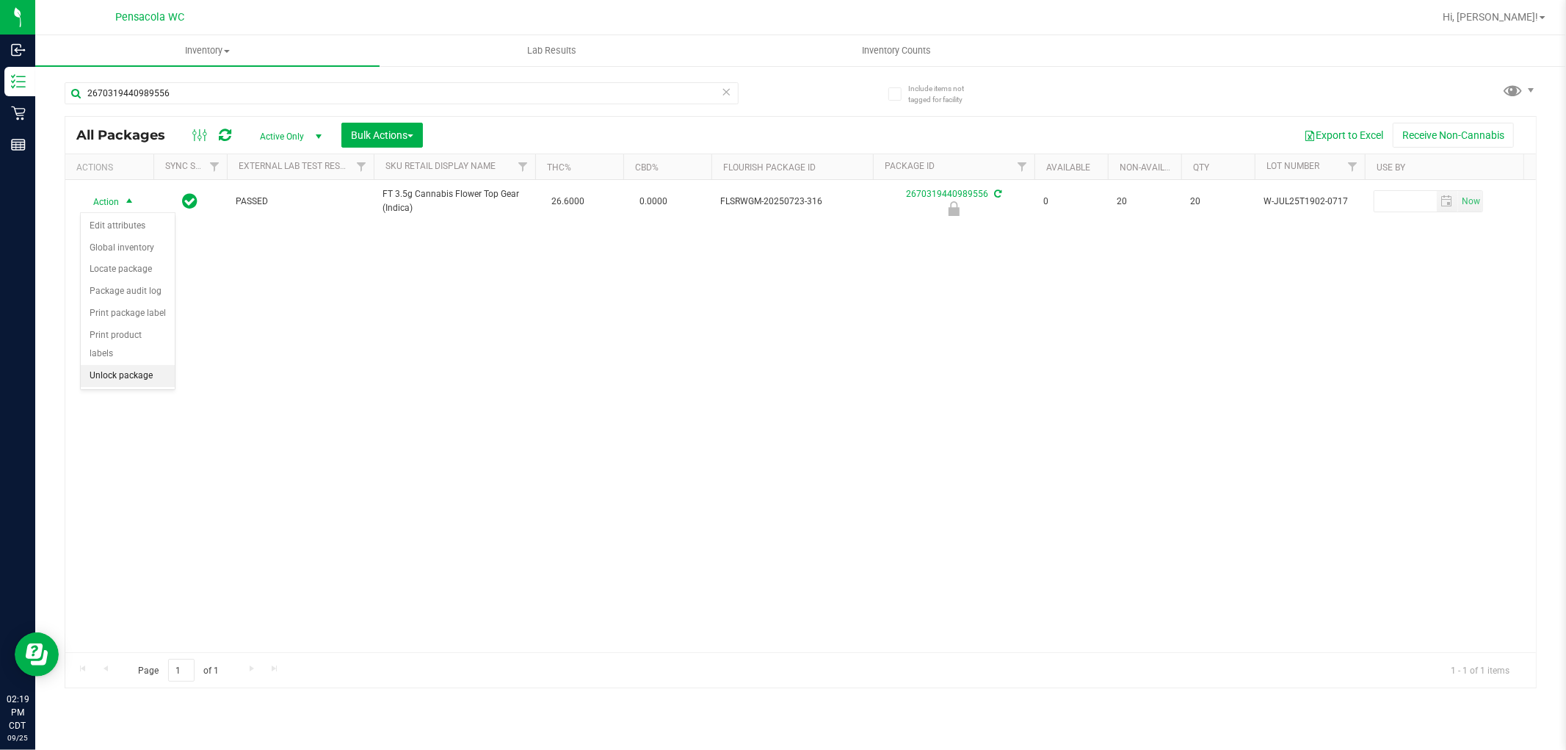
click at [153, 379] on li "Unlock package" at bounding box center [128, 376] width 94 height 22
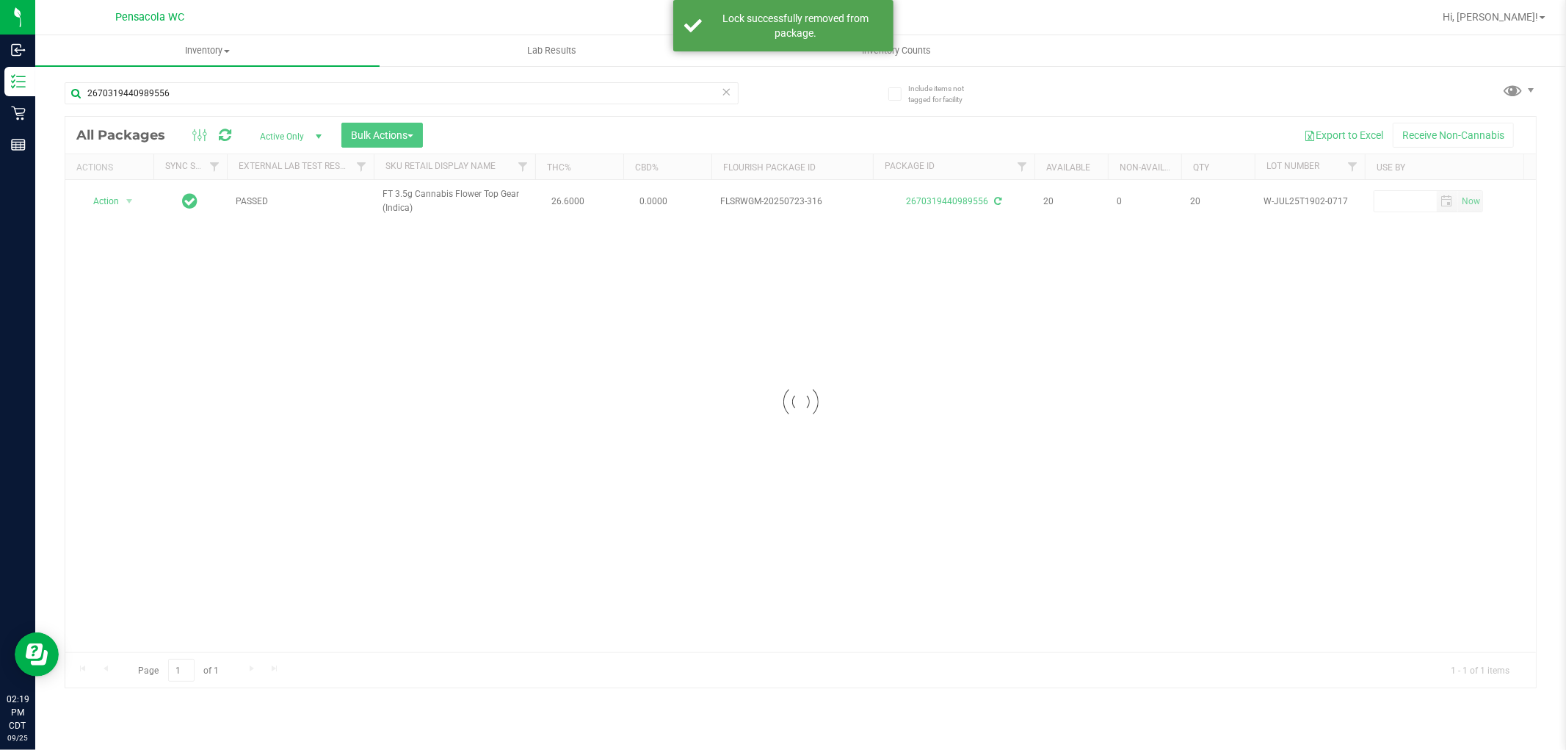
click at [116, 206] on div at bounding box center [800, 402] width 1471 height 571
click at [122, 201] on div at bounding box center [800, 402] width 1471 height 571
click at [115, 201] on div at bounding box center [800, 402] width 1471 height 571
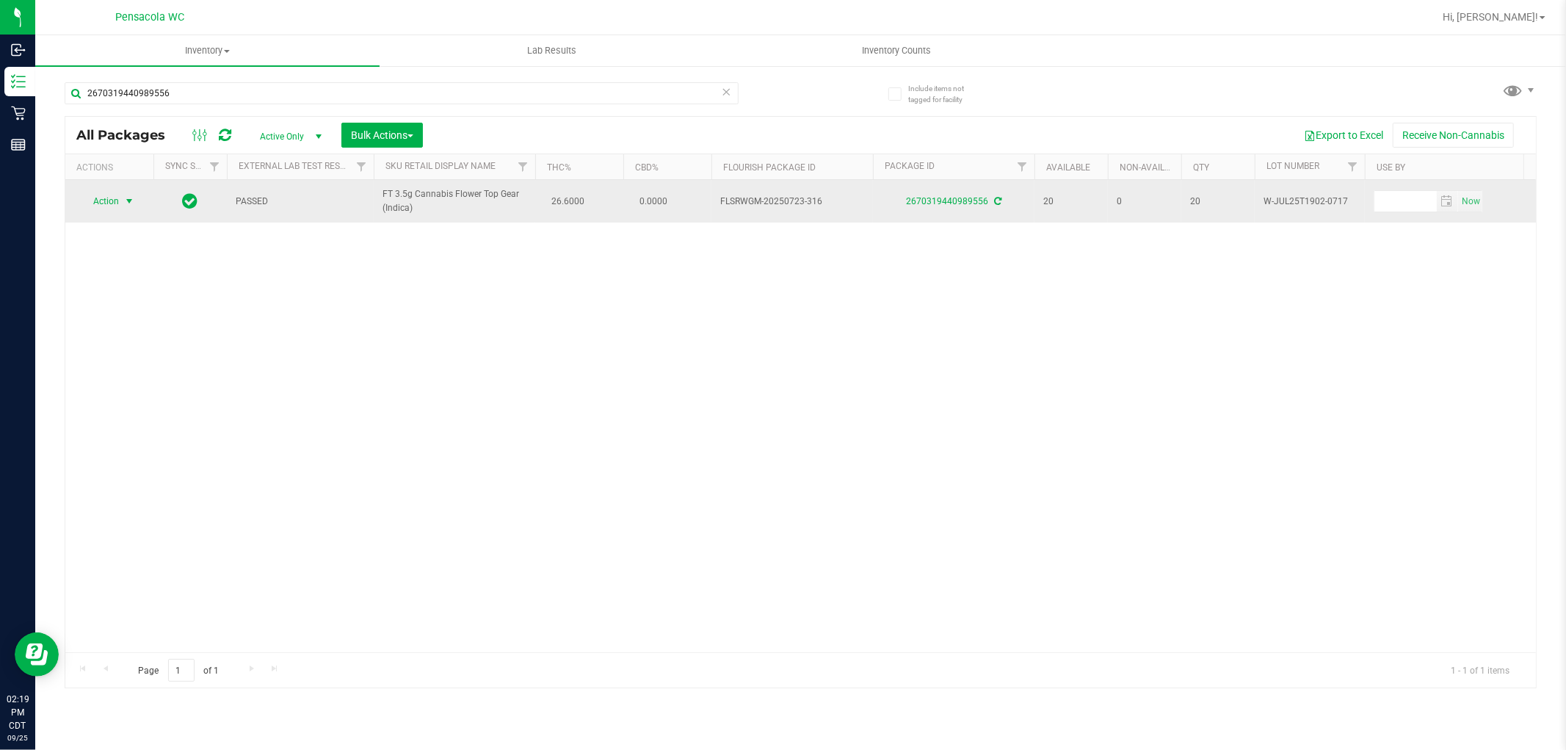
click at [126, 201] on span "select" at bounding box center [129, 201] width 12 height 12
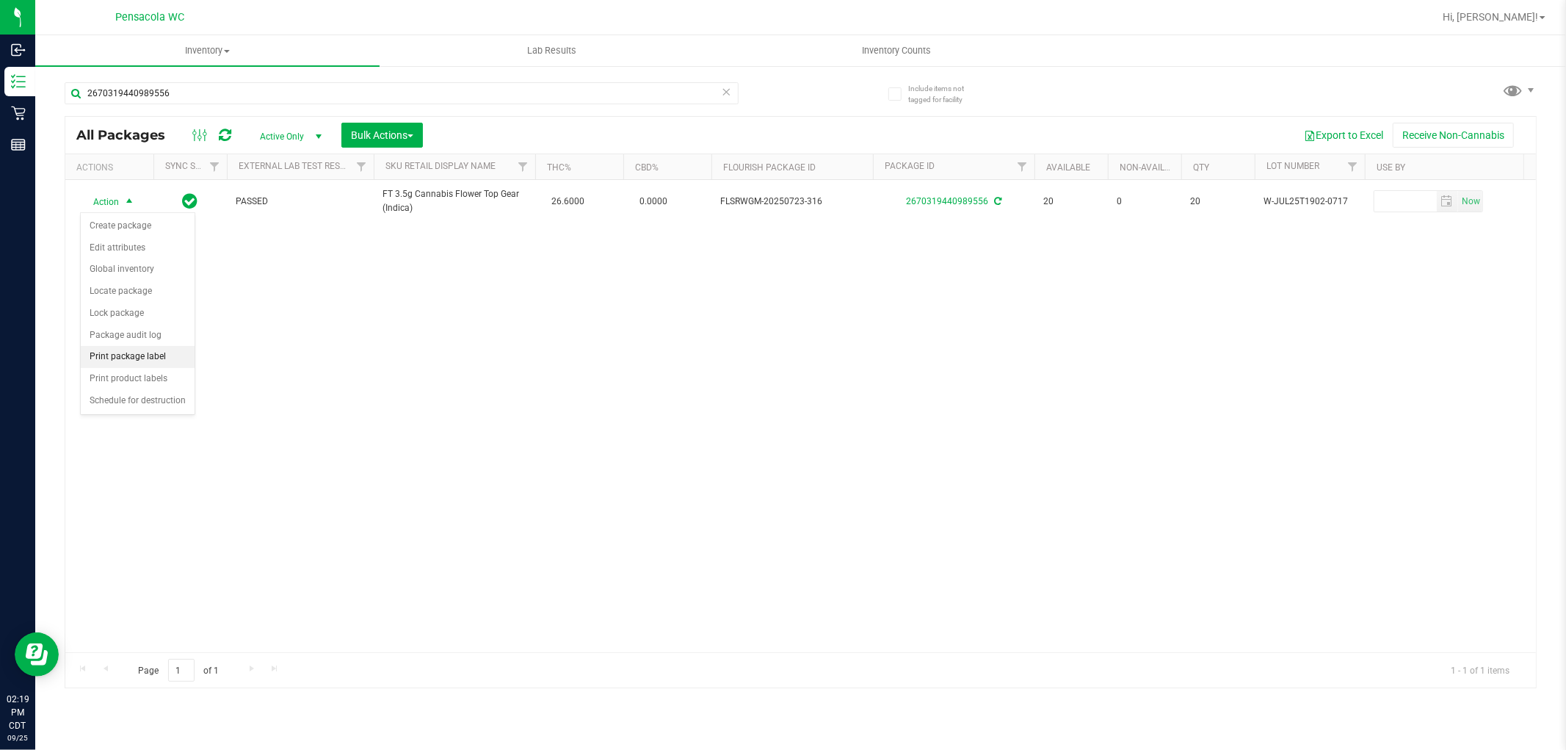
click at [151, 354] on li "Print package label" at bounding box center [138, 357] width 114 height 22
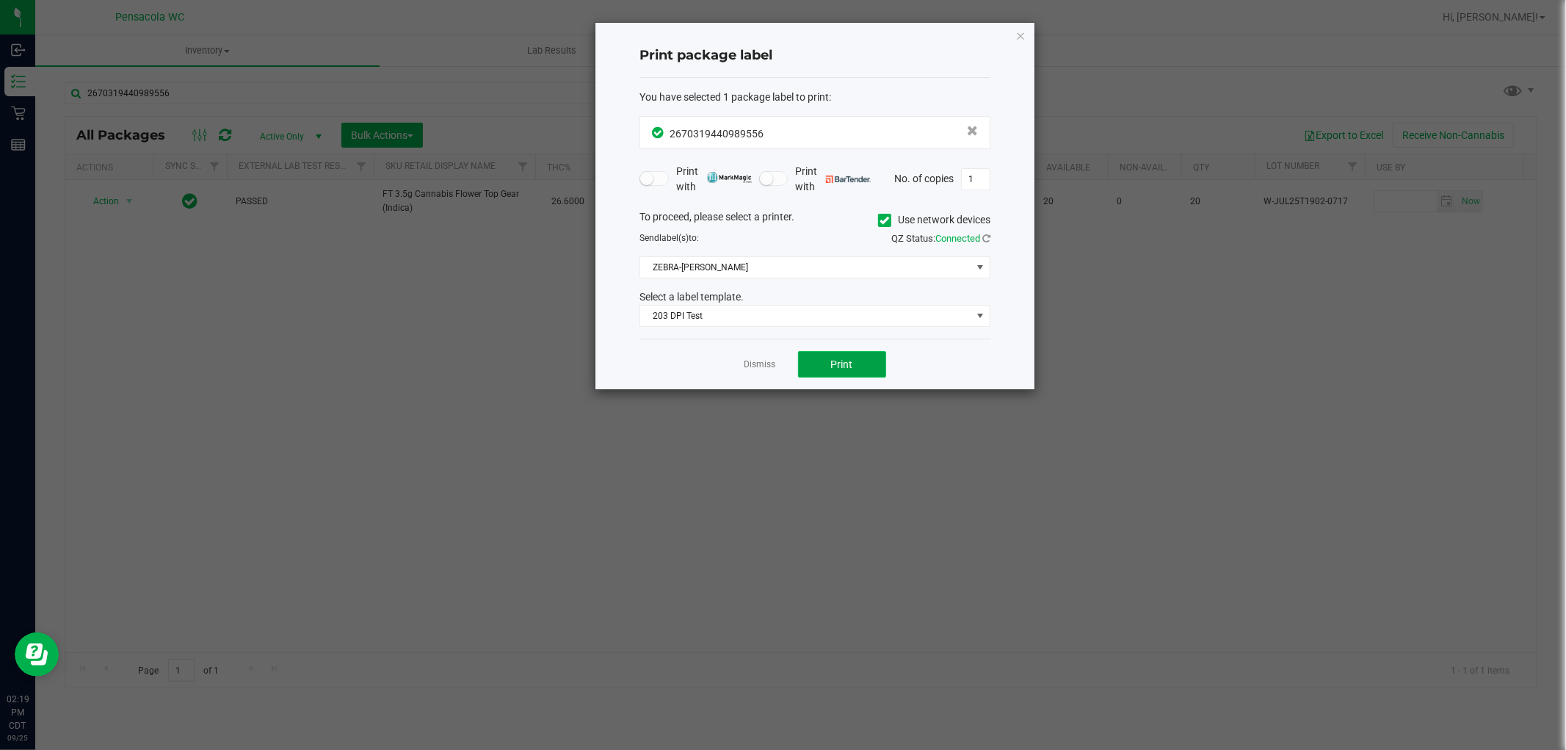
click at [863, 363] on button "Print" at bounding box center [842, 364] width 88 height 26
click at [756, 369] on link "Dismiss" at bounding box center [761, 364] width 32 height 12
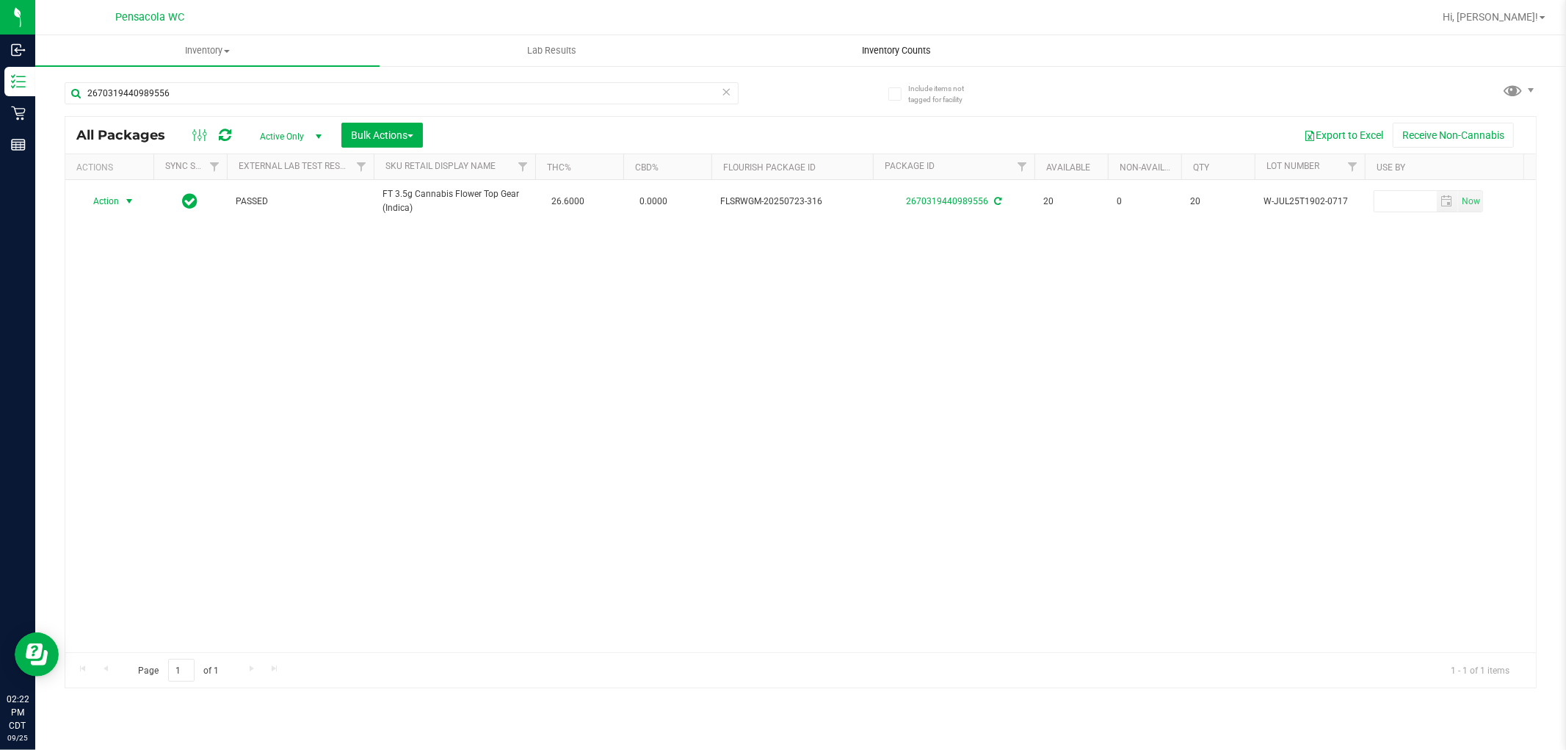
click at [742, 62] on uib-tab-heading "Inventory Counts" at bounding box center [896, 50] width 343 height 29
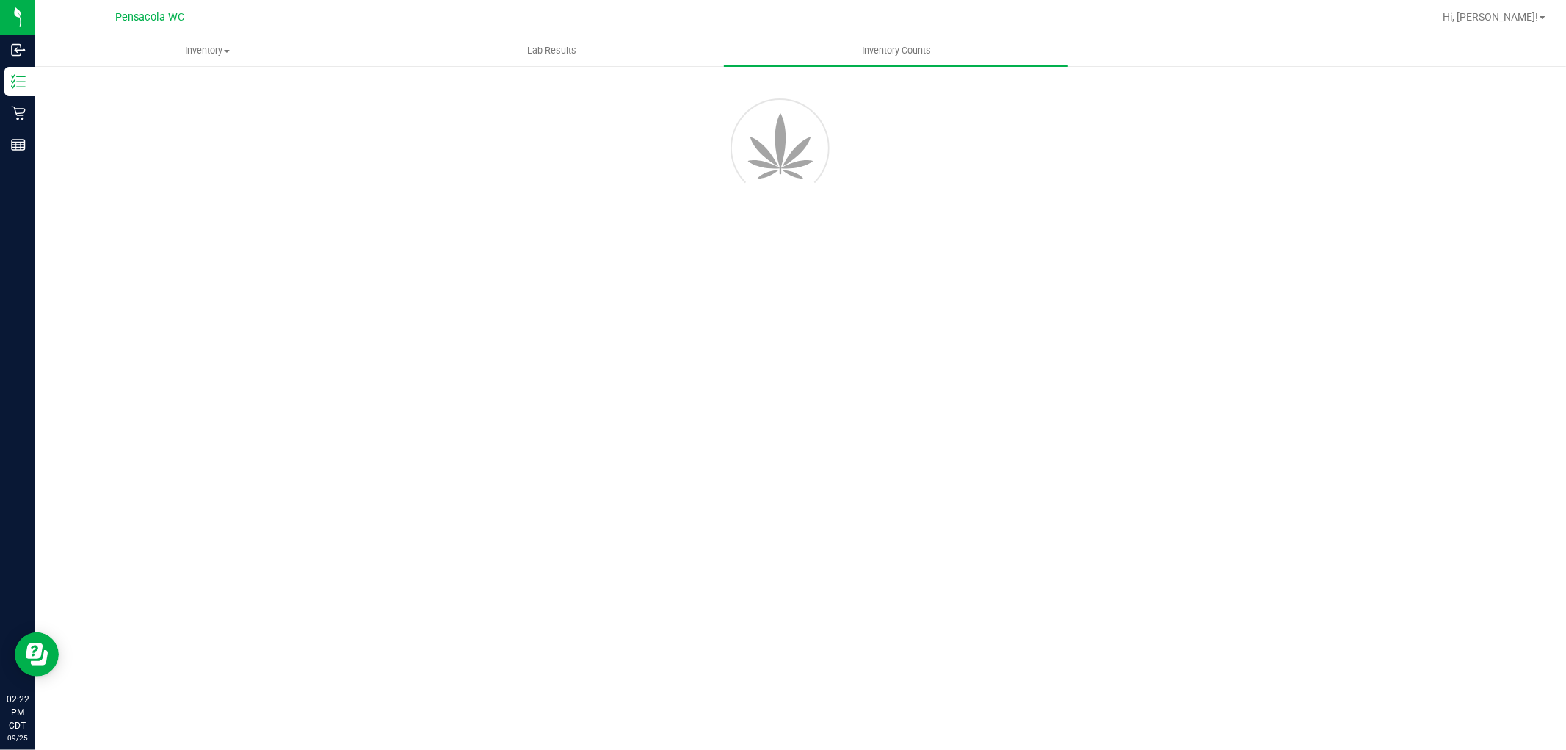
click at [731, 93] on div at bounding box center [801, 145] width 1516 height 132
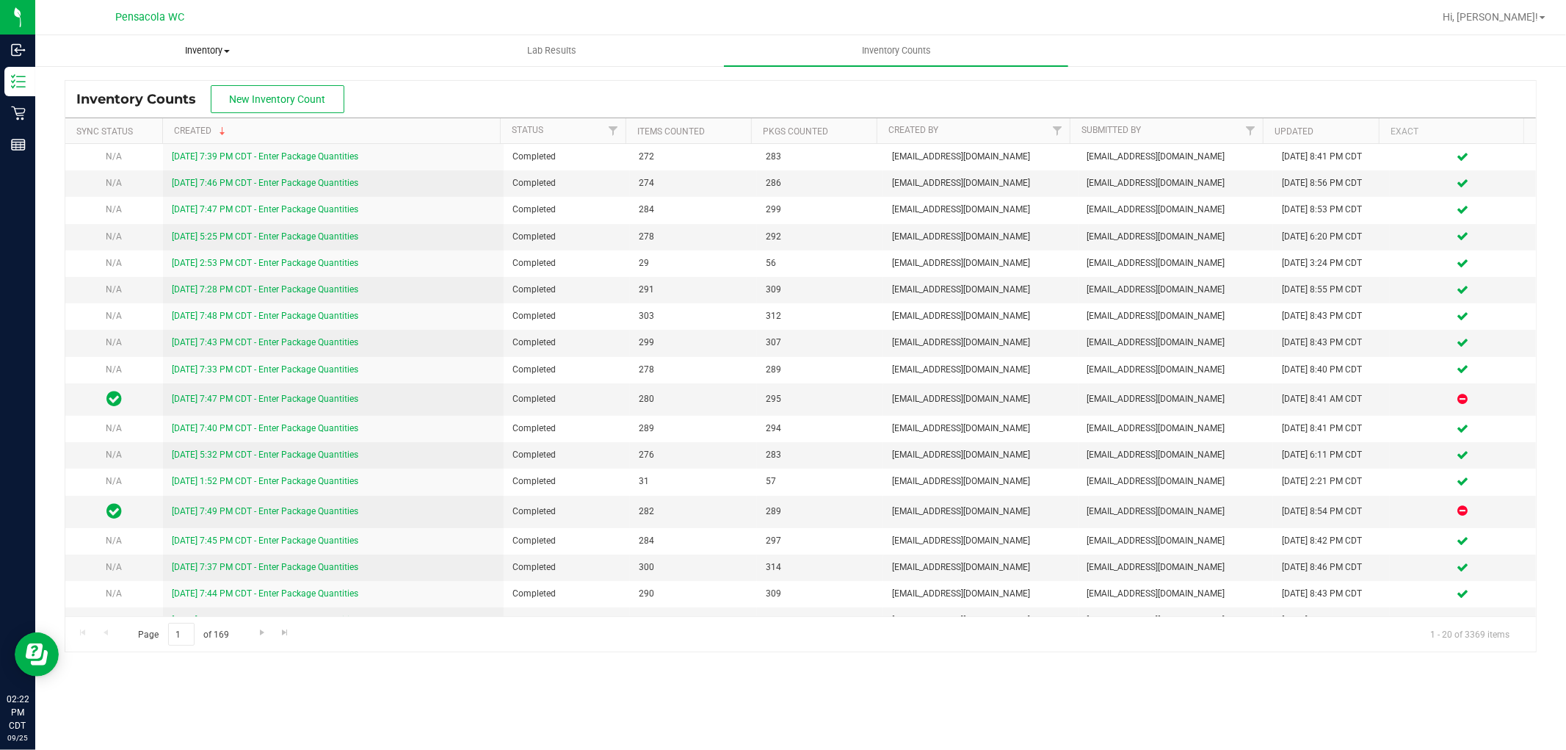
click at [232, 47] on span "Inventory" at bounding box center [207, 50] width 343 height 13
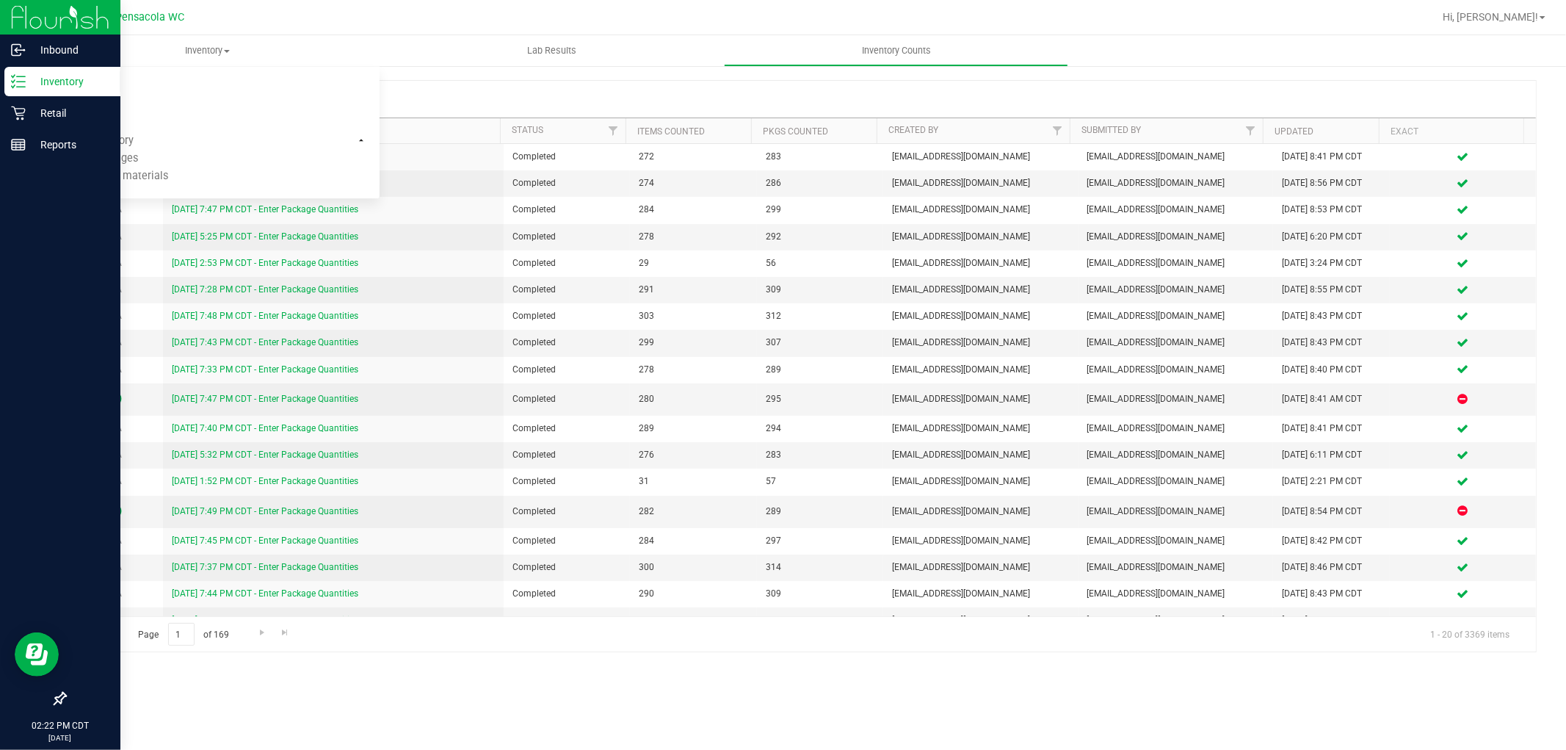
click at [20, 76] on line at bounding box center [21, 76] width 8 height 0
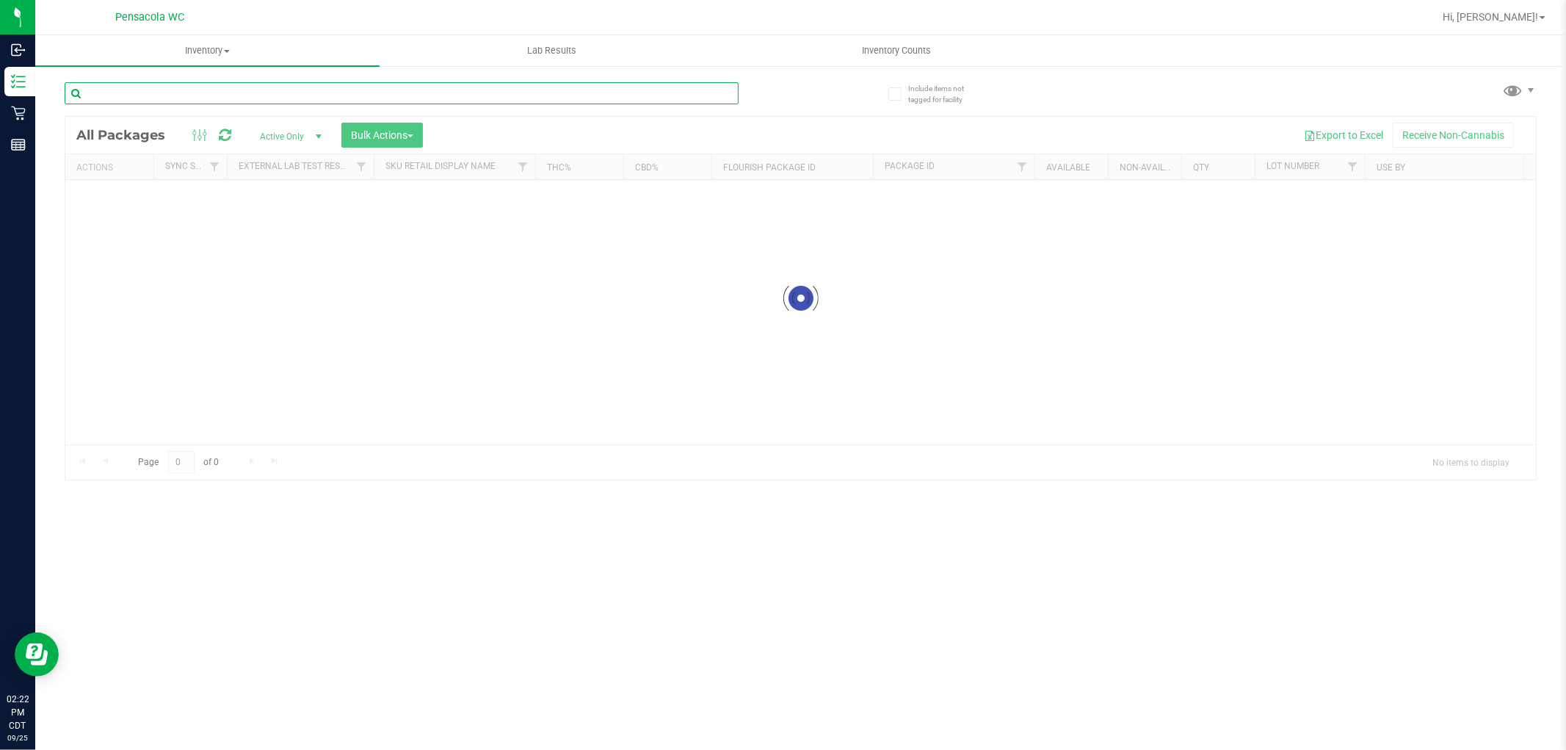
click at [198, 93] on input "text" at bounding box center [402, 93] width 674 height 22
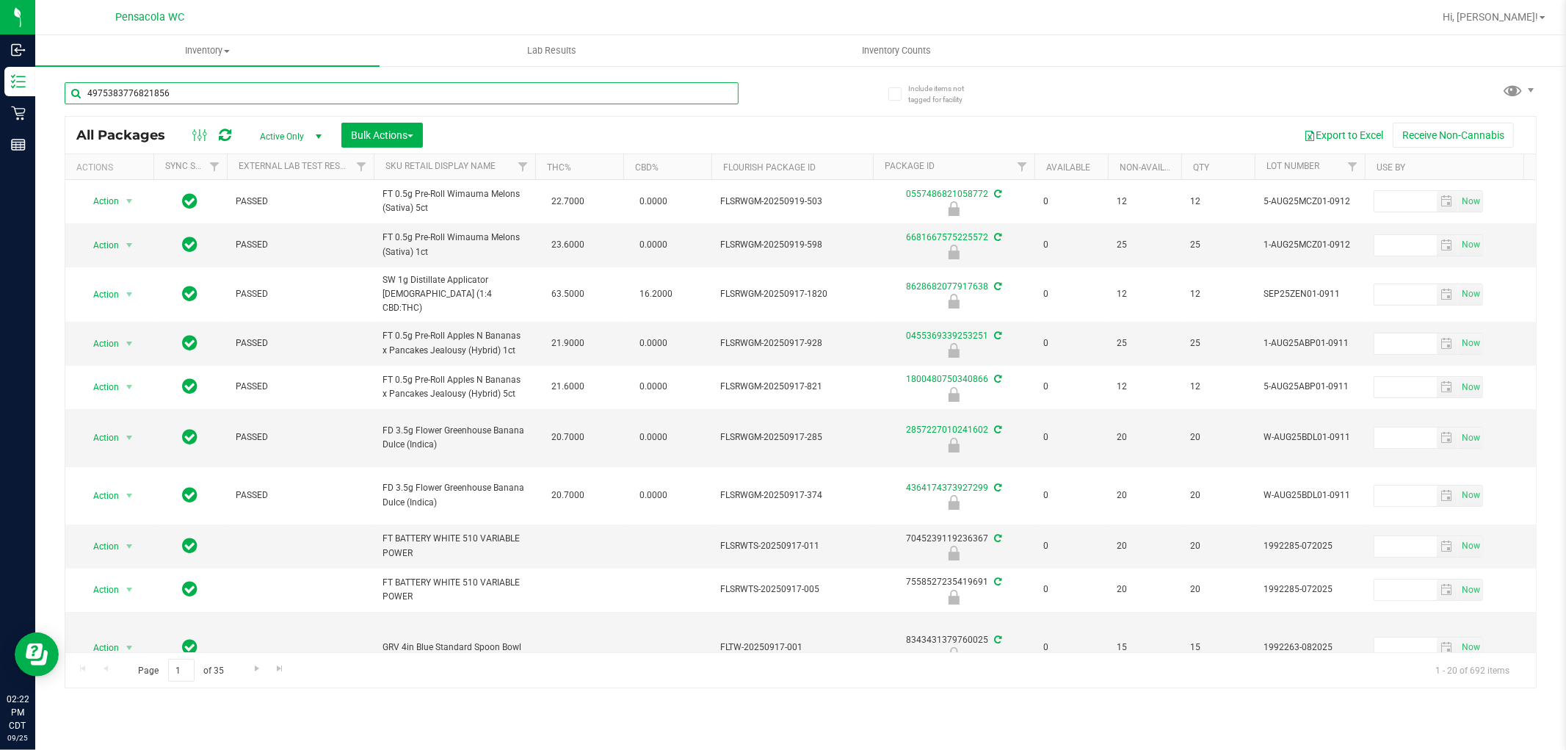
type input "4975383776821856"
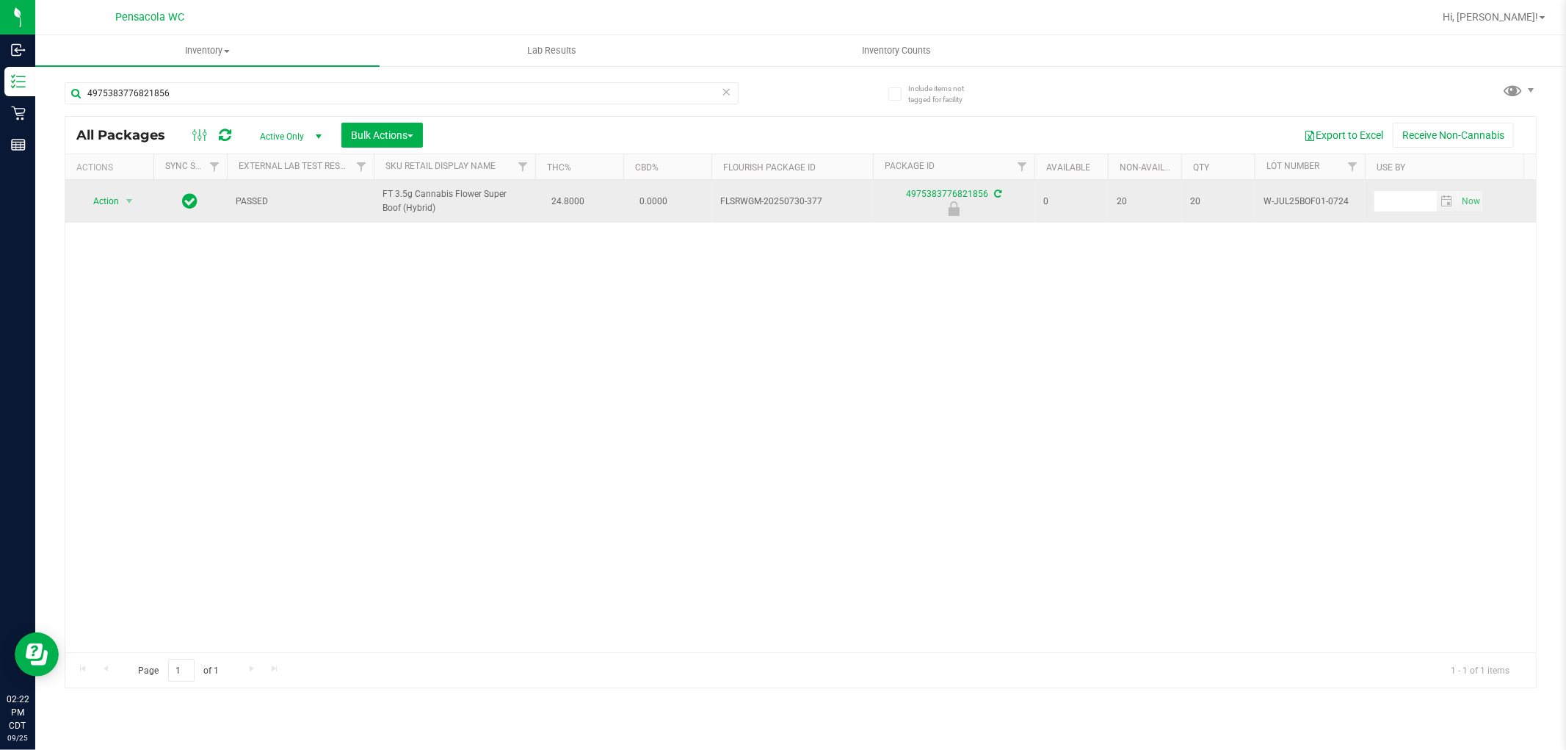
click at [94, 203] on span "Action" at bounding box center [100, 201] width 40 height 21
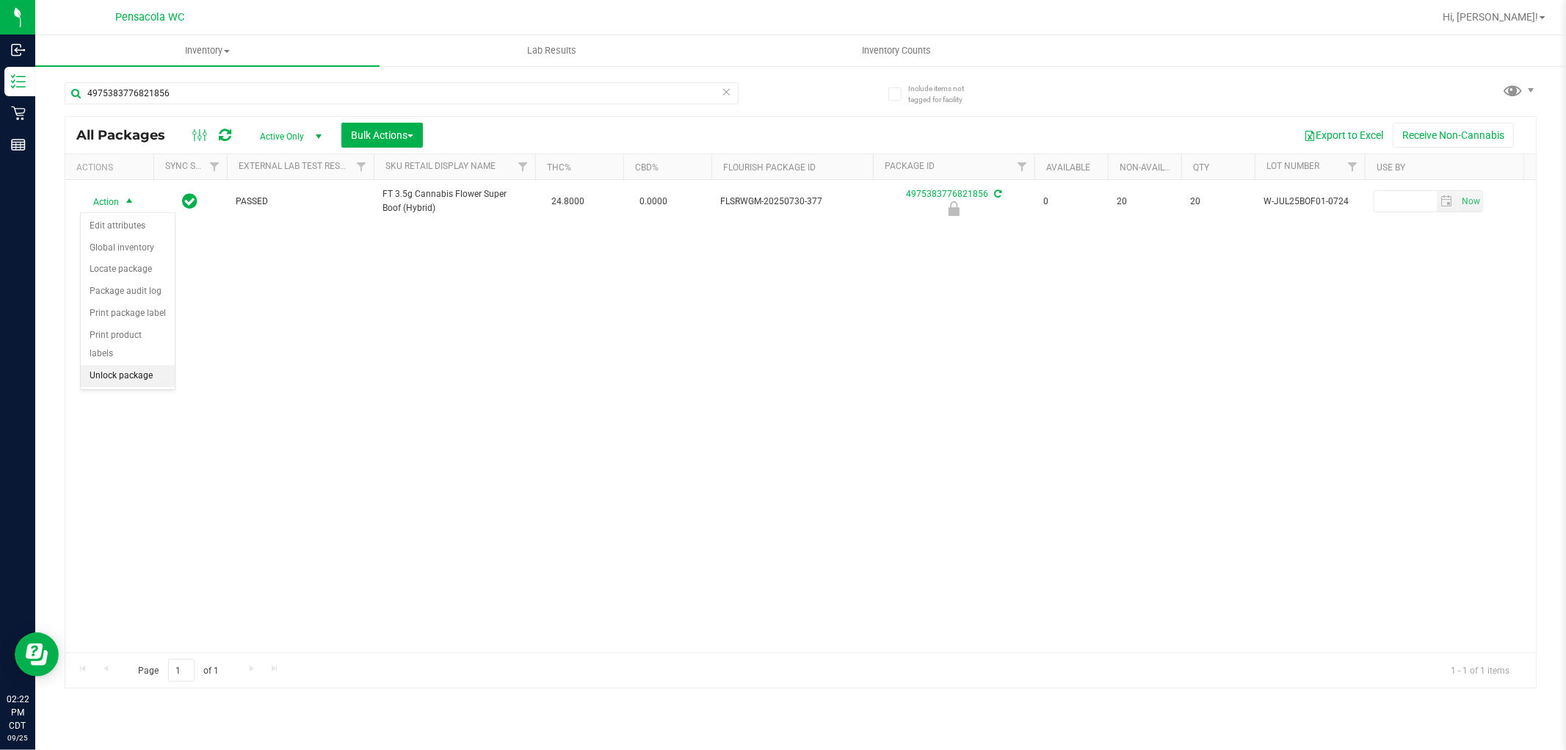
click at [135, 378] on li "Unlock package" at bounding box center [128, 376] width 94 height 22
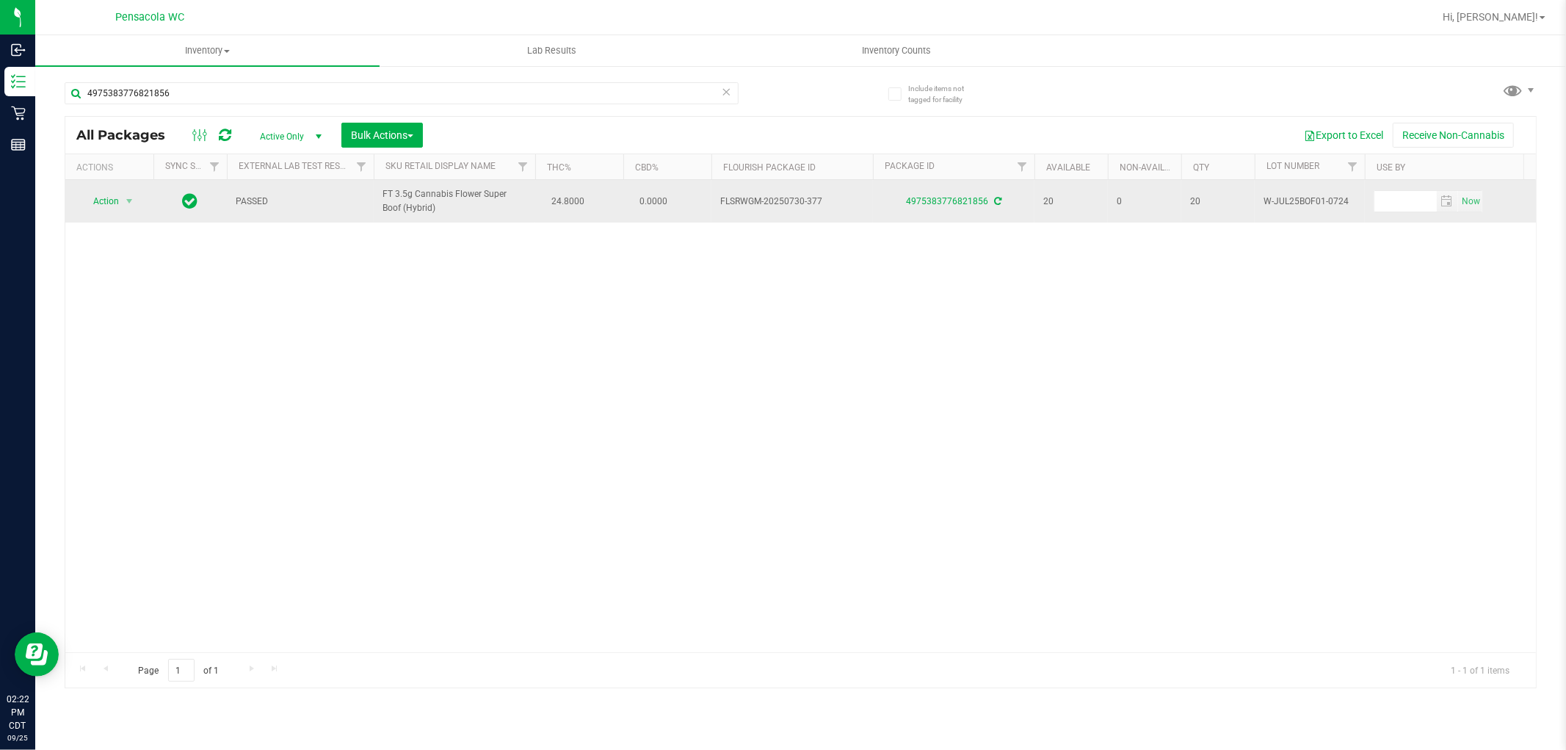
click at [95, 203] on span "Action" at bounding box center [100, 201] width 40 height 21
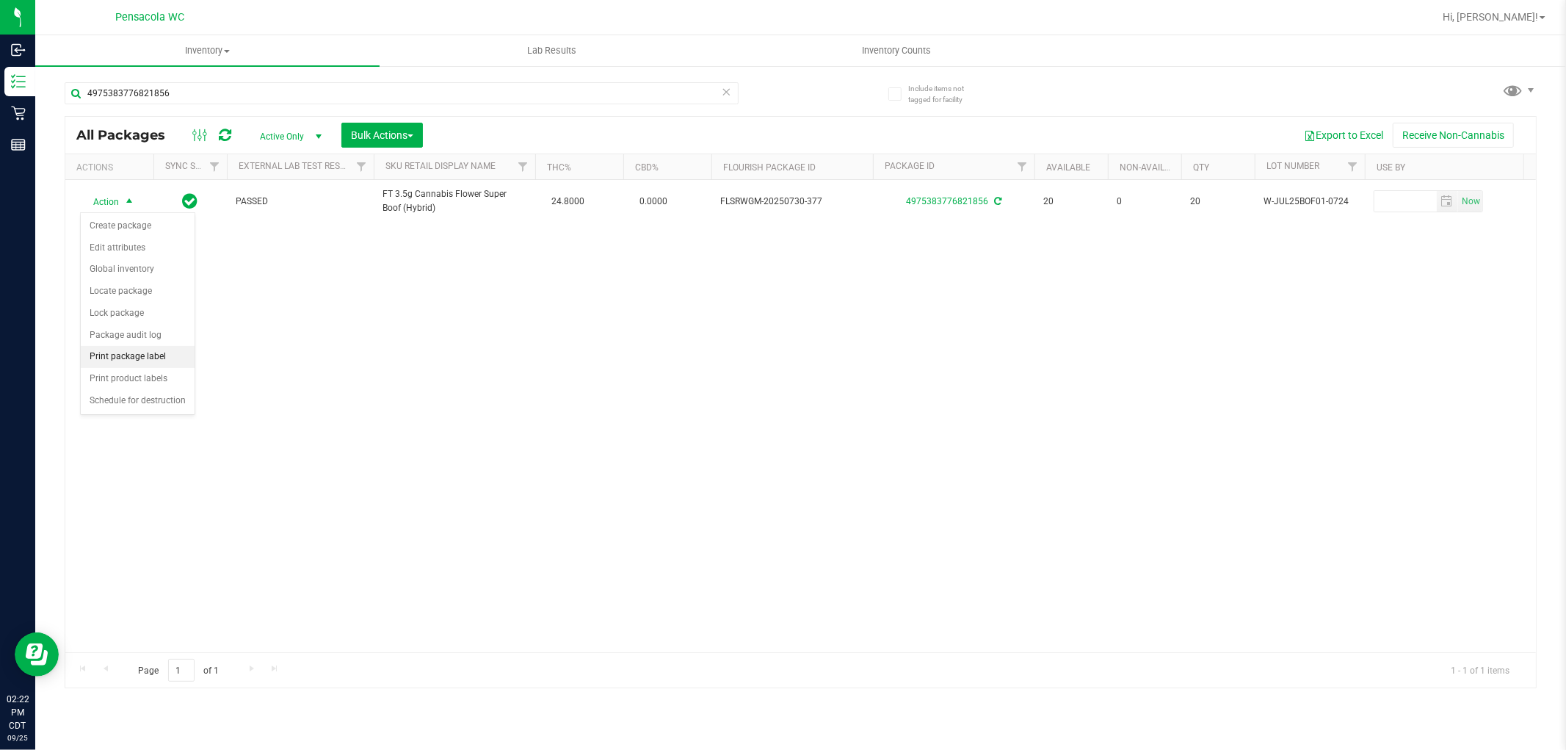
click at [105, 356] on li "Print package label" at bounding box center [138, 357] width 114 height 22
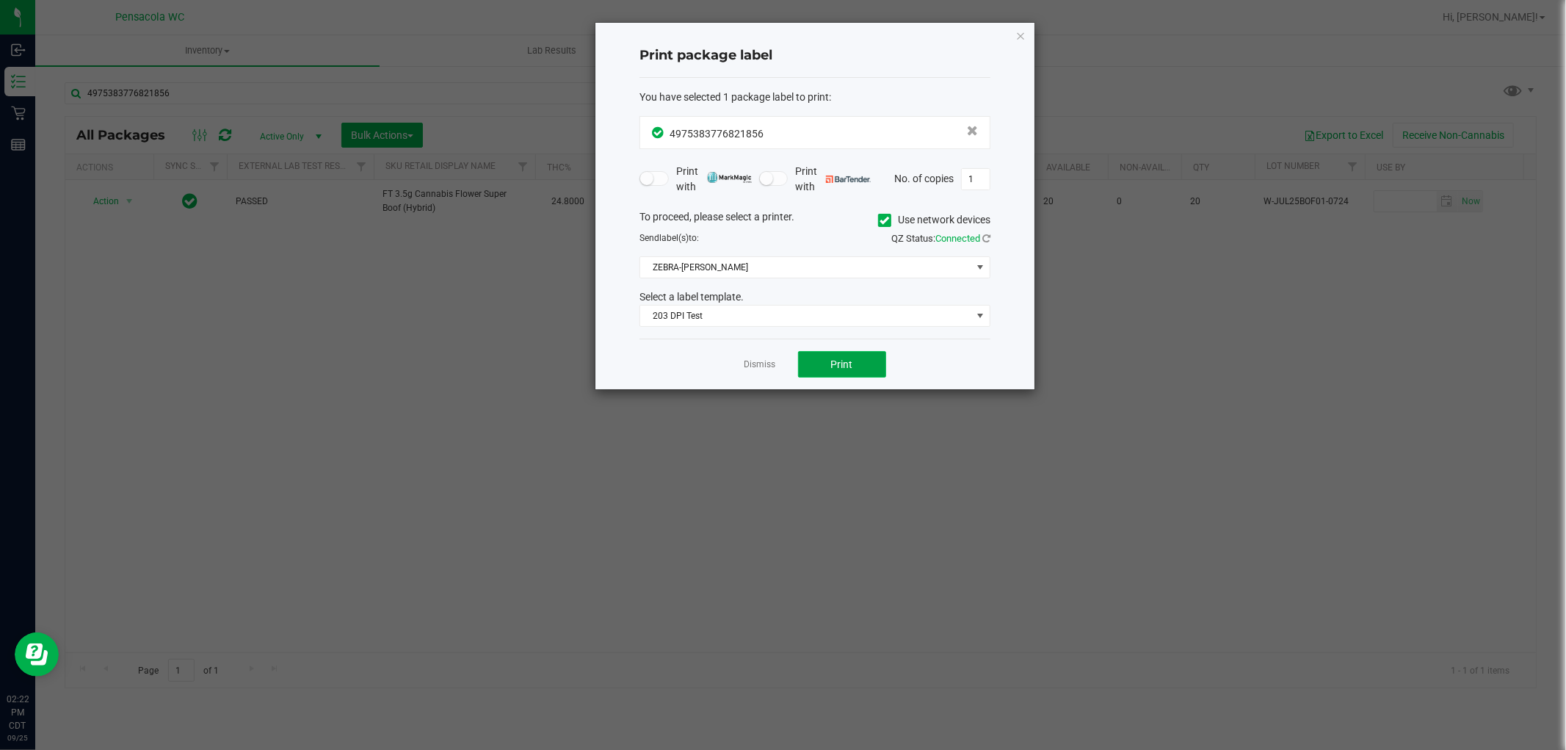
click at [846, 377] on button "Print" at bounding box center [842, 364] width 88 height 26
click at [755, 367] on link "Dismiss" at bounding box center [761, 364] width 32 height 12
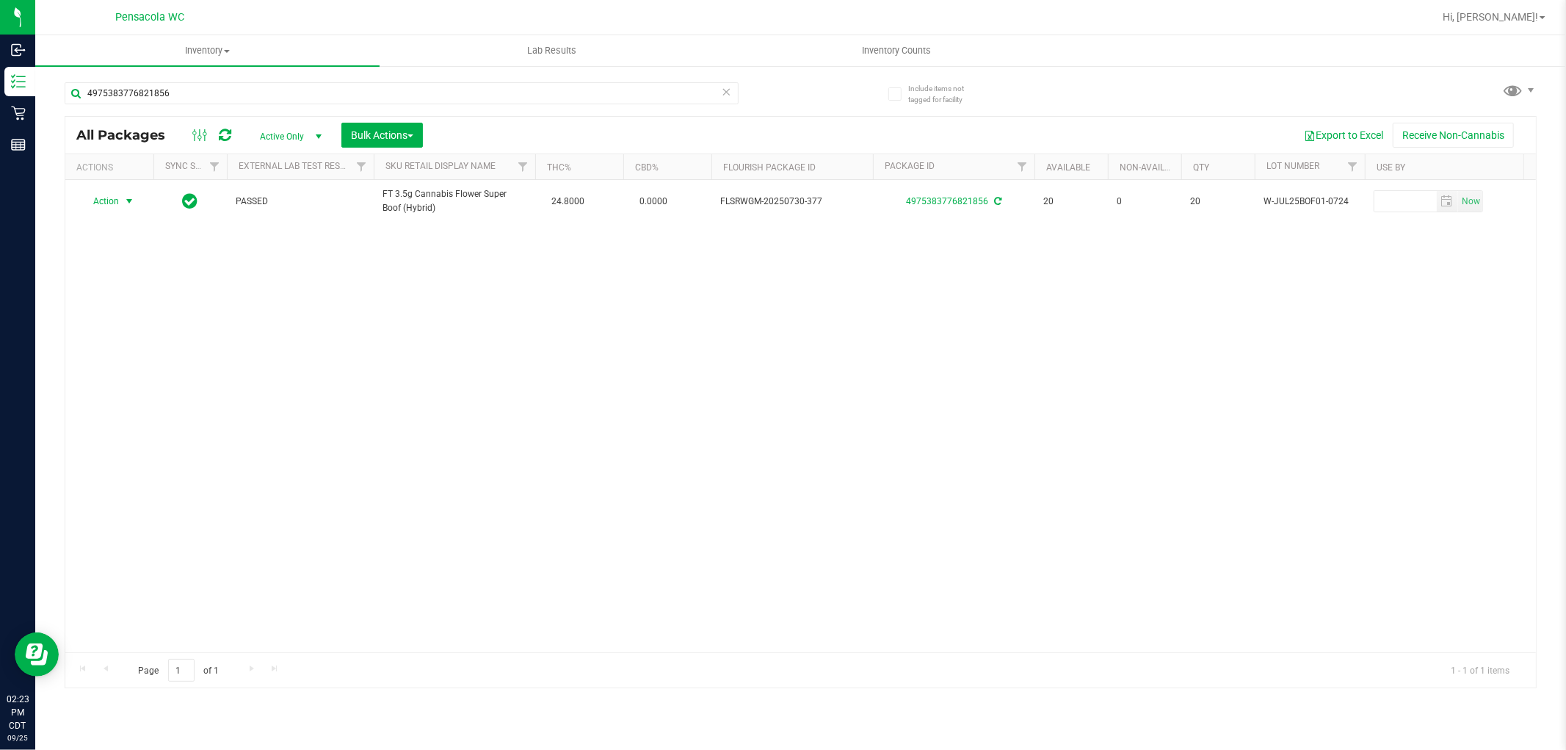
click at [723, 94] on icon at bounding box center [727, 91] width 10 height 18
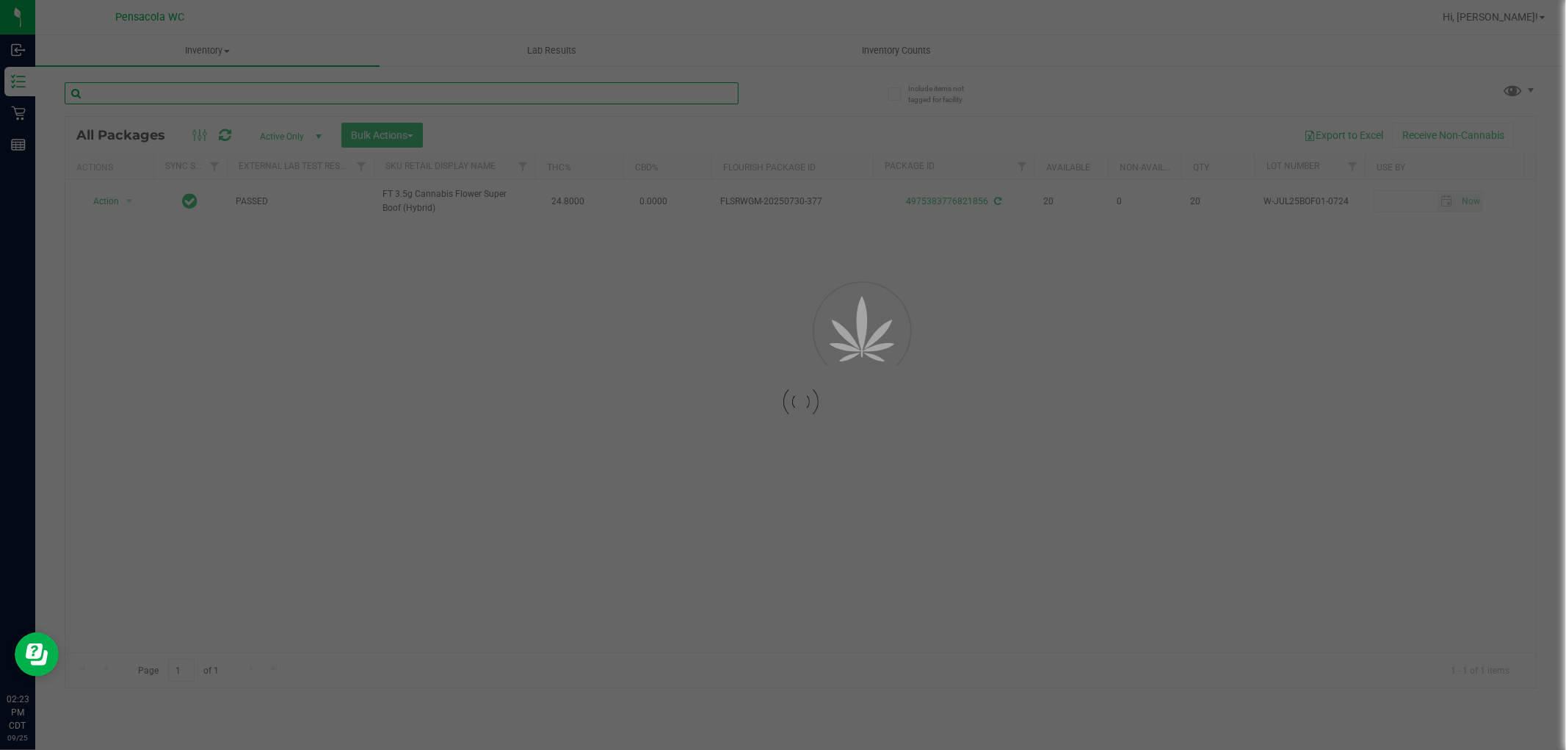
click at [613, 93] on input "text" at bounding box center [402, 93] width 674 height 22
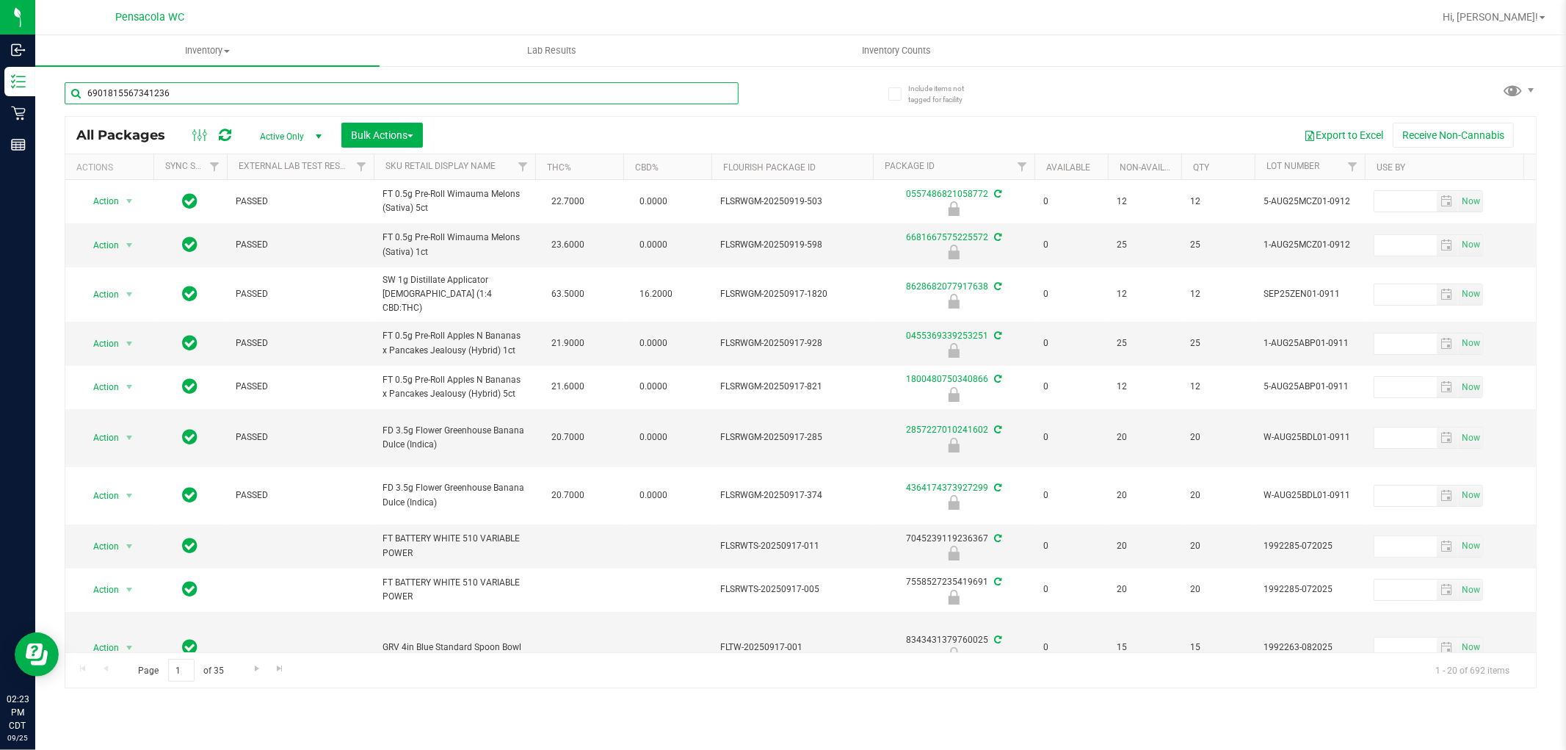
type input "6901815567341236"
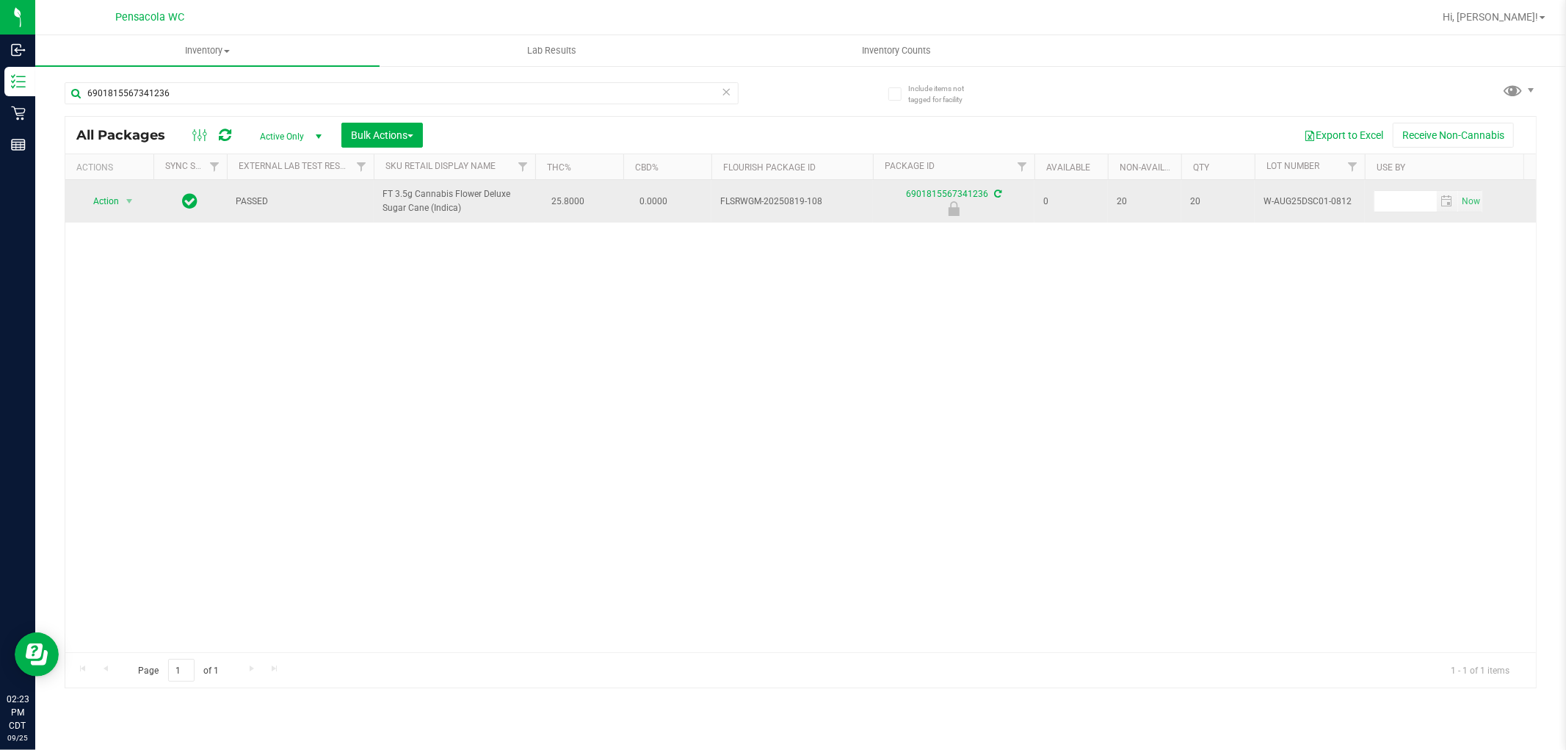
click at [93, 196] on span "Action" at bounding box center [100, 201] width 40 height 21
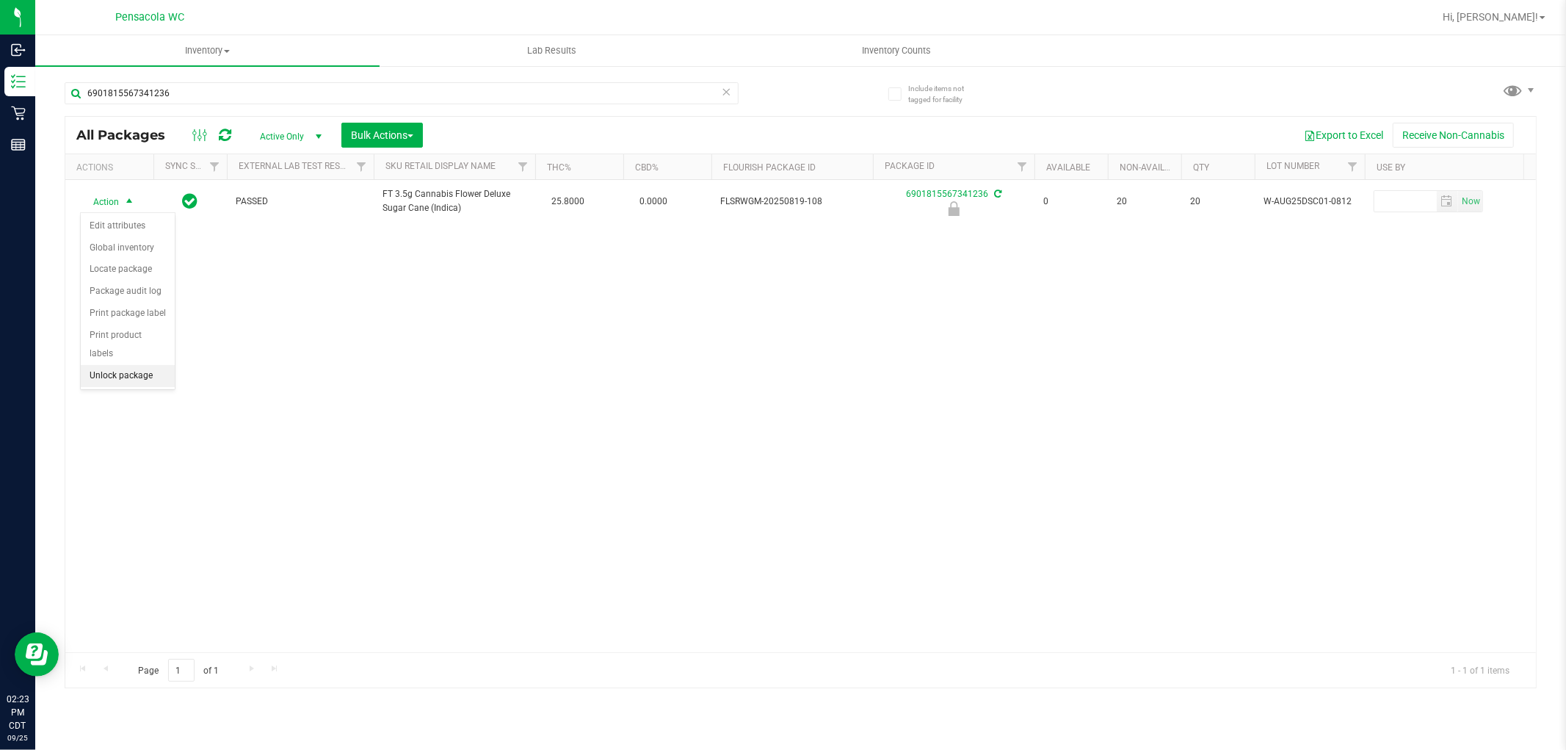
click at [157, 377] on li "Unlock package" at bounding box center [128, 376] width 94 height 22
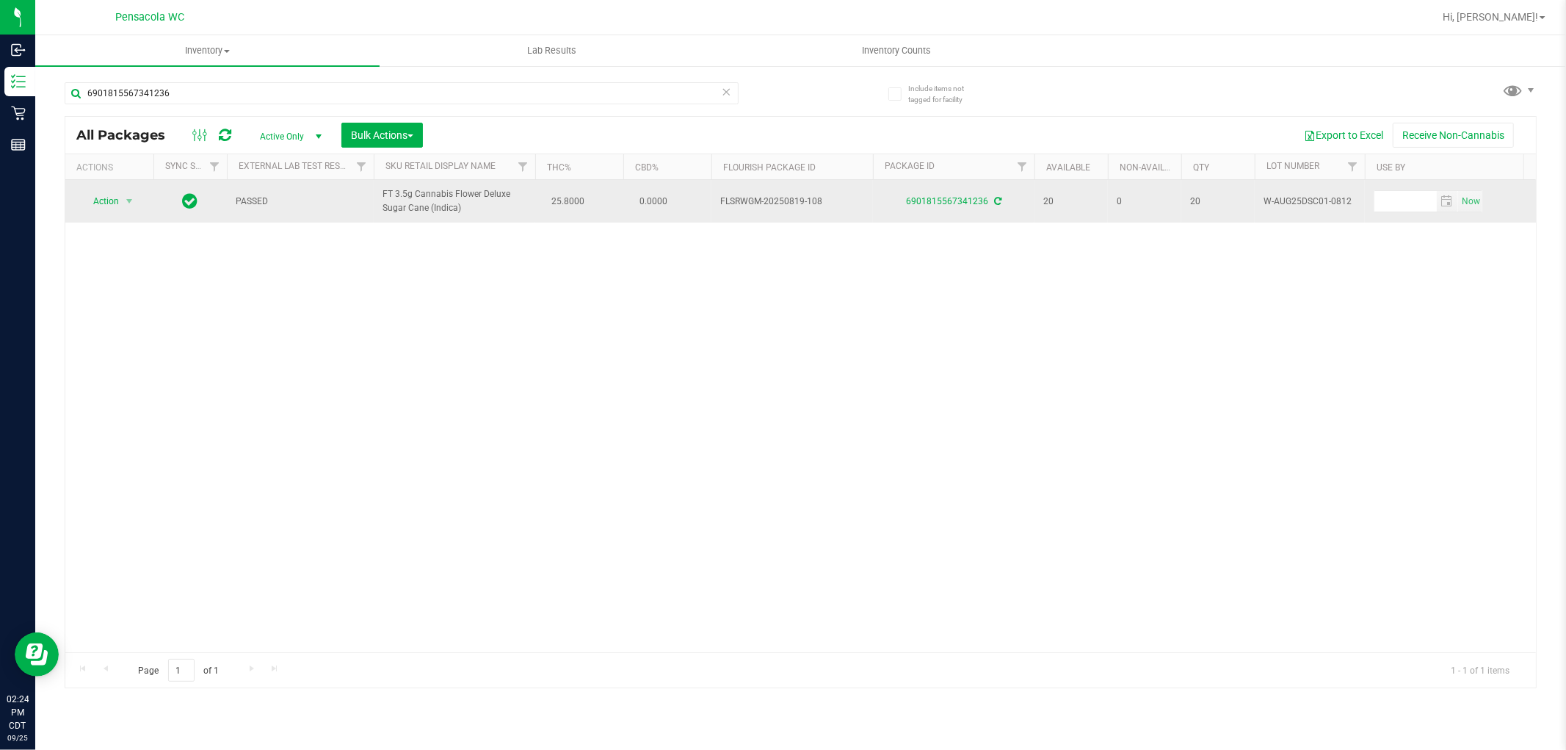
click at [116, 219] on td "Action Action Create package Edit attributes Global inventory Locate package Lo…" at bounding box center [109, 201] width 88 height 43
click at [128, 206] on span "select" at bounding box center [129, 201] width 12 height 12
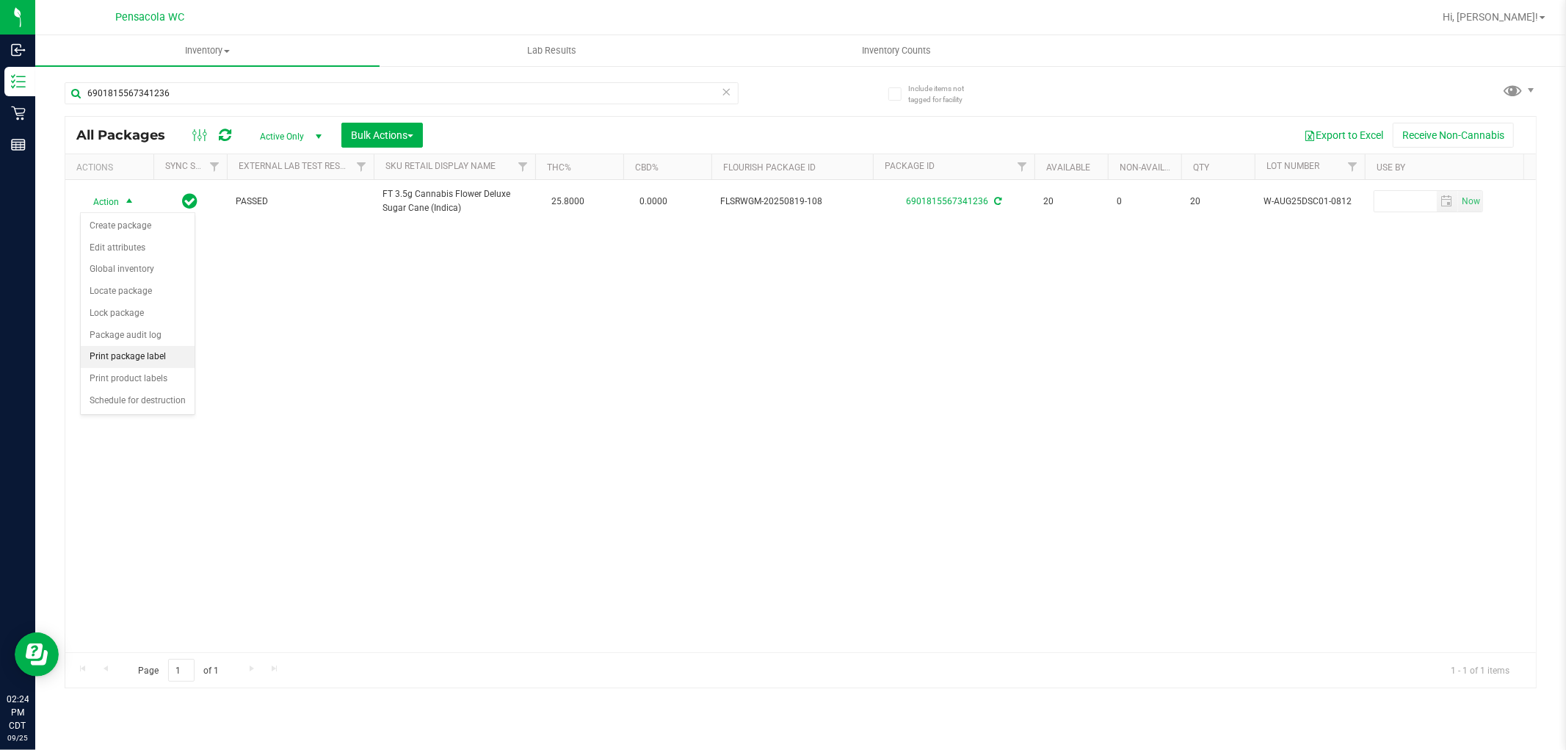
click at [136, 357] on li "Print package label" at bounding box center [138, 357] width 114 height 22
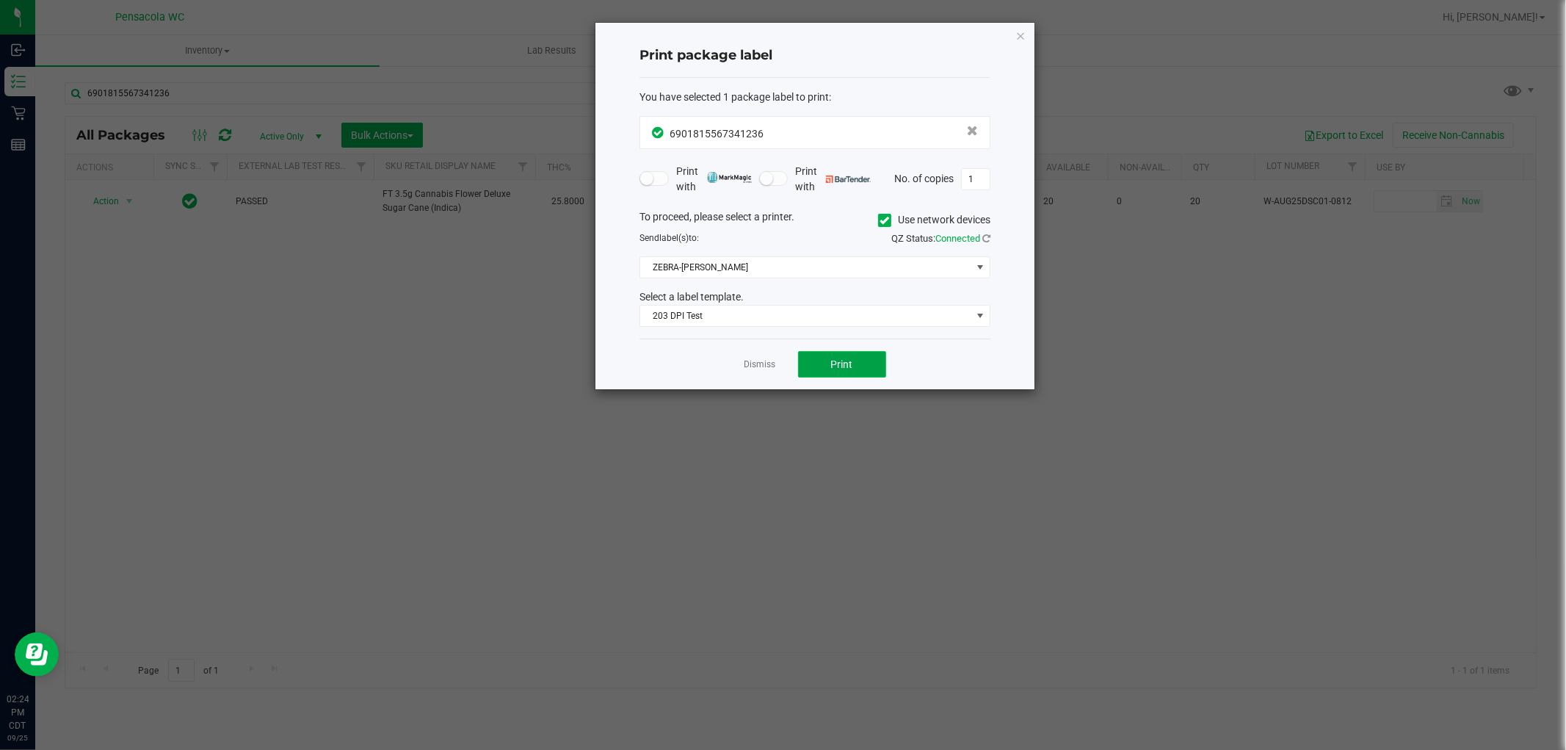
click at [845, 373] on button "Print" at bounding box center [842, 364] width 88 height 26
click at [762, 369] on link "Dismiss" at bounding box center [761, 364] width 32 height 12
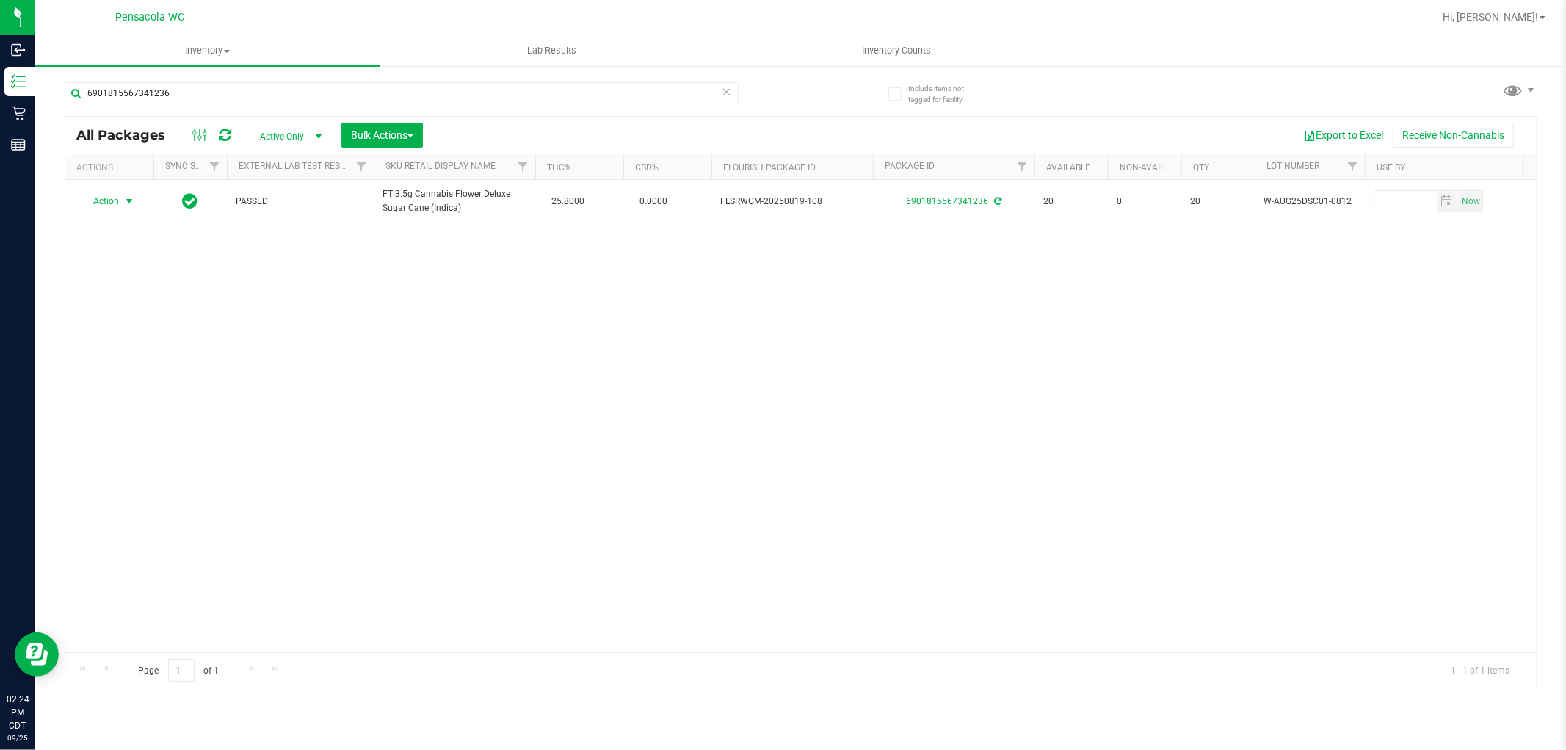
click at [722, 93] on icon at bounding box center [727, 91] width 10 height 18
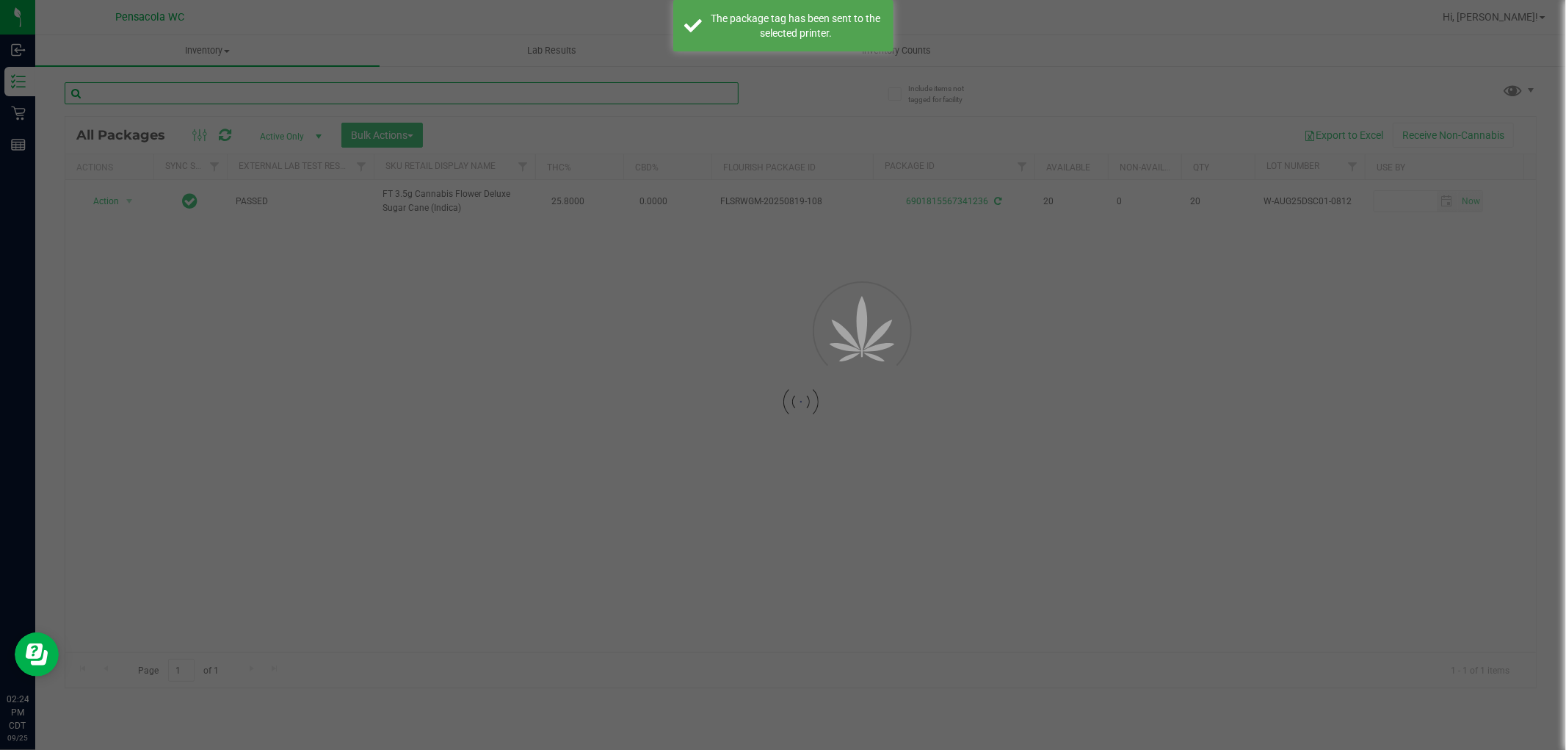
click at [626, 91] on input "text" at bounding box center [402, 93] width 674 height 22
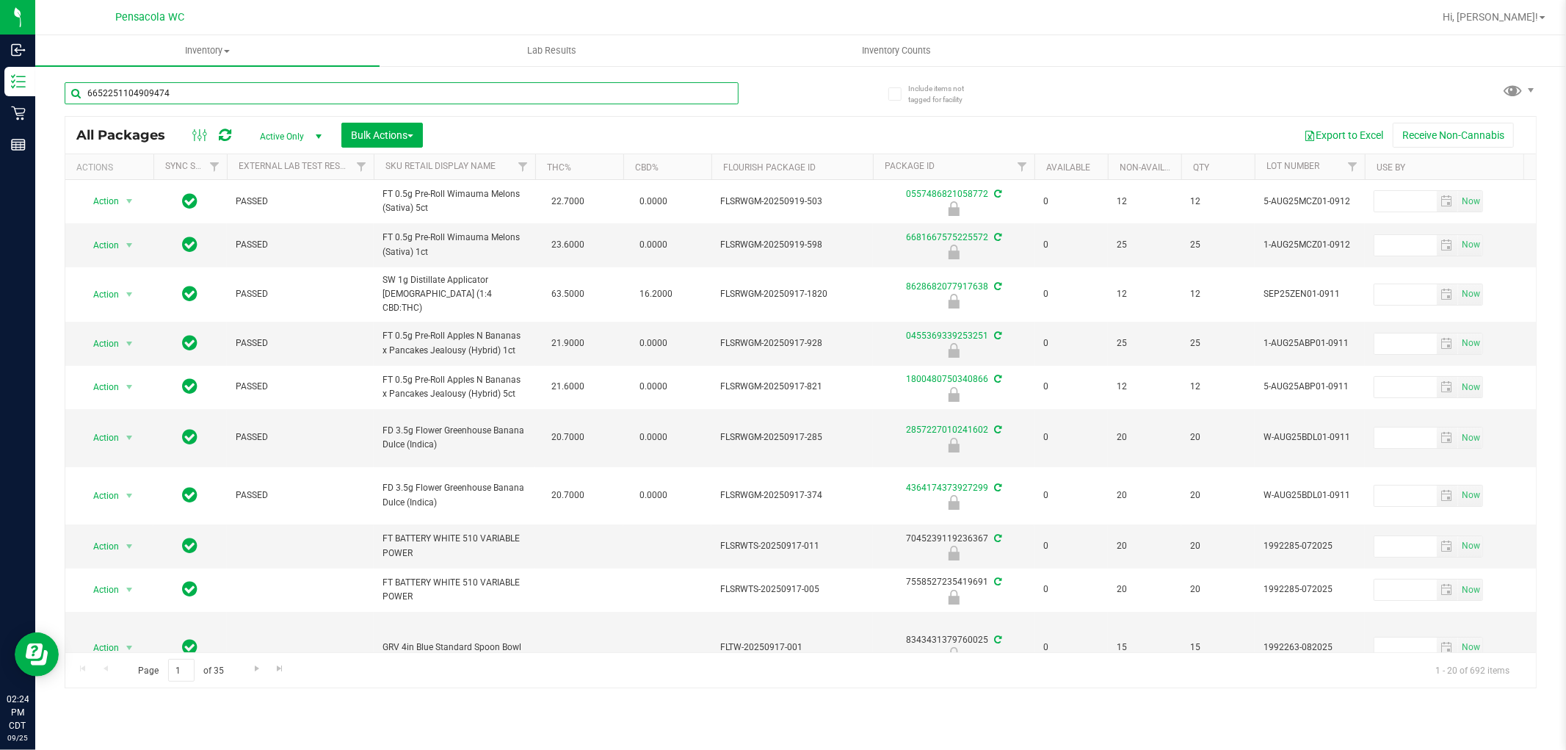
type input "6652251104909474"
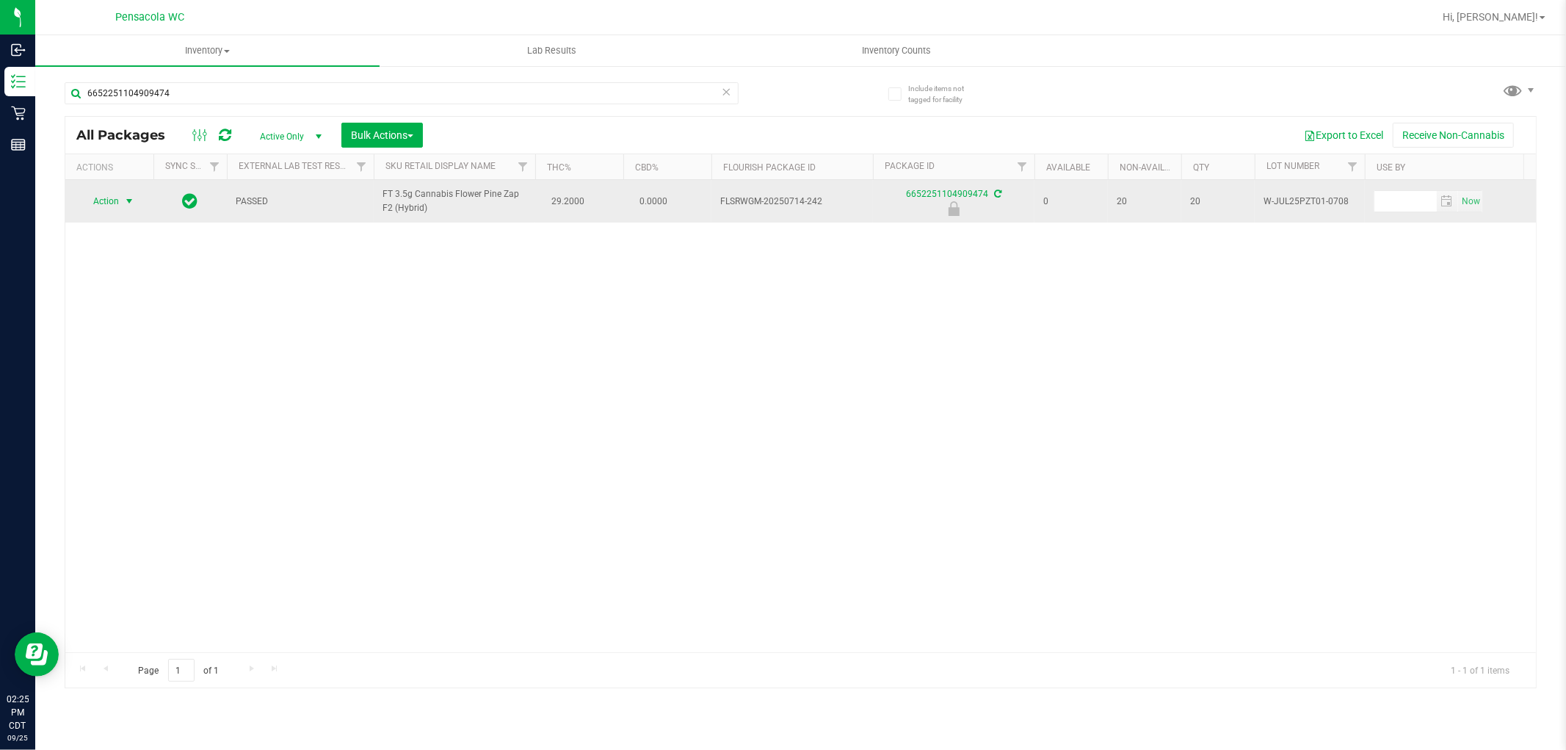
click at [125, 201] on span "select" at bounding box center [129, 201] width 12 height 12
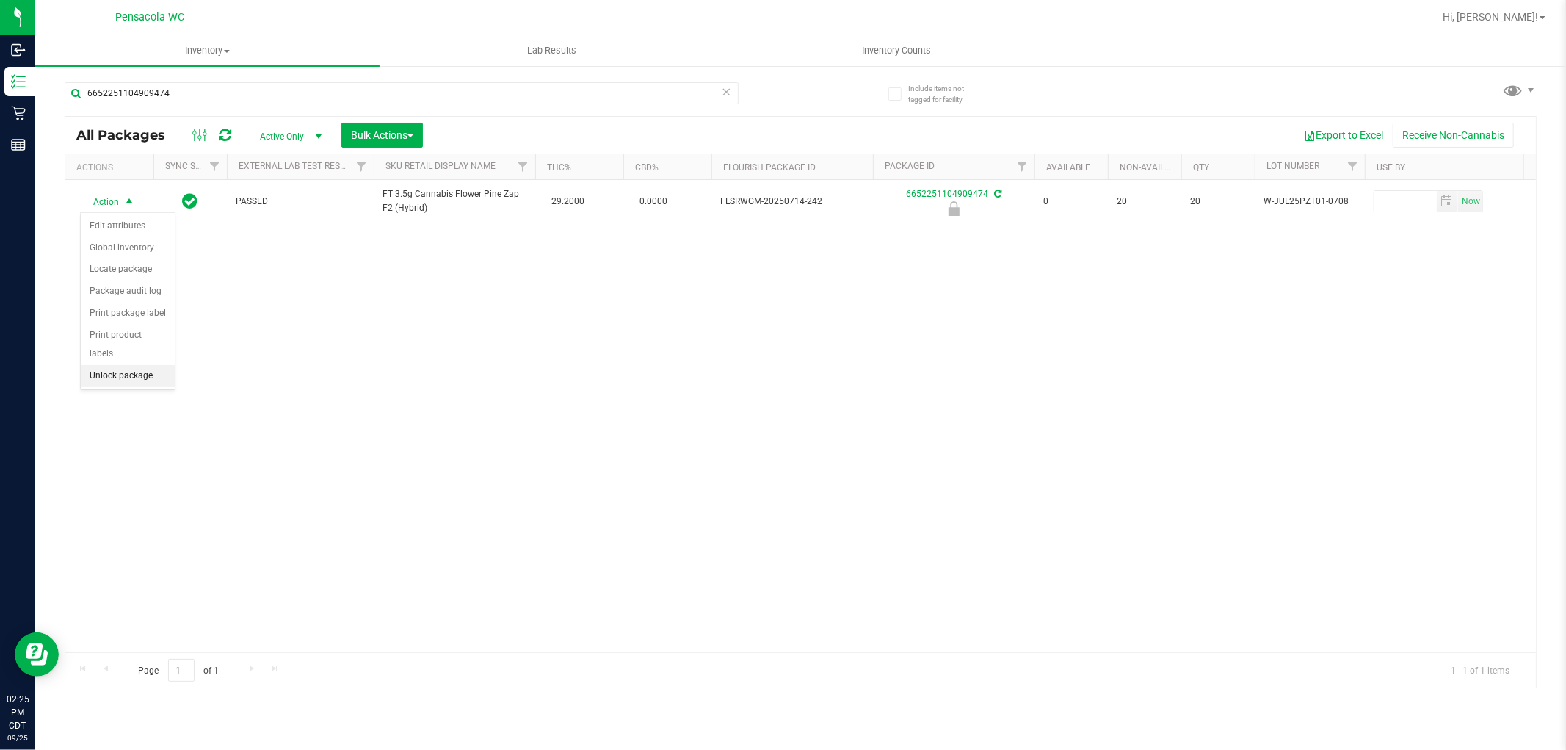
click at [137, 375] on li "Unlock package" at bounding box center [128, 376] width 94 height 22
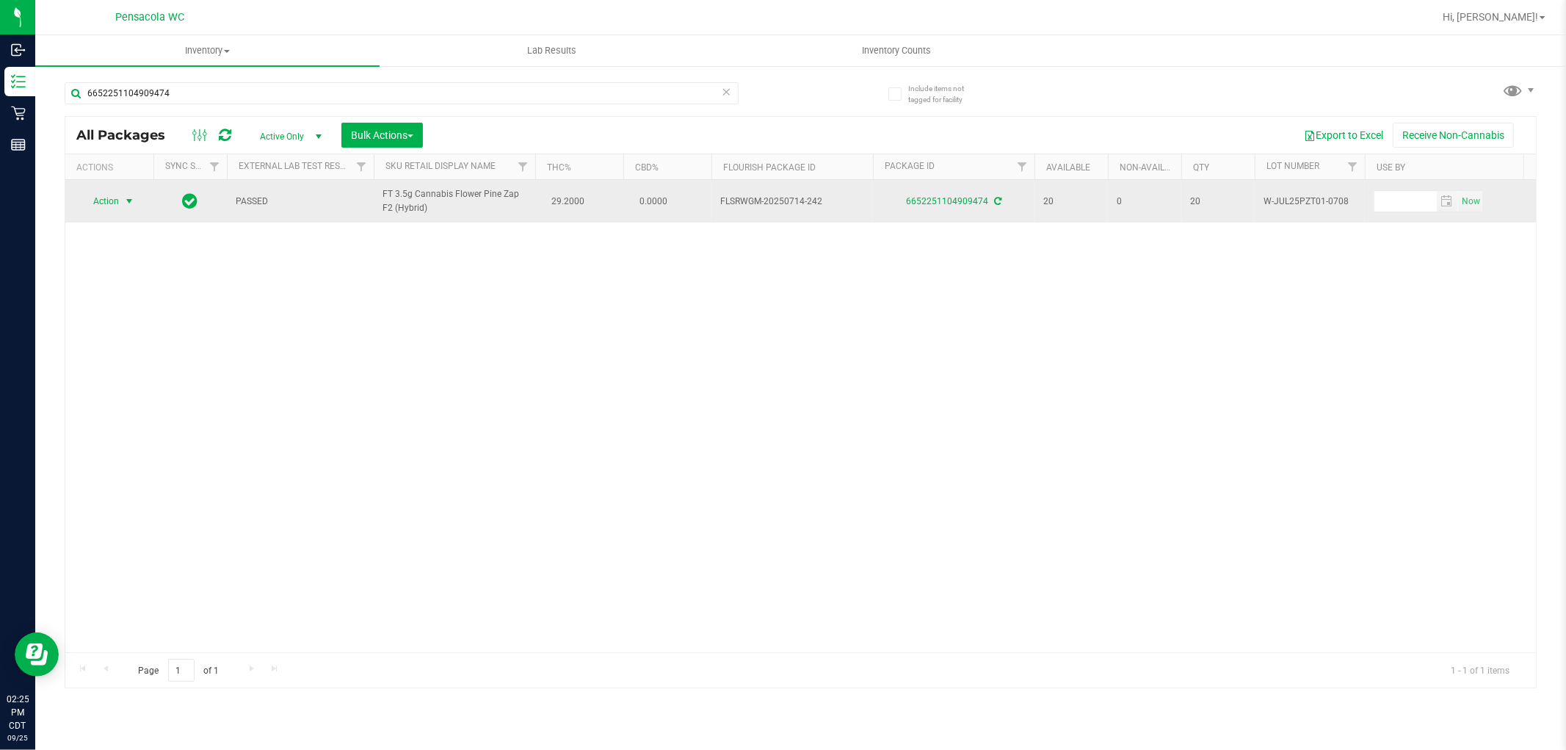
click at [126, 201] on span "select" at bounding box center [129, 201] width 12 height 12
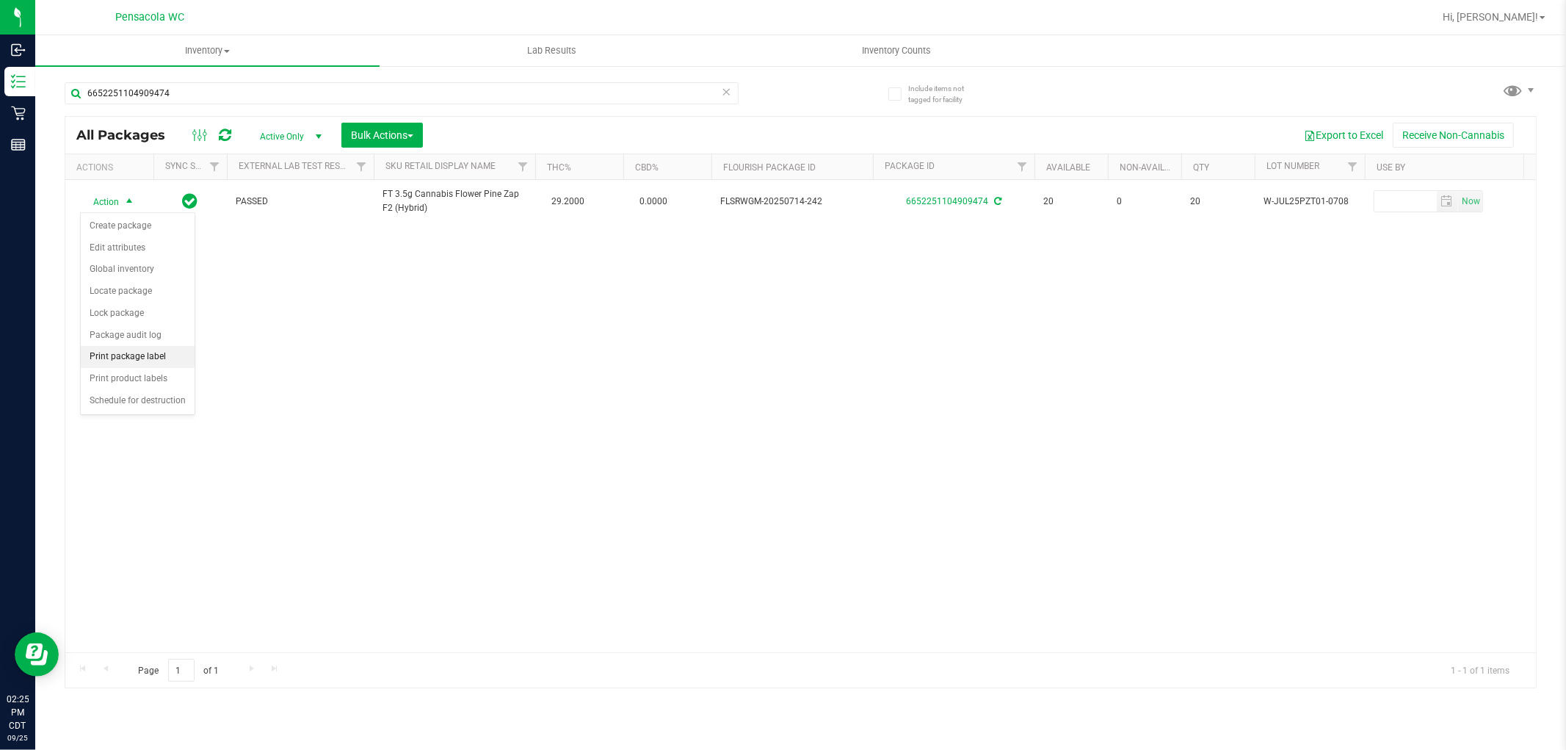
click at [154, 360] on li "Print package label" at bounding box center [138, 357] width 114 height 22
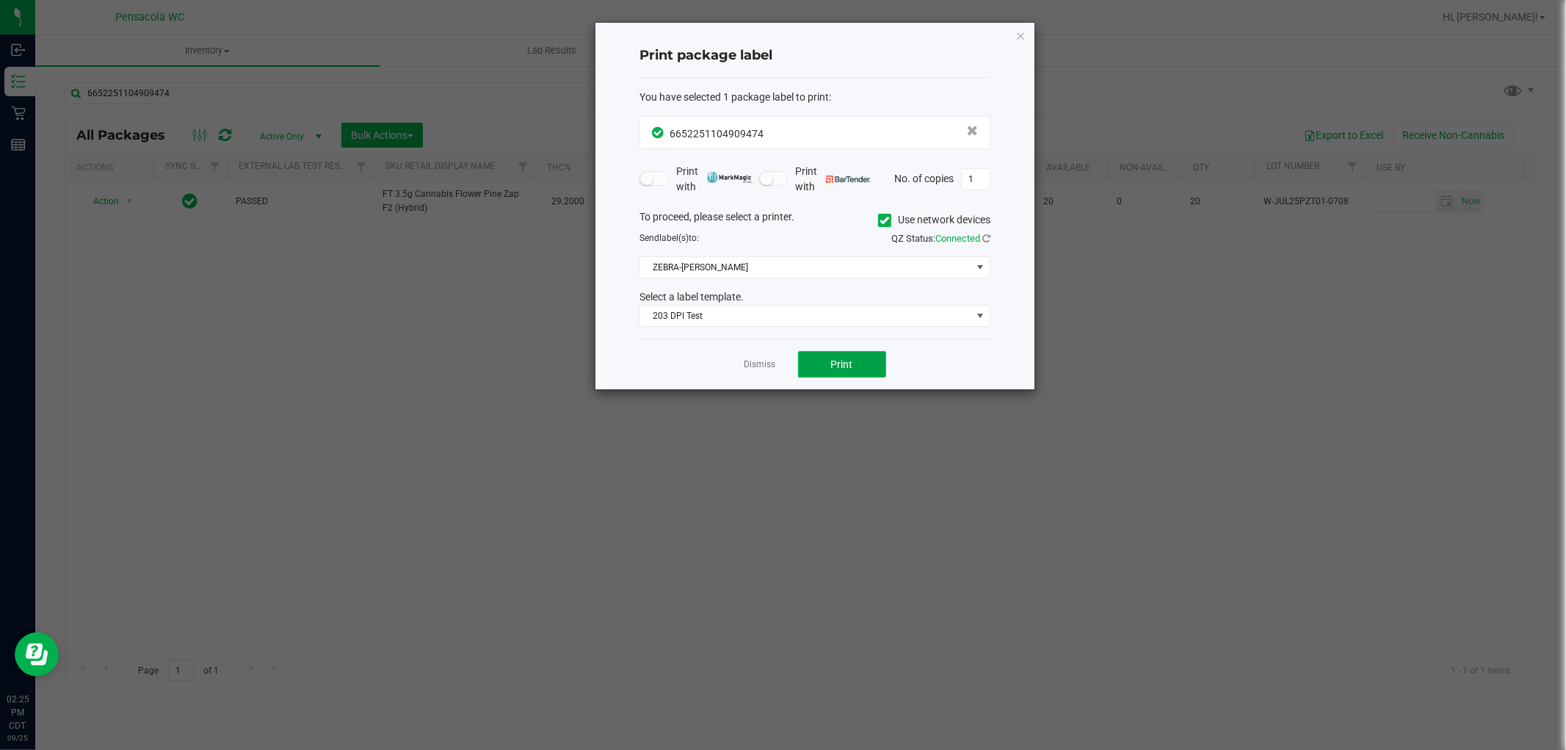
click at [841, 364] on span "Print" at bounding box center [842, 364] width 22 height 12
click at [757, 367] on link "Dismiss" at bounding box center [761, 364] width 32 height 12
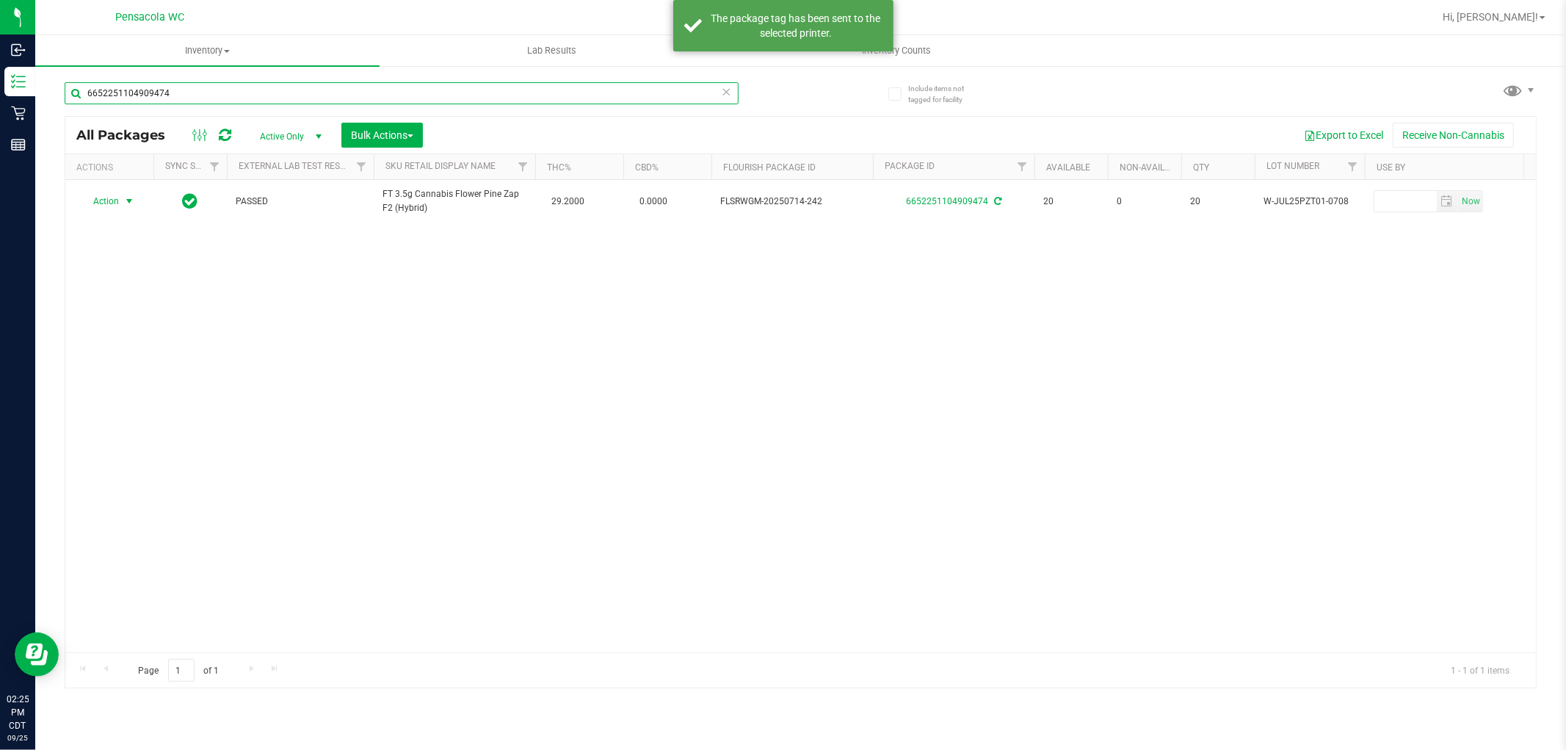
click at [731, 93] on input "6652251104909474" at bounding box center [402, 93] width 674 height 22
click at [643, 95] on input "6652251104909474" at bounding box center [402, 93] width 674 height 22
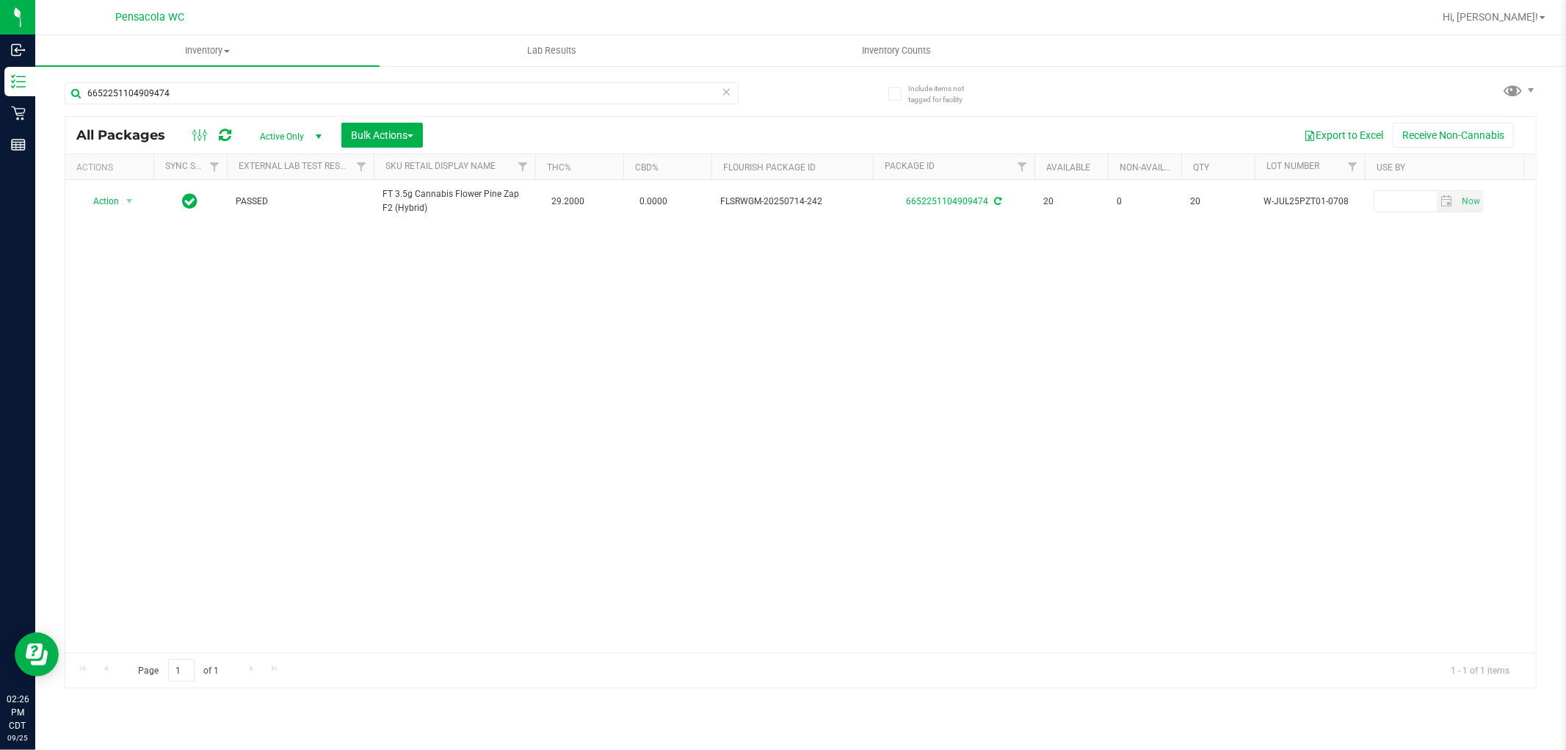
click at [726, 87] on icon at bounding box center [727, 91] width 10 height 18
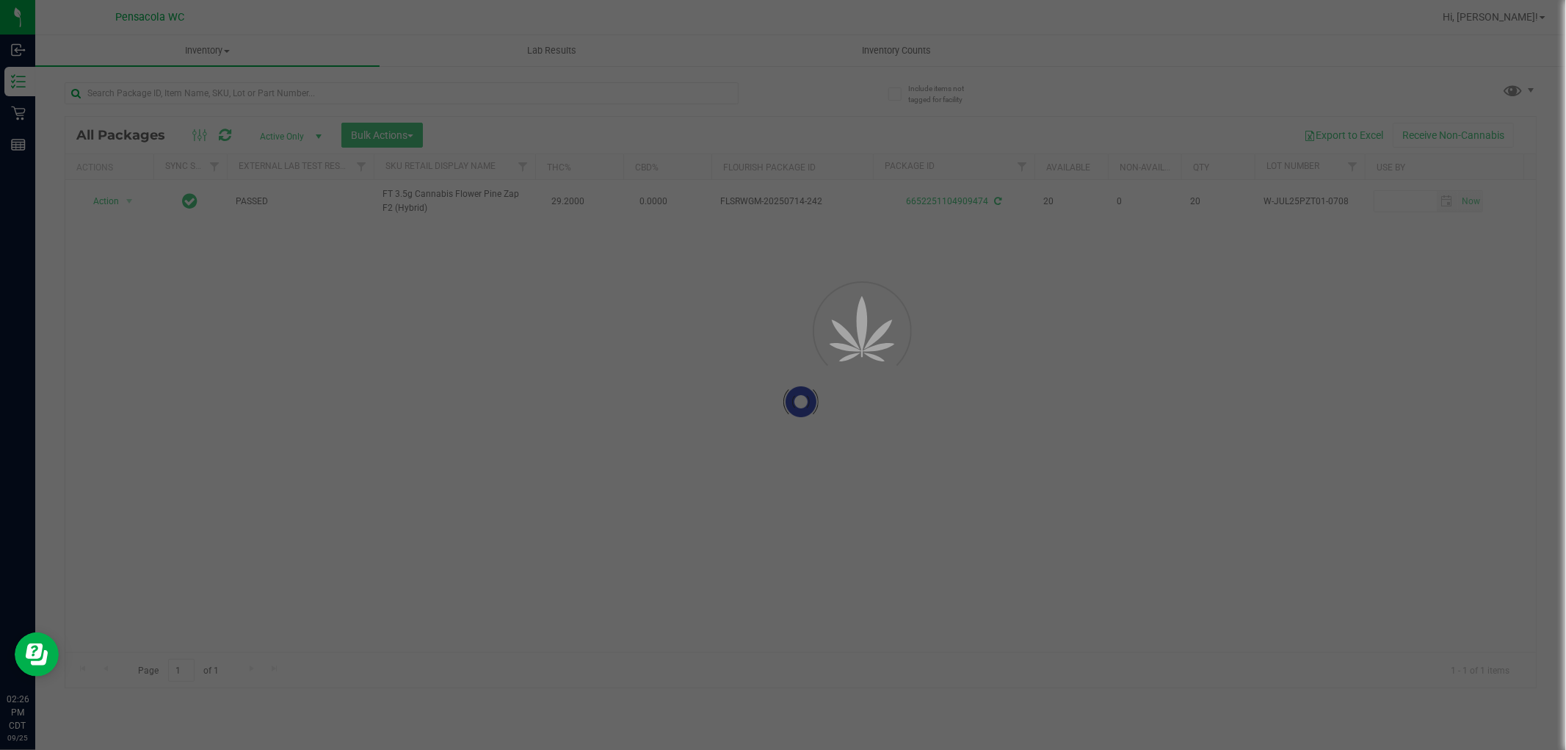
click at [709, 84] on div at bounding box center [783, 375] width 1566 height 750
click at [662, 91] on input "text" at bounding box center [402, 93] width 674 height 22
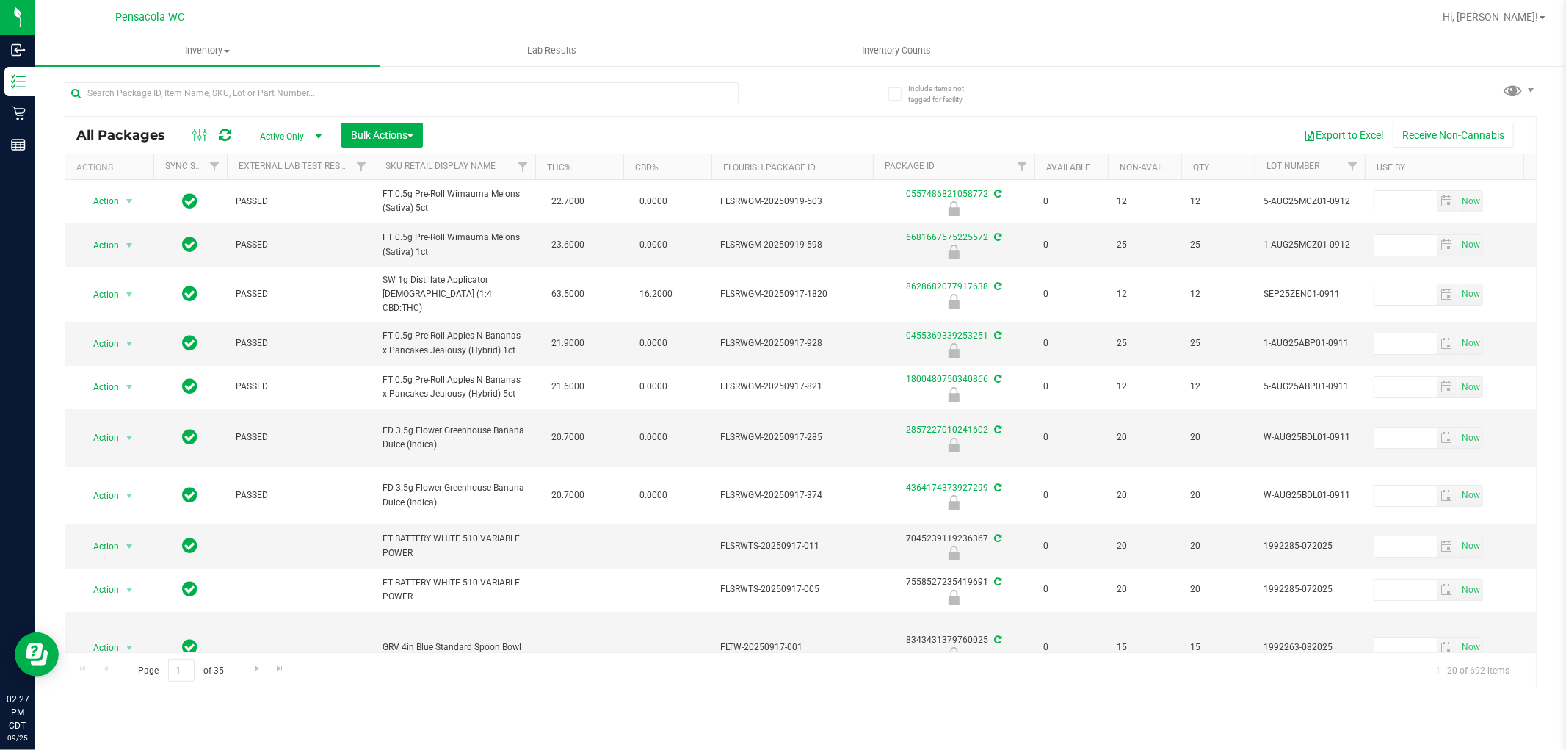
click at [116, 65] on link "Inventory All packages All inventory Waste log Create inventory" at bounding box center [207, 50] width 344 height 31
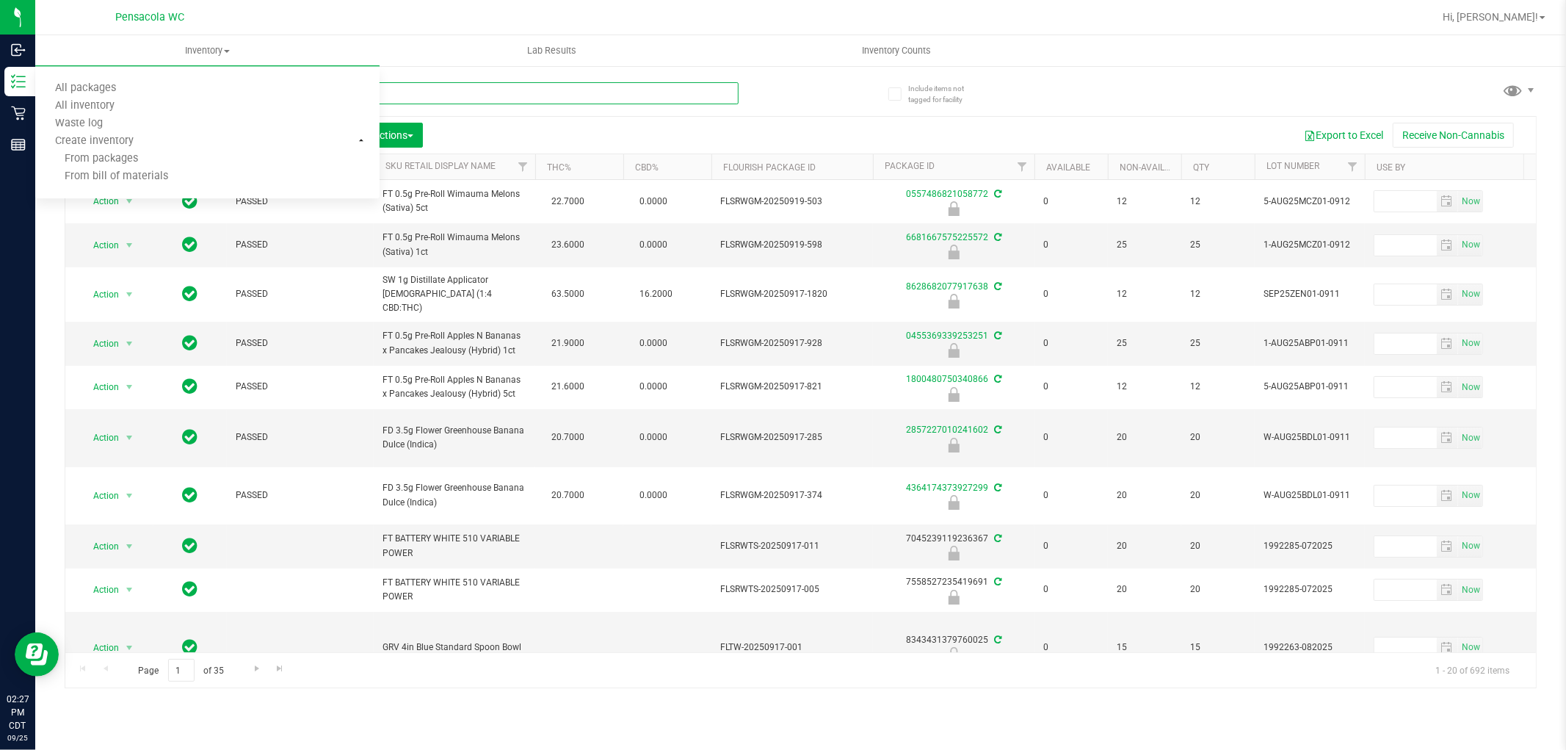
click at [543, 96] on input "text" at bounding box center [402, 93] width 674 height 22
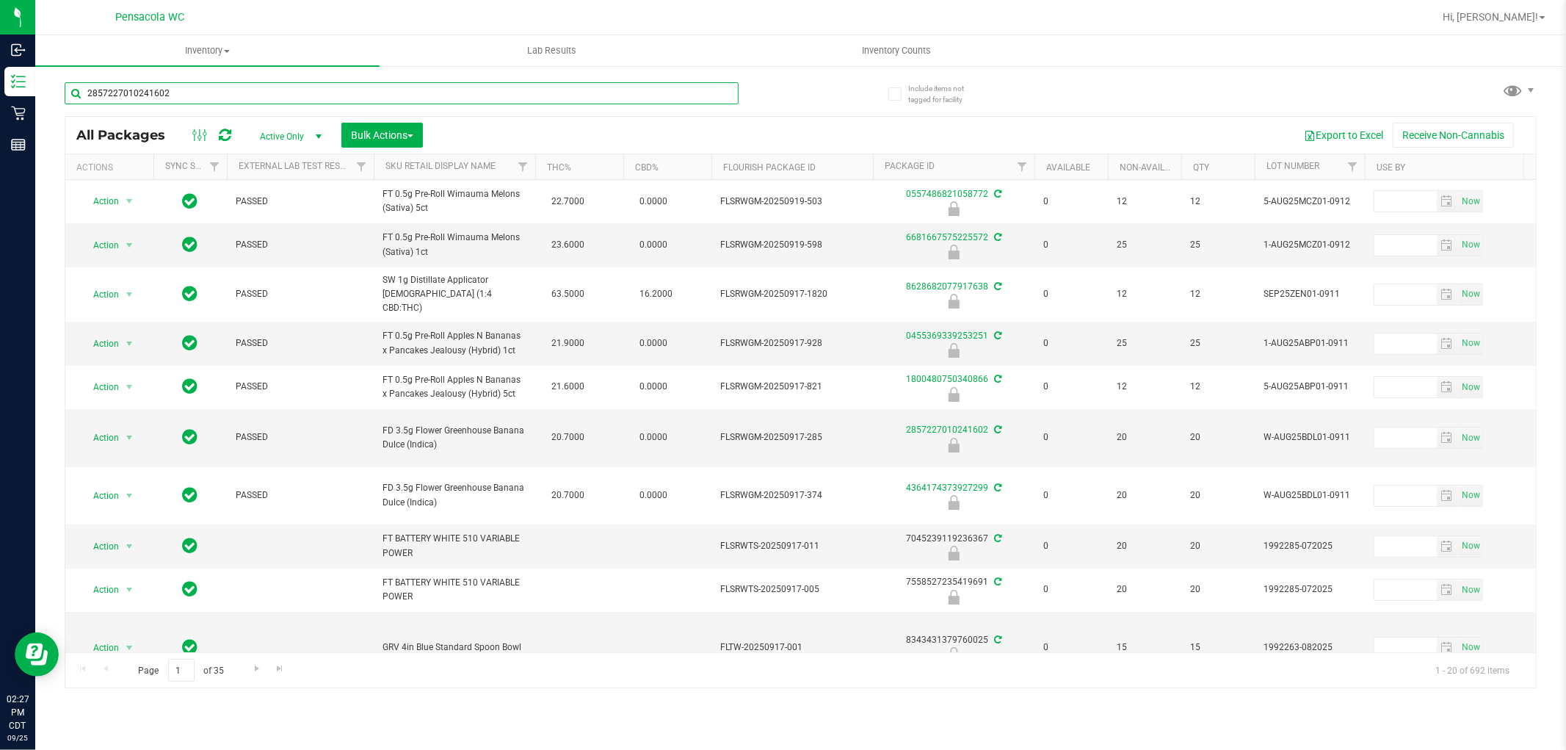
type input "2857227010241602"
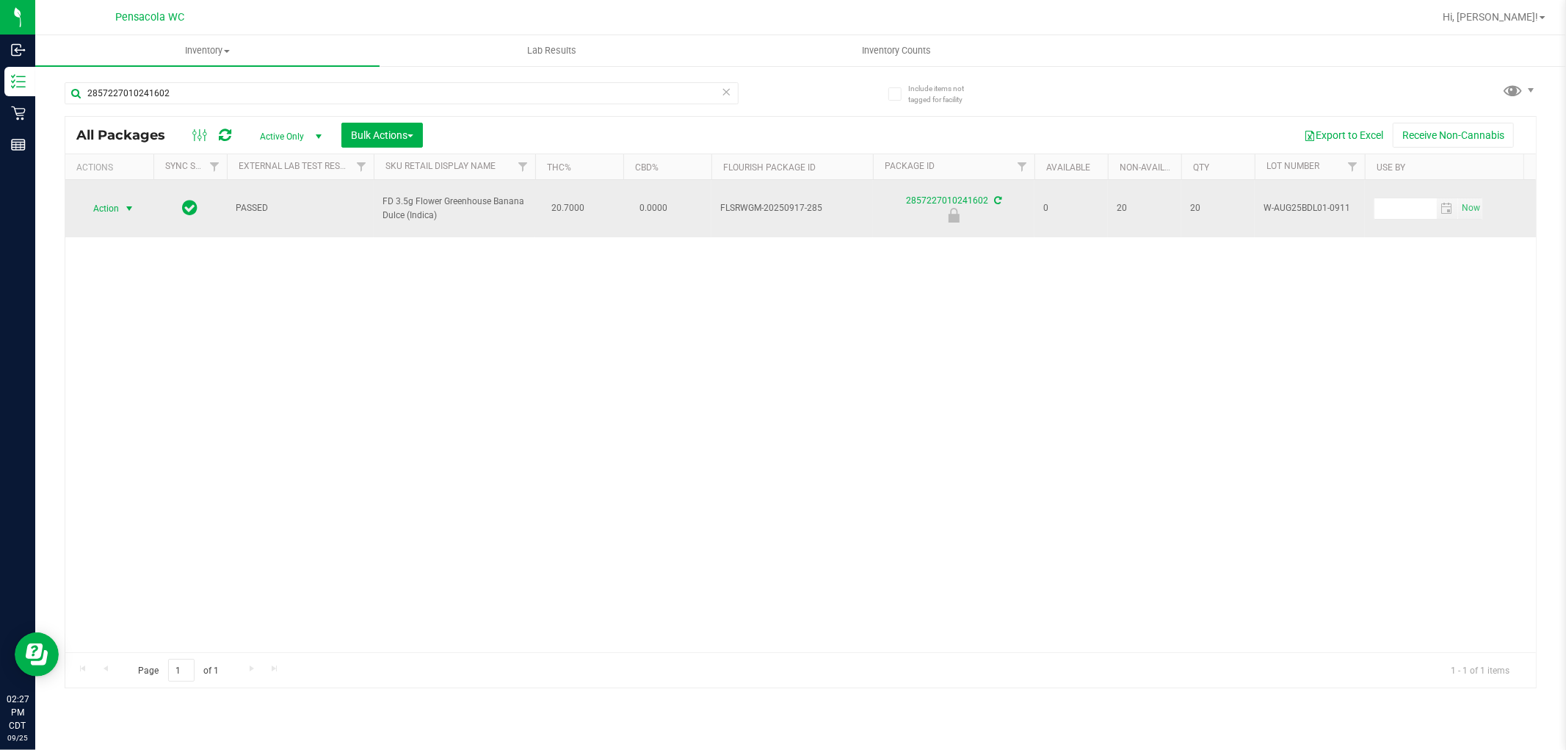
click at [125, 203] on span "select" at bounding box center [129, 209] width 12 height 12
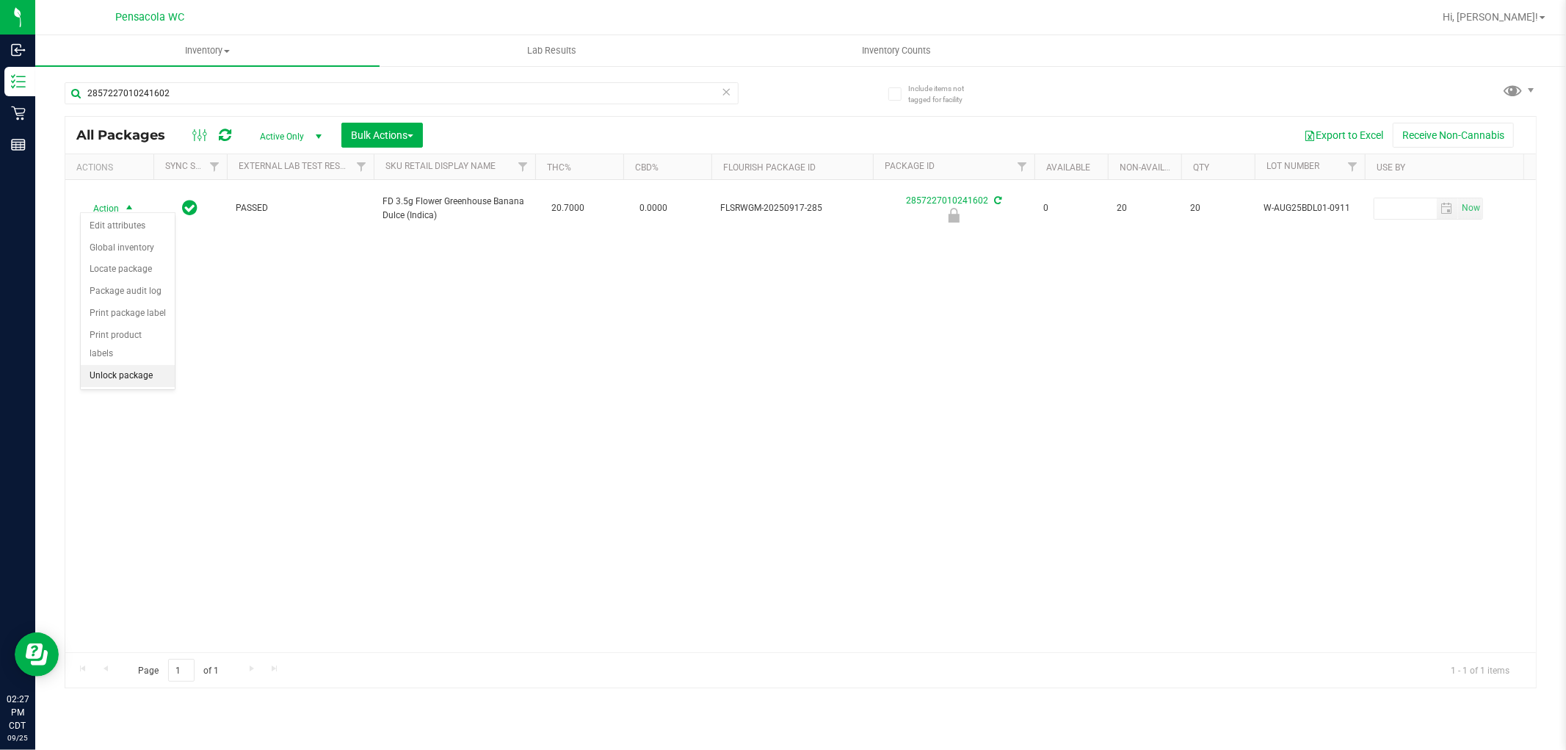
click at [145, 375] on li "Unlock package" at bounding box center [128, 376] width 94 height 22
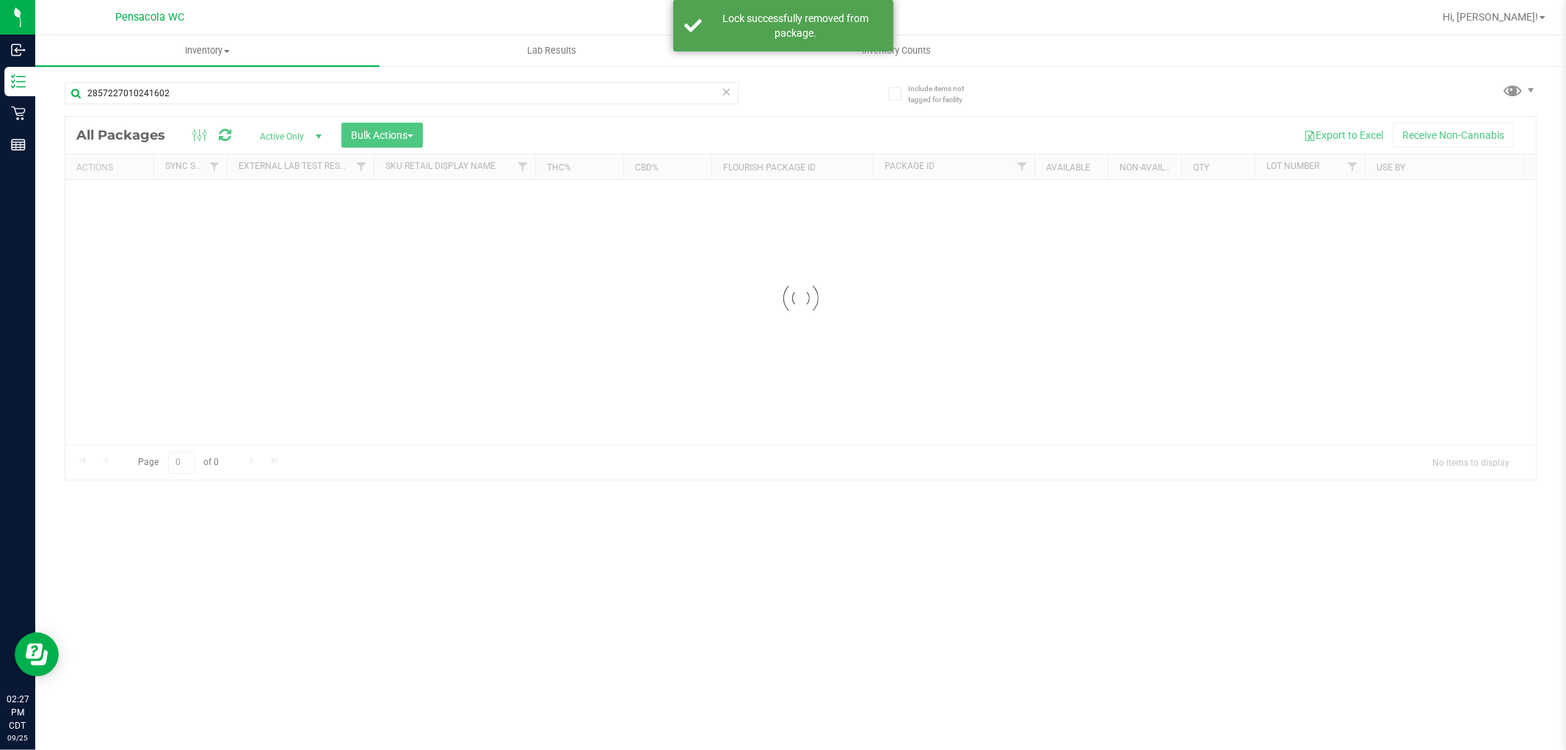
click at [94, 206] on div at bounding box center [800, 298] width 1471 height 363
click at [111, 204] on div at bounding box center [800, 402] width 1471 height 571
click at [127, 213] on div at bounding box center [800, 402] width 1471 height 571
click at [115, 207] on div at bounding box center [800, 402] width 1471 height 571
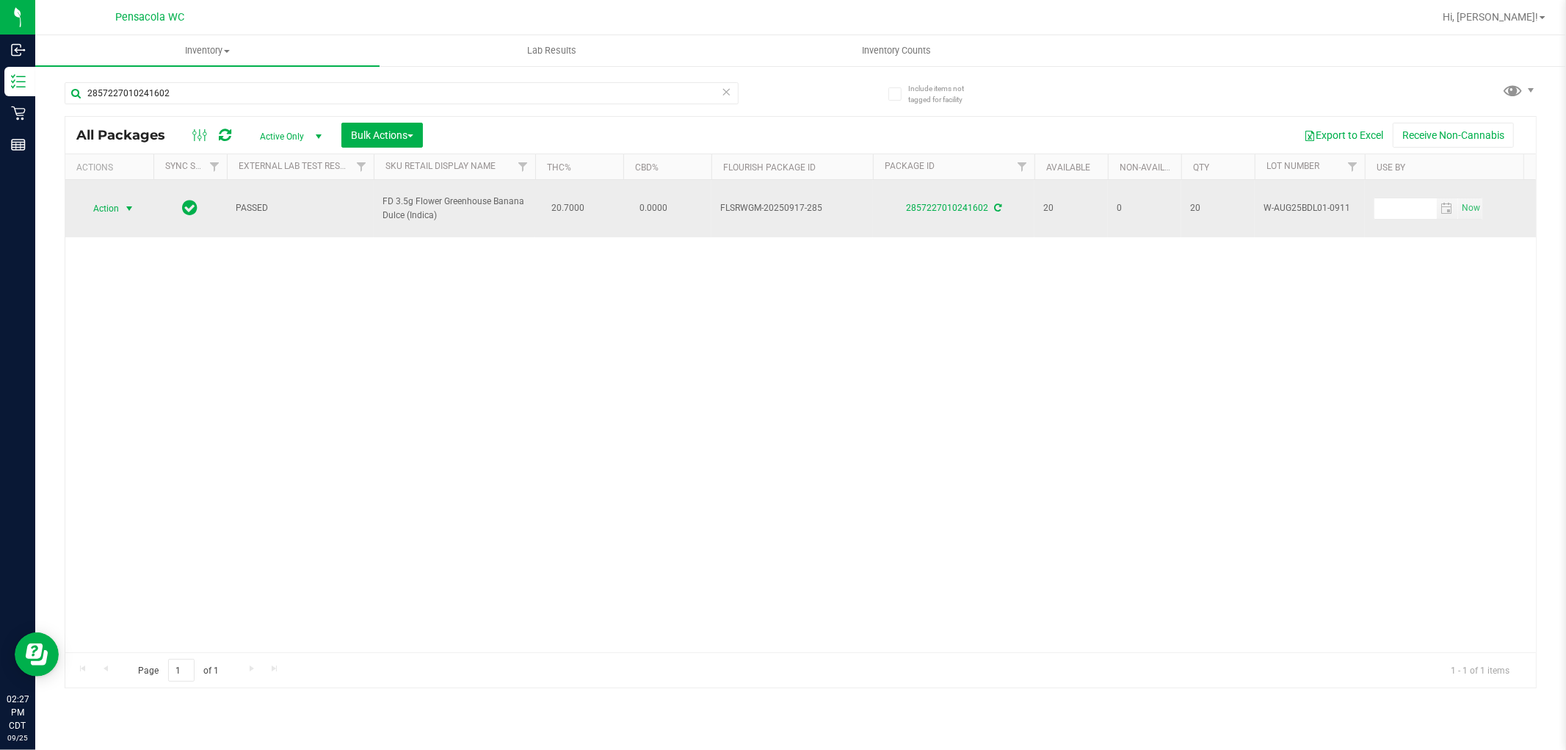
click at [123, 203] on span "select" at bounding box center [129, 209] width 12 height 12
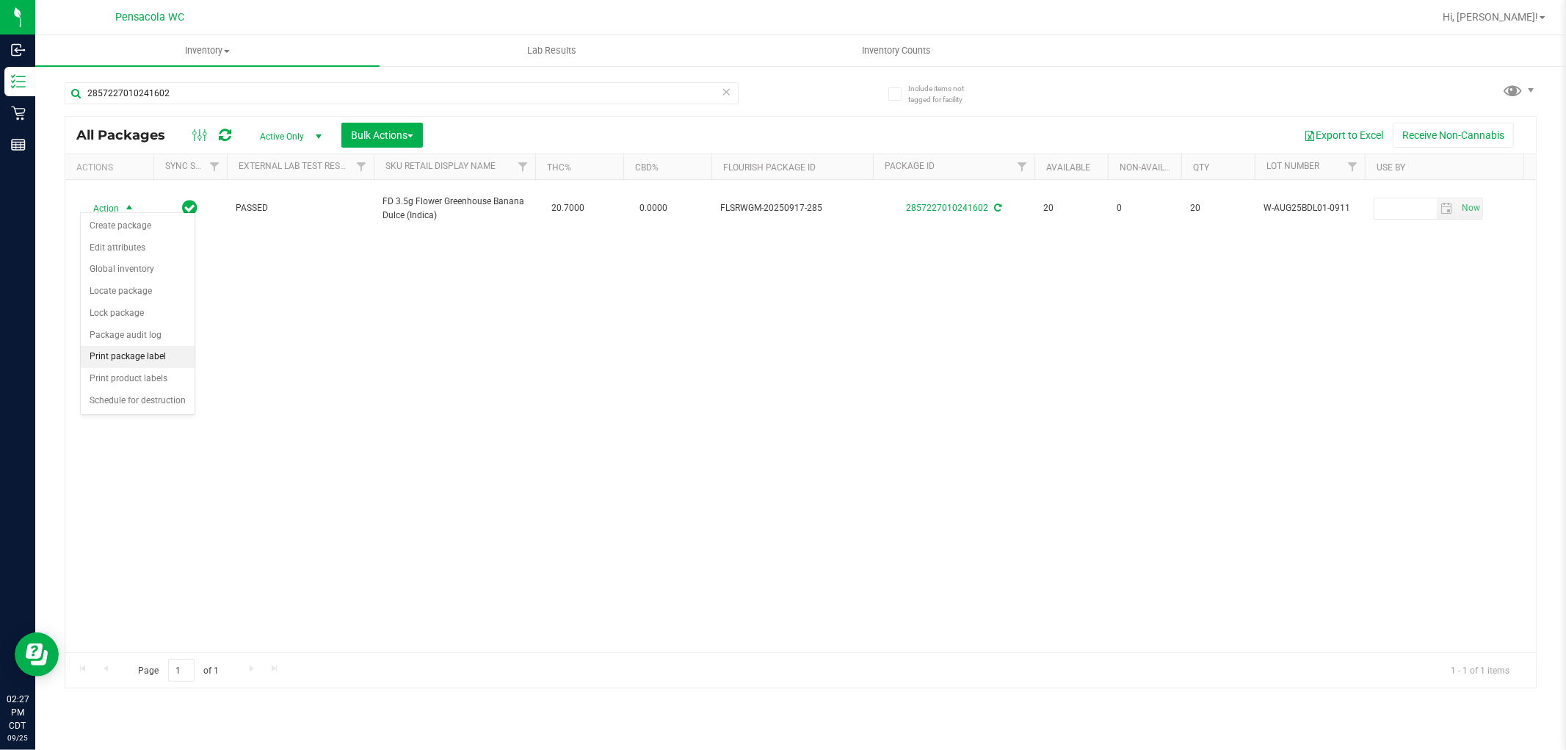
click at [159, 354] on li "Print package label" at bounding box center [138, 357] width 114 height 22
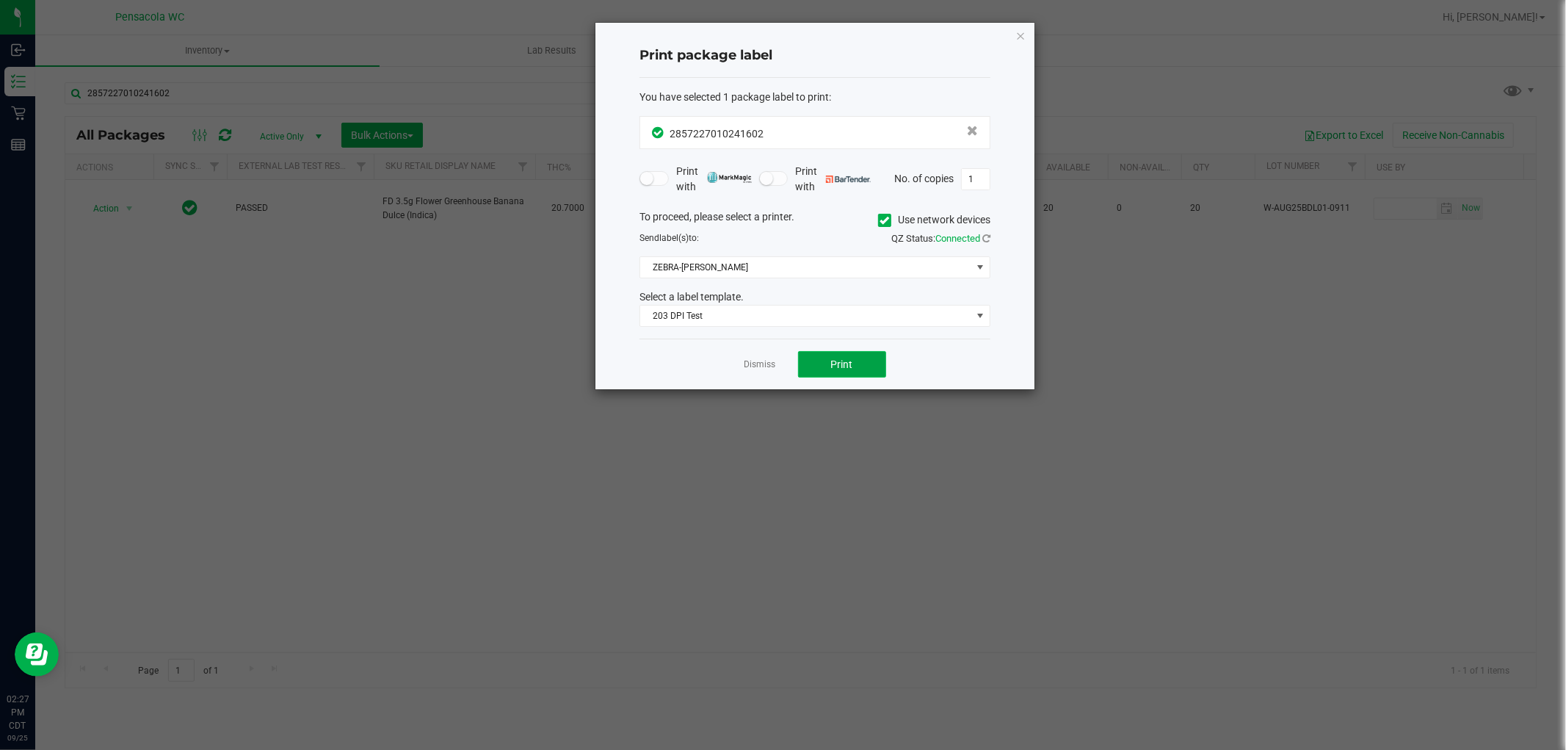
click at [875, 372] on button "Print" at bounding box center [842, 364] width 88 height 26
click at [753, 361] on link "Dismiss" at bounding box center [761, 364] width 32 height 12
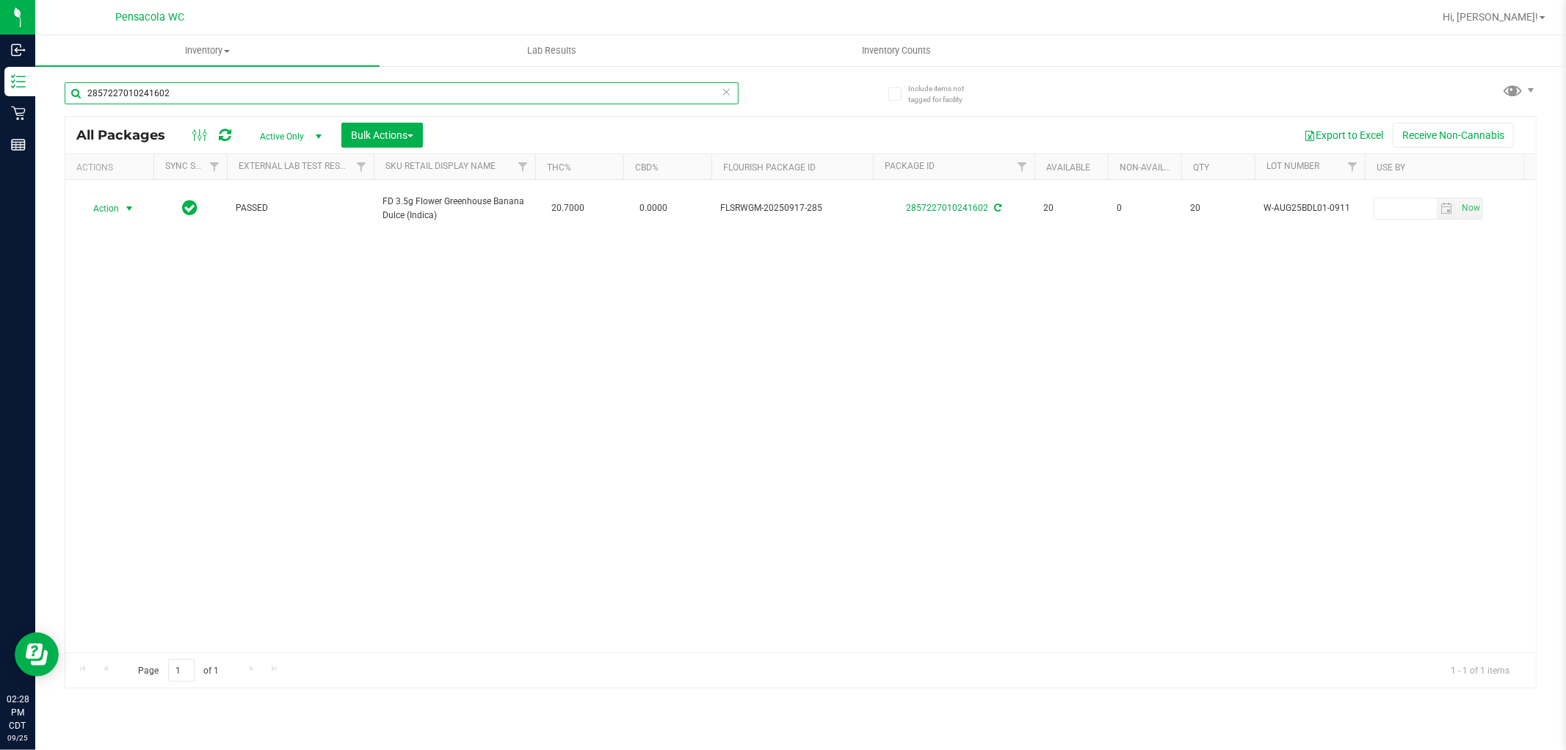
click at [738, 97] on input "2857227010241602" at bounding box center [402, 93] width 674 height 22
click at [720, 98] on input "2857227010241602" at bounding box center [402, 93] width 674 height 22
click at [647, 88] on input "2857227010241602" at bounding box center [402, 93] width 674 height 22
click at [723, 87] on icon at bounding box center [727, 91] width 10 height 18
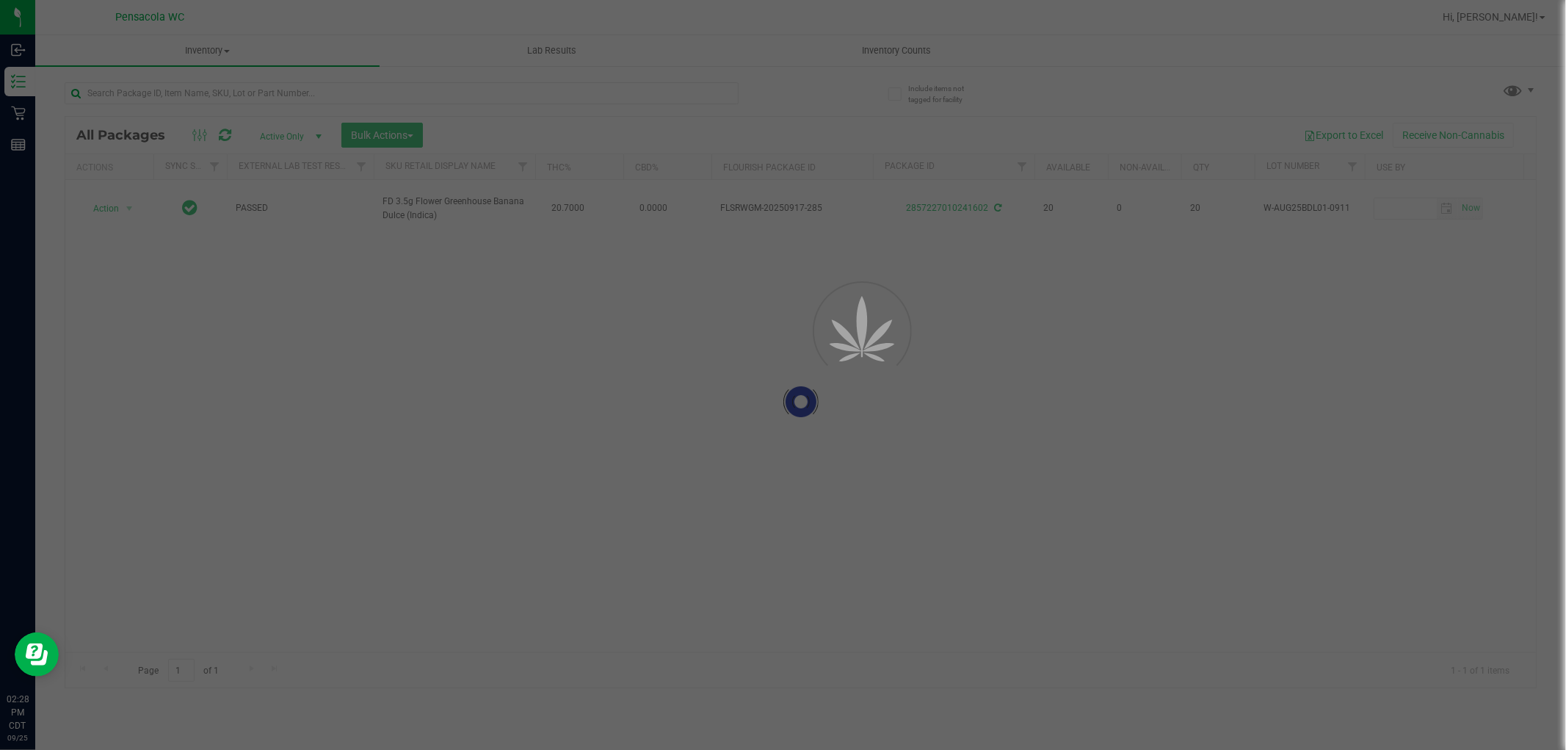
click at [672, 90] on div at bounding box center [783, 375] width 1566 height 750
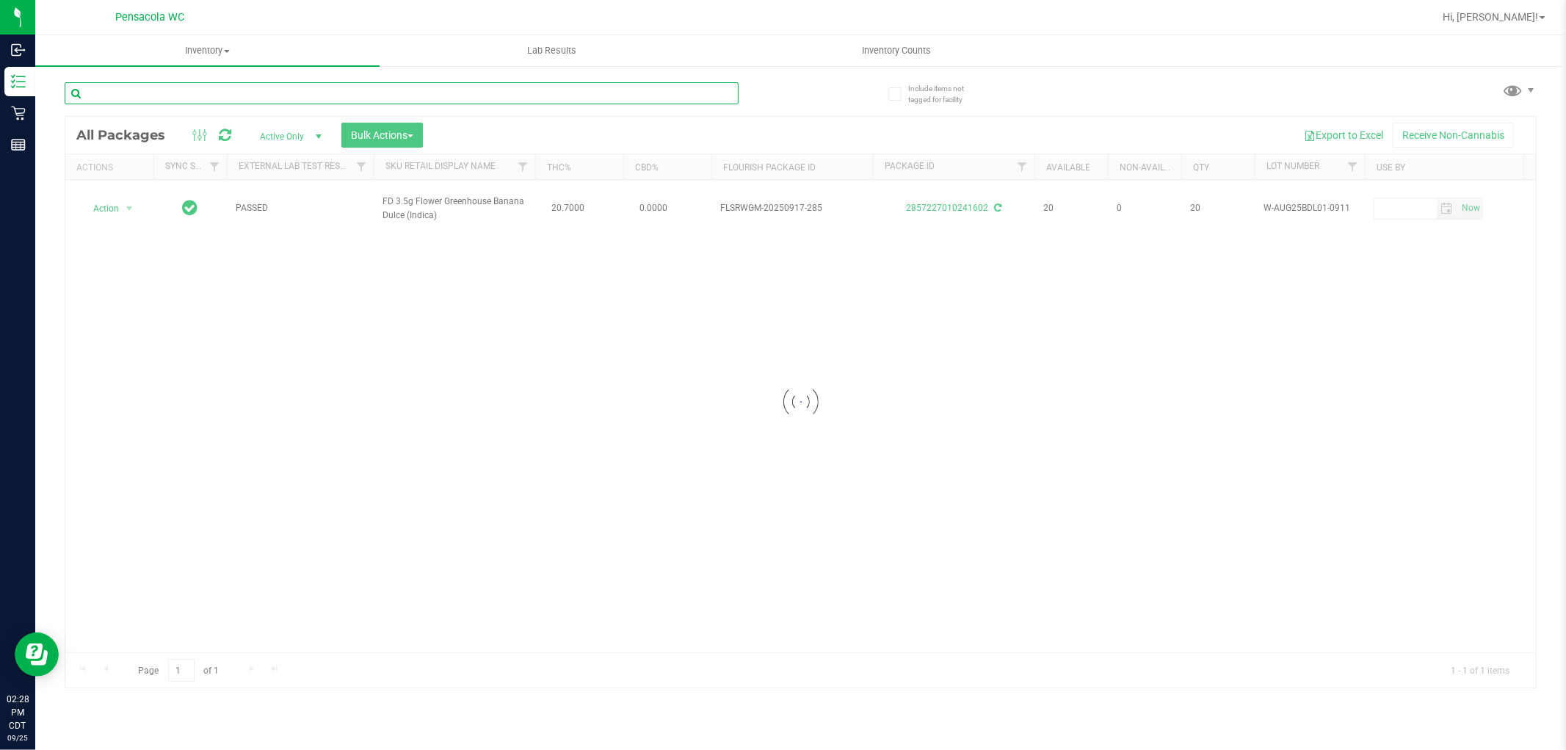
click at [524, 91] on input "text" at bounding box center [402, 93] width 674 height 22
type input "8628682077917638"
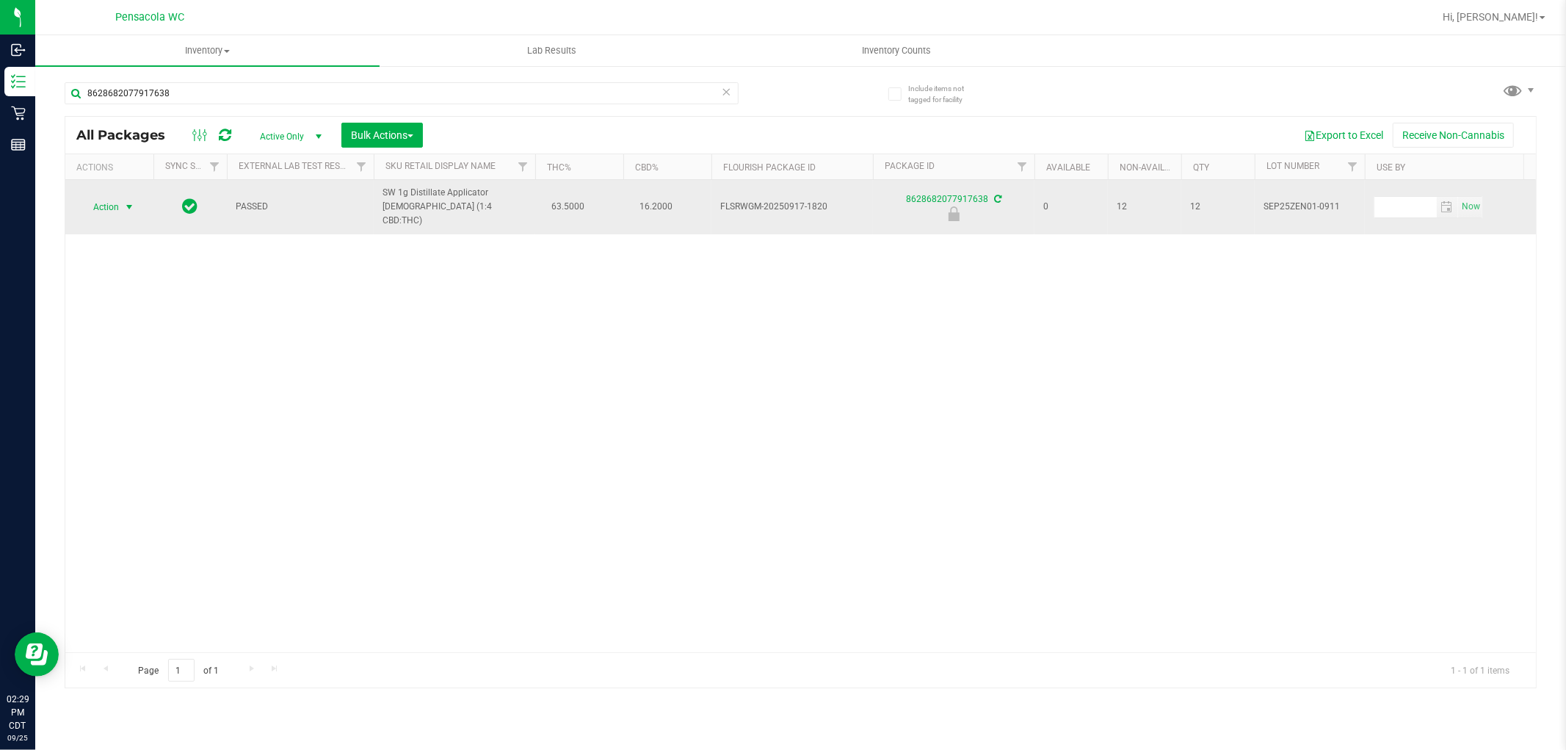
click at [134, 213] on span "select" at bounding box center [129, 207] width 12 height 12
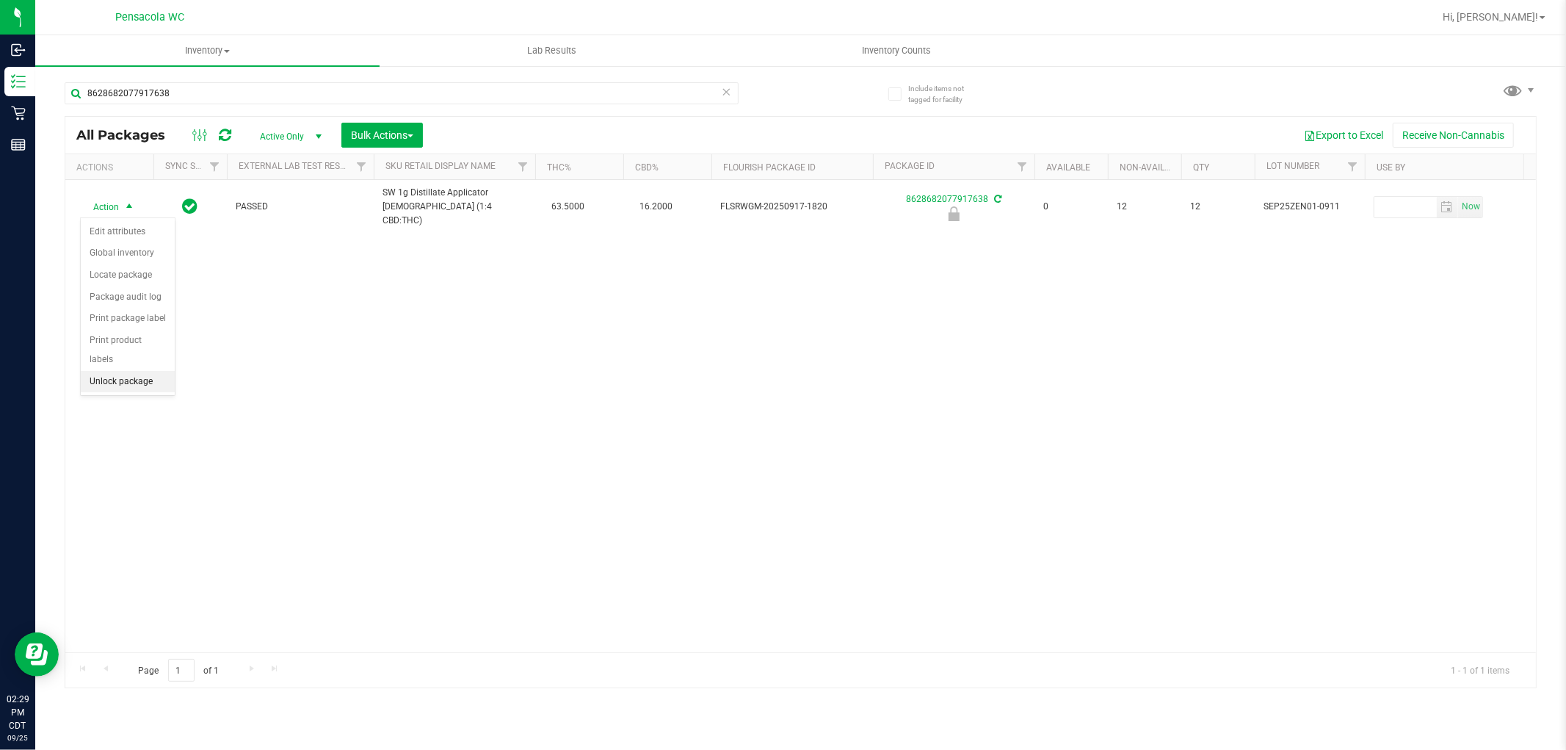
click at [148, 390] on li "Unlock package" at bounding box center [128, 382] width 94 height 22
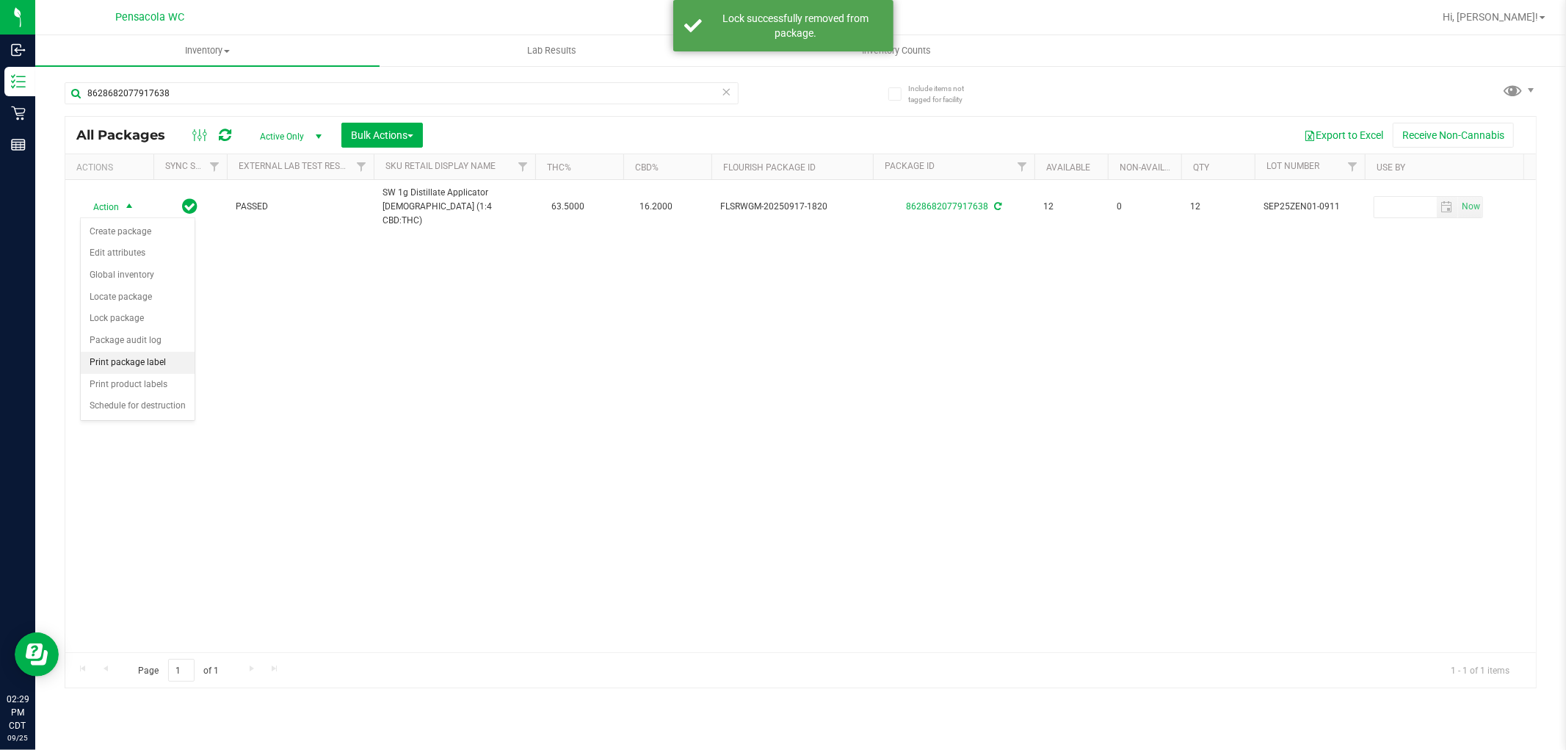
click at [166, 361] on li "Print package label" at bounding box center [138, 363] width 114 height 22
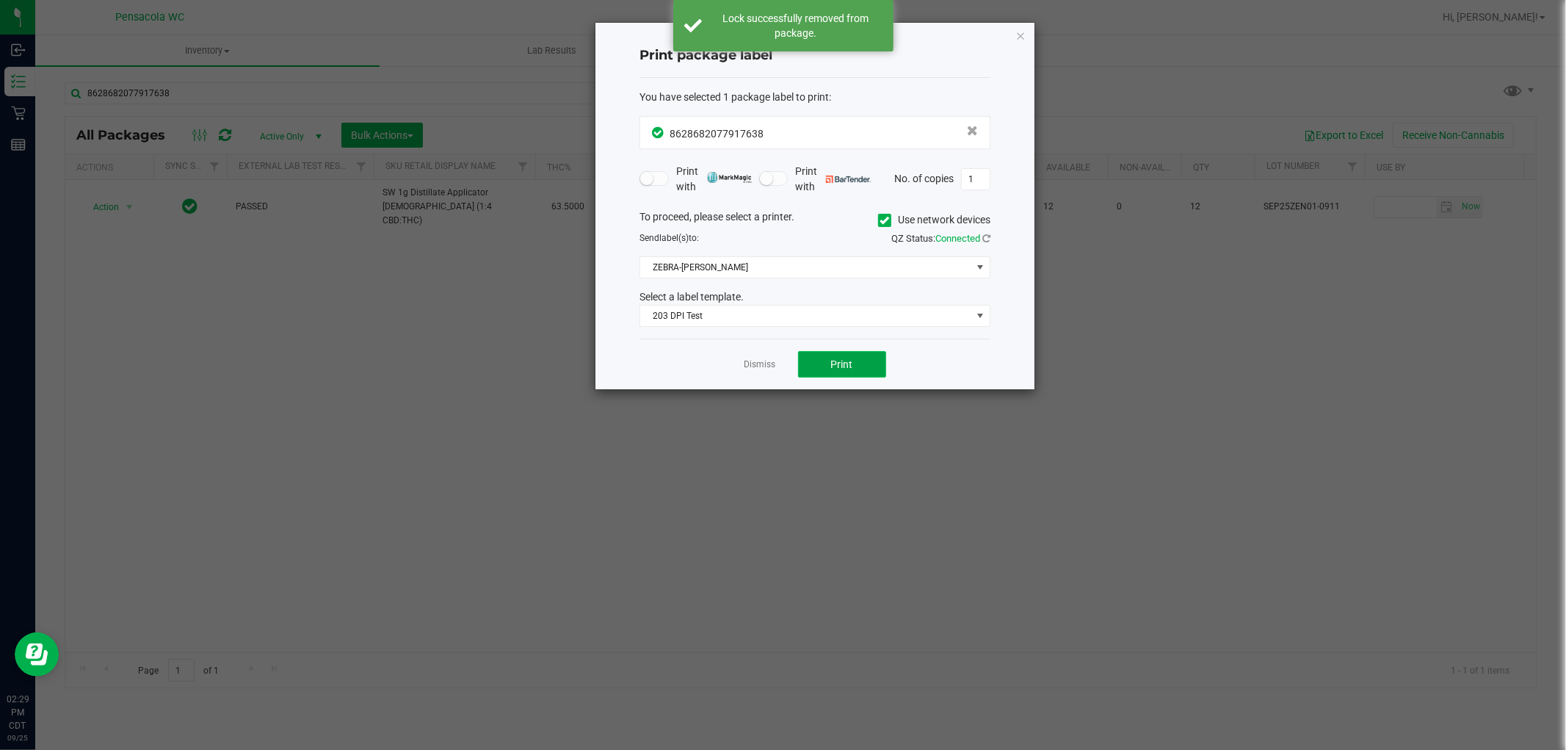
click at [867, 356] on button "Print" at bounding box center [842, 364] width 88 height 26
drag, startPoint x: 764, startPoint y: 363, endPoint x: 742, endPoint y: 339, distance: 32.3
click at [764, 363] on link "Dismiss" at bounding box center [761, 364] width 32 height 12
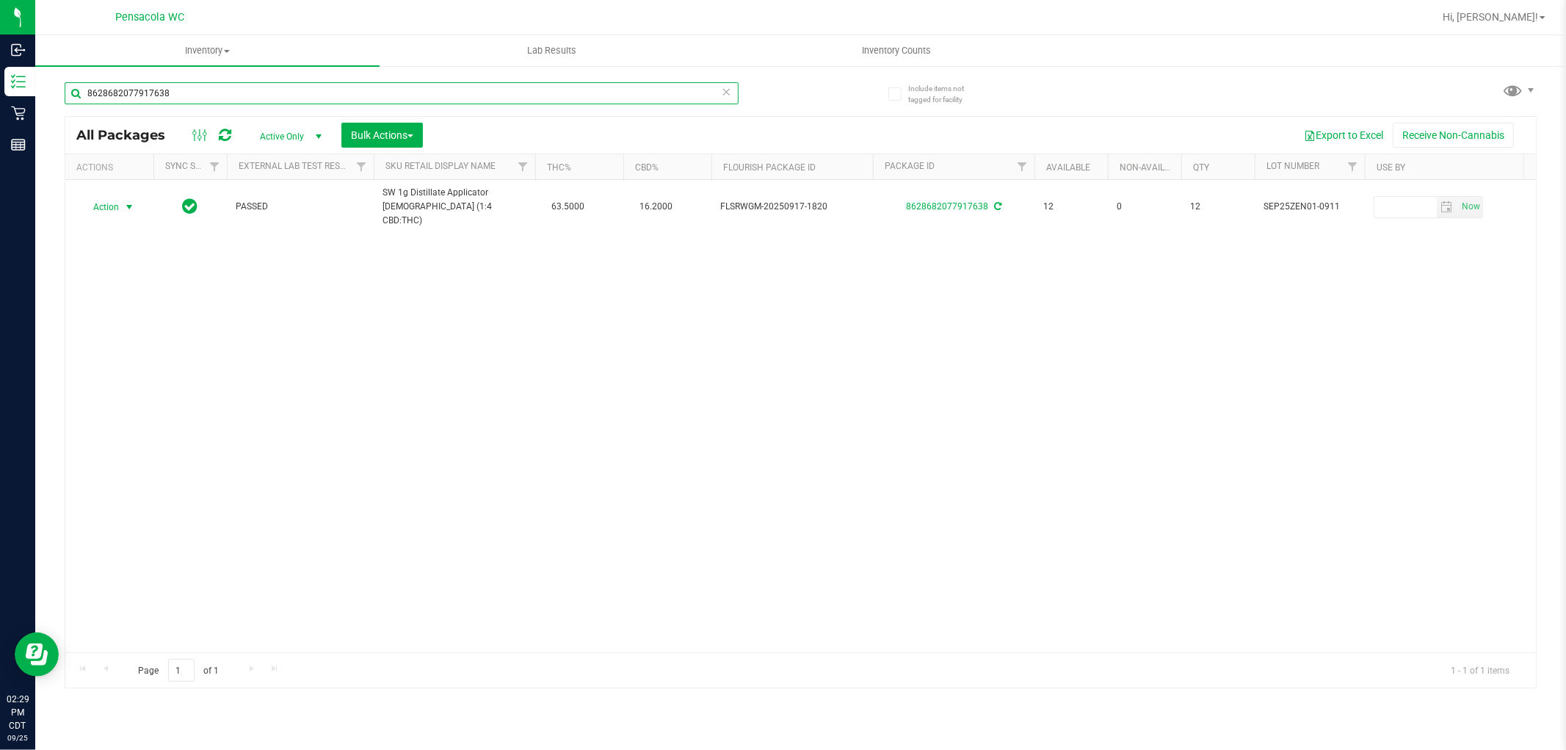
click at [258, 96] on input "8628682077917638" at bounding box center [402, 93] width 674 height 22
type input "8130764142502505"
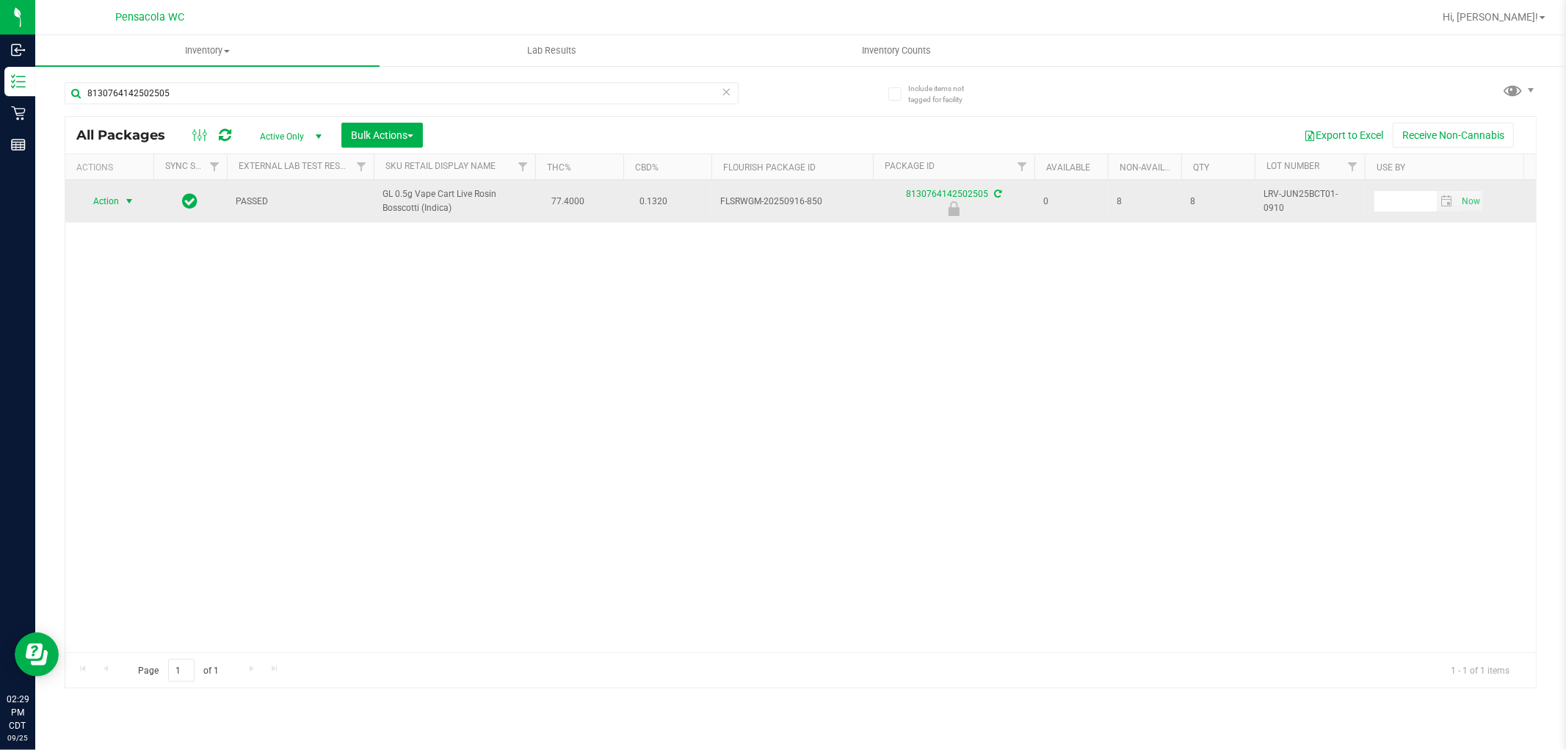
click at [126, 200] on span "select" at bounding box center [129, 201] width 12 height 12
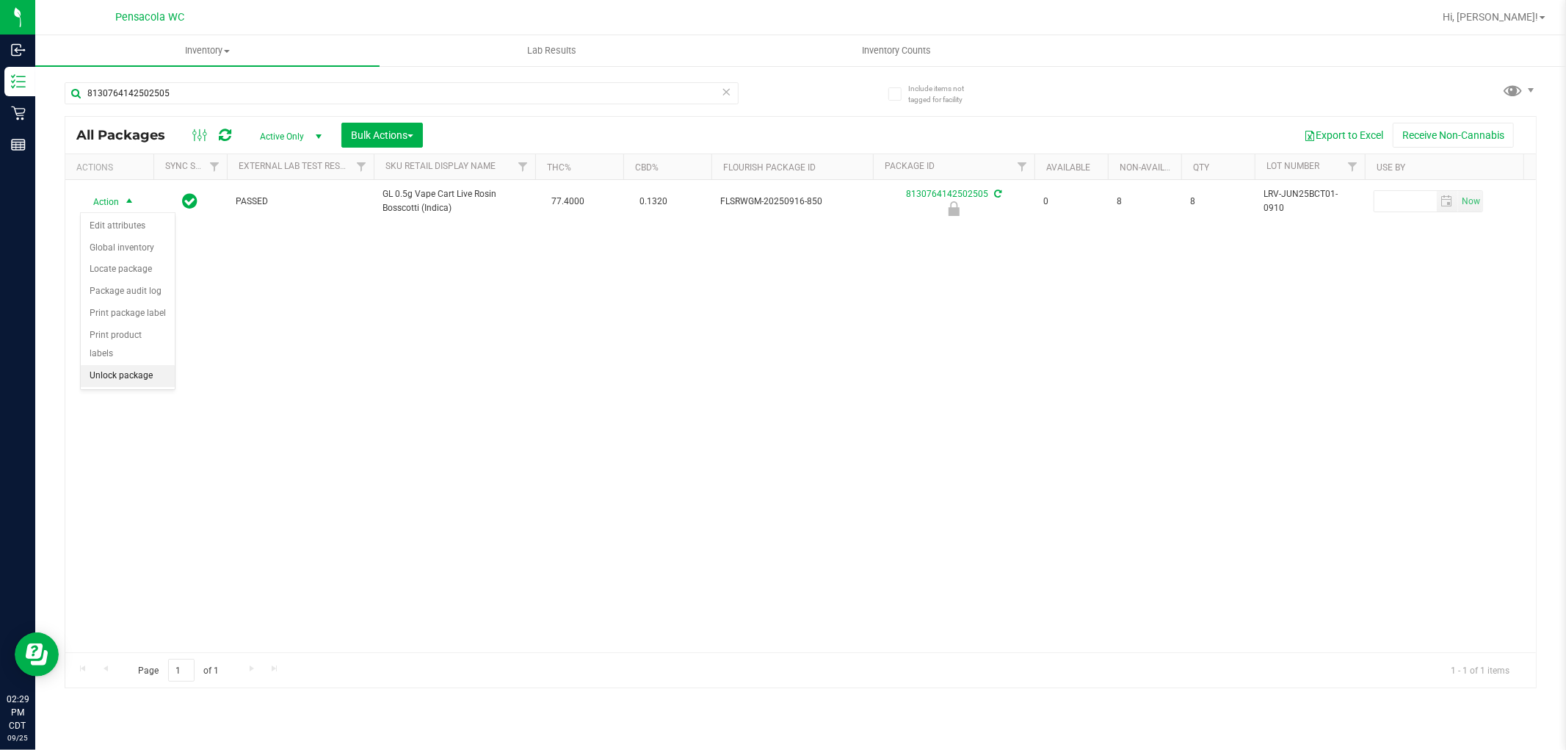
click at [123, 386] on li "Unlock package" at bounding box center [128, 376] width 94 height 22
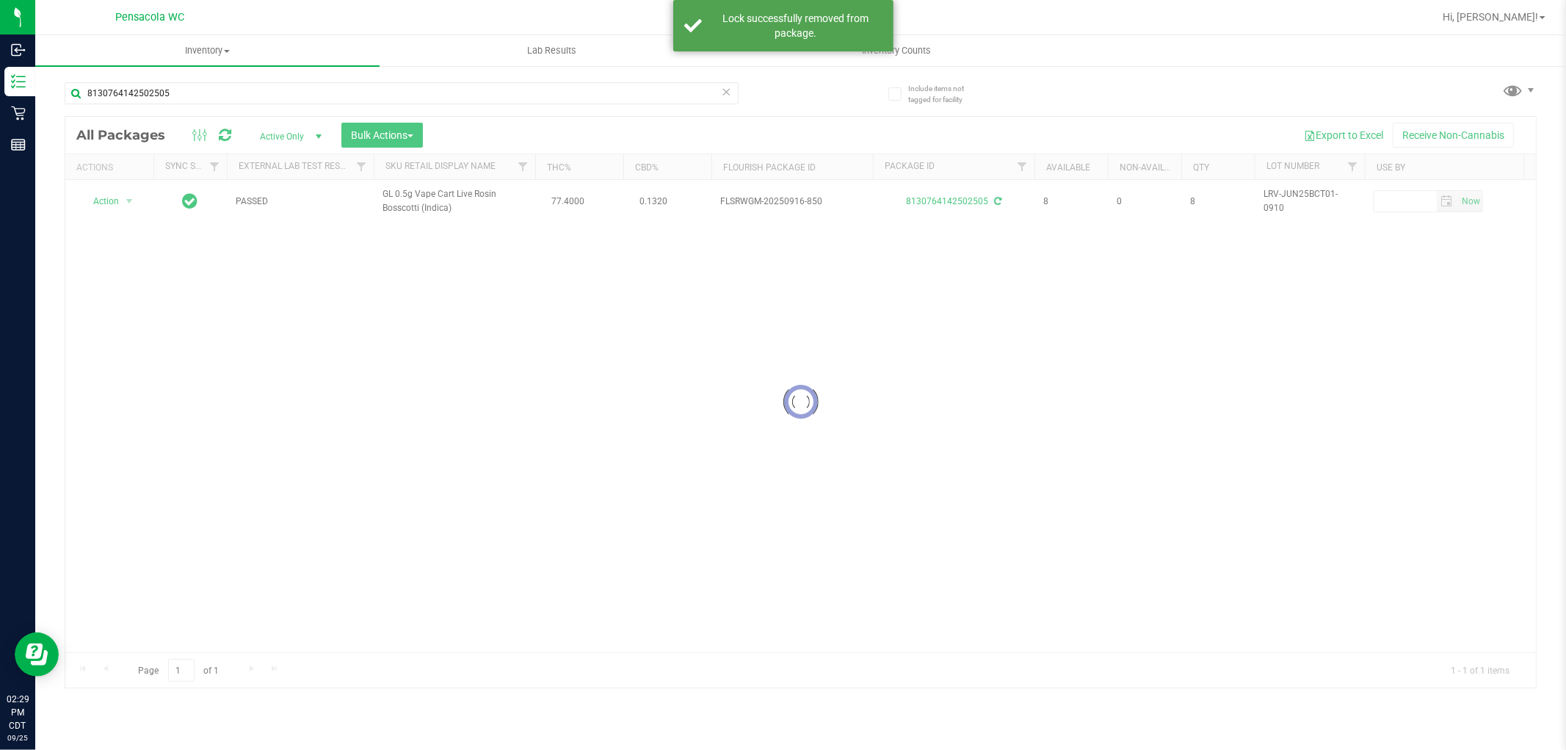
click at [106, 206] on div at bounding box center [800, 402] width 1471 height 571
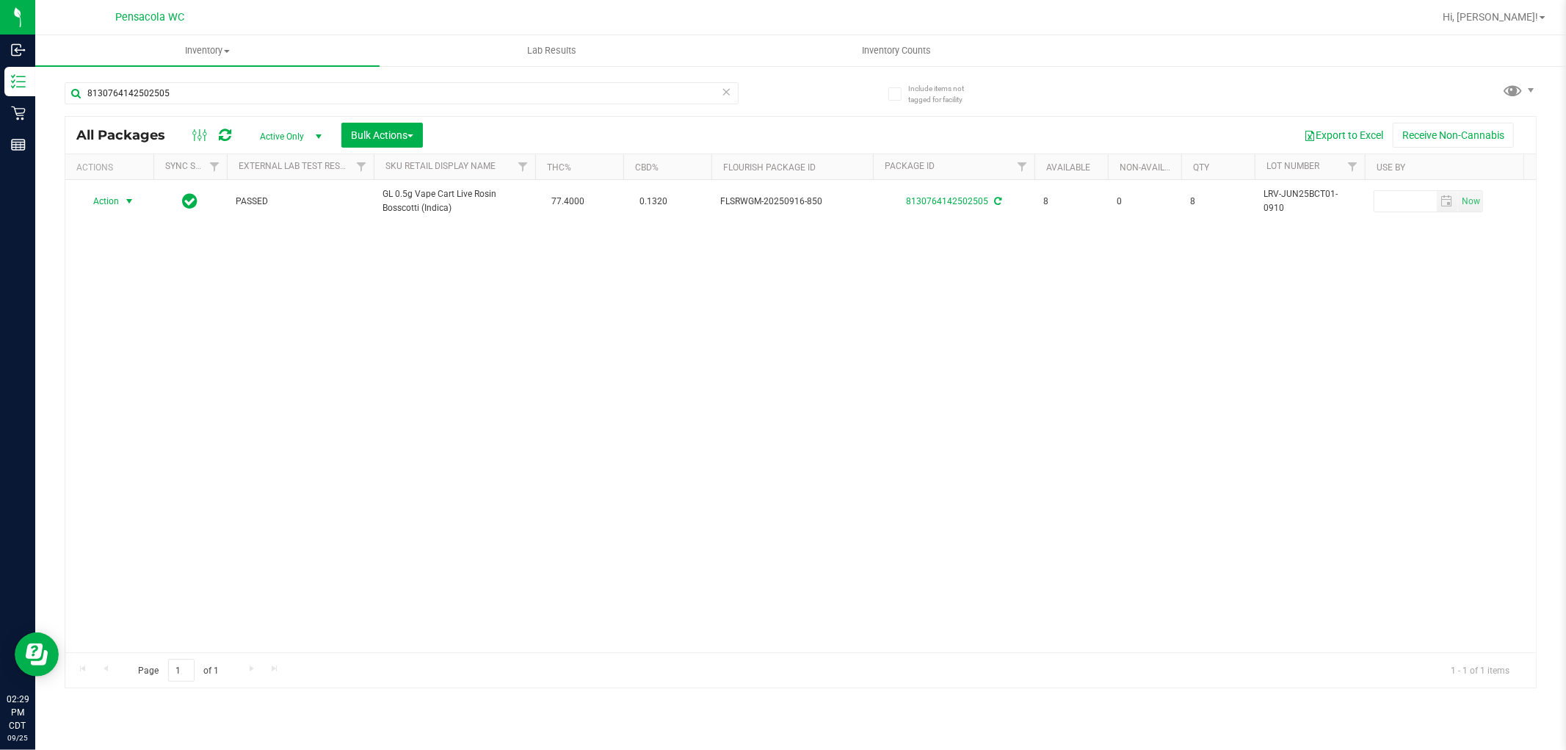
click at [106, 206] on span "Action" at bounding box center [100, 201] width 40 height 21
click at [142, 355] on li "Print package label" at bounding box center [138, 357] width 114 height 22
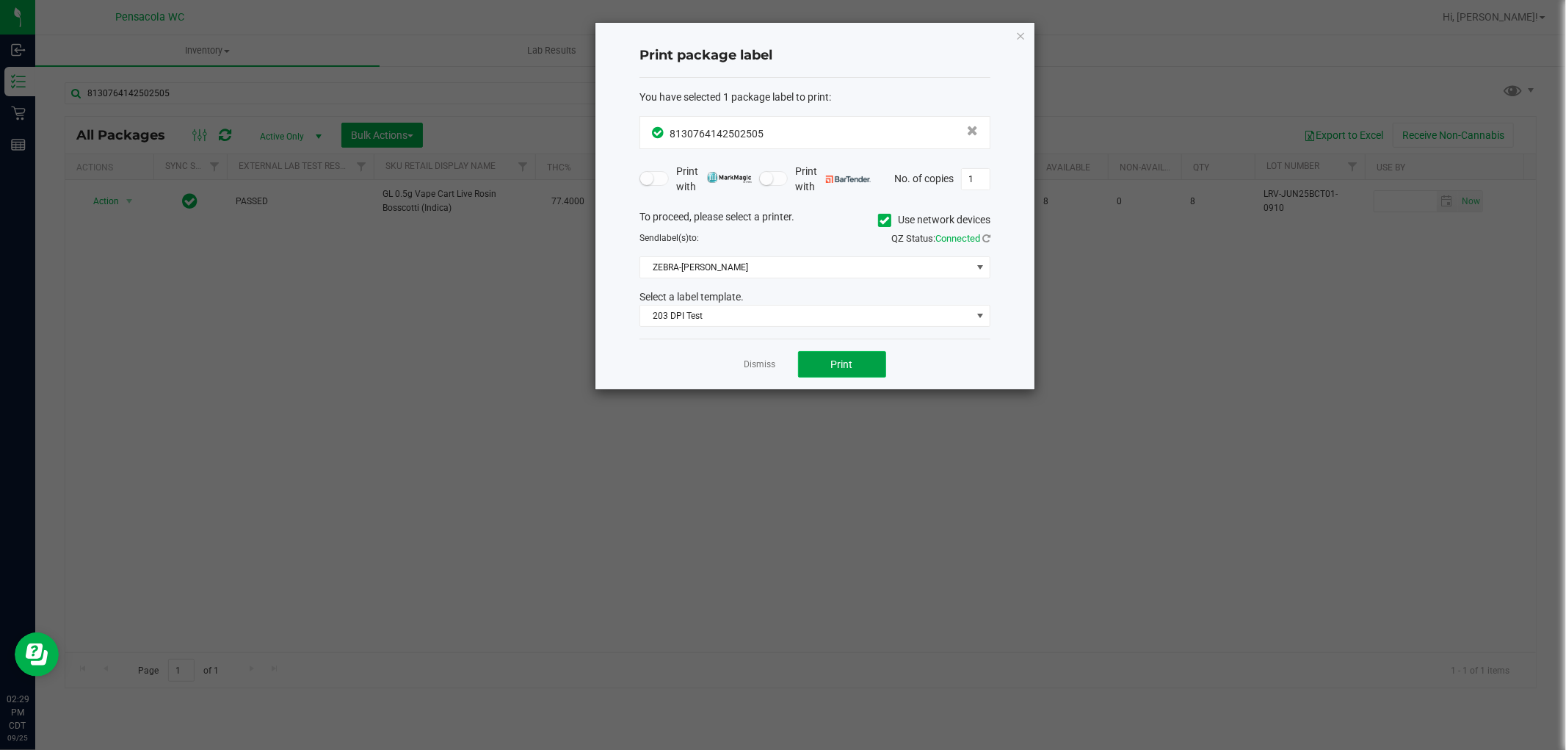
click at [820, 362] on button "Print" at bounding box center [842, 364] width 88 height 26
click at [764, 364] on link "Dismiss" at bounding box center [761, 364] width 32 height 12
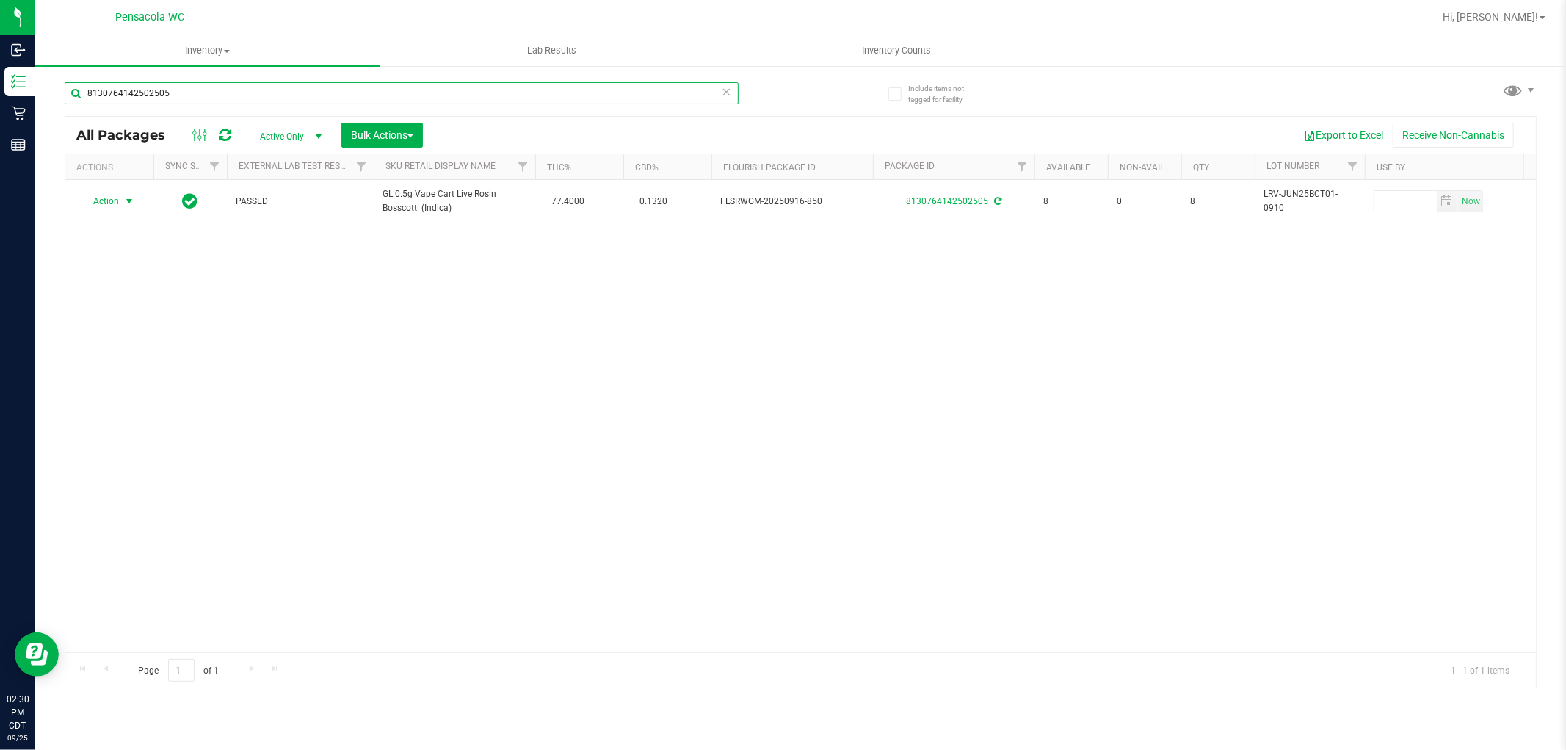
click at [717, 92] on input "8130764142502505" at bounding box center [402, 93] width 674 height 22
click at [576, 89] on input "8130764142502505" at bounding box center [402, 93] width 674 height 22
click at [722, 90] on icon at bounding box center [727, 91] width 10 height 18
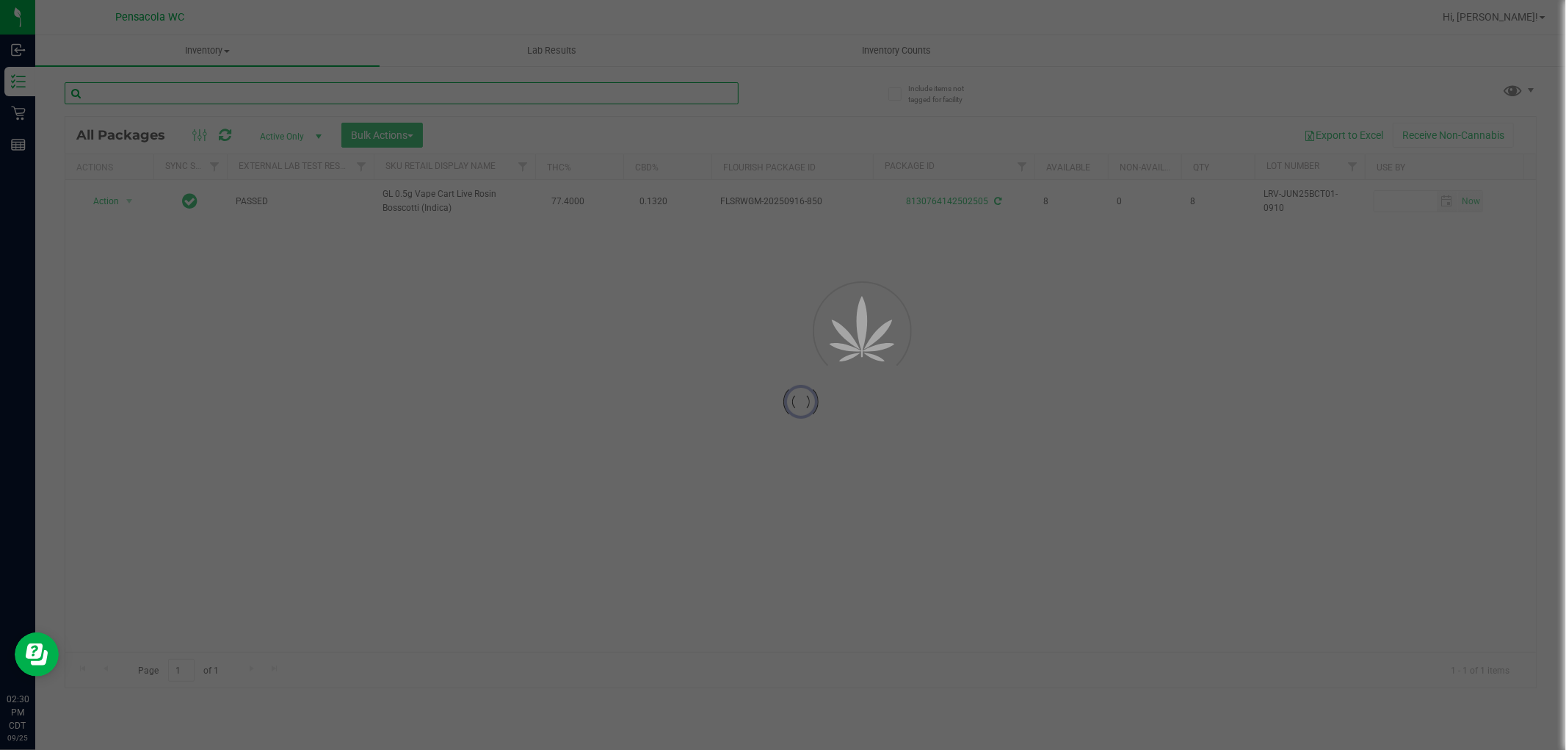
click at [652, 93] on input "text" at bounding box center [402, 93] width 674 height 22
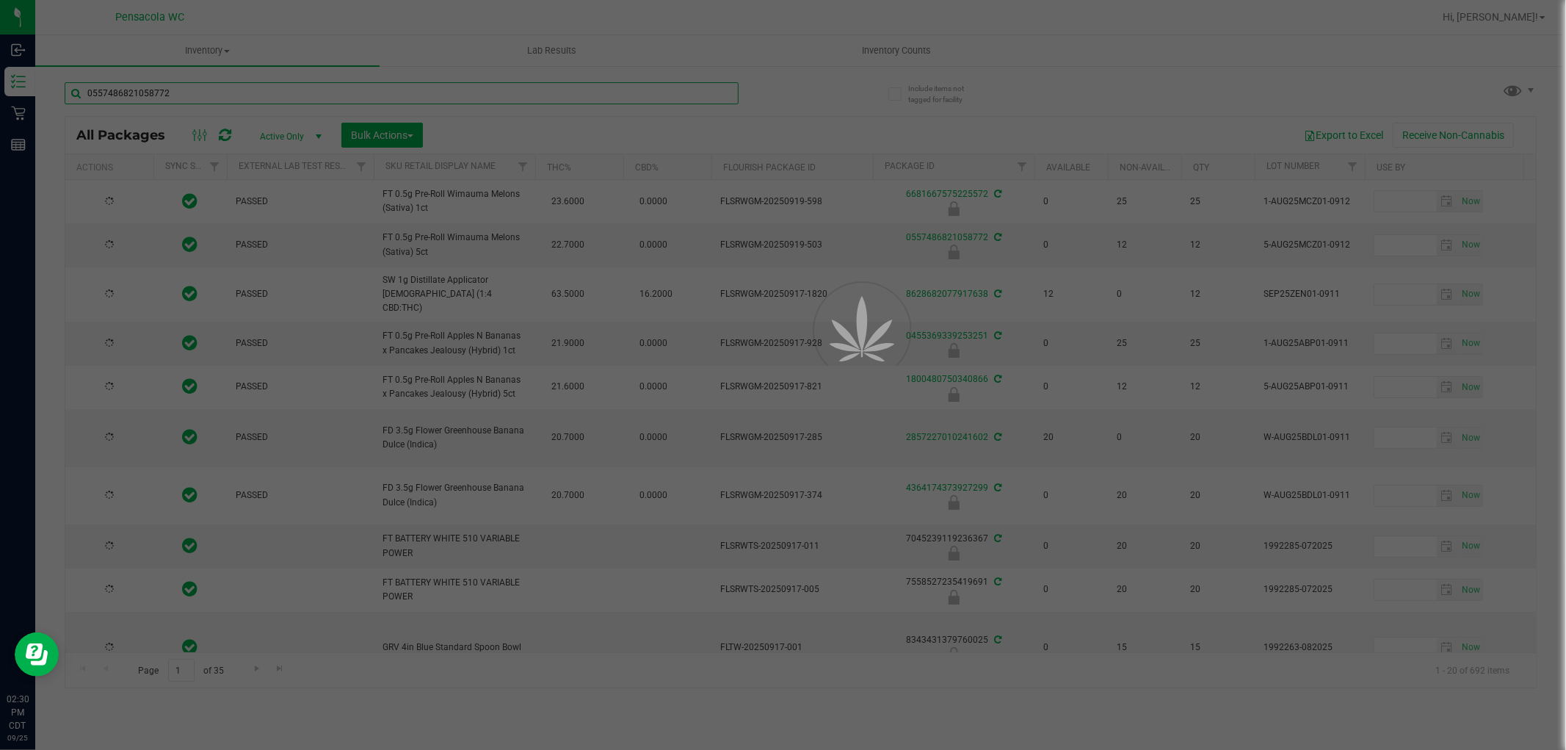
type input "0557486821058772"
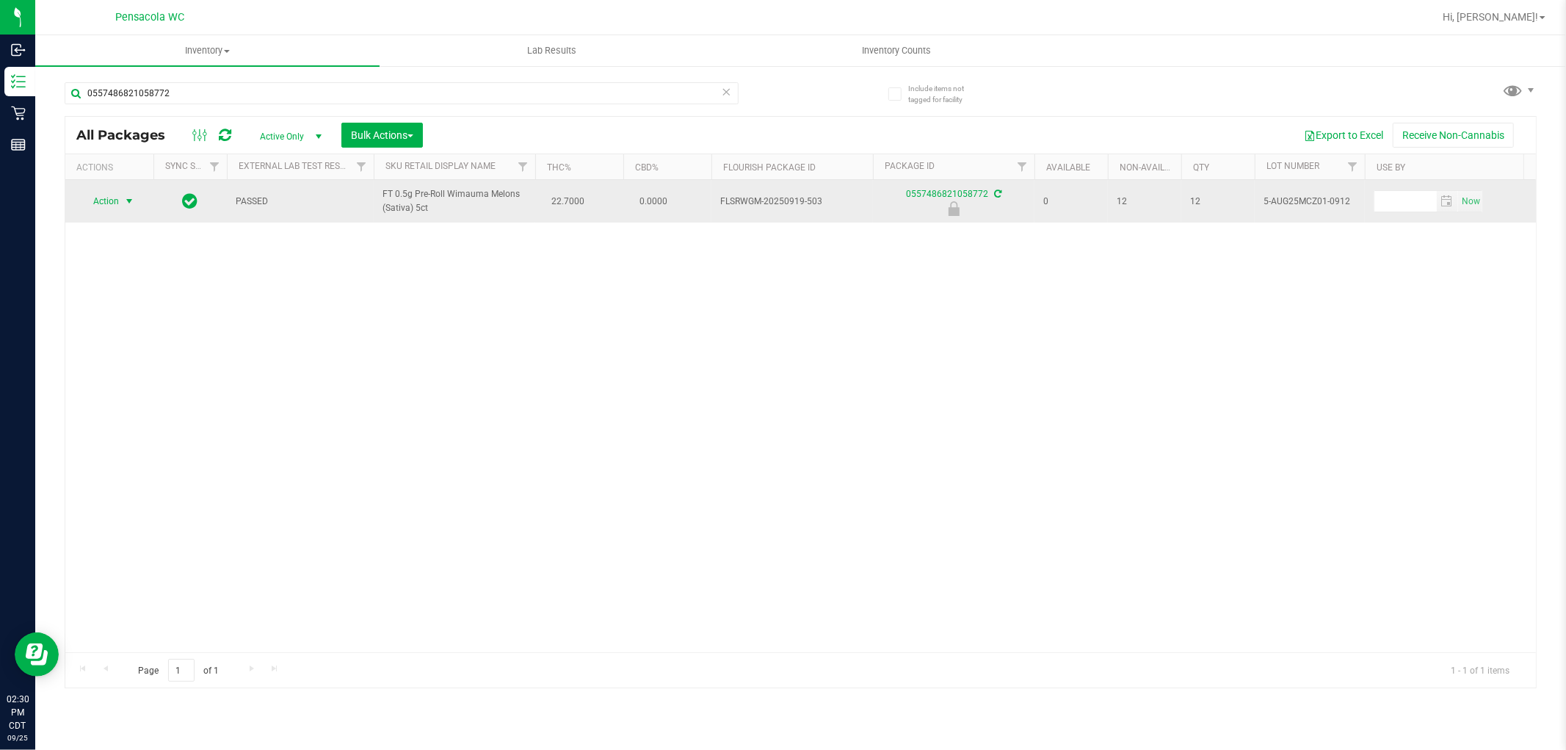
click at [129, 203] on span "select" at bounding box center [129, 201] width 12 height 12
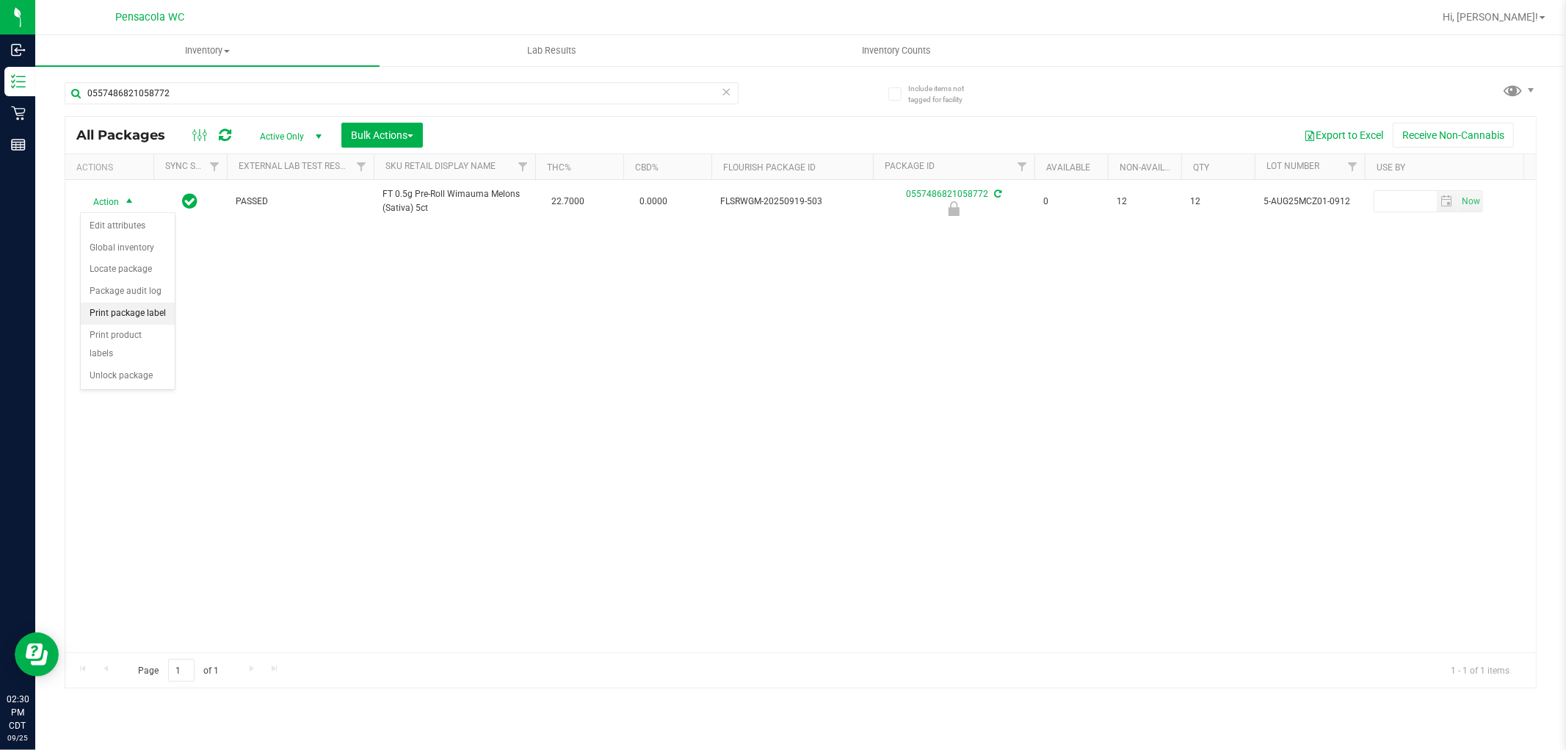
click at [166, 305] on li "Print package label" at bounding box center [128, 314] width 94 height 22
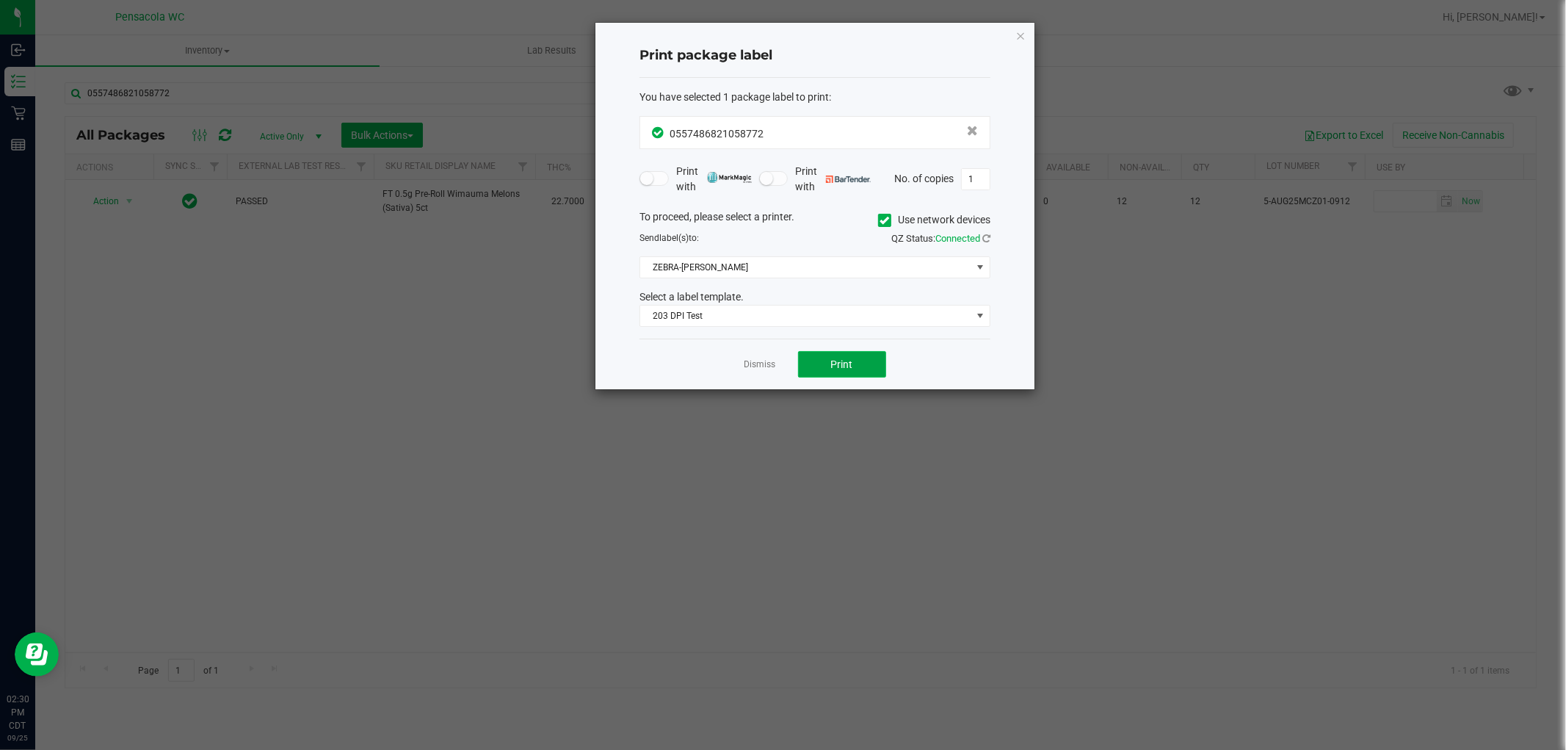
click at [844, 369] on span "Print" at bounding box center [842, 364] width 22 height 12
click at [112, 196] on ngb-modal-window "Print package label You have selected 1 package label to print : 05574868210587…" at bounding box center [788, 375] width 1577 height 750
click at [726, 346] on div "Dismiss Print" at bounding box center [815, 364] width 351 height 51
click at [770, 364] on link "Dismiss" at bounding box center [761, 364] width 32 height 12
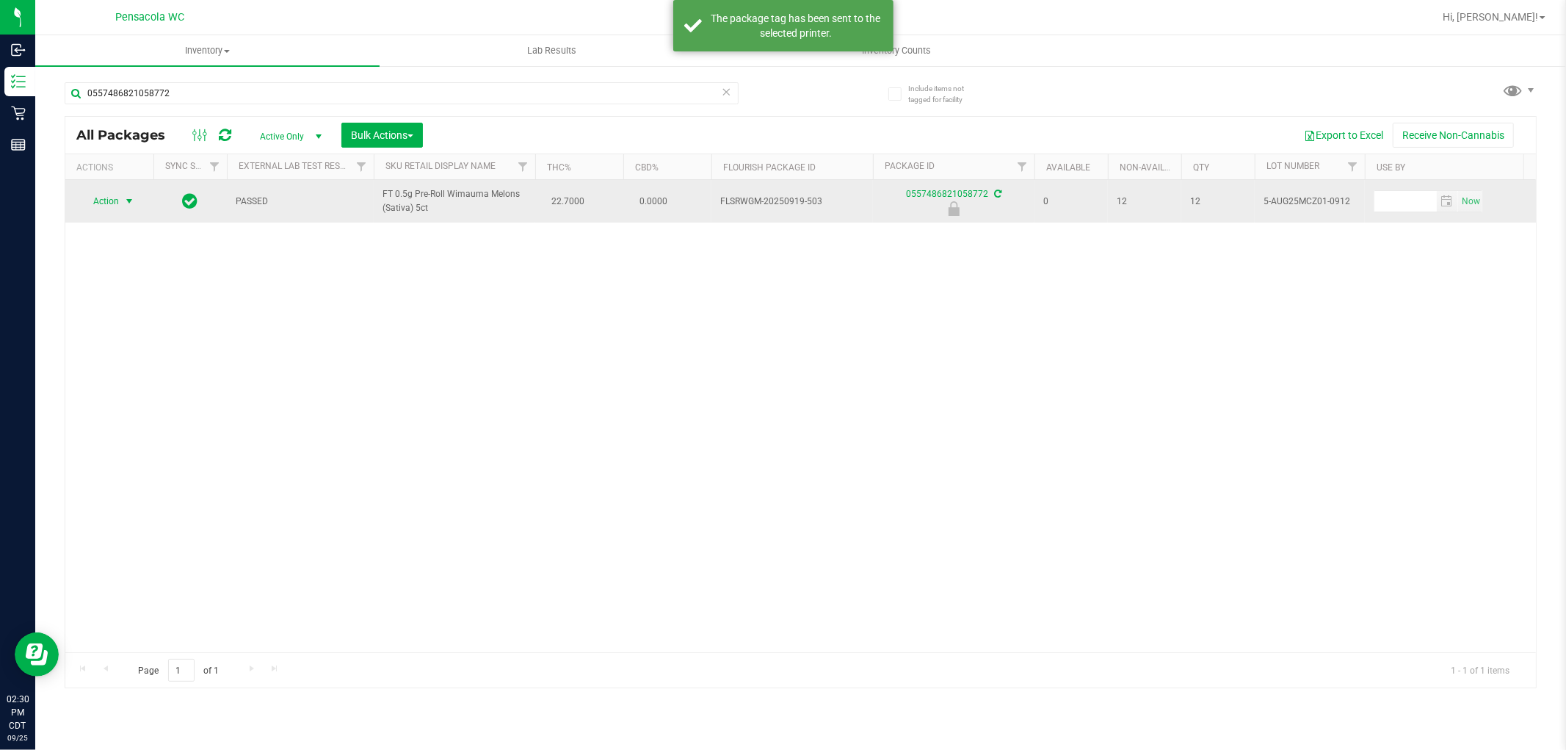
click at [90, 195] on span "Action" at bounding box center [100, 201] width 40 height 21
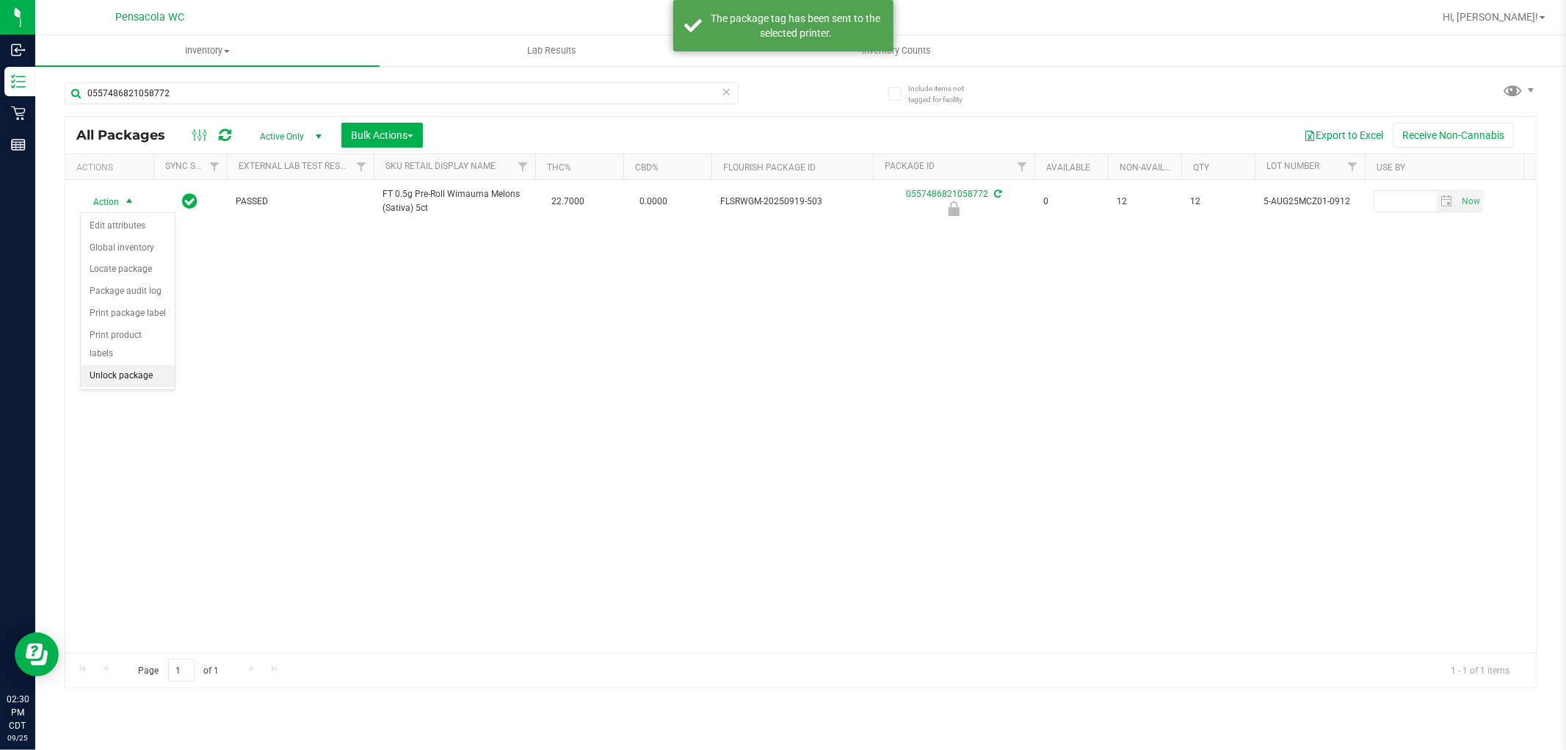
click at [151, 372] on li "Unlock package" at bounding box center [128, 376] width 94 height 22
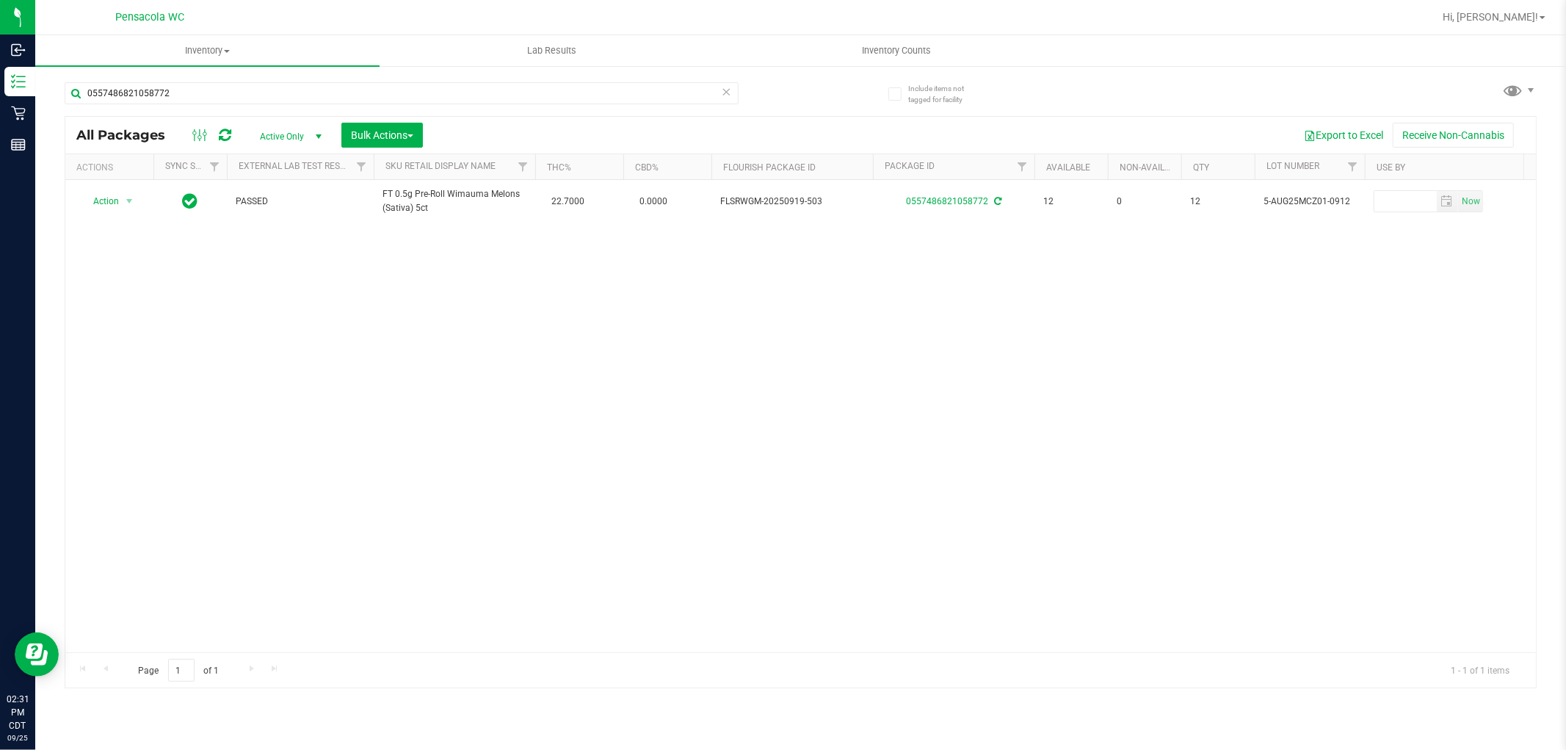
click at [729, 93] on icon at bounding box center [727, 91] width 10 height 18
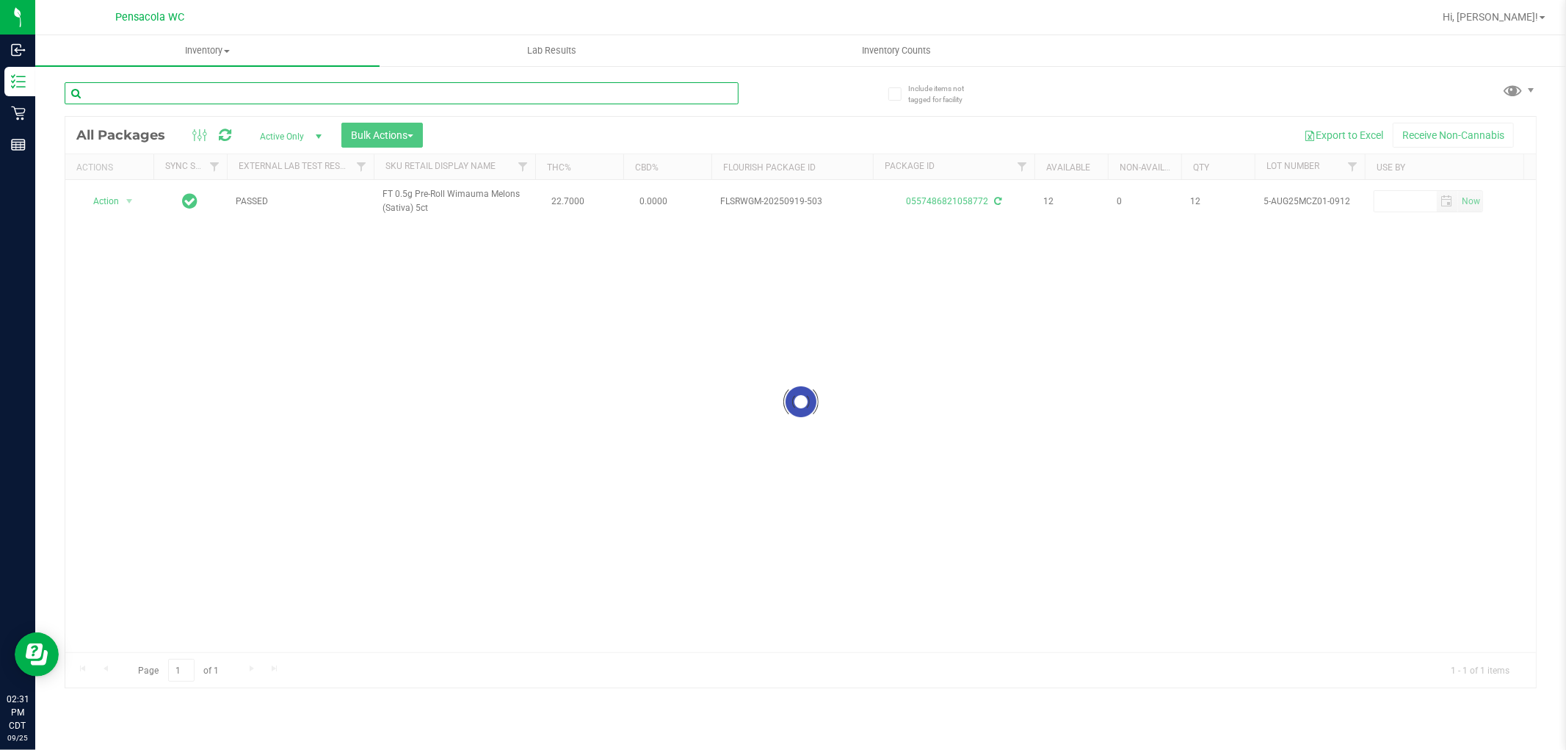
click at [644, 93] on input "text" at bounding box center [402, 93] width 674 height 22
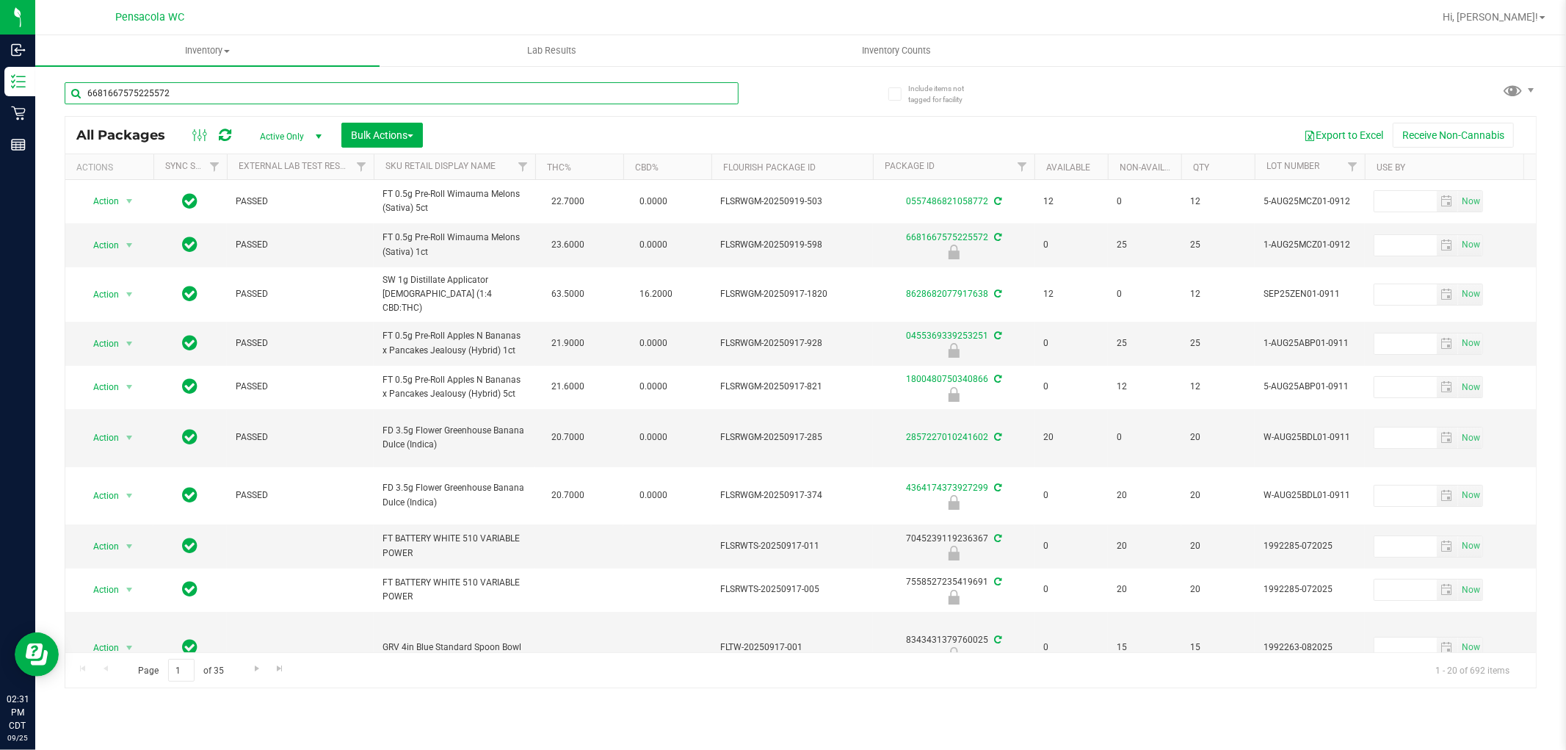
type input "6681667575225572"
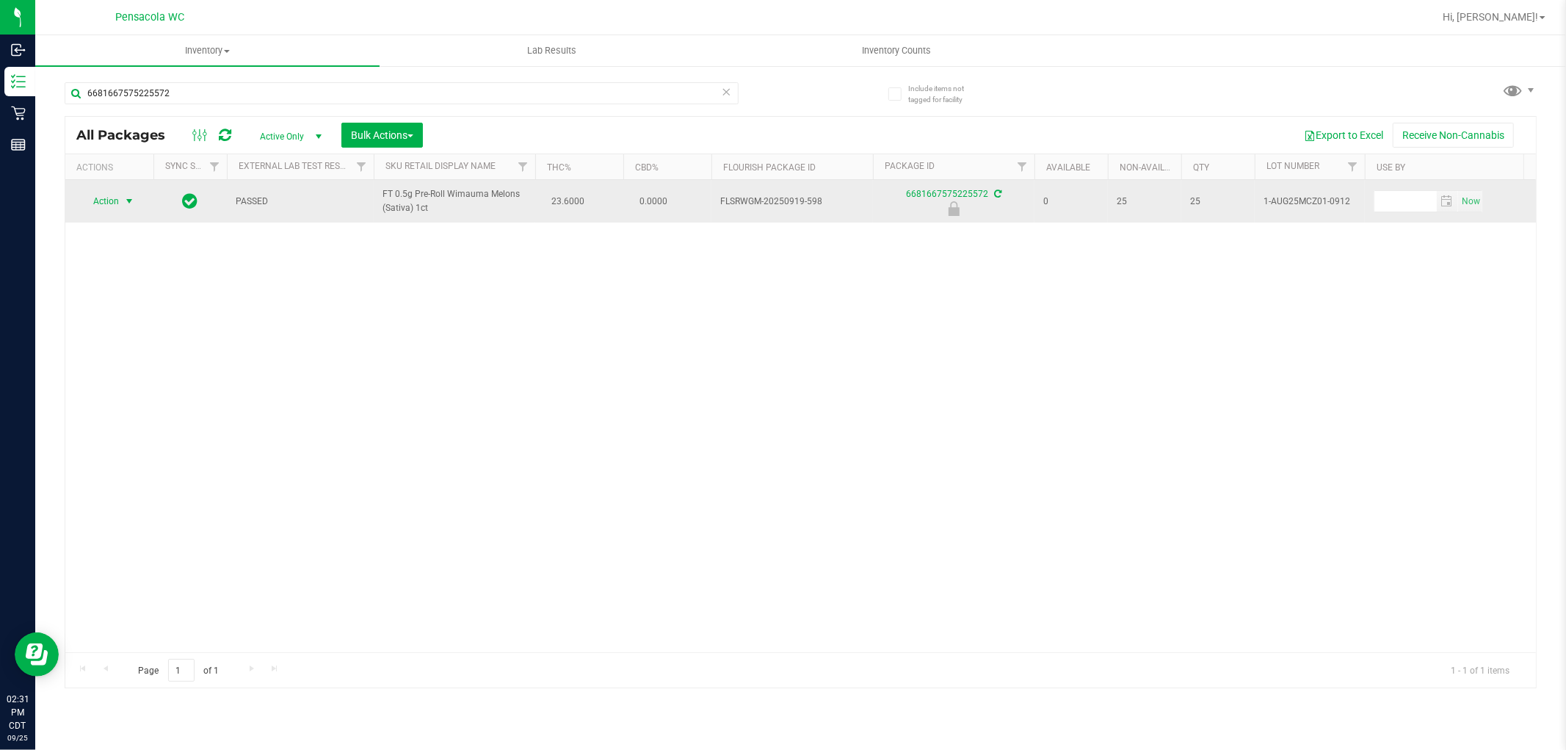
click at [126, 201] on span "select" at bounding box center [129, 201] width 12 height 12
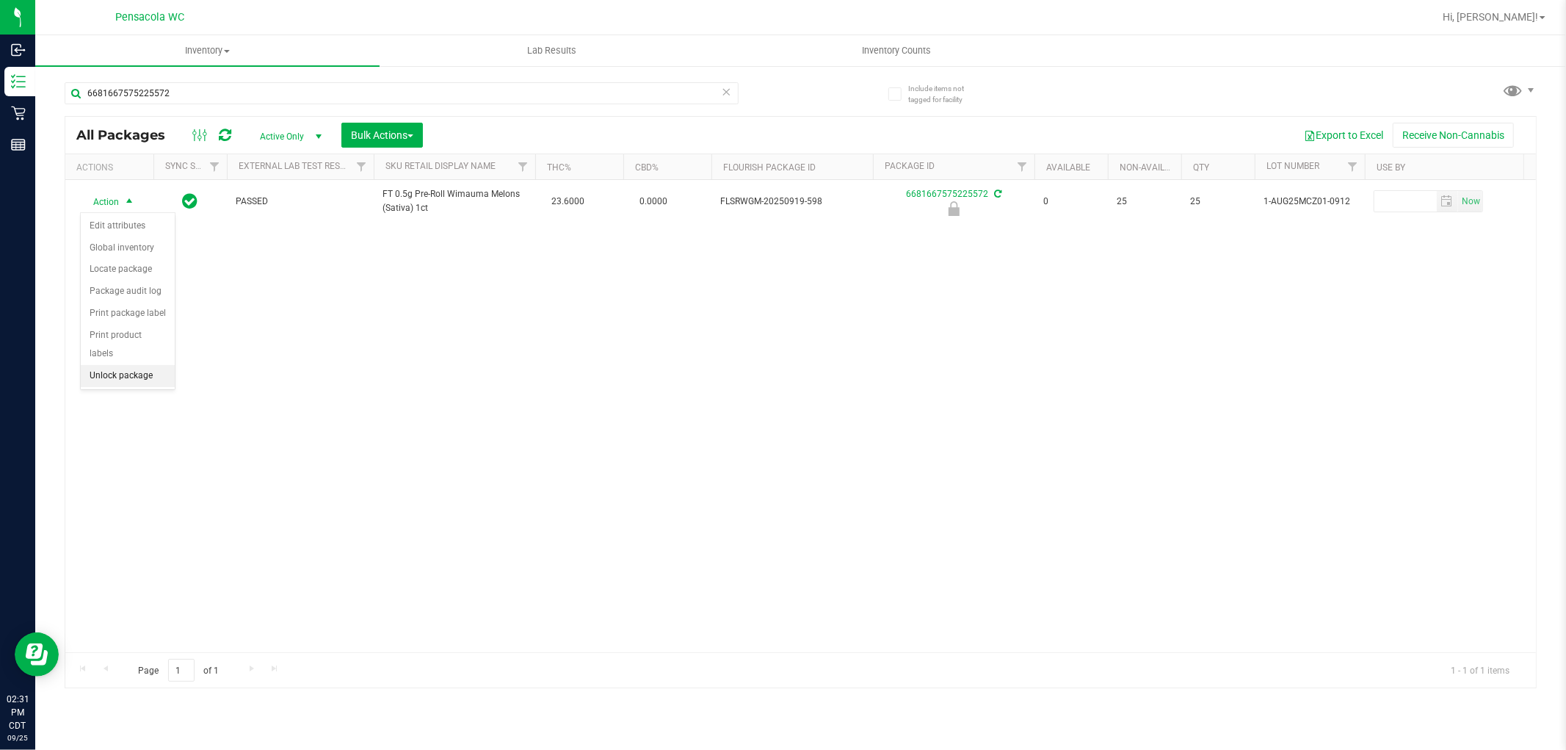
click at [129, 380] on li "Unlock package" at bounding box center [128, 376] width 94 height 22
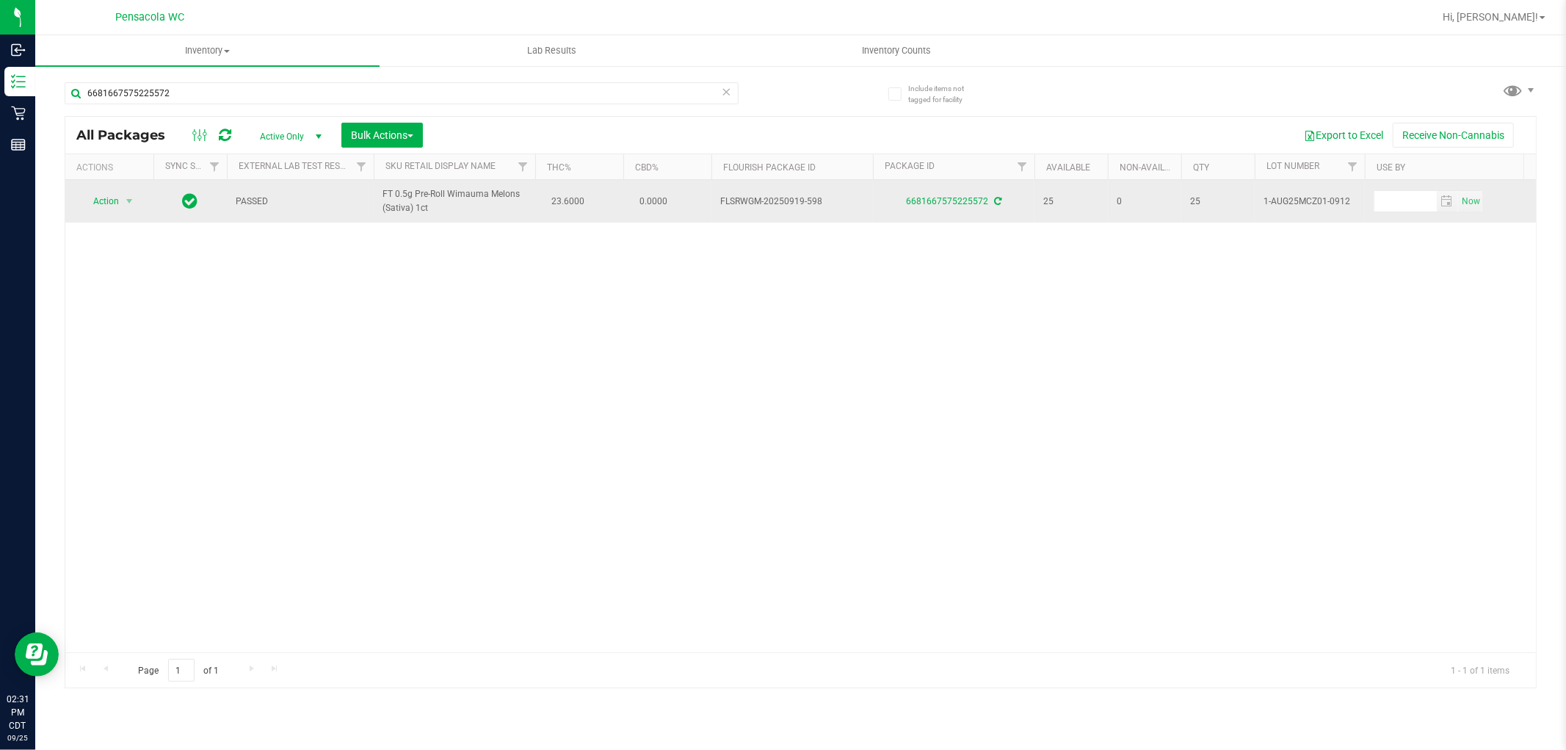
click at [98, 206] on span "Action" at bounding box center [100, 201] width 40 height 21
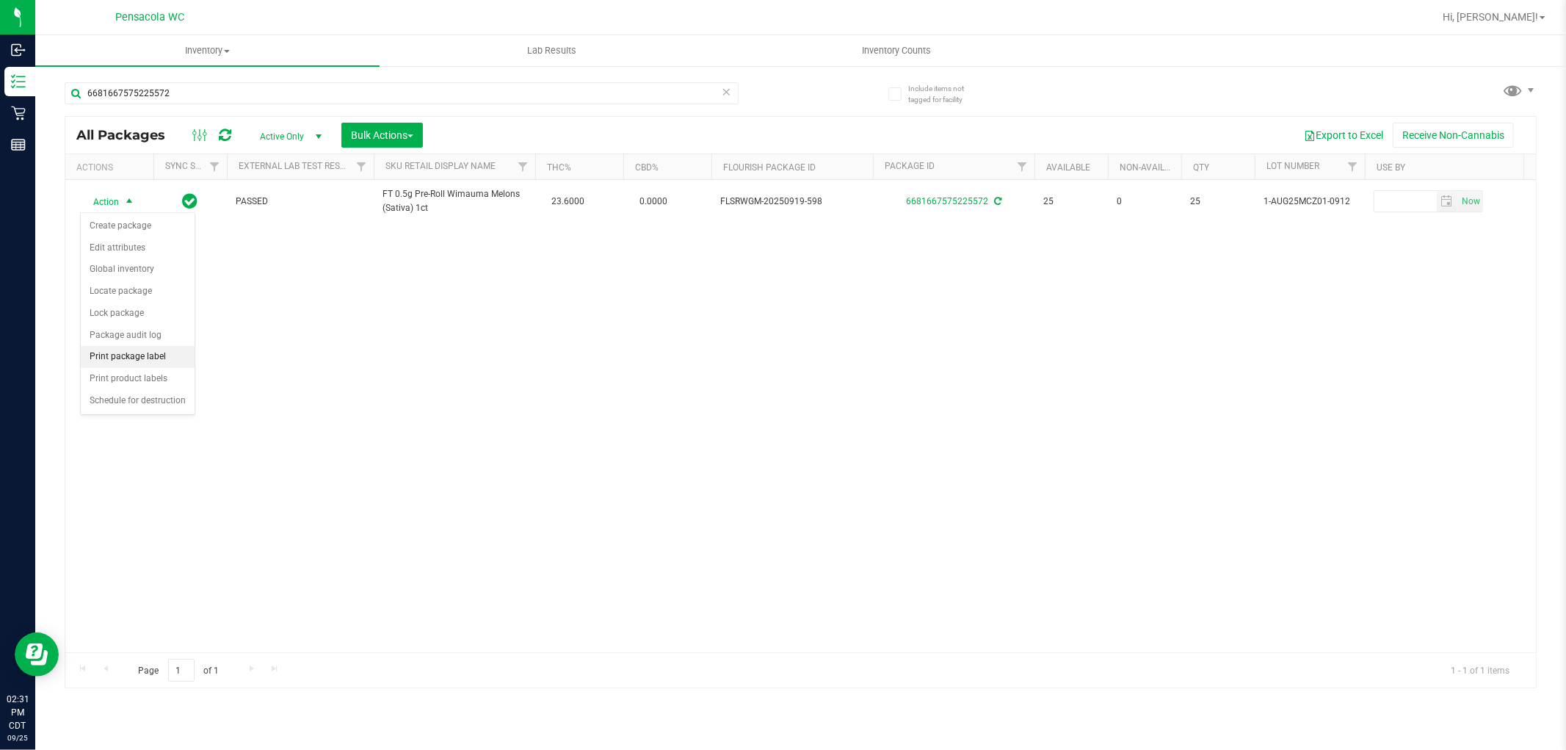
click at [137, 355] on li "Print package label" at bounding box center [138, 357] width 114 height 22
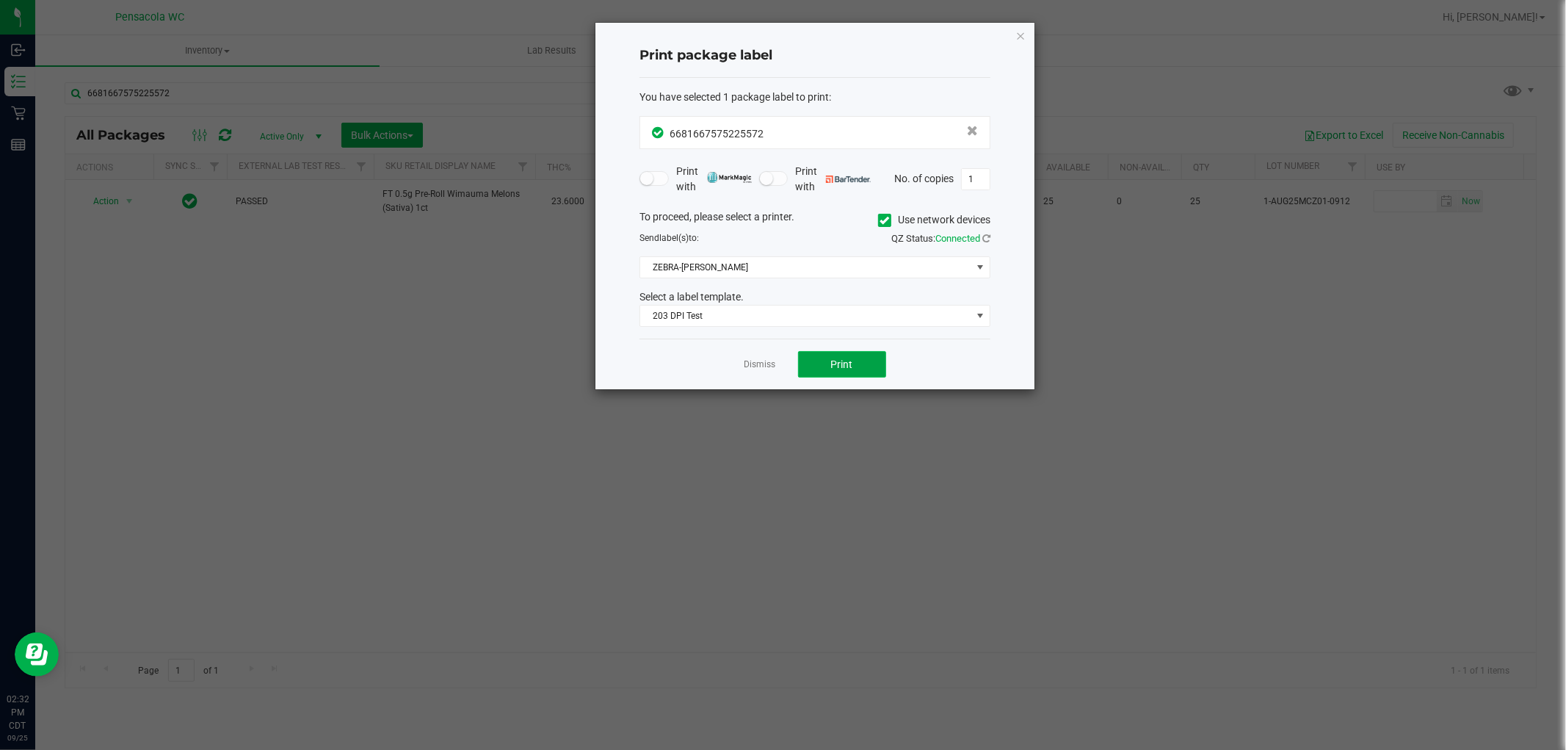
click at [837, 366] on span "Print" at bounding box center [842, 364] width 22 height 12
click at [771, 368] on link "Dismiss" at bounding box center [761, 364] width 32 height 12
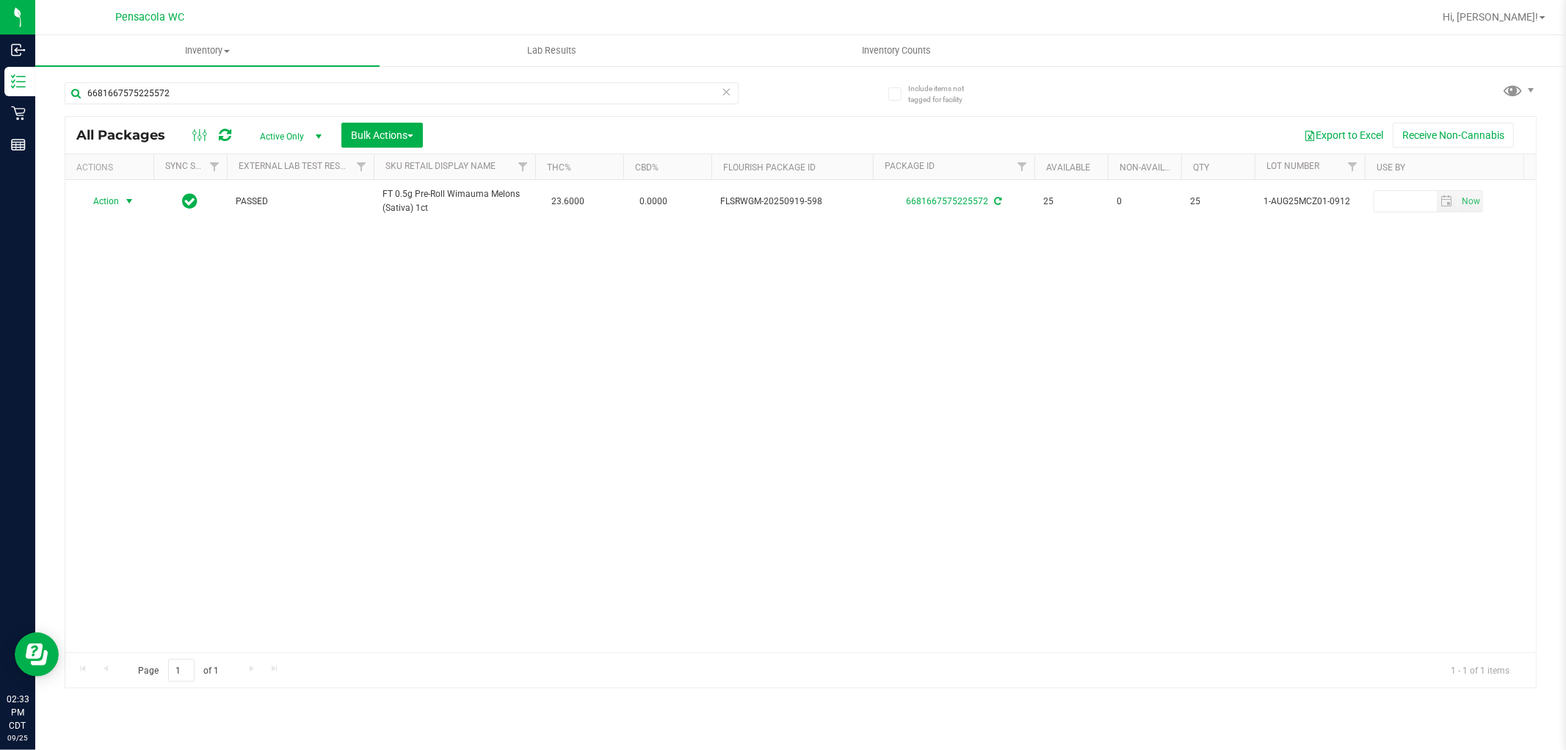
click at [728, 90] on icon at bounding box center [727, 91] width 10 height 18
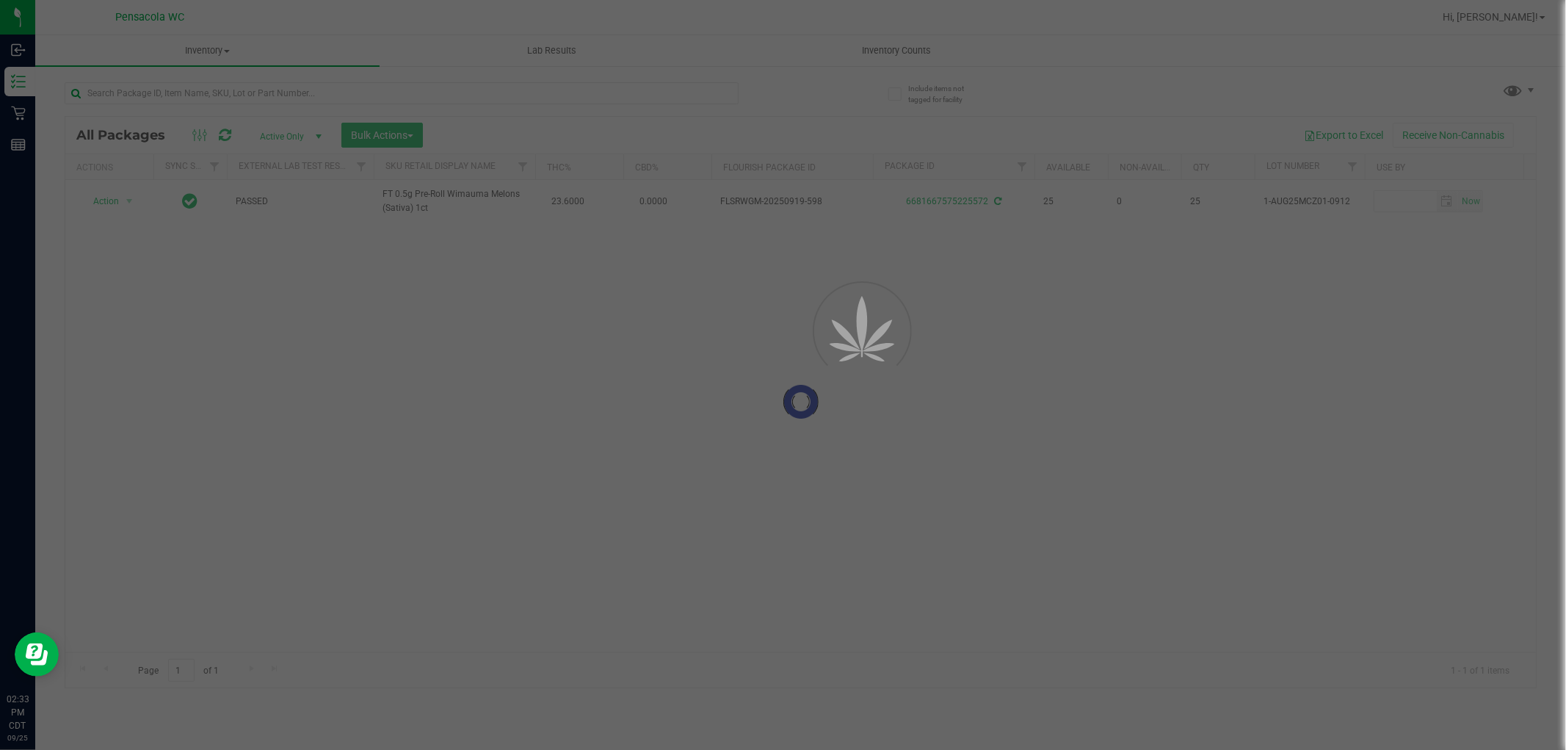
click at [632, 98] on div at bounding box center [783, 375] width 1566 height 750
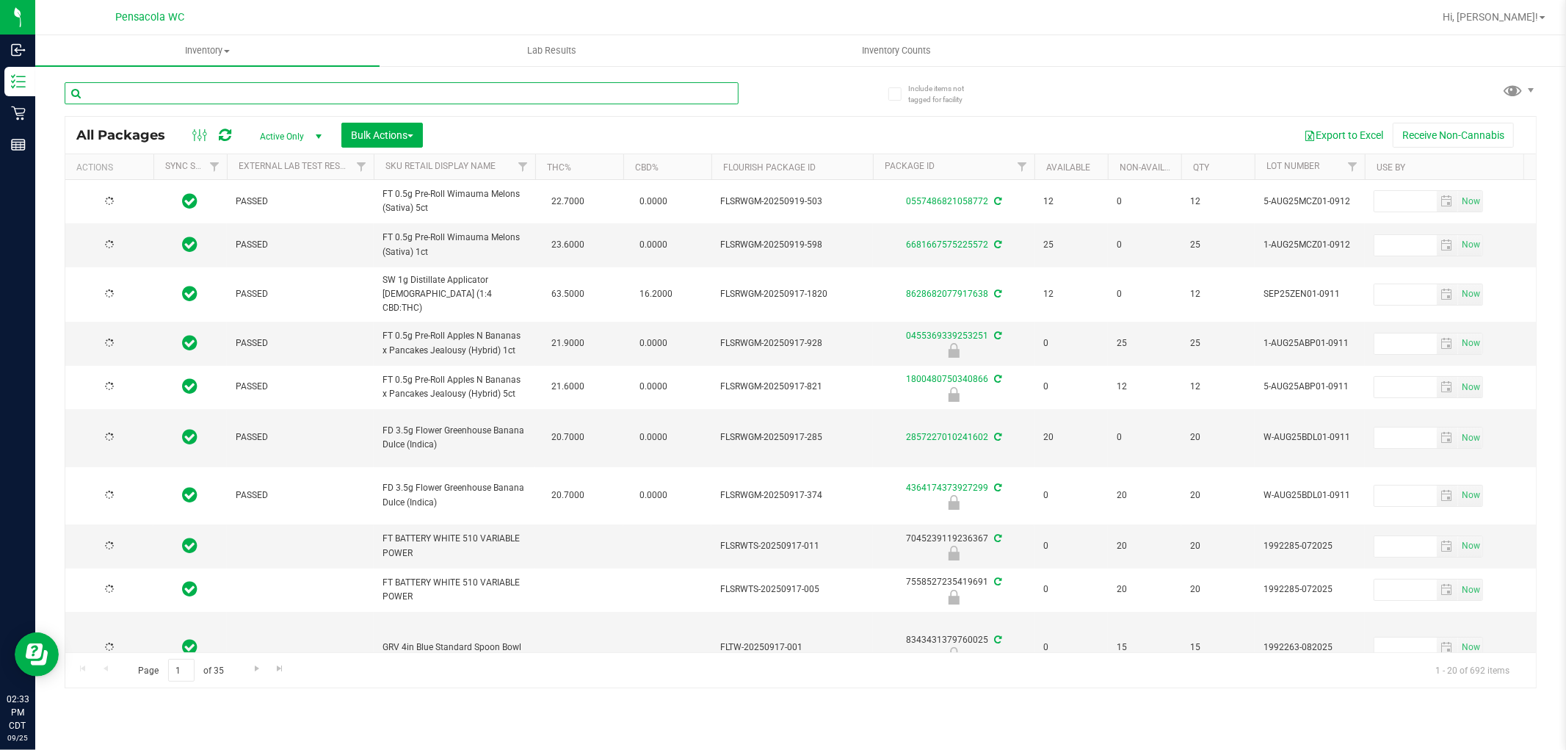
click at [186, 92] on input "text" at bounding box center [402, 93] width 674 height 22
type input "1800480750340866"
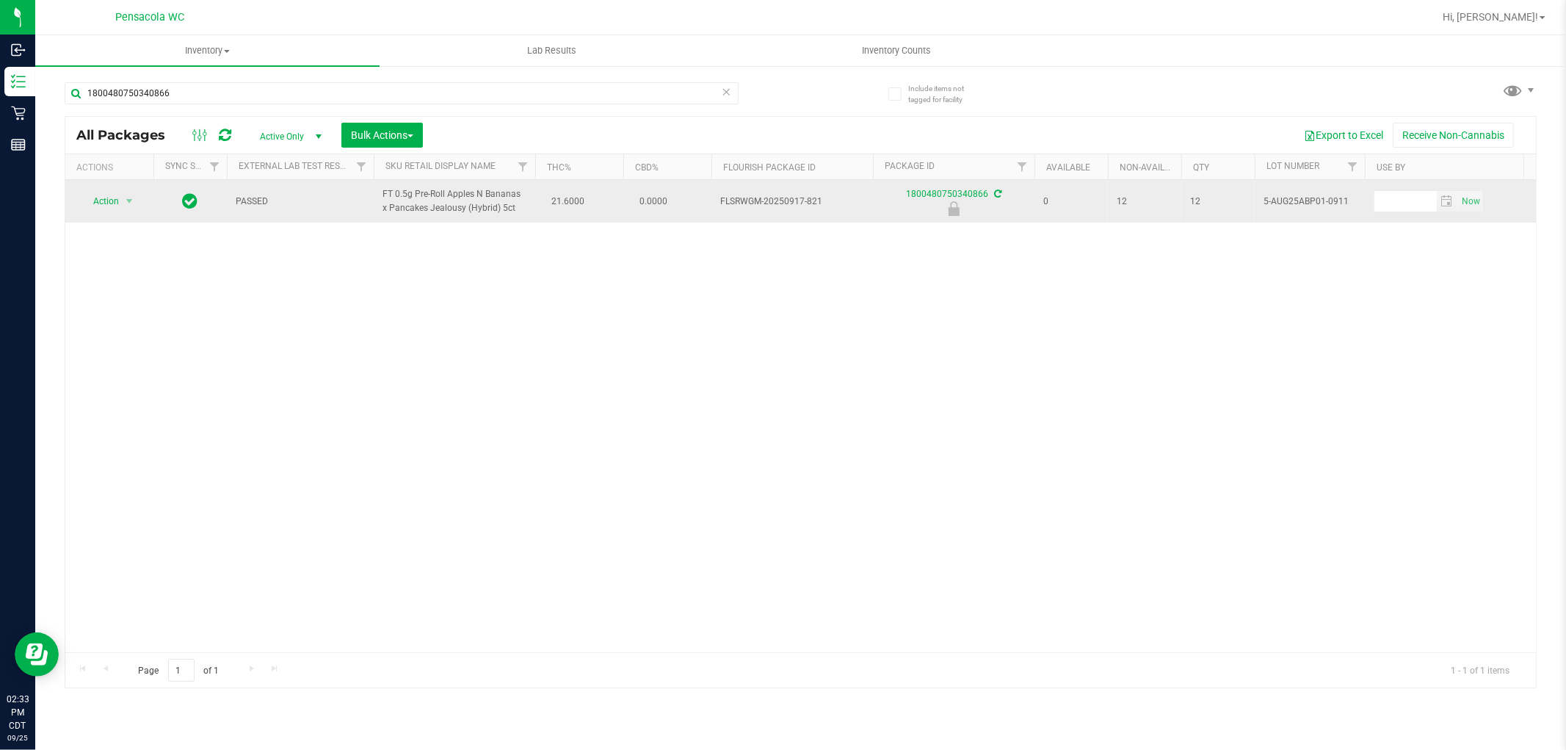
click at [98, 197] on span "Action" at bounding box center [100, 201] width 40 height 21
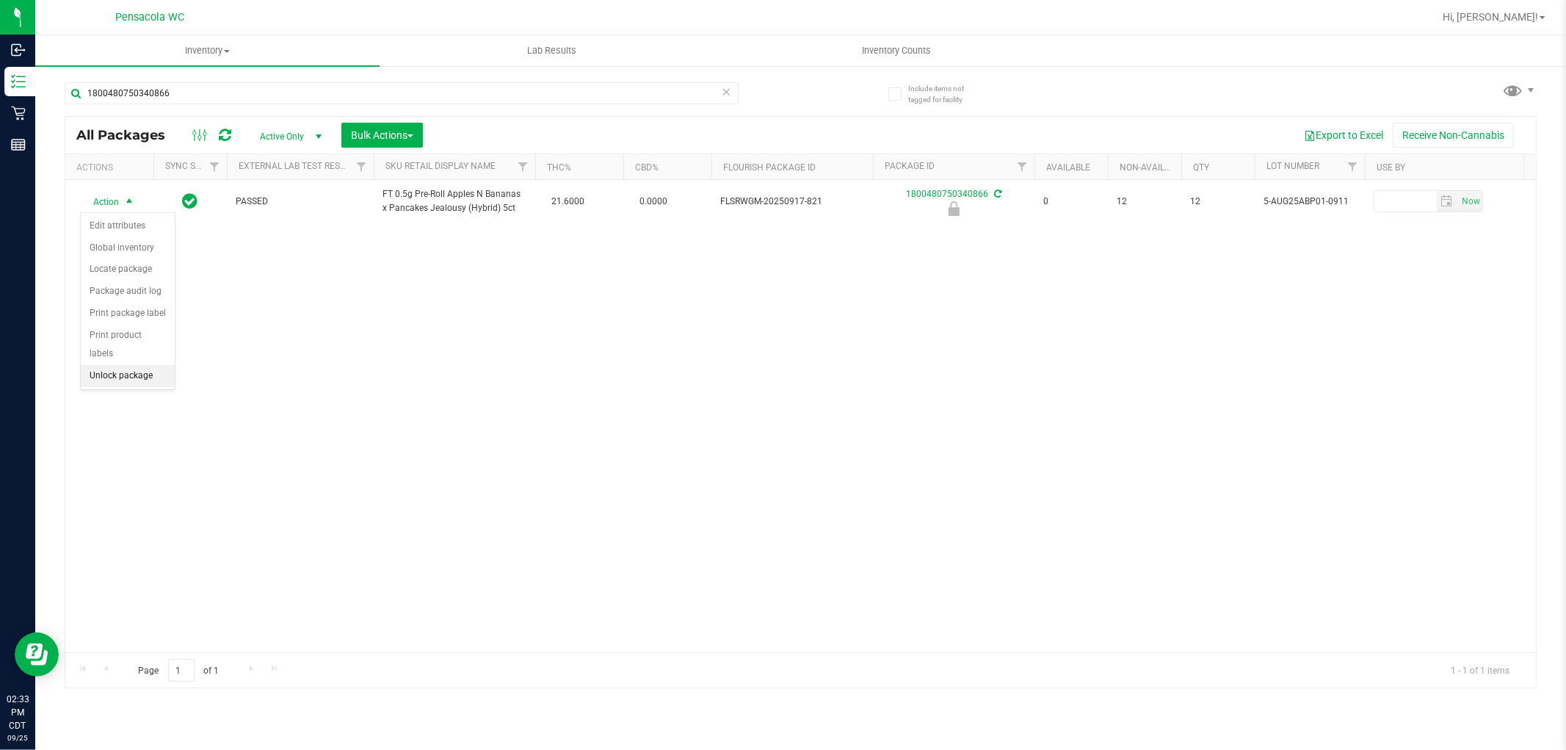
click at [151, 379] on li "Unlock package" at bounding box center [128, 376] width 94 height 22
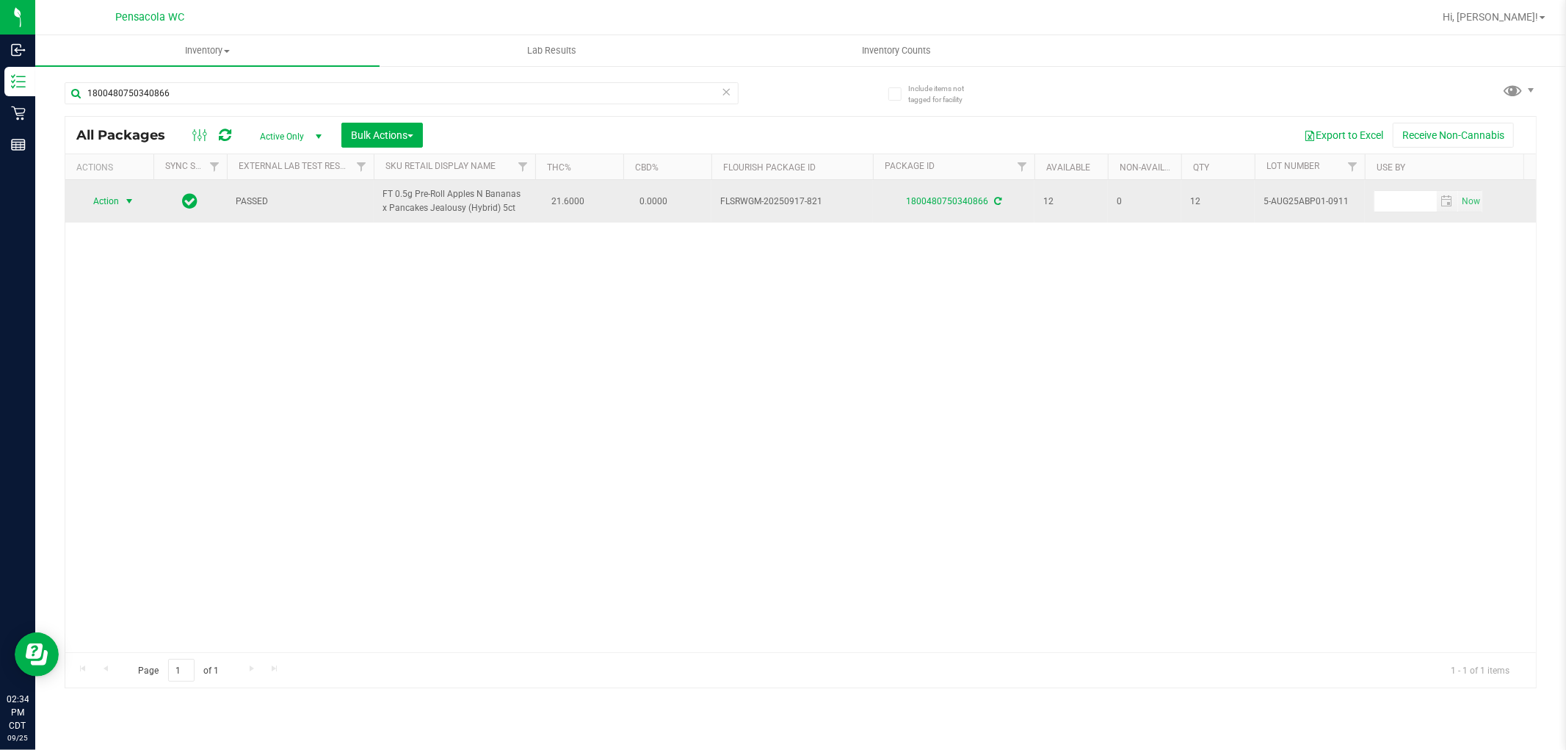
click at [128, 201] on span "select" at bounding box center [129, 201] width 12 height 12
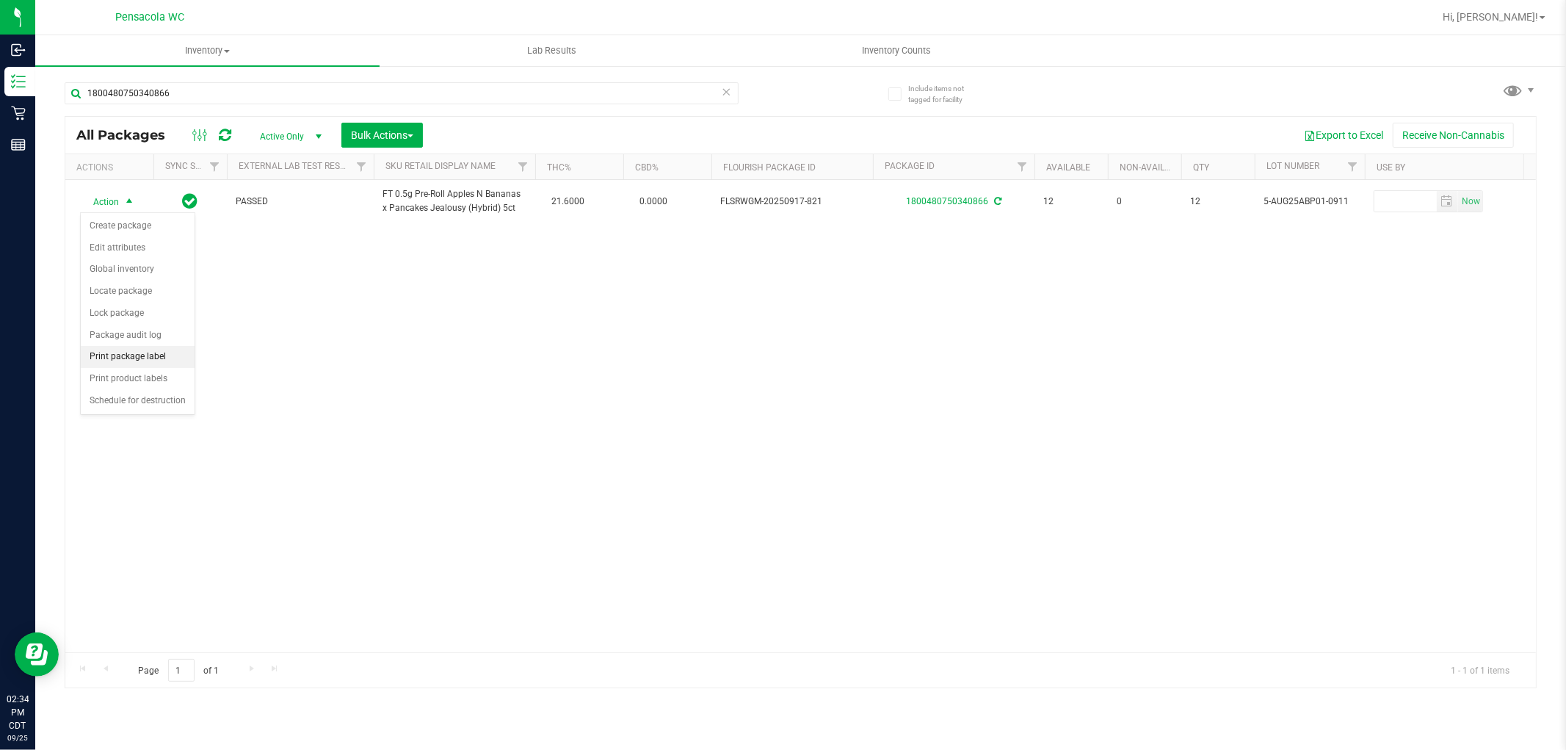
click at [153, 358] on li "Print package label" at bounding box center [138, 357] width 114 height 22
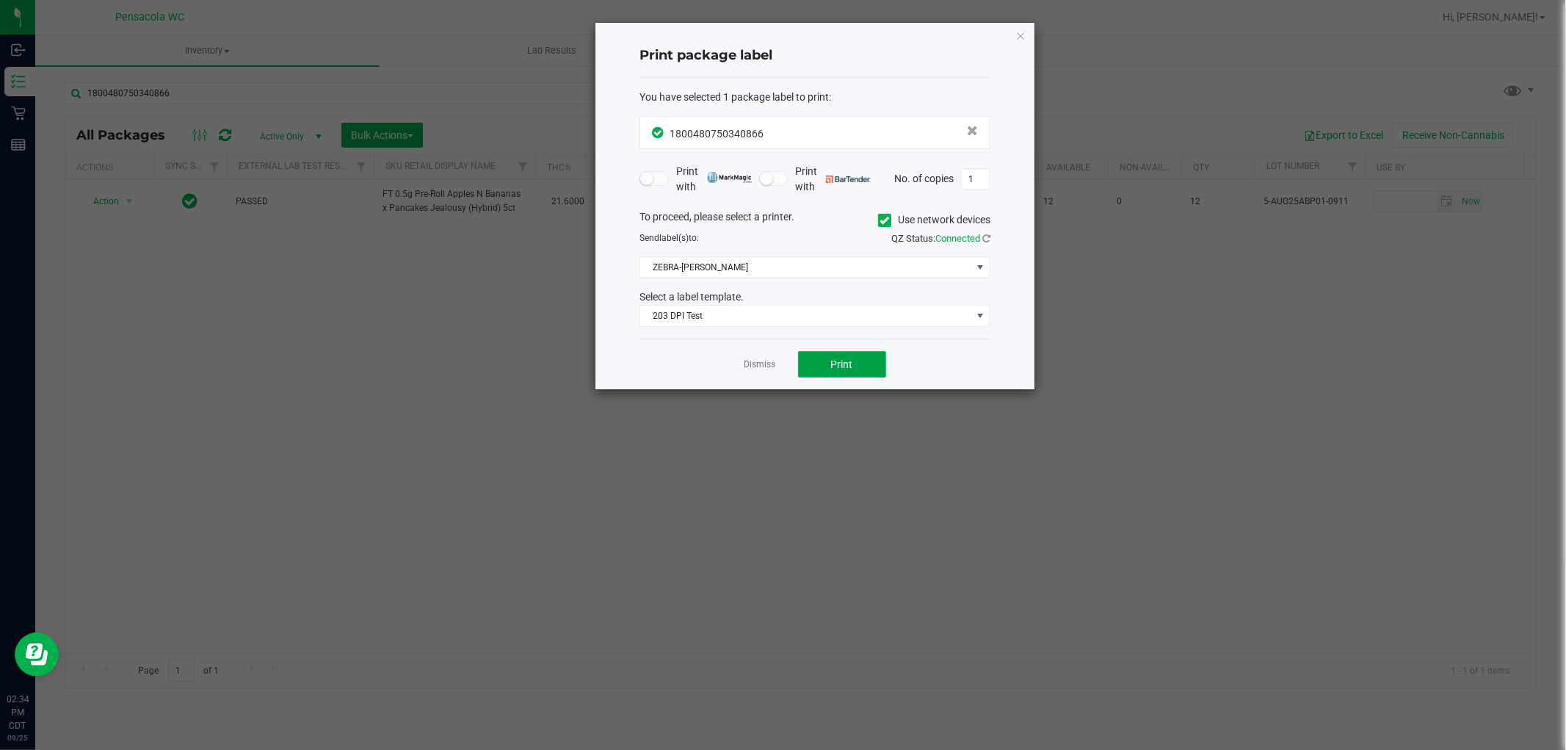
click at [864, 377] on button "Print" at bounding box center [842, 364] width 88 height 26
click at [745, 364] on link "Dismiss" at bounding box center [761, 364] width 32 height 12
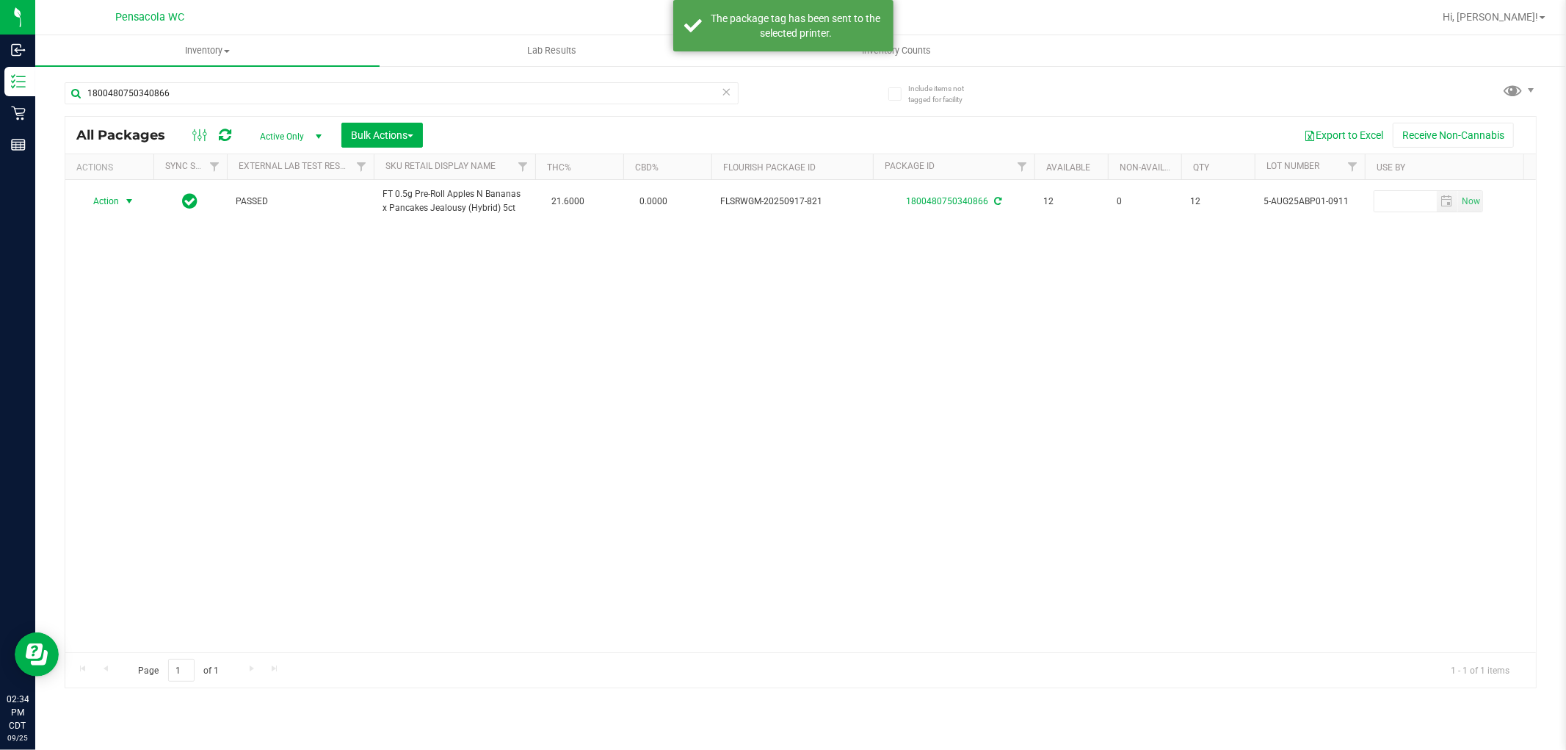
click at [726, 90] on icon at bounding box center [727, 91] width 10 height 18
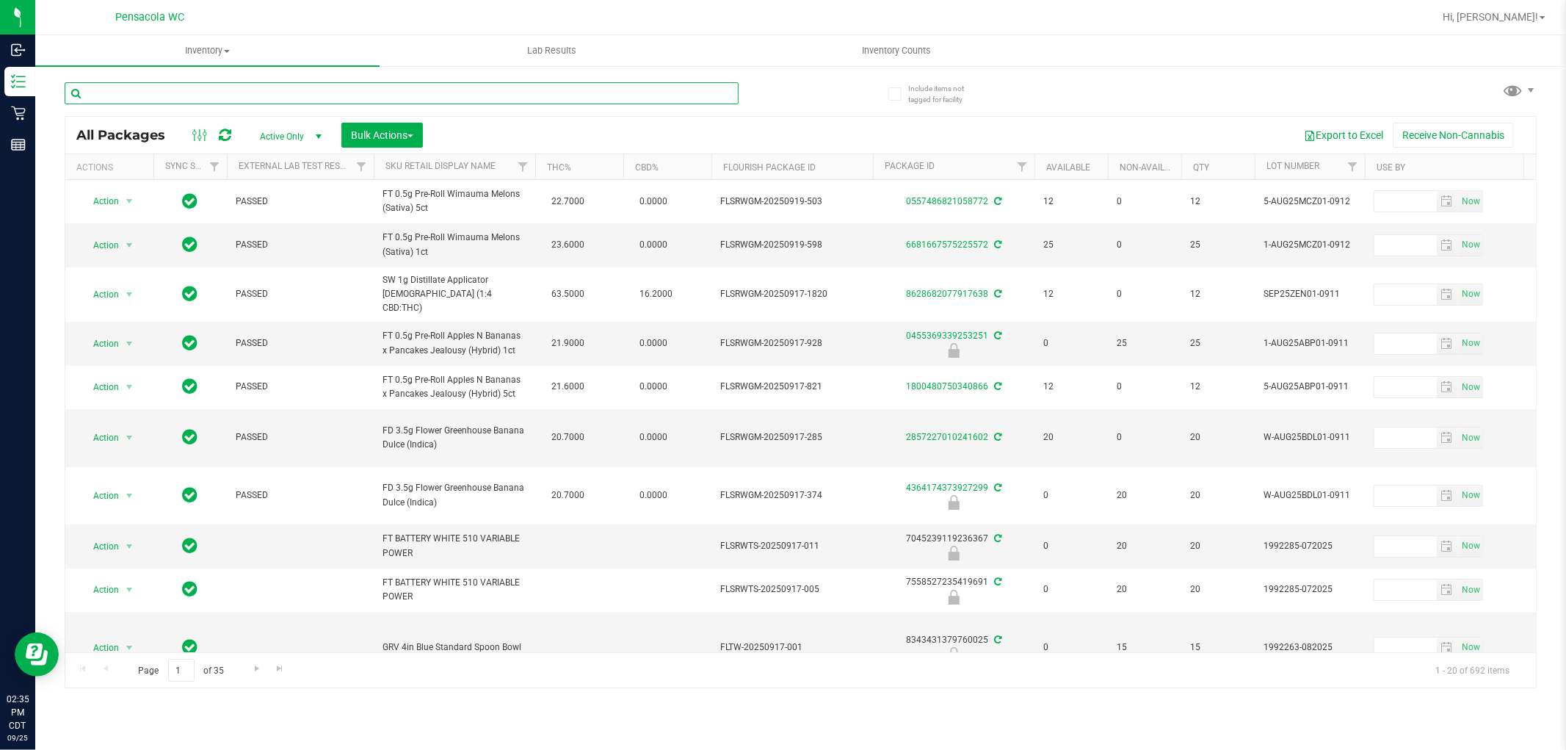
click at [625, 90] on input "text" at bounding box center [402, 93] width 674 height 22
type input "[CREDIT_CARD_NUMBER]"
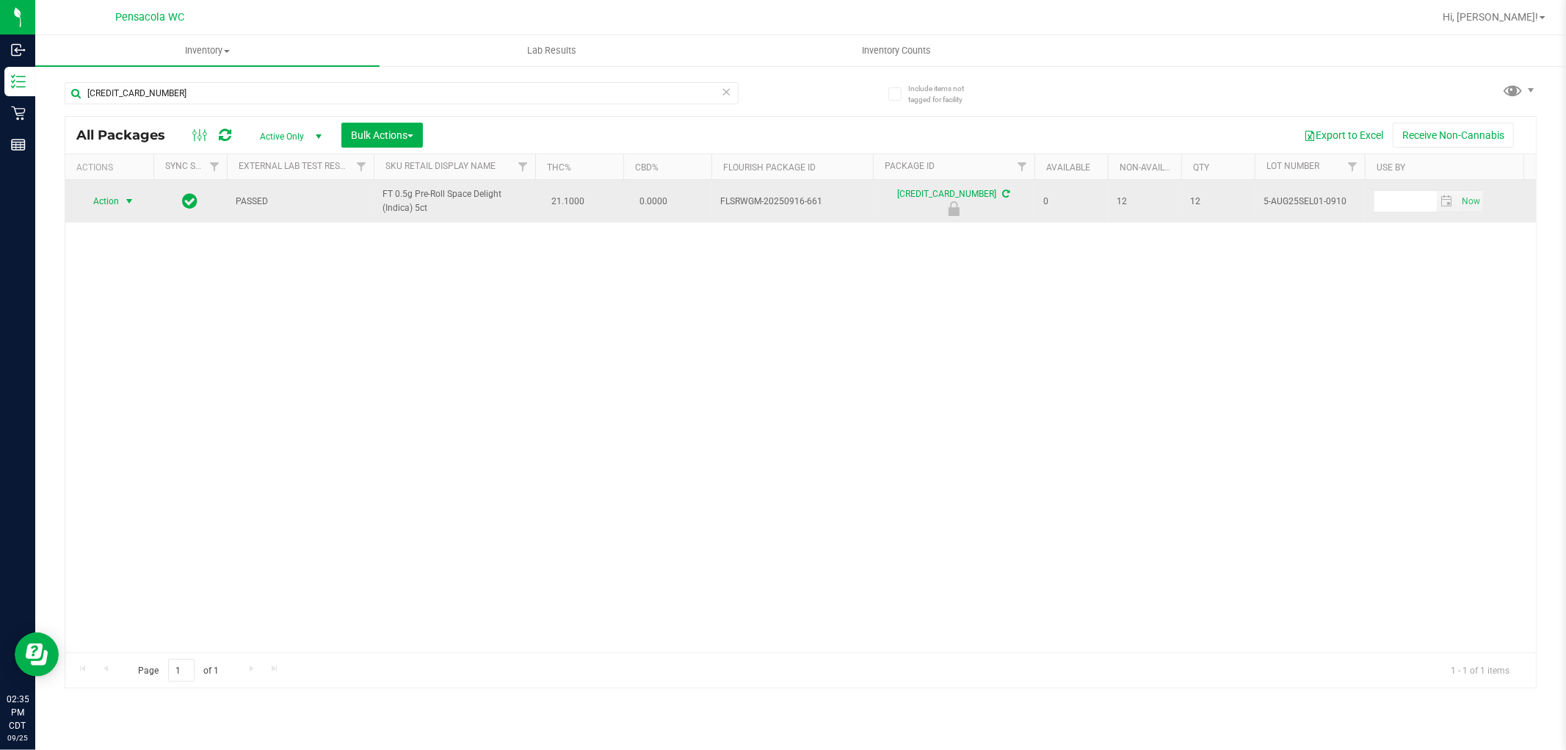
click at [129, 203] on span "select" at bounding box center [129, 201] width 12 height 12
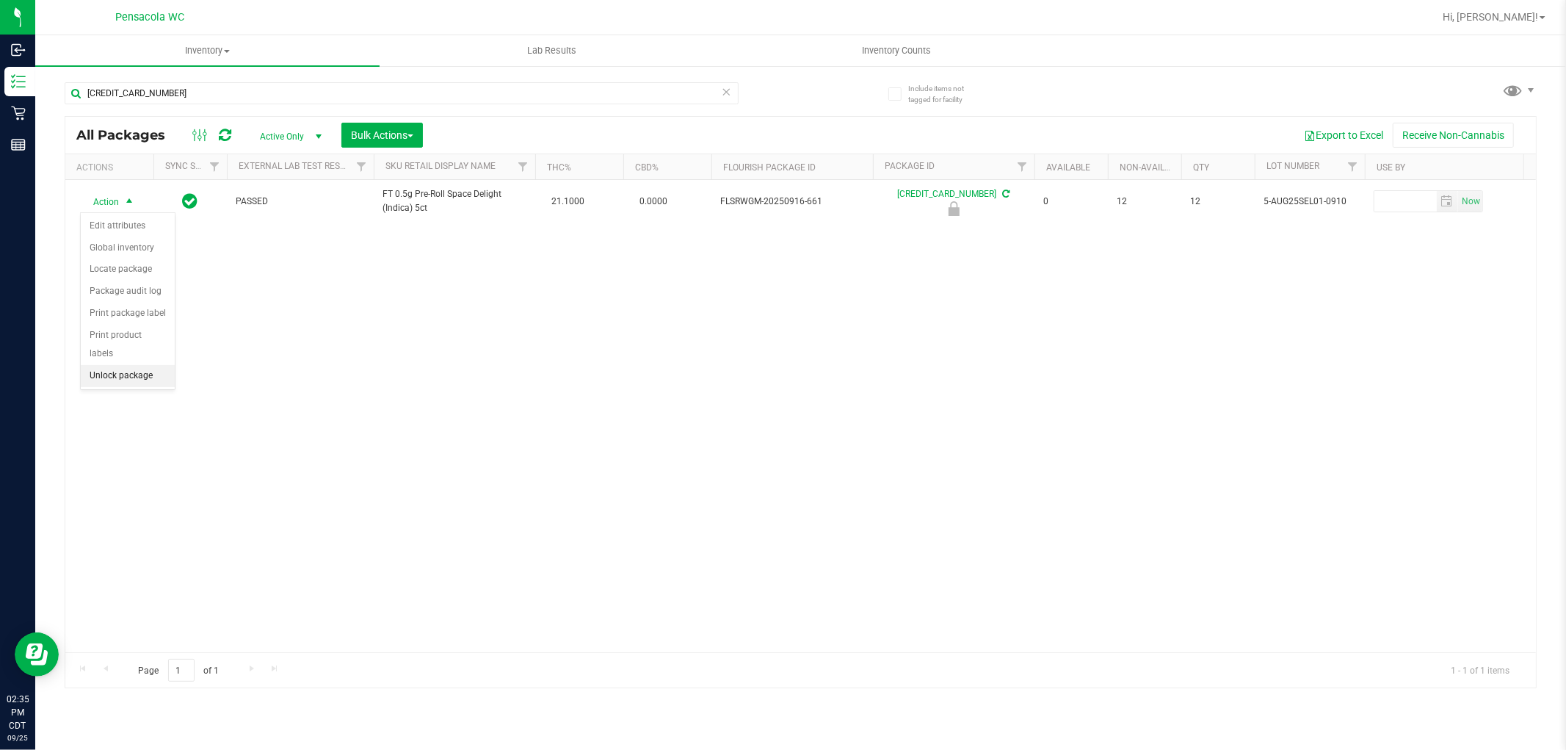
click at [155, 386] on li "Unlock package" at bounding box center [128, 376] width 94 height 22
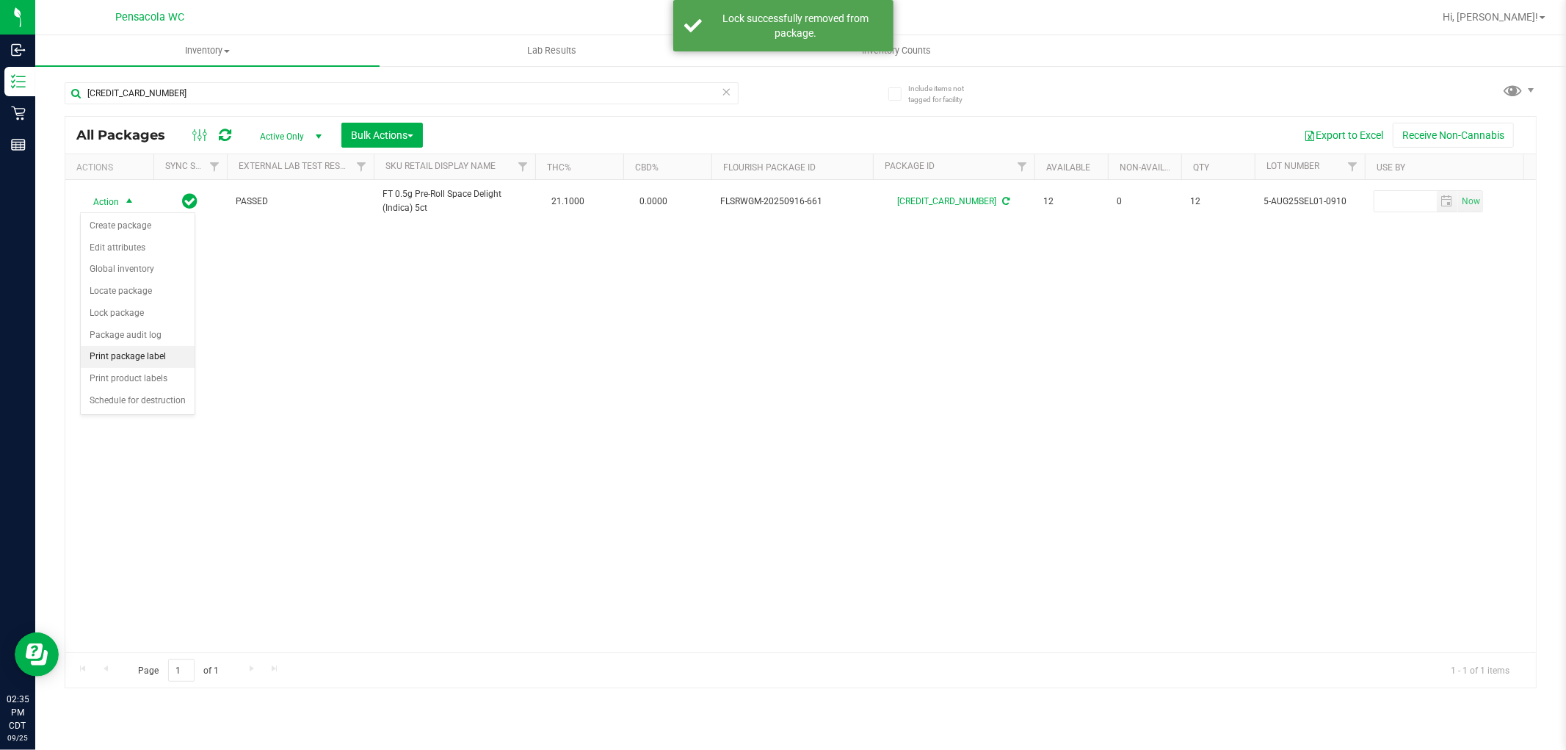
click at [166, 354] on li "Print package label" at bounding box center [138, 357] width 114 height 22
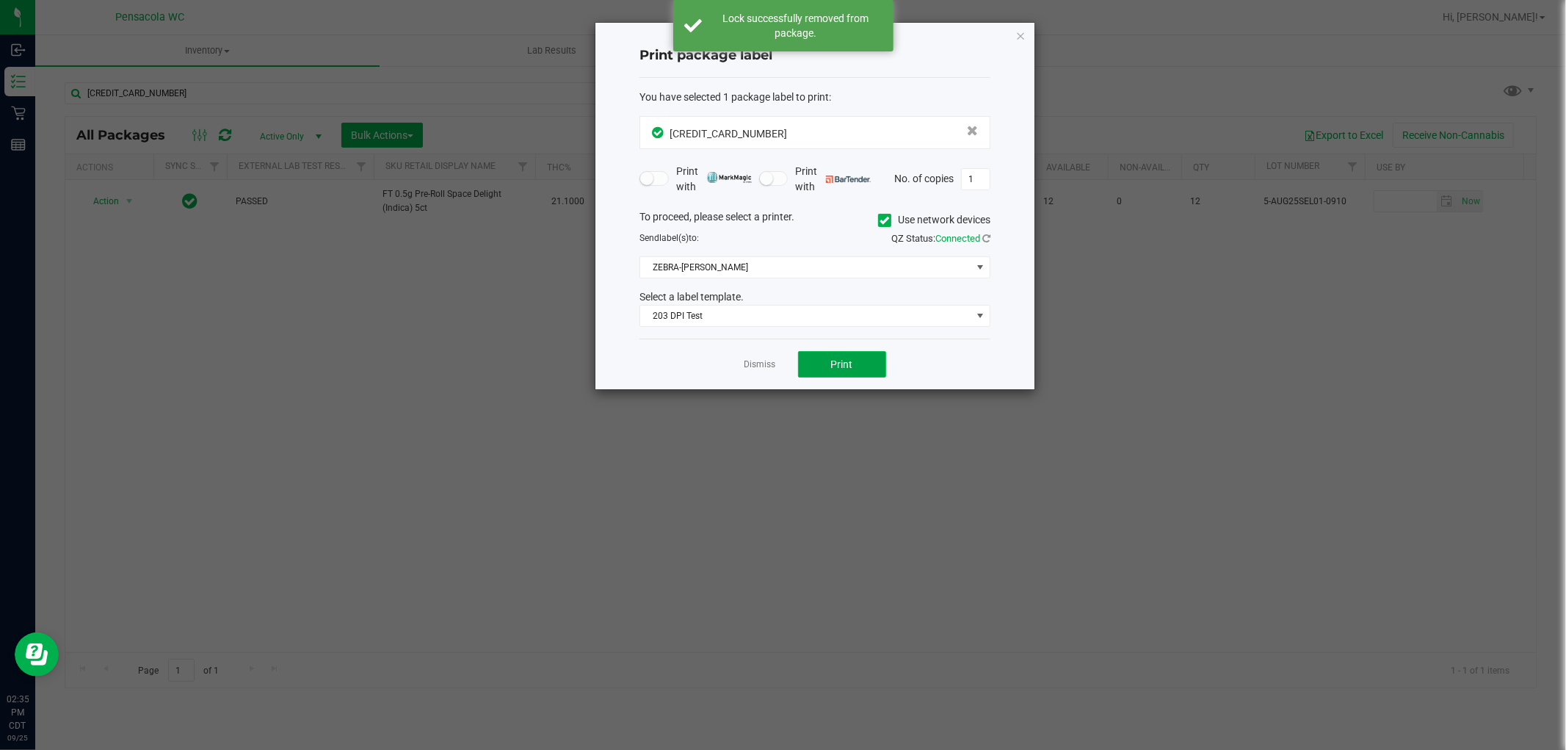
click at [865, 375] on button "Print" at bounding box center [842, 364] width 88 height 26
click at [761, 365] on link "Dismiss" at bounding box center [761, 364] width 32 height 12
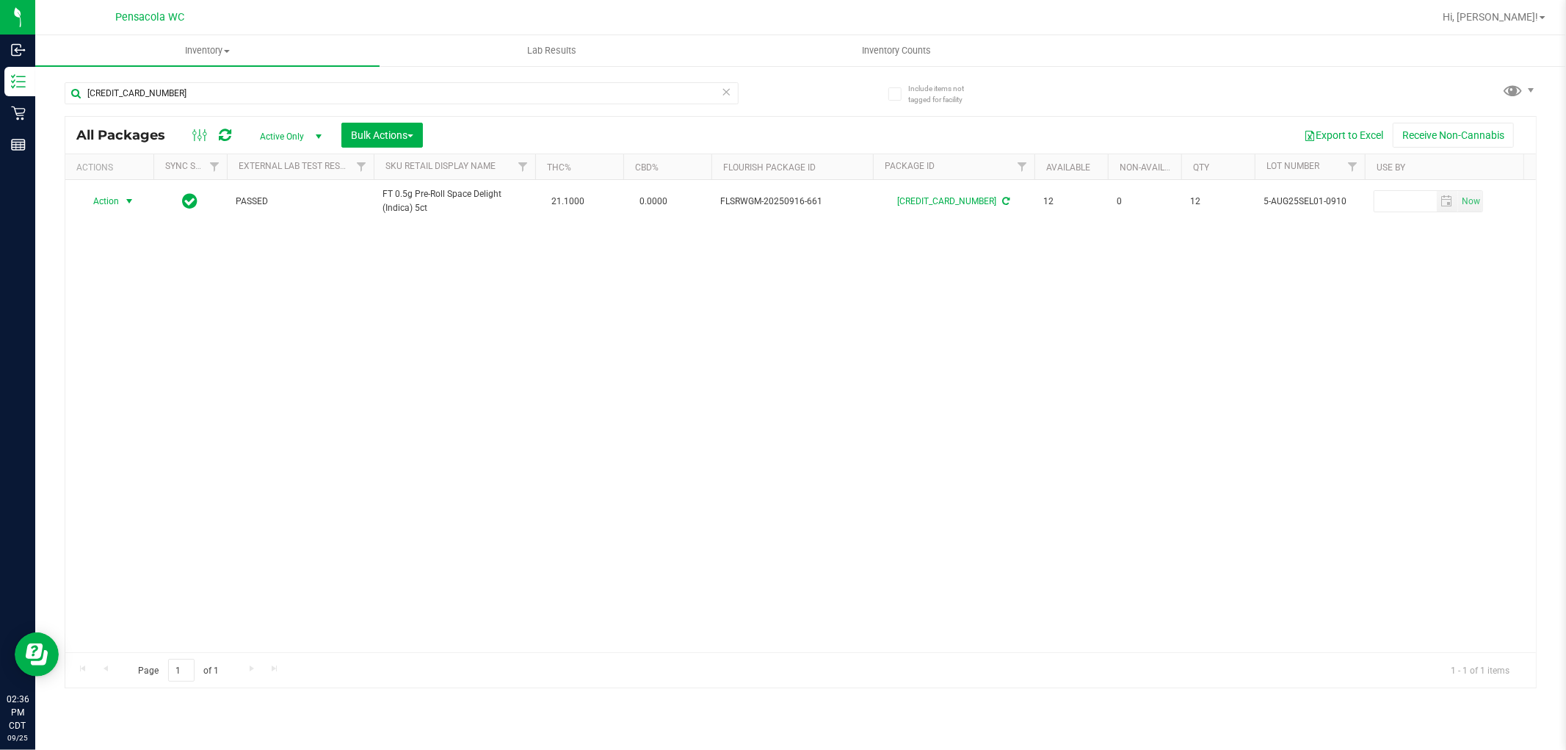
click at [725, 95] on icon at bounding box center [727, 91] width 10 height 18
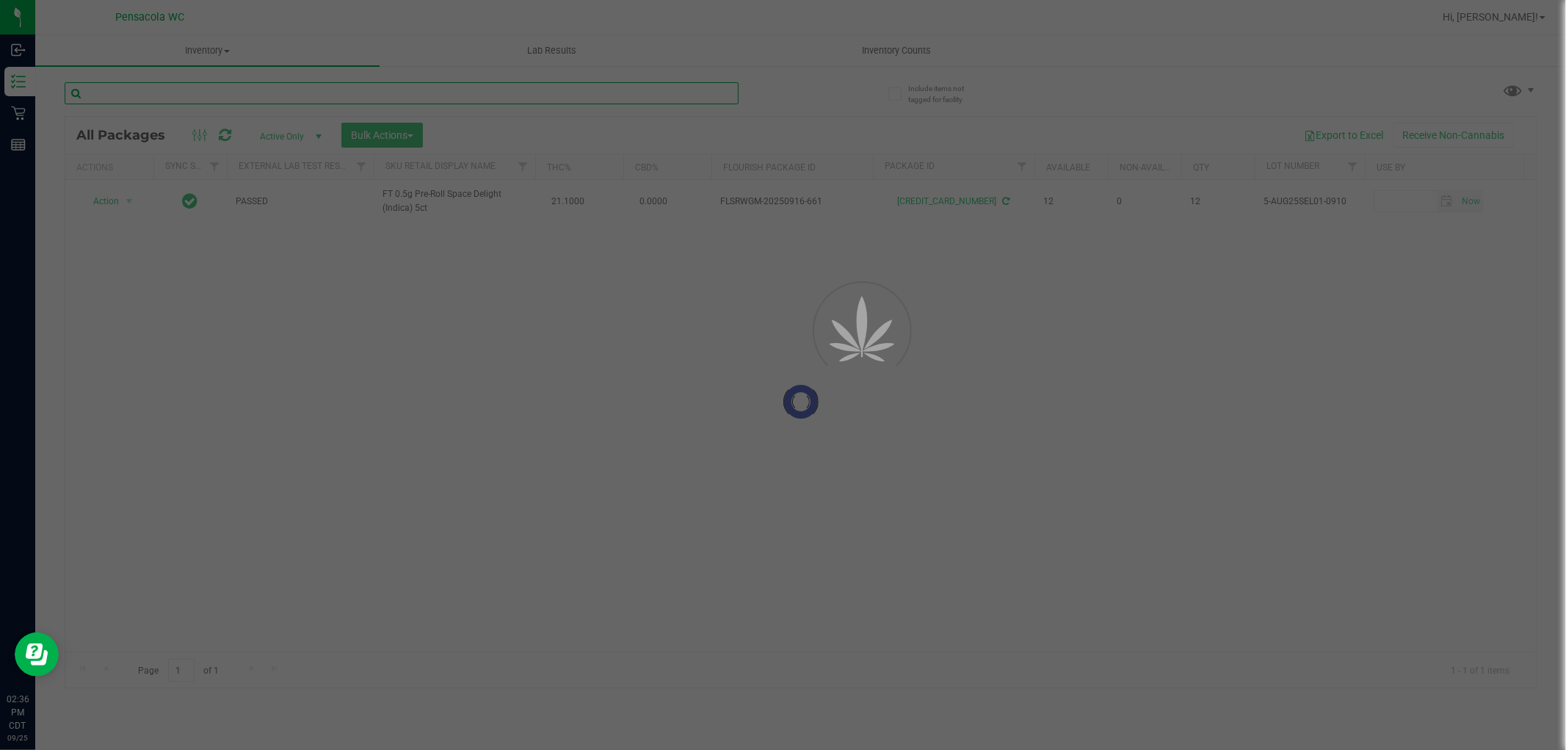
click at [649, 93] on input "text" at bounding box center [402, 93] width 674 height 22
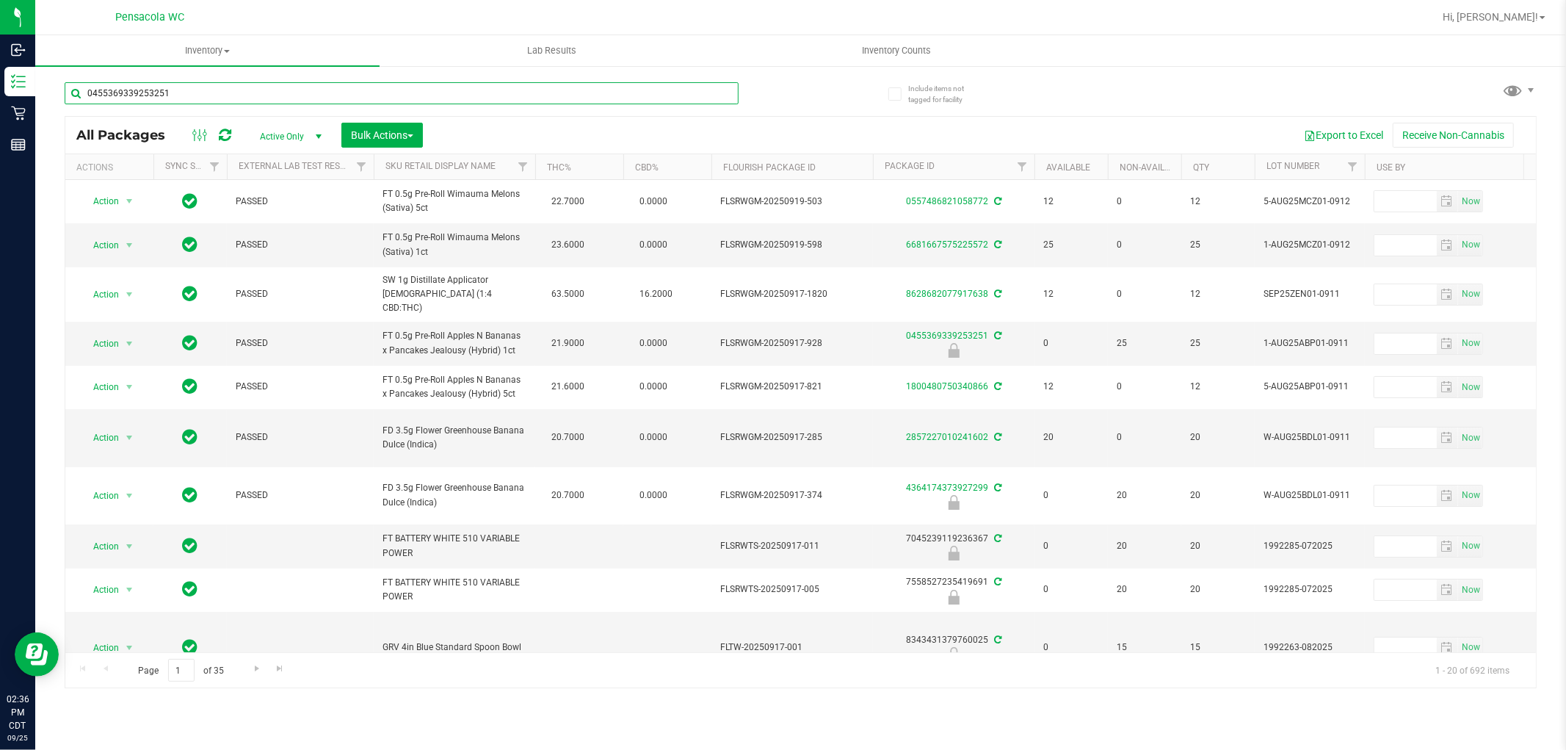
type input "0455369339253251"
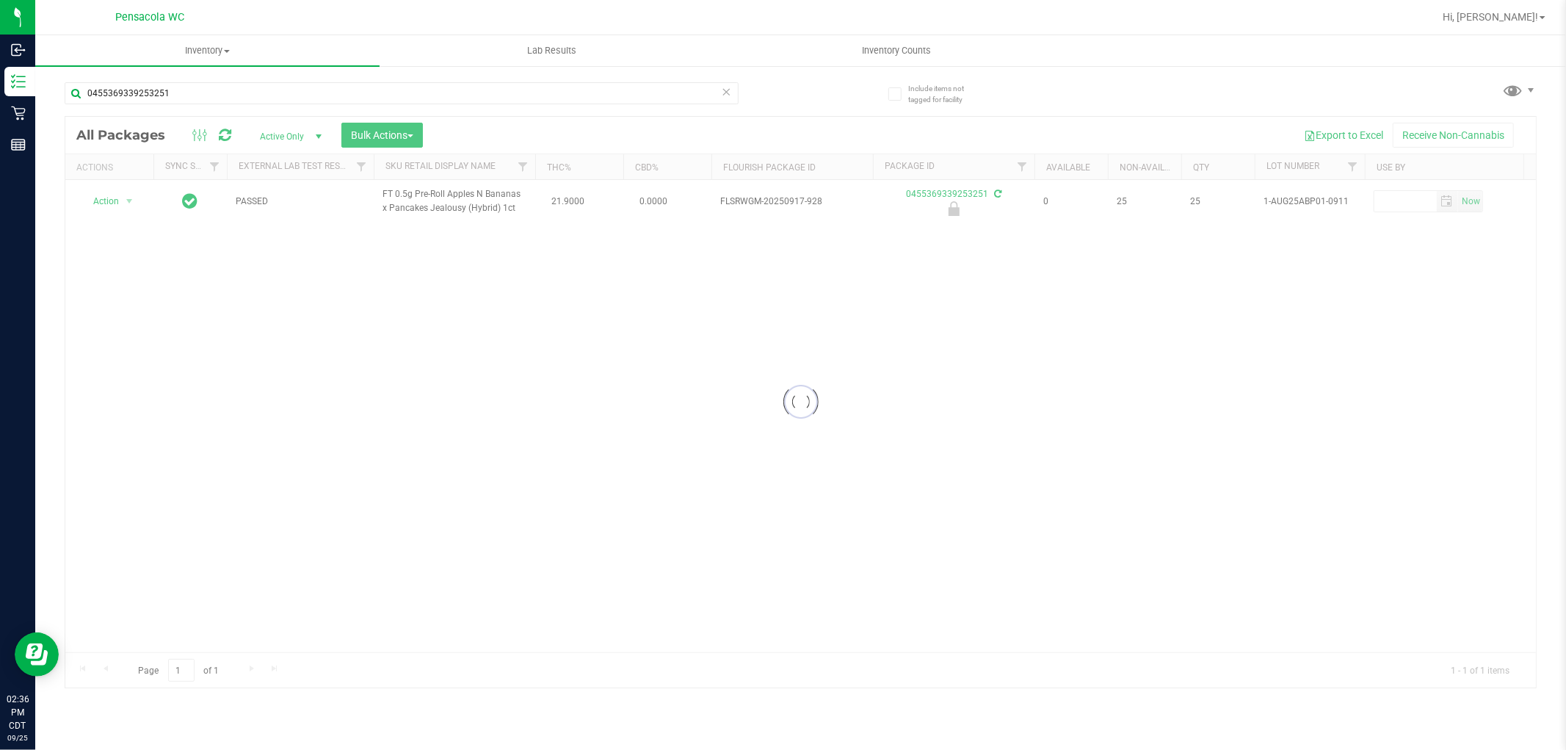
click at [123, 192] on div at bounding box center [800, 402] width 1471 height 571
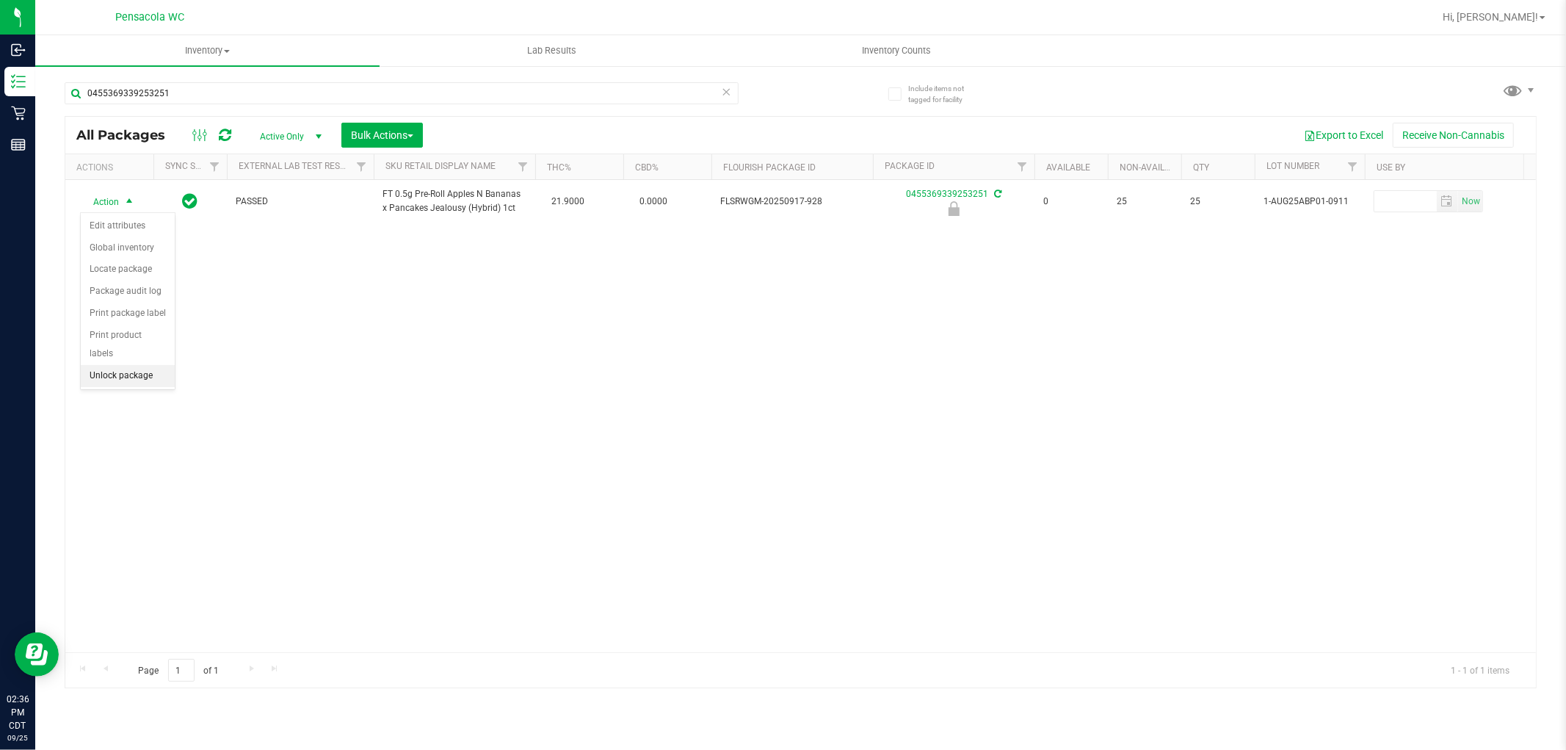
click at [140, 380] on li "Unlock package" at bounding box center [128, 376] width 94 height 22
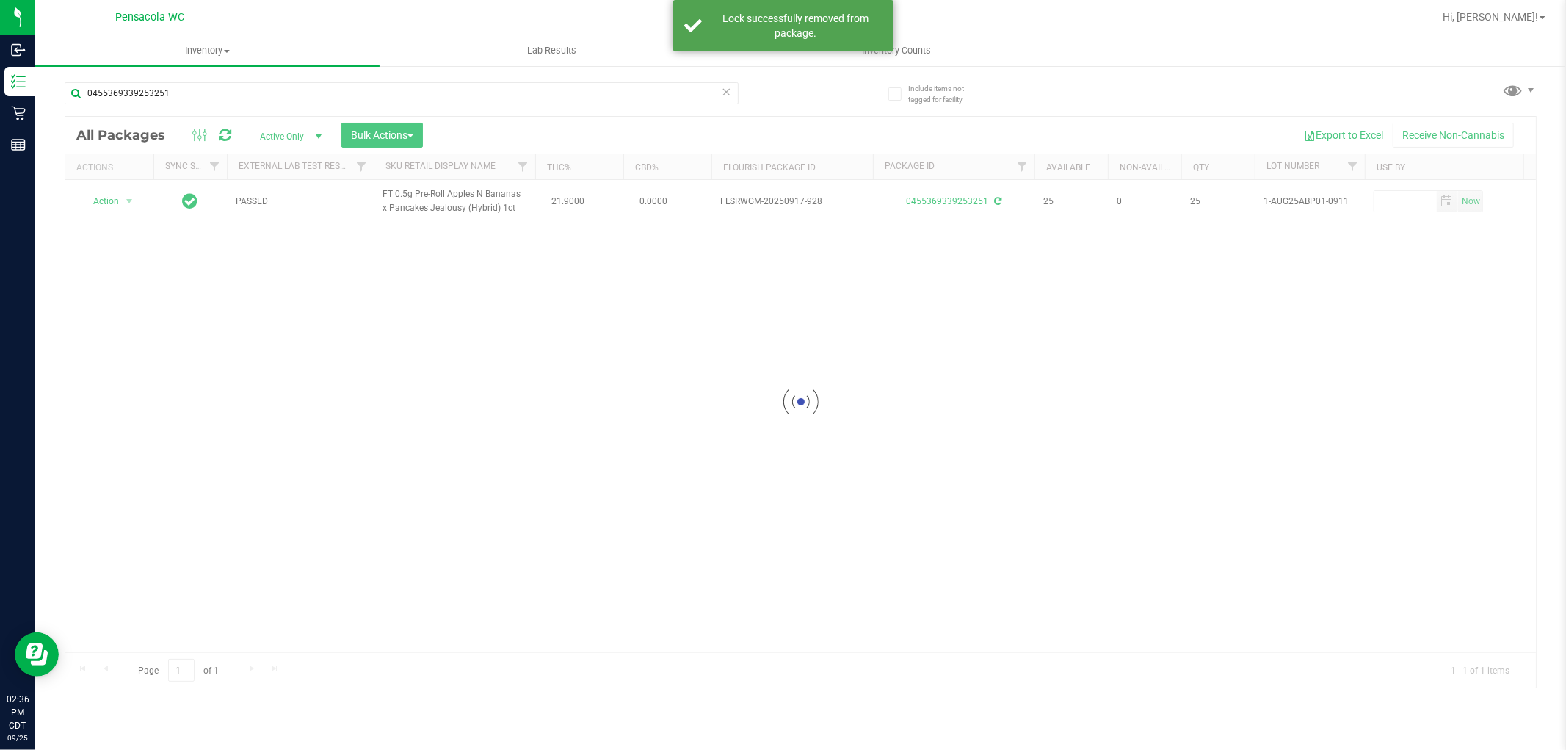
click at [120, 203] on div at bounding box center [800, 402] width 1471 height 571
click at [123, 197] on div at bounding box center [800, 402] width 1471 height 571
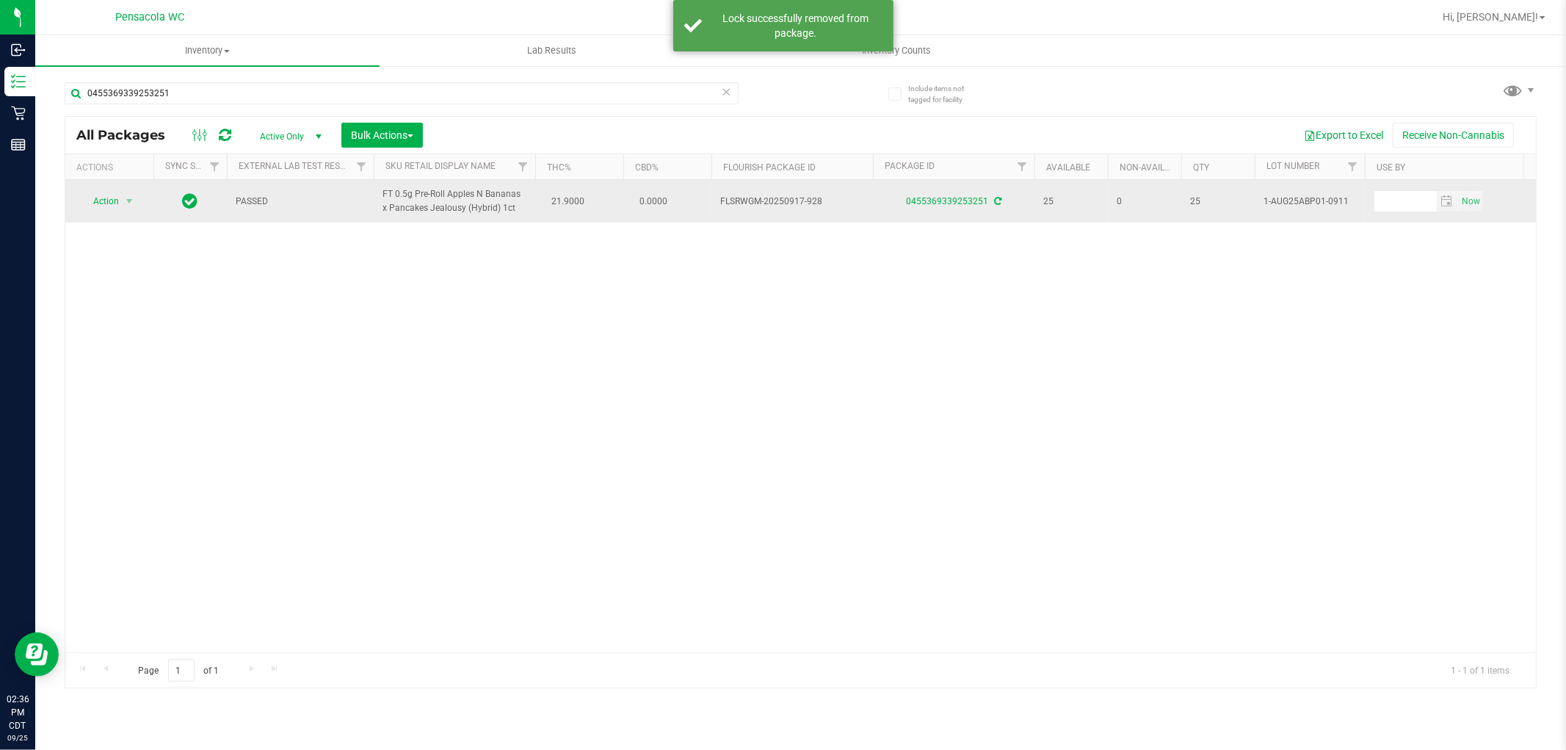
click at [106, 201] on span "Action" at bounding box center [100, 201] width 40 height 21
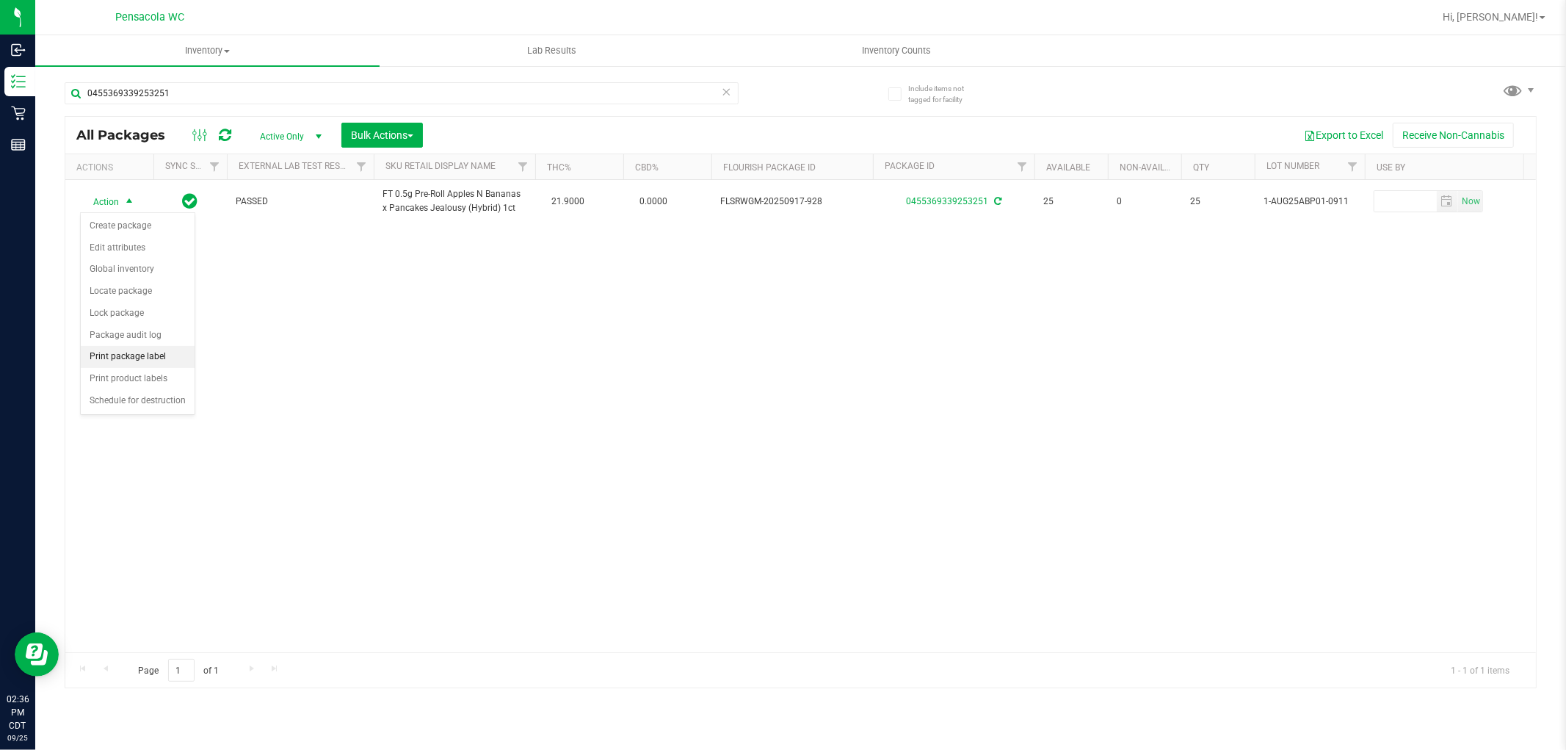
click at [156, 358] on li "Print package label" at bounding box center [138, 357] width 114 height 22
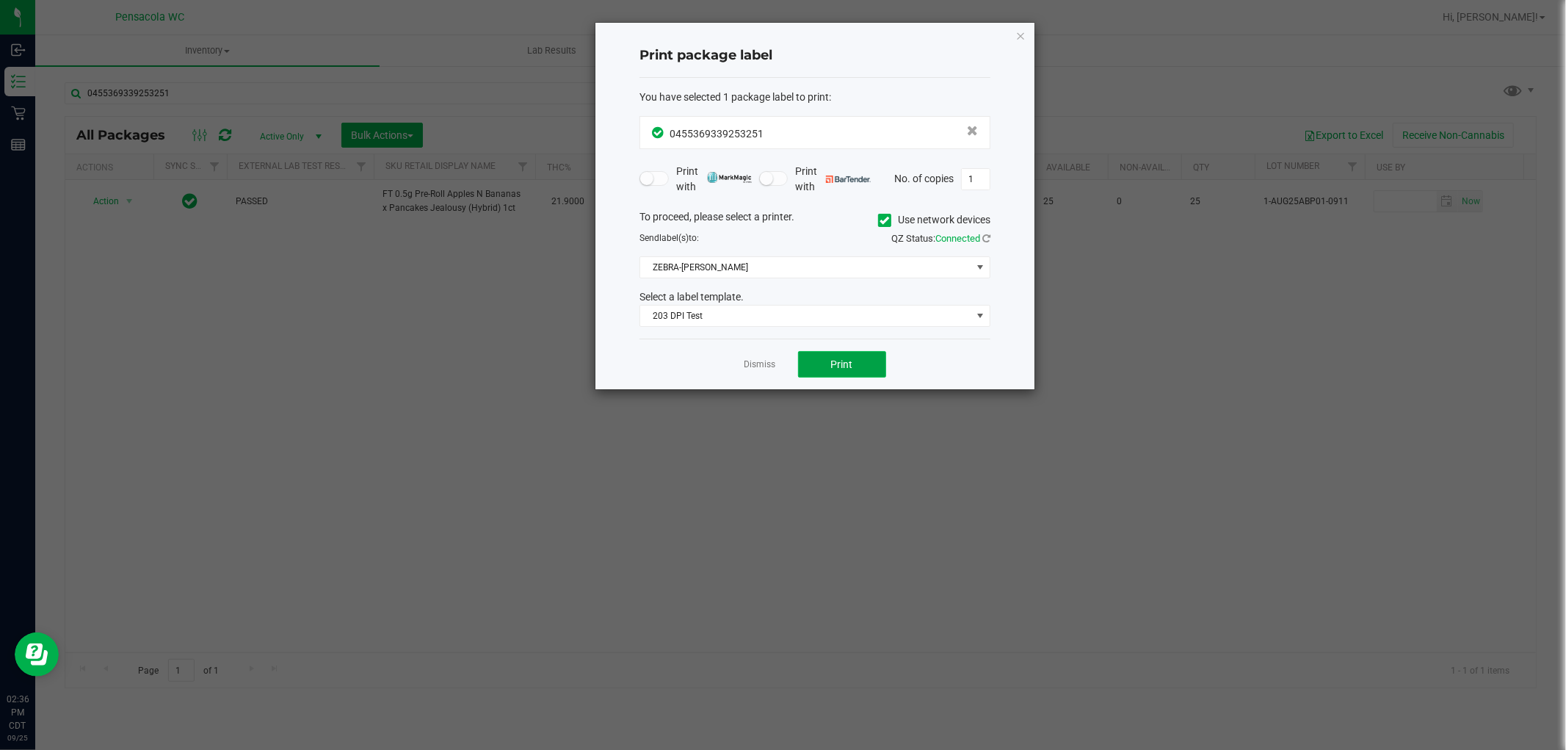
click at [885, 361] on button "Print" at bounding box center [842, 364] width 88 height 26
click at [760, 363] on link "Dismiss" at bounding box center [761, 364] width 32 height 12
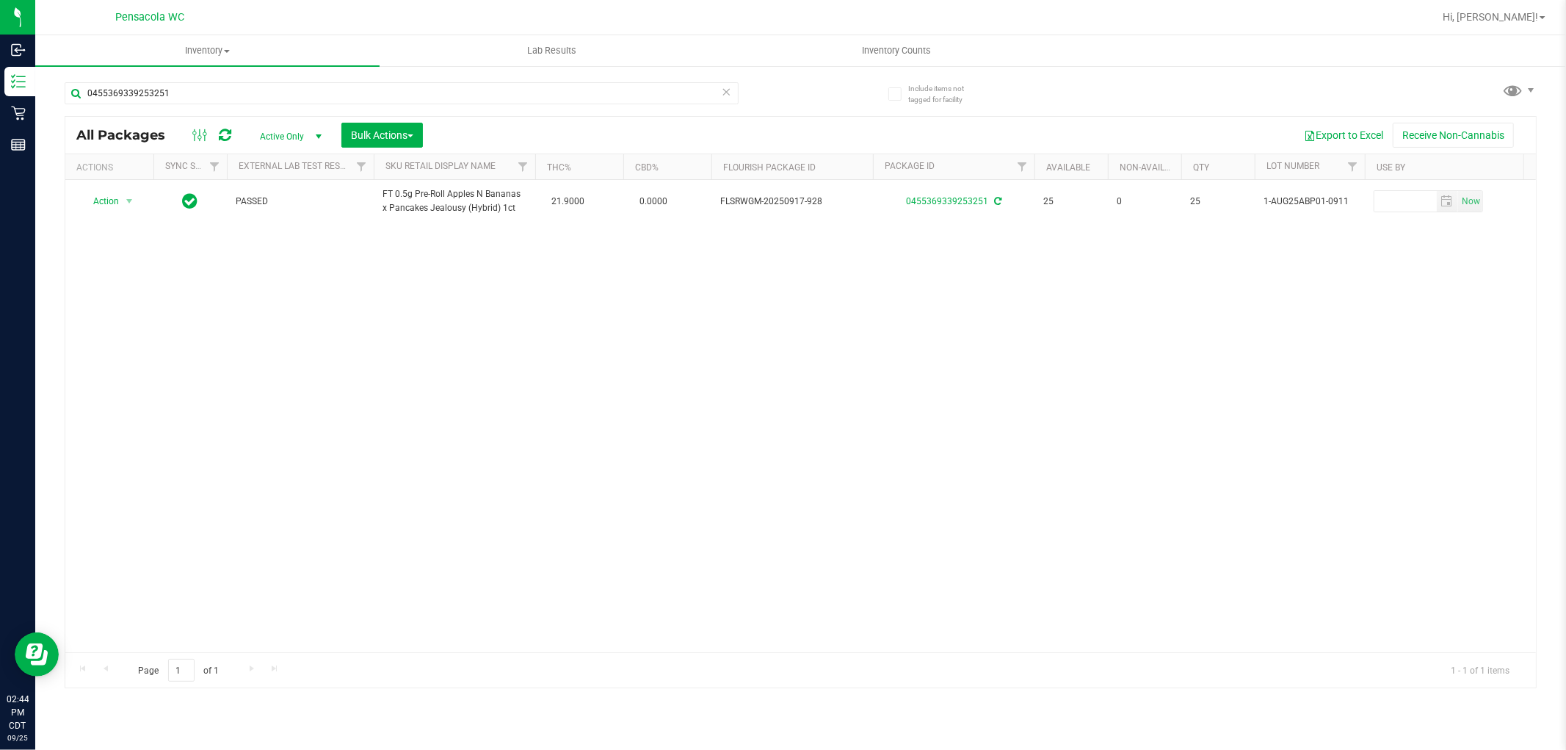
click at [1085, 358] on div "Action Action Create package Edit attributes Global inventory Locate package Lo…" at bounding box center [800, 416] width 1471 height 472
click at [1522, 19] on span "Hi, [PERSON_NAME]!" at bounding box center [1490, 17] width 95 height 12
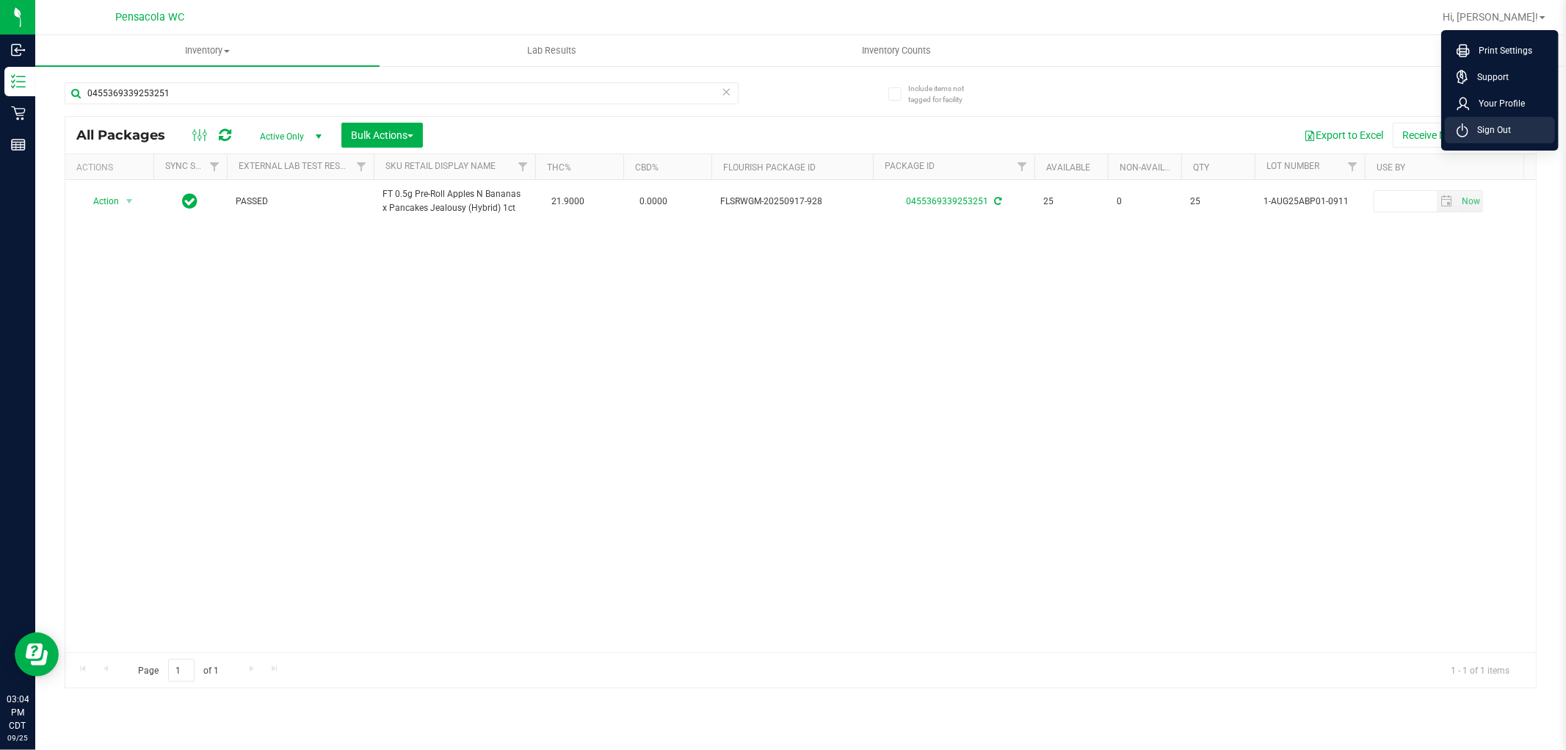
click at [1510, 134] on span "Sign Out" at bounding box center [1490, 130] width 43 height 15
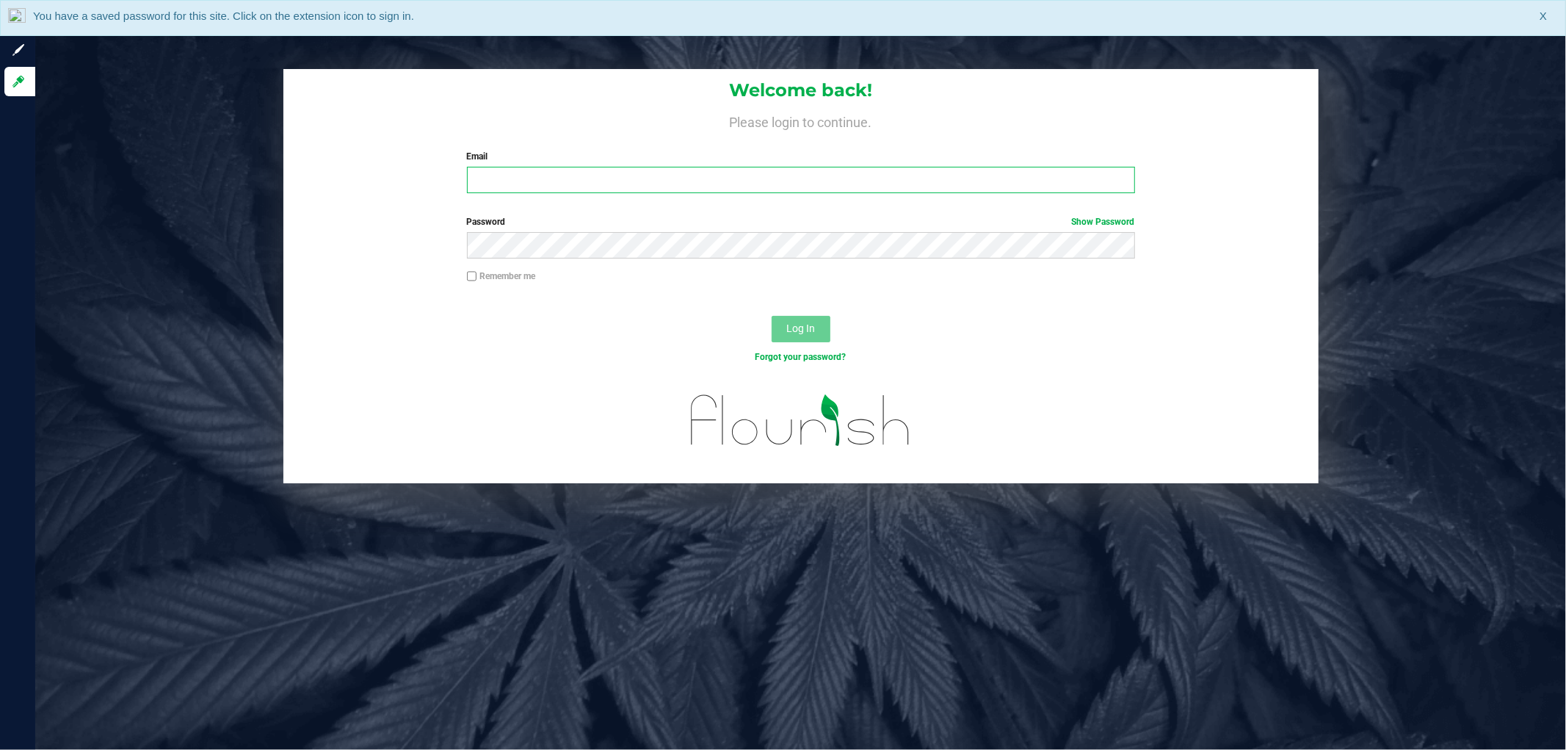
click at [545, 187] on input "Email" at bounding box center [801, 180] width 668 height 26
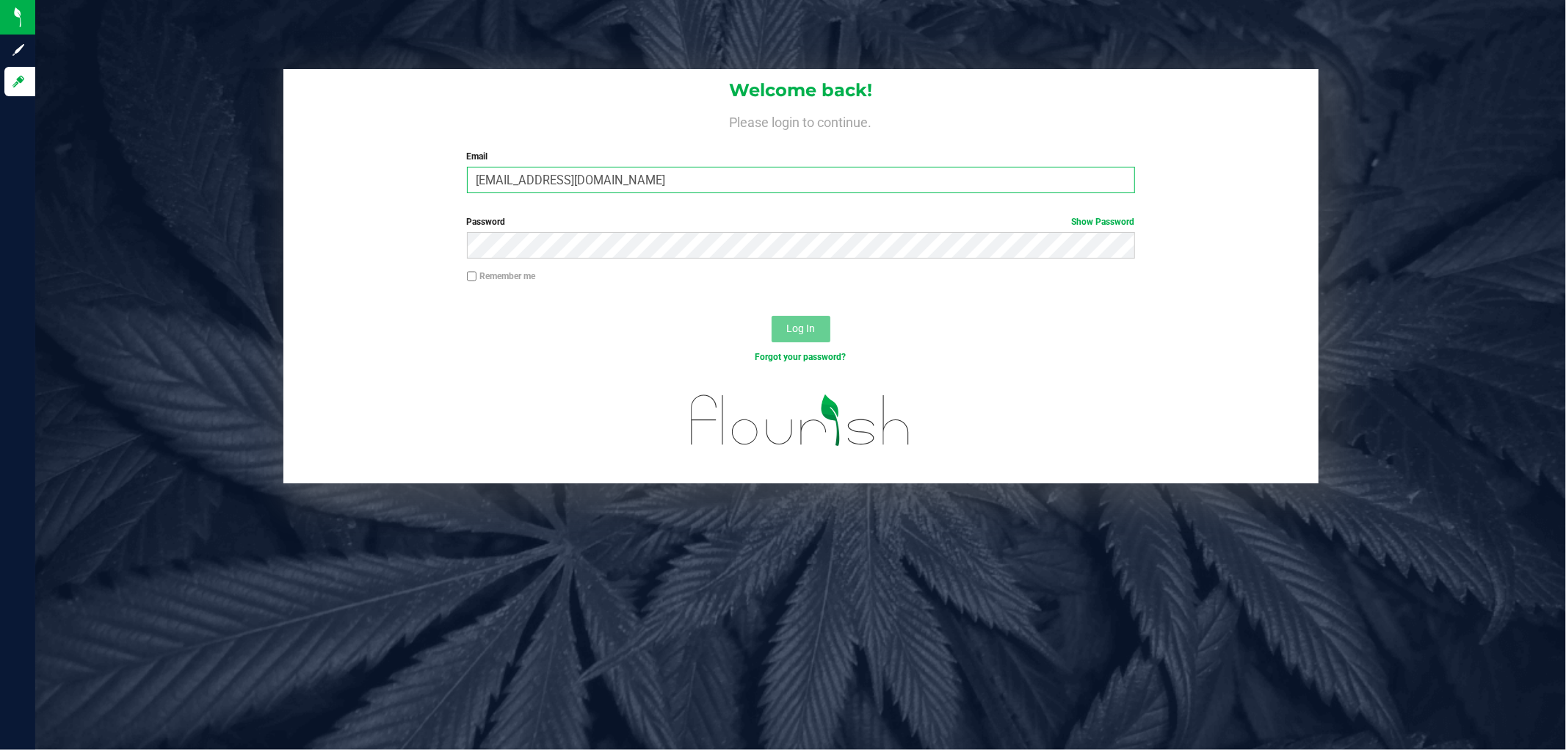
type input "[EMAIL_ADDRESS][DOMAIN_NAME]"
click at [772, 316] on button "Log In" at bounding box center [801, 329] width 59 height 26
